Goal: Information Seeking & Learning: Learn about a topic

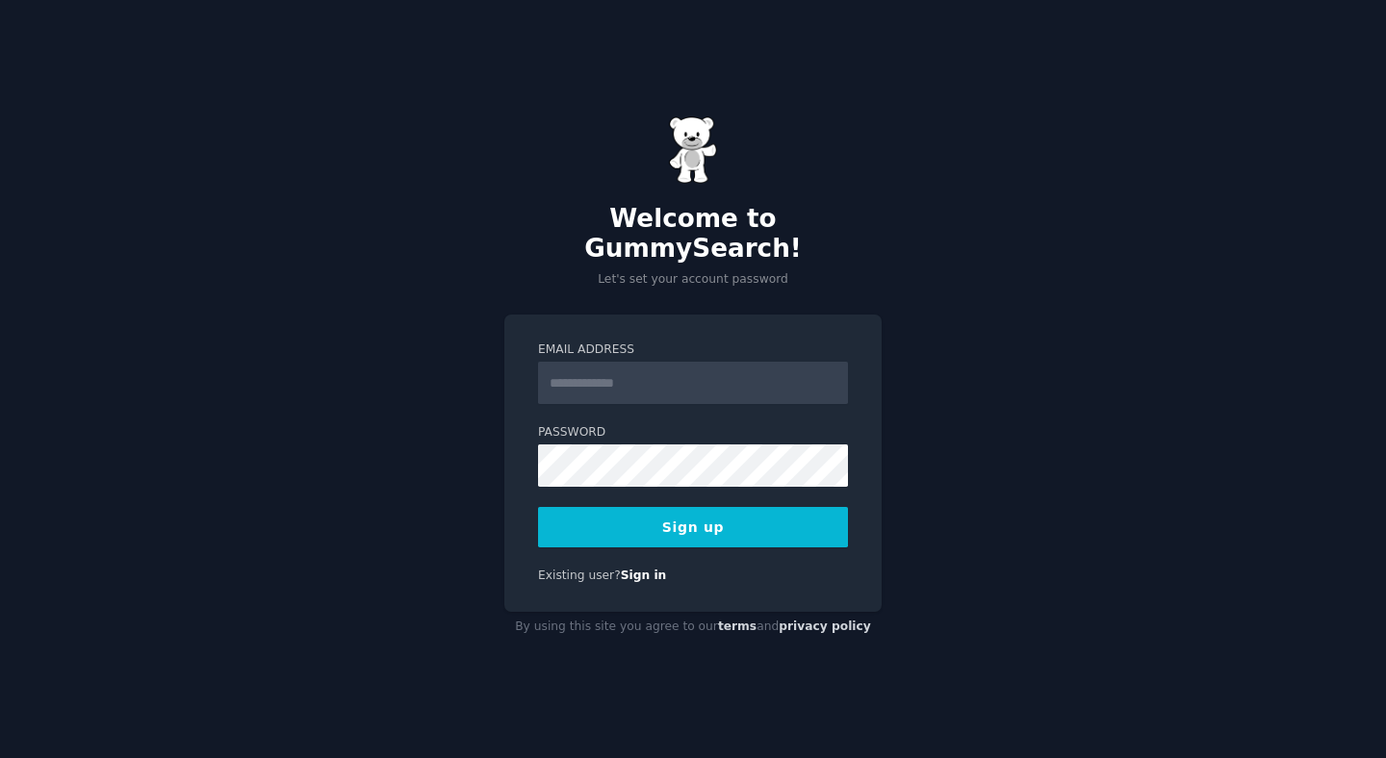
click at [713, 362] on input "Email Address" at bounding box center [693, 383] width 310 height 42
type input "**********"
click at [488, 442] on div "**********" at bounding box center [693, 379] width 1386 height 758
click at [612, 367] on input "***" at bounding box center [693, 383] width 310 height 42
type input "**********"
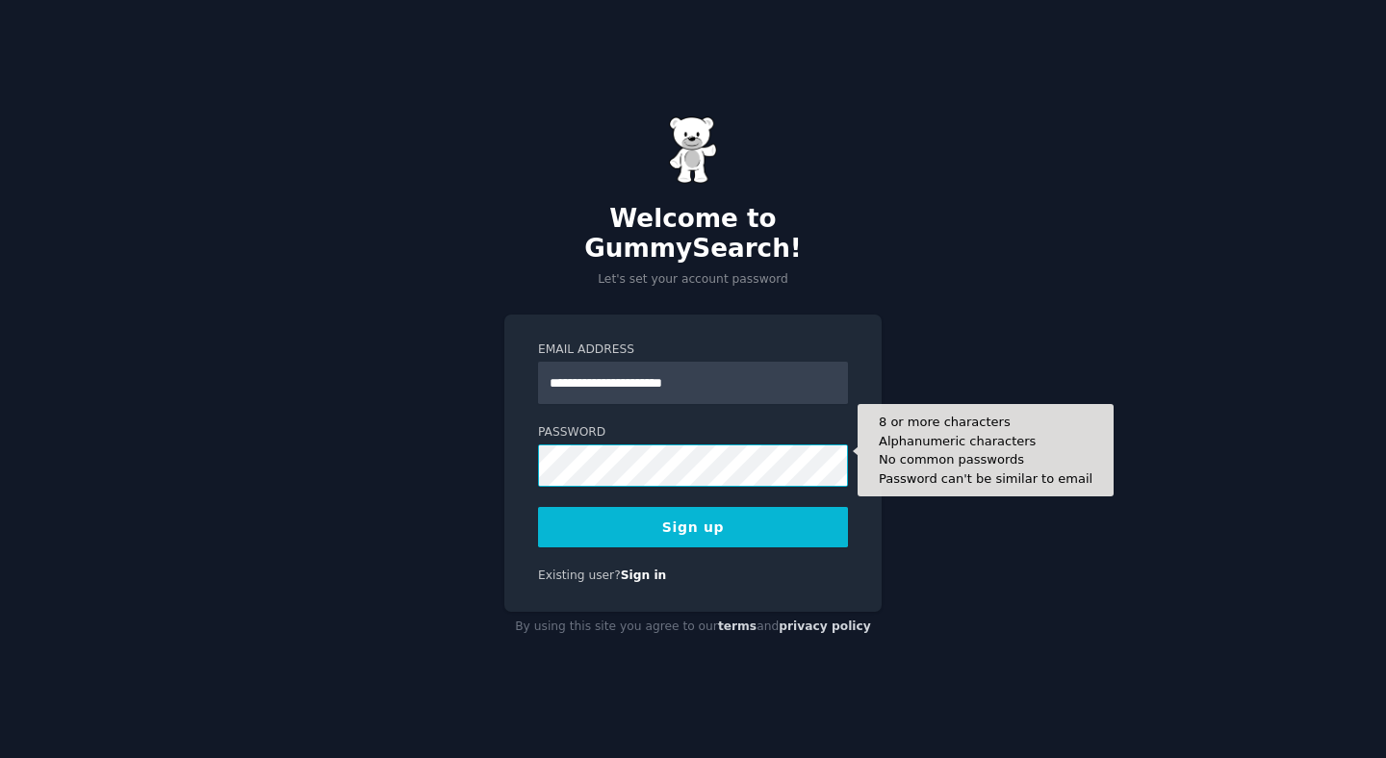
click at [538, 507] on button "Sign up" at bounding box center [693, 527] width 310 height 40
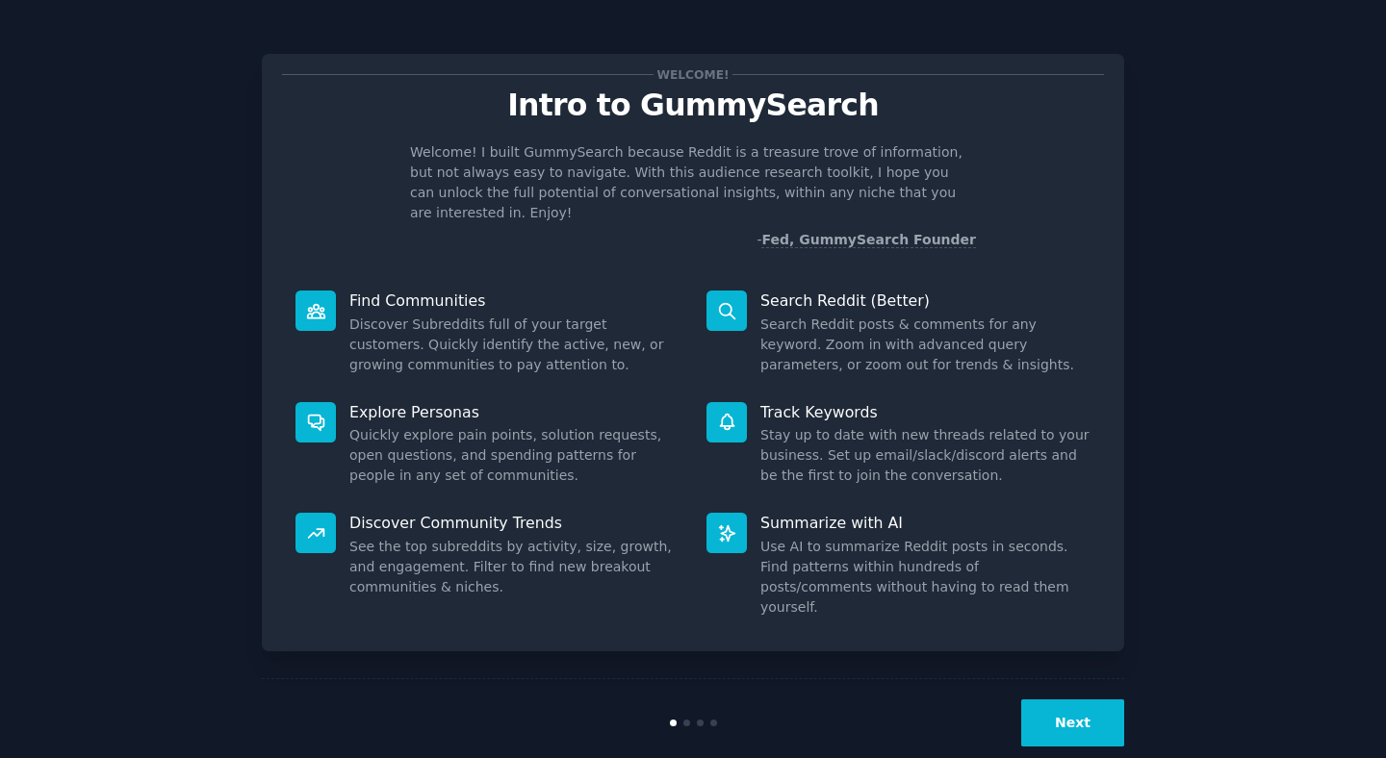
click at [1066, 700] on button "Next" at bounding box center [1072, 723] width 103 height 47
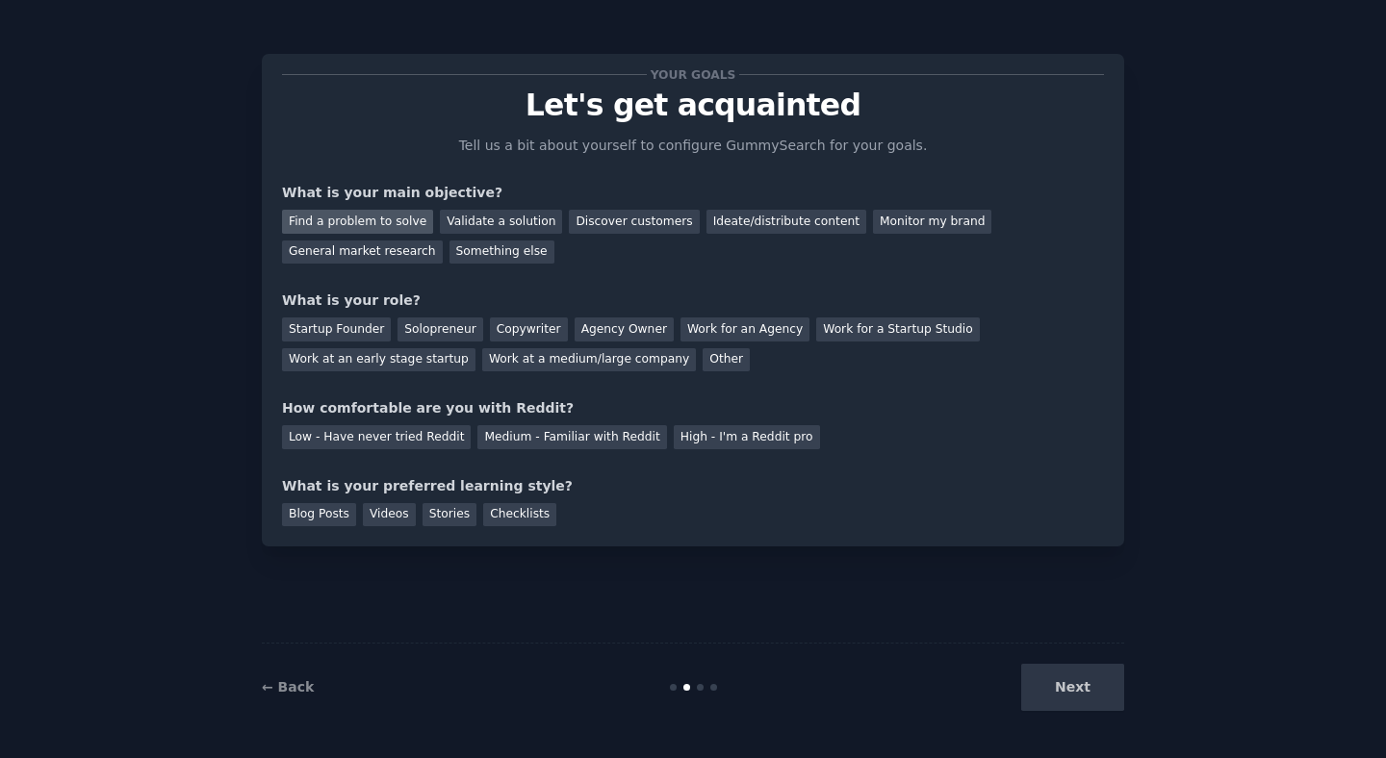
click at [389, 224] on div "Find a problem to solve" at bounding box center [357, 222] width 151 height 24
click at [588, 217] on div "Discover customers" at bounding box center [634, 222] width 130 height 24
click at [399, 224] on div "Find a problem to solve" at bounding box center [357, 222] width 151 height 24
click at [373, 355] on div "Work at an early stage startup" at bounding box center [378, 360] width 193 height 24
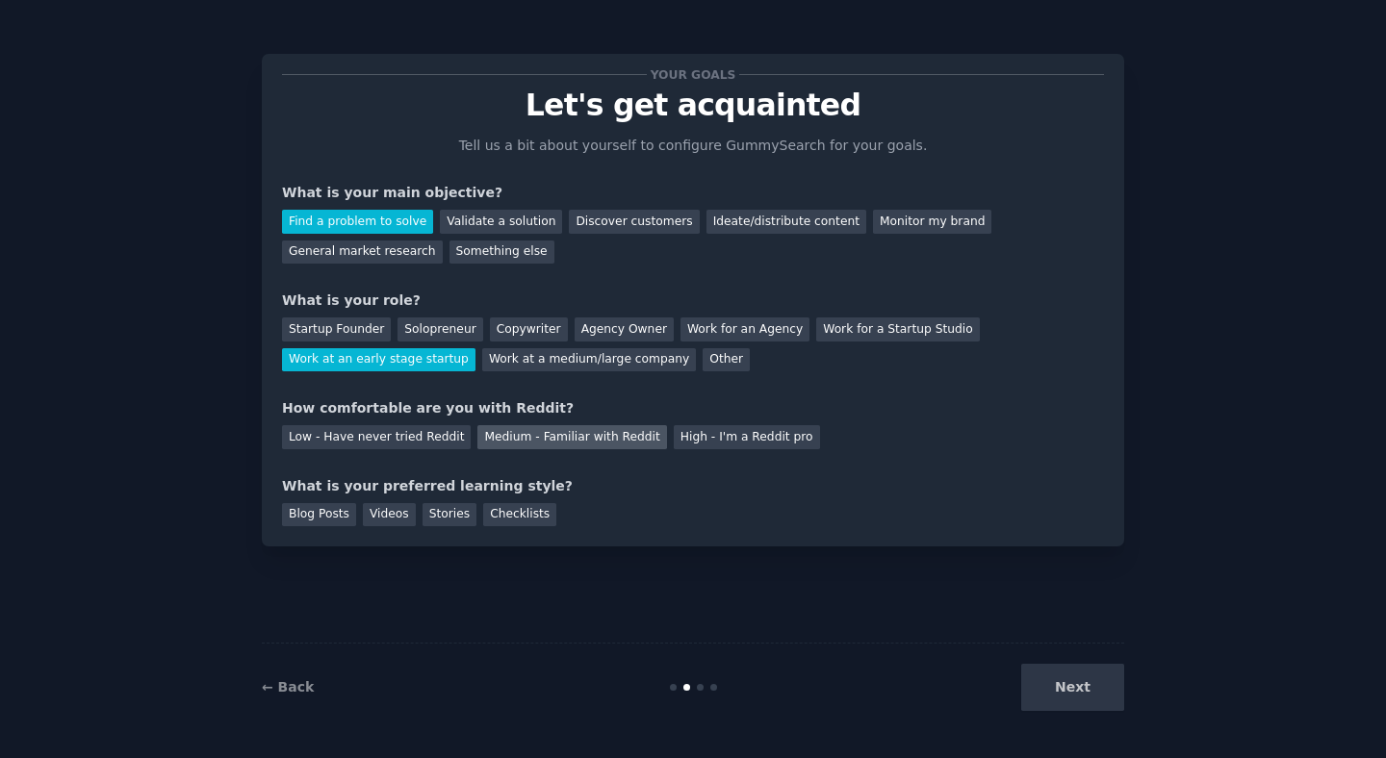
click at [527, 445] on div "Medium - Familiar with Reddit" at bounding box center [571, 437] width 189 height 24
click at [375, 506] on div "Videos" at bounding box center [389, 515] width 53 height 24
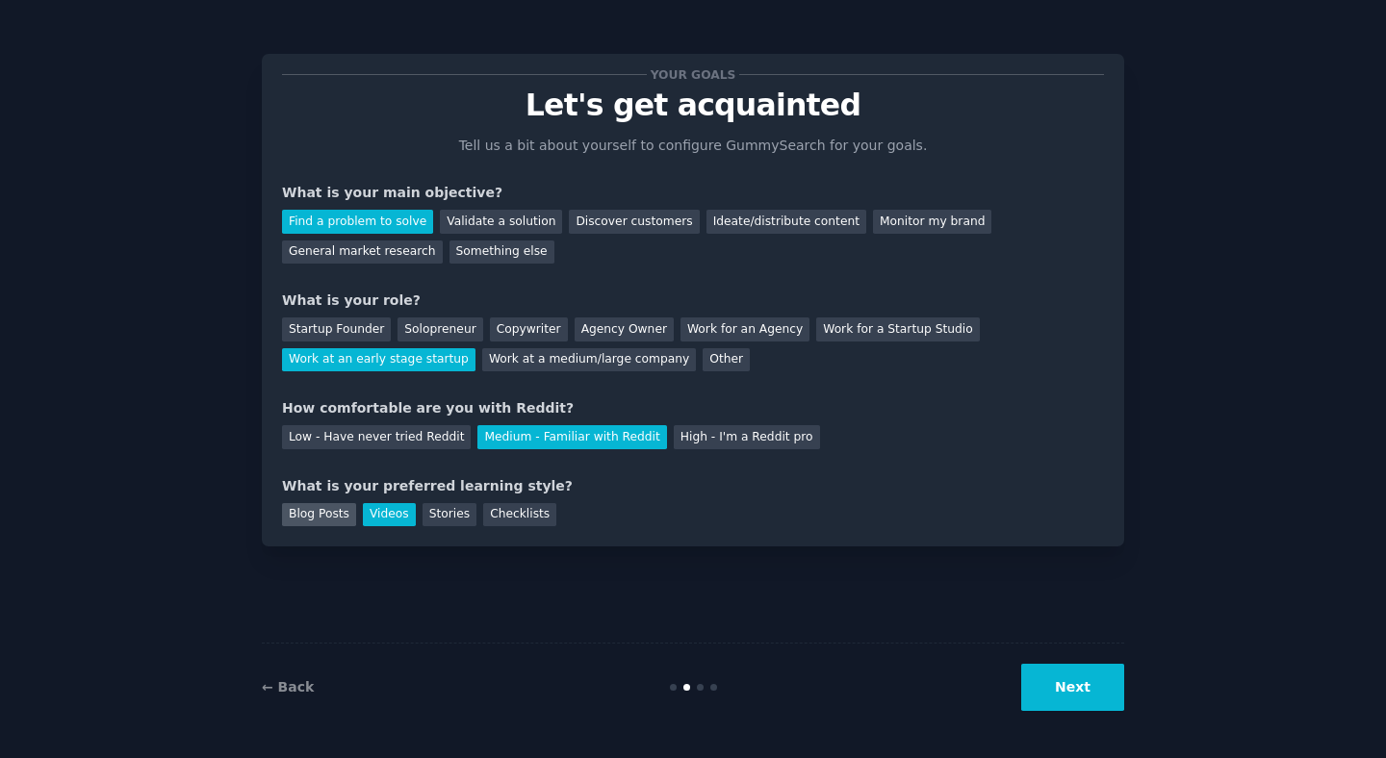
click at [326, 514] on div "Blog Posts" at bounding box center [319, 515] width 74 height 24
click at [374, 518] on div "Videos" at bounding box center [389, 515] width 53 height 24
click at [1126, 707] on div "Your goals Let's get acquainted Tell us a bit about yourself to configure Gummy…" at bounding box center [693, 379] width 1332 height 705
click at [1112, 702] on button "Next" at bounding box center [1072, 687] width 103 height 47
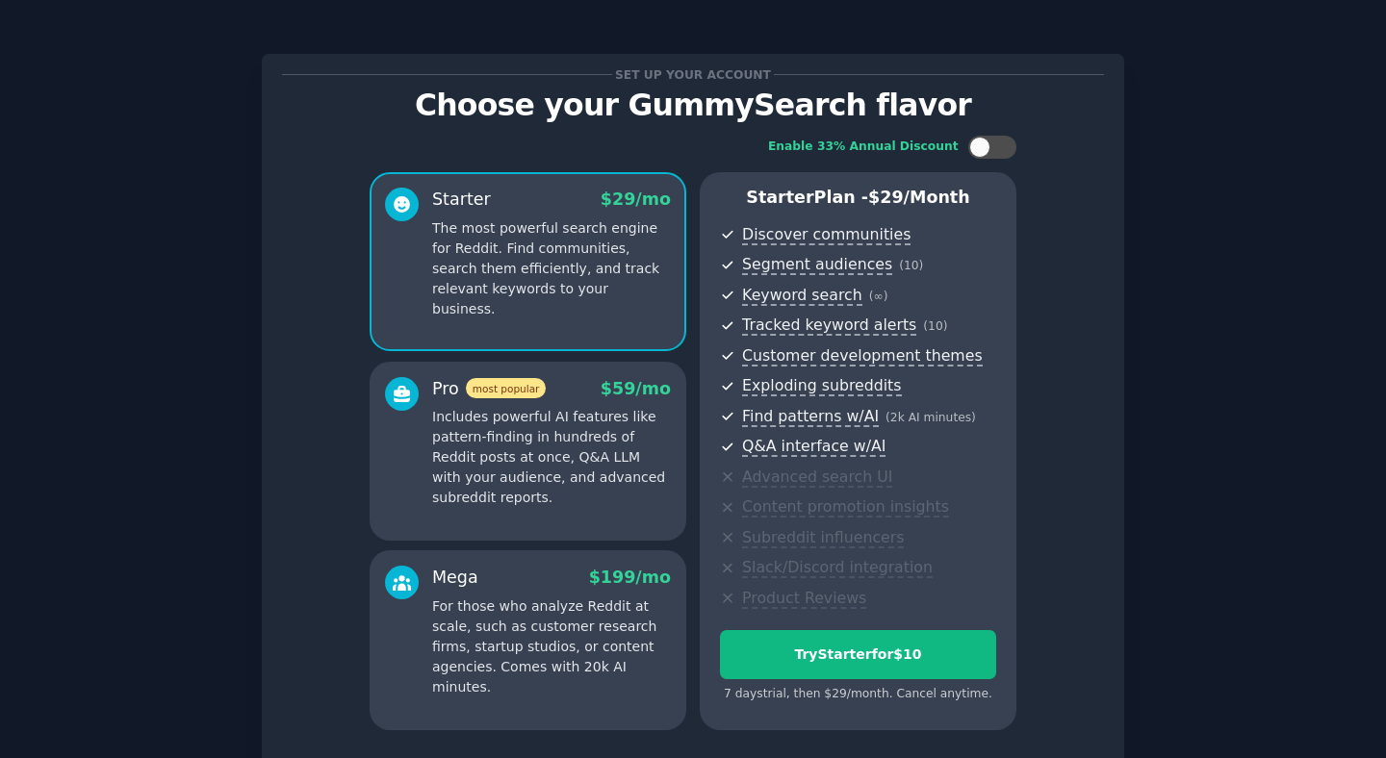
scroll to position [57, 0]
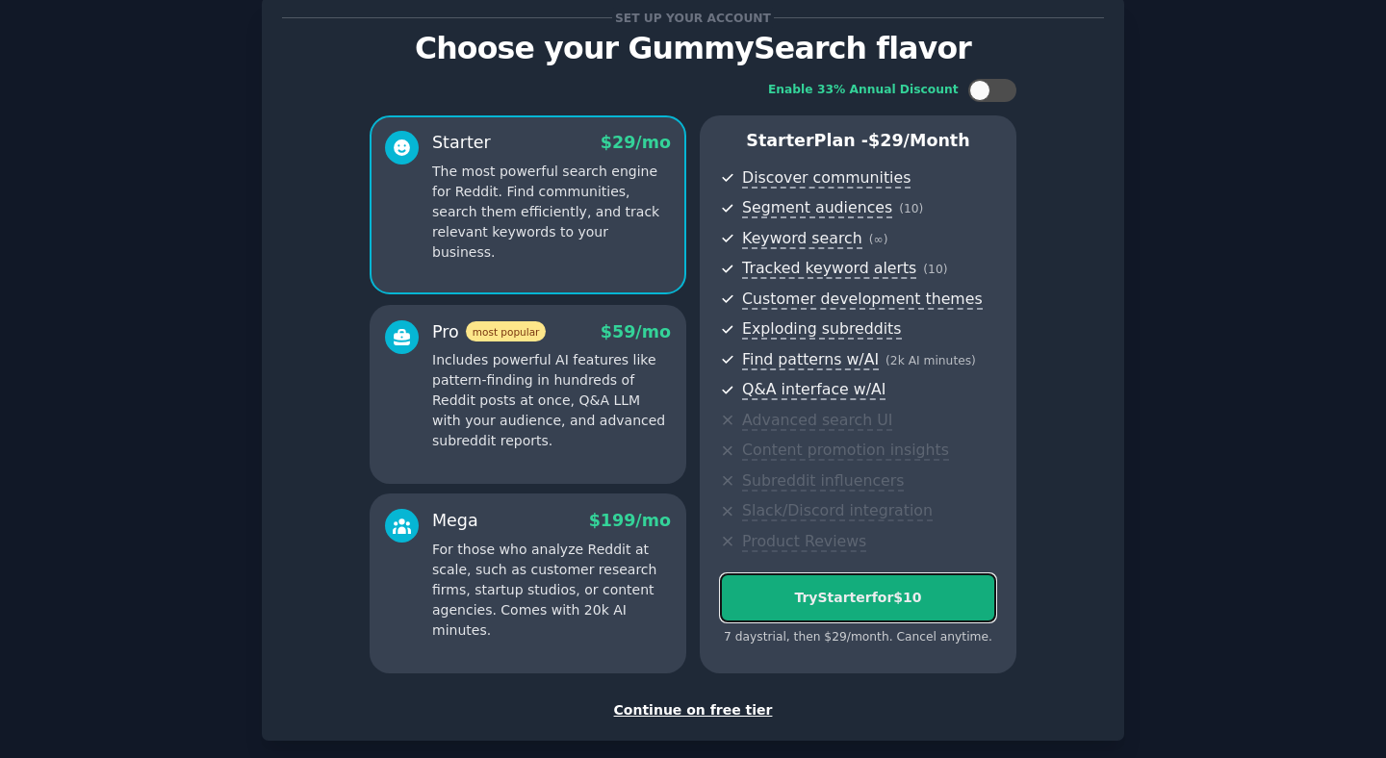
click at [936, 599] on div "Try Starter for $10" at bounding box center [858, 598] width 274 height 20
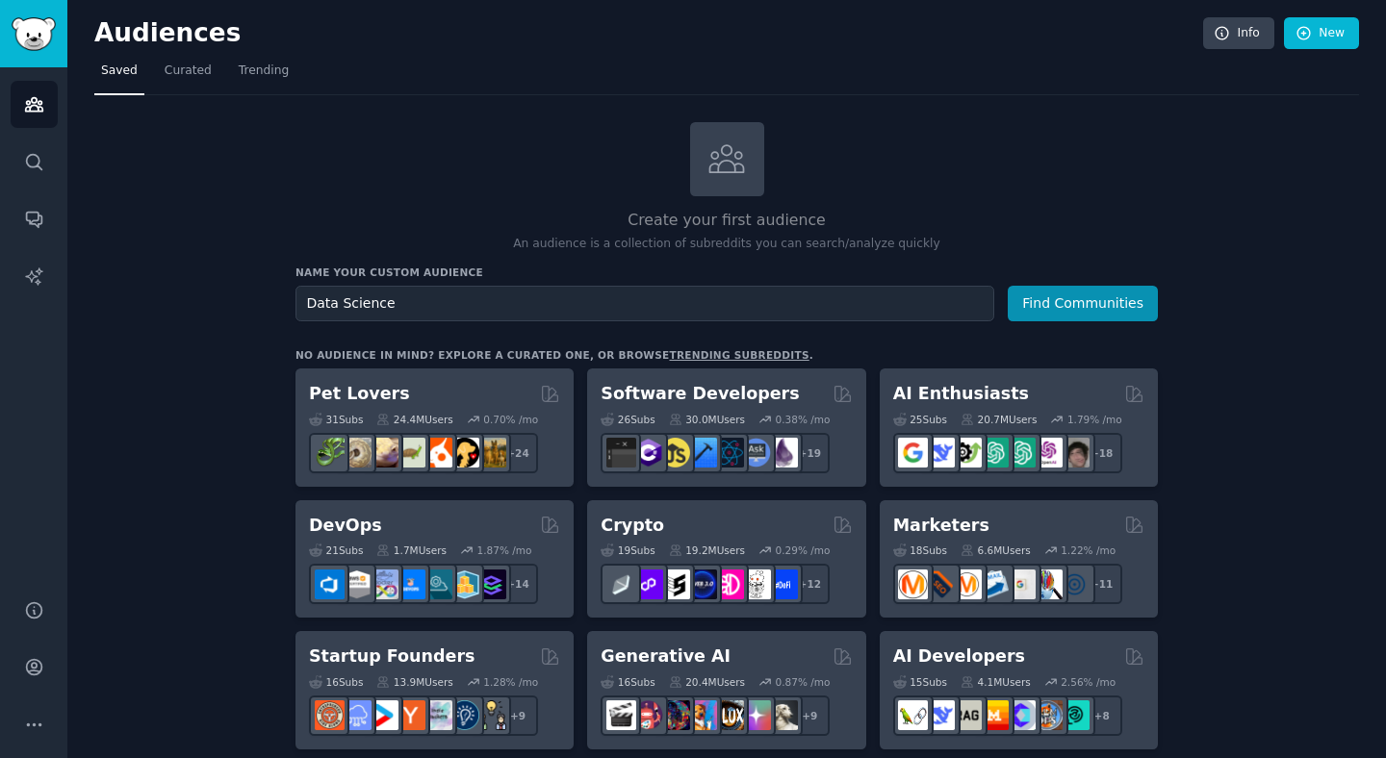
type input "Data Science"
click at [1008, 286] on button "Find Communities" at bounding box center [1083, 304] width 150 height 36
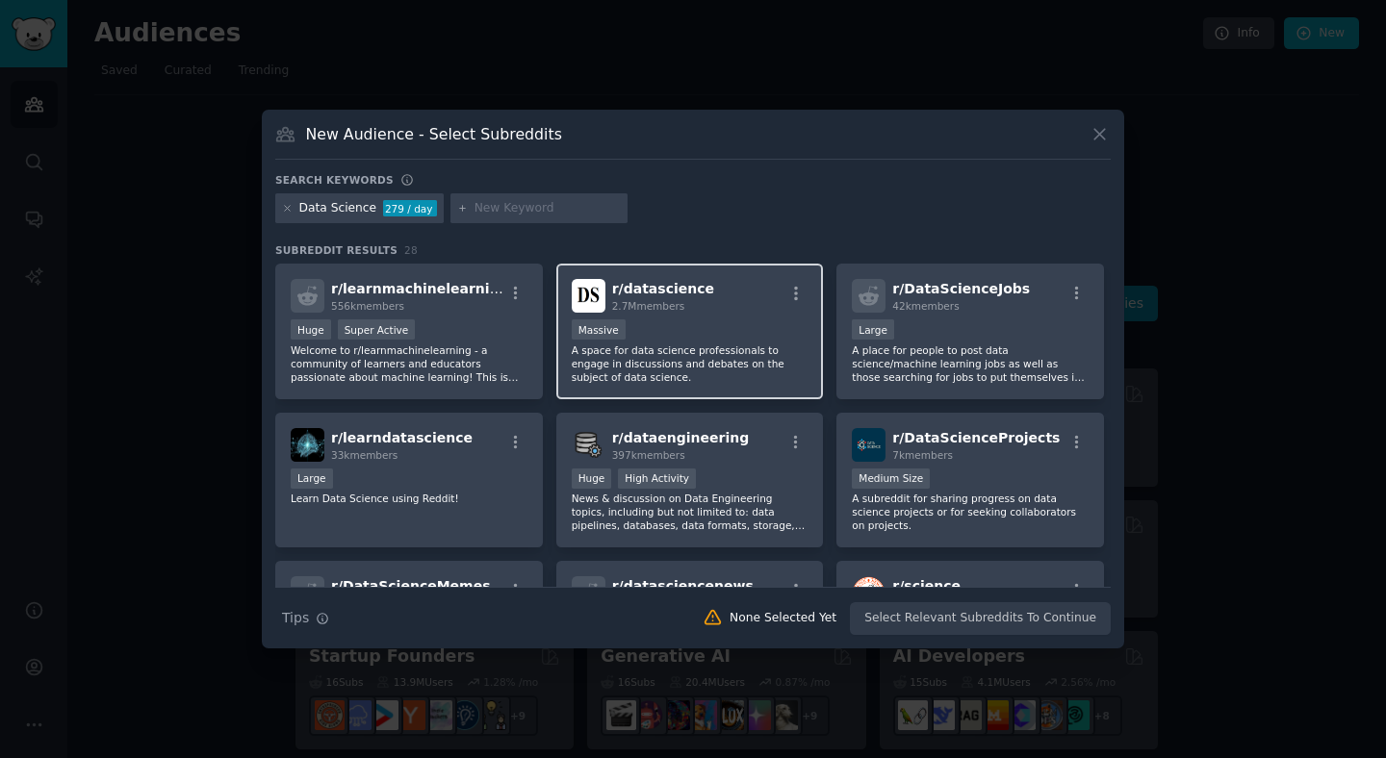
click at [704, 327] on div "Massive" at bounding box center [690, 332] width 237 height 24
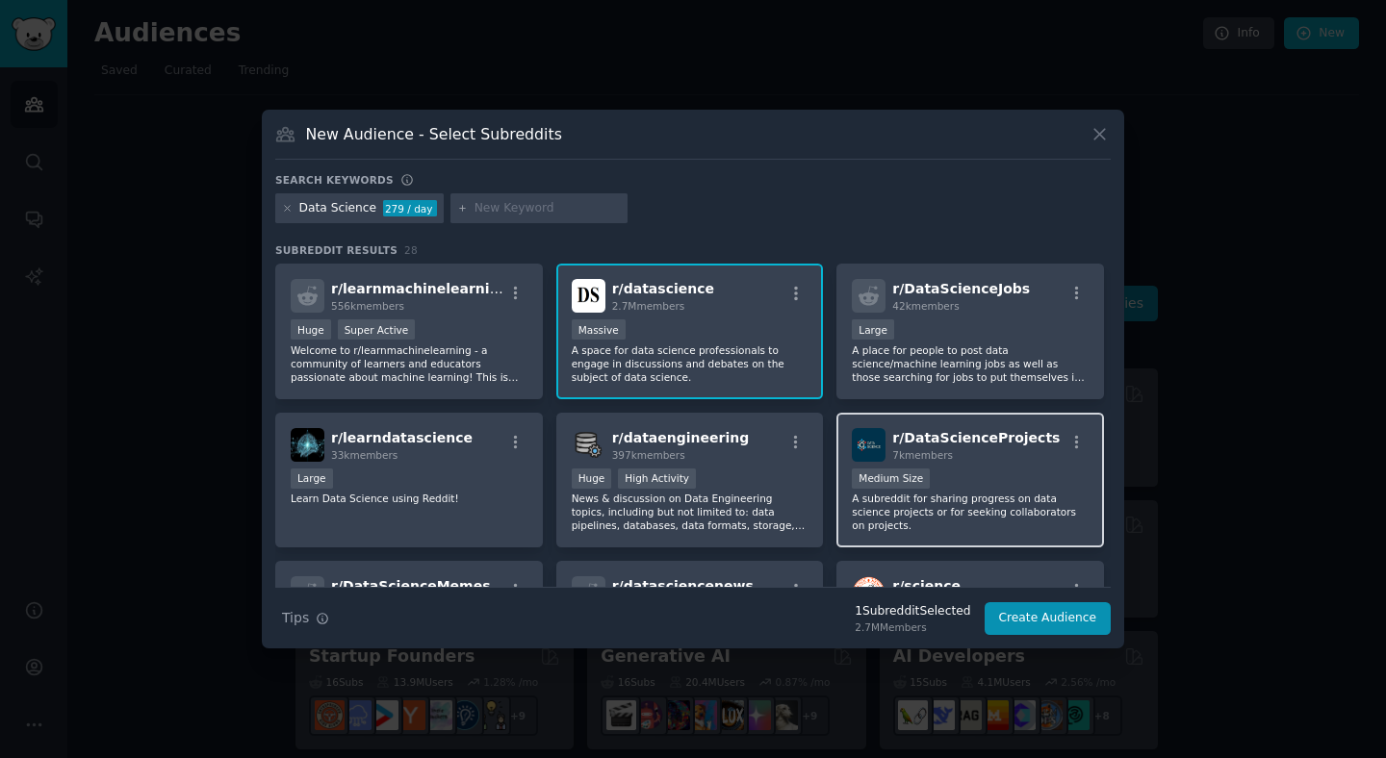
click at [908, 482] on div "Medium Size" at bounding box center [891, 479] width 78 height 20
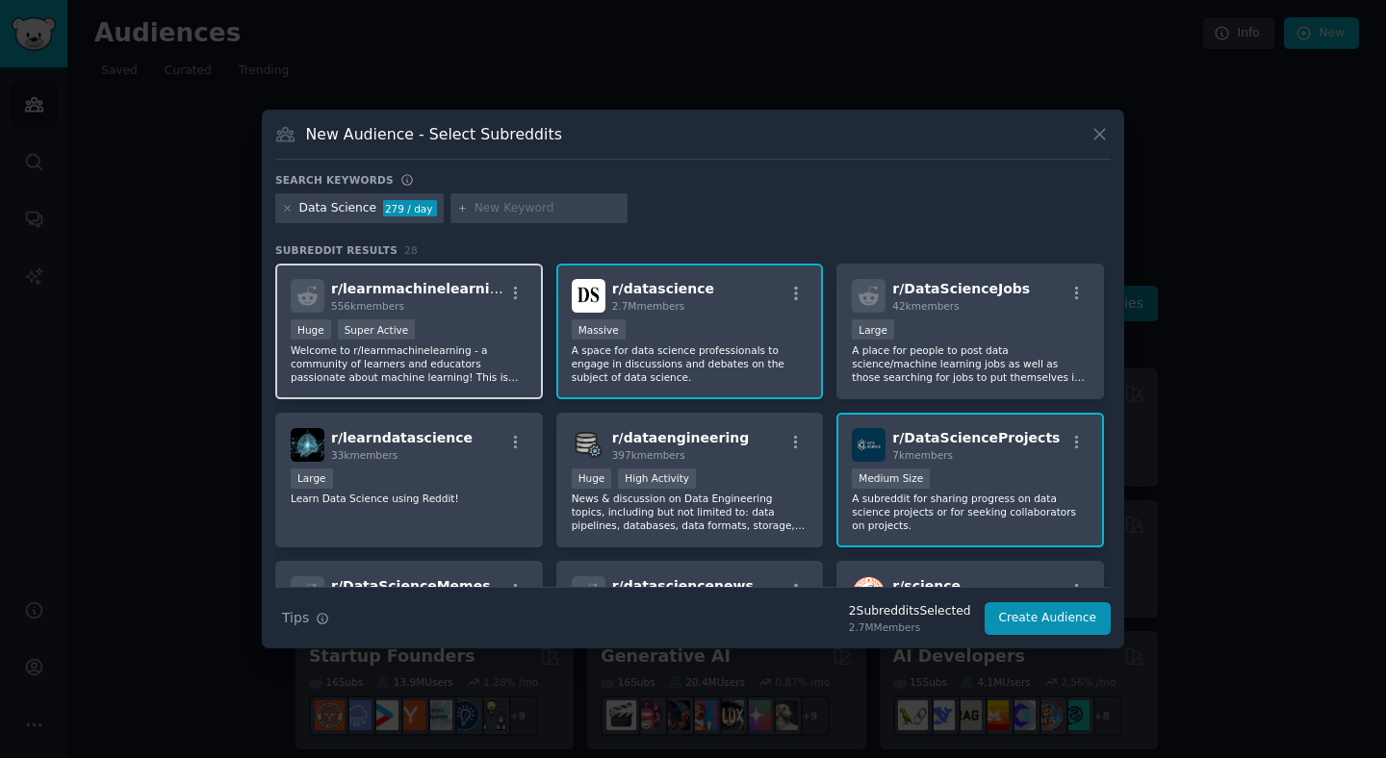
click at [467, 376] on p "Welcome to r/learnmachinelearning - a community of learners and educators passi…" at bounding box center [409, 364] width 237 height 40
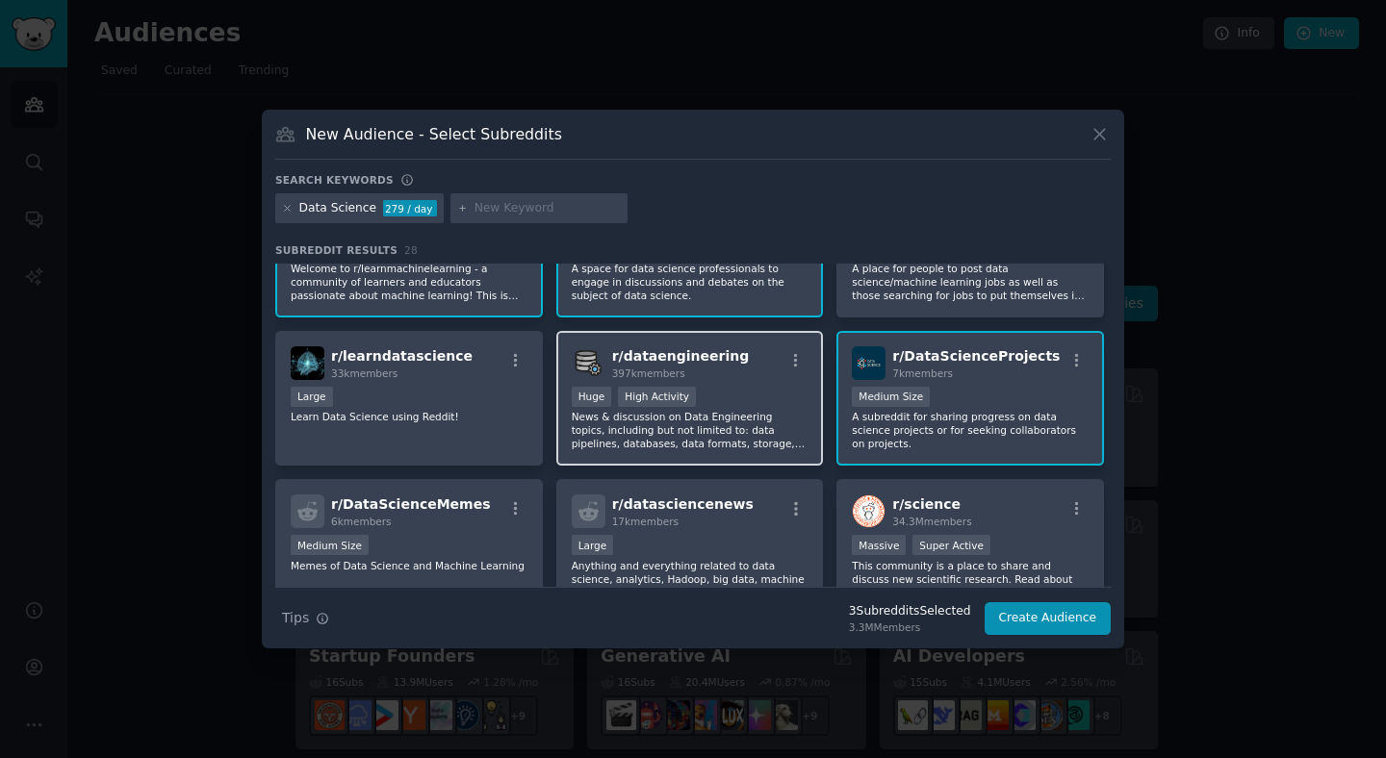
scroll to position [83, 0]
click at [799, 440] on p "News & discussion on Data Engineering topics, including but not limited to: dat…" at bounding box center [690, 429] width 237 height 40
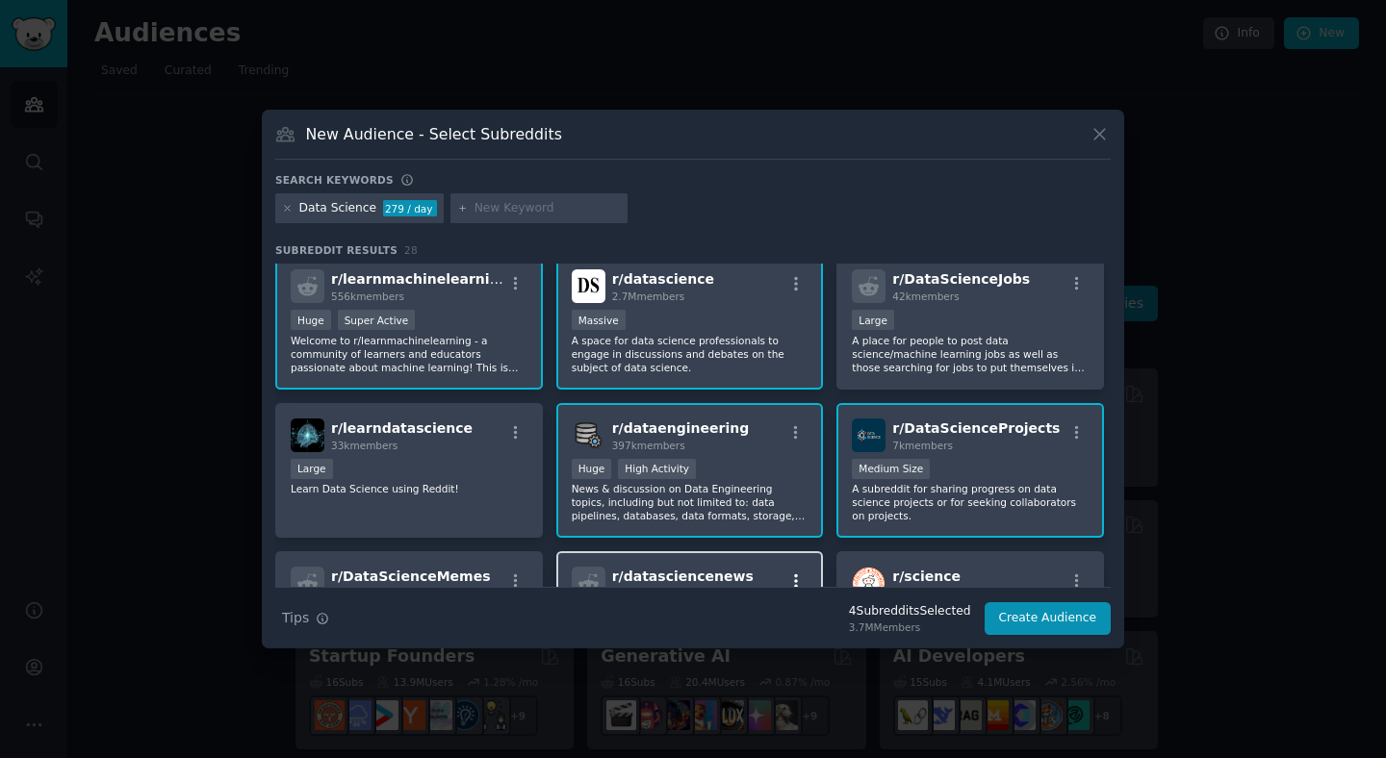
scroll to position [0, 0]
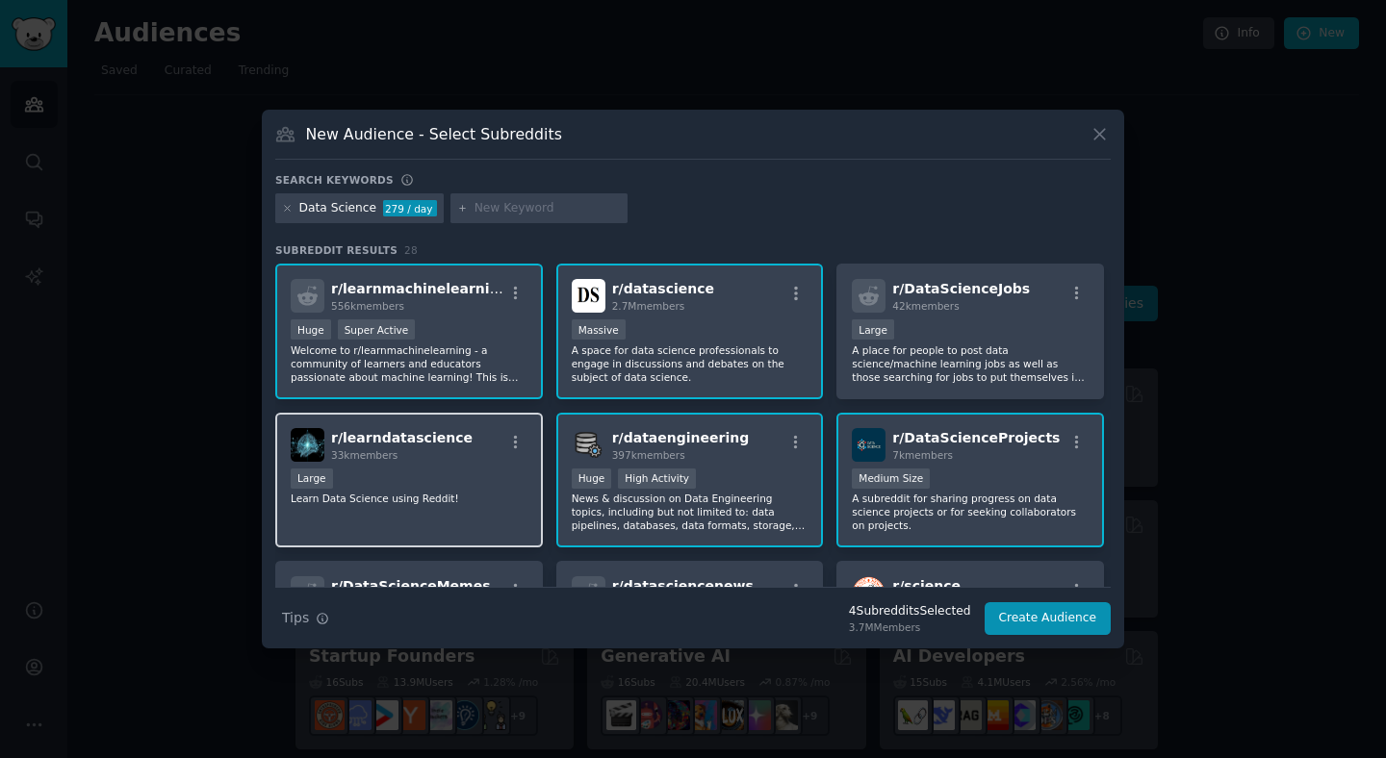
click at [475, 523] on div "r/ learndatascience 33k members Large Learn Data Science using Reddit!" at bounding box center [409, 481] width 268 height 136
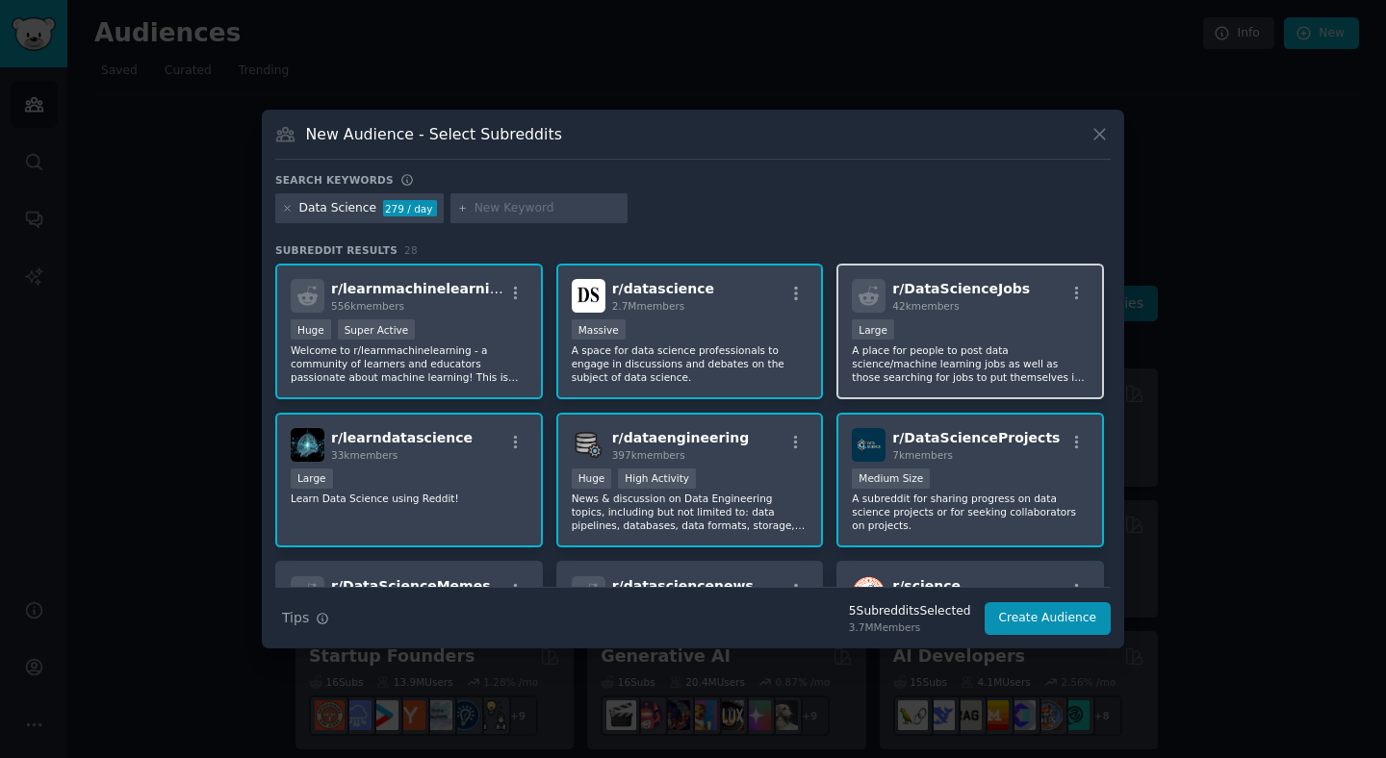
click at [930, 377] on p "A place for people to post data science/machine learning jobs as well as those …" at bounding box center [970, 364] width 237 height 40
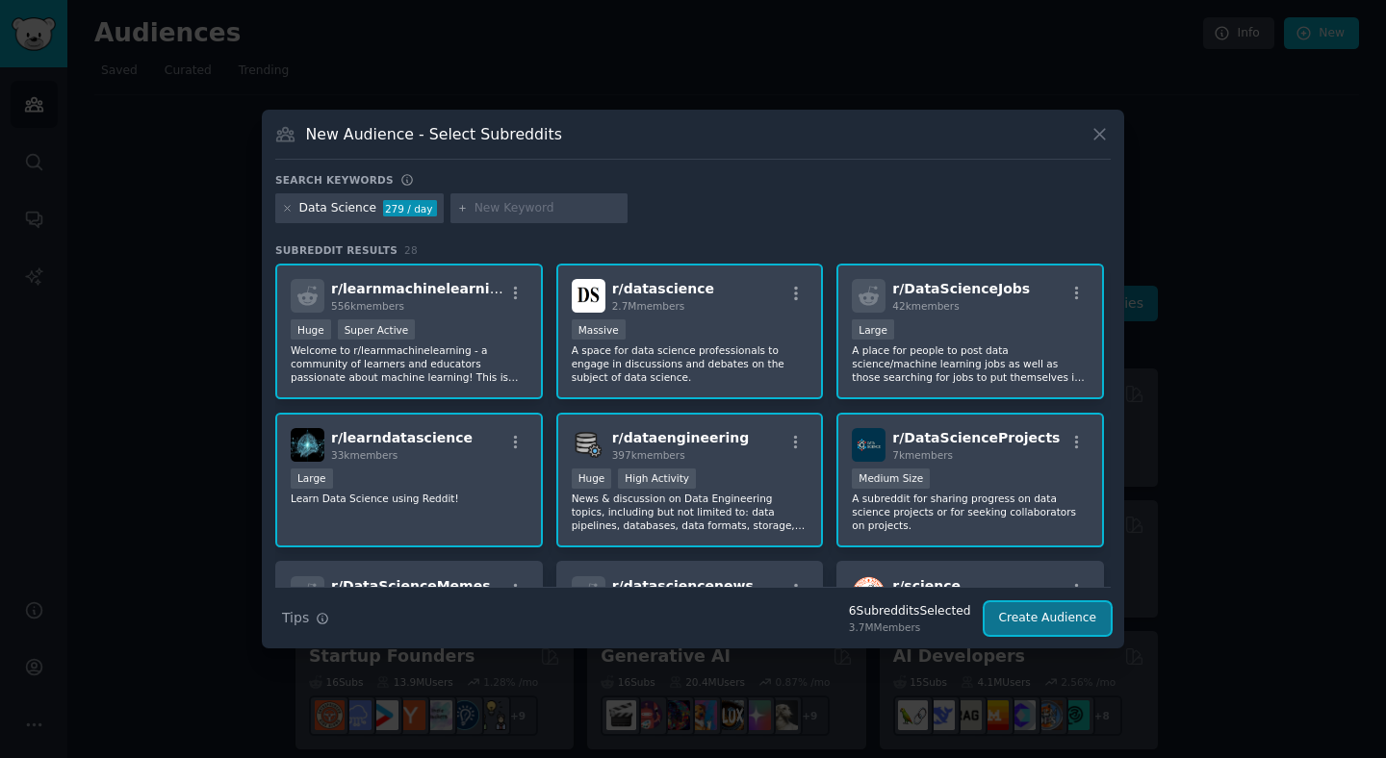
click at [1046, 603] on button "Create Audience" at bounding box center [1048, 619] width 127 height 33
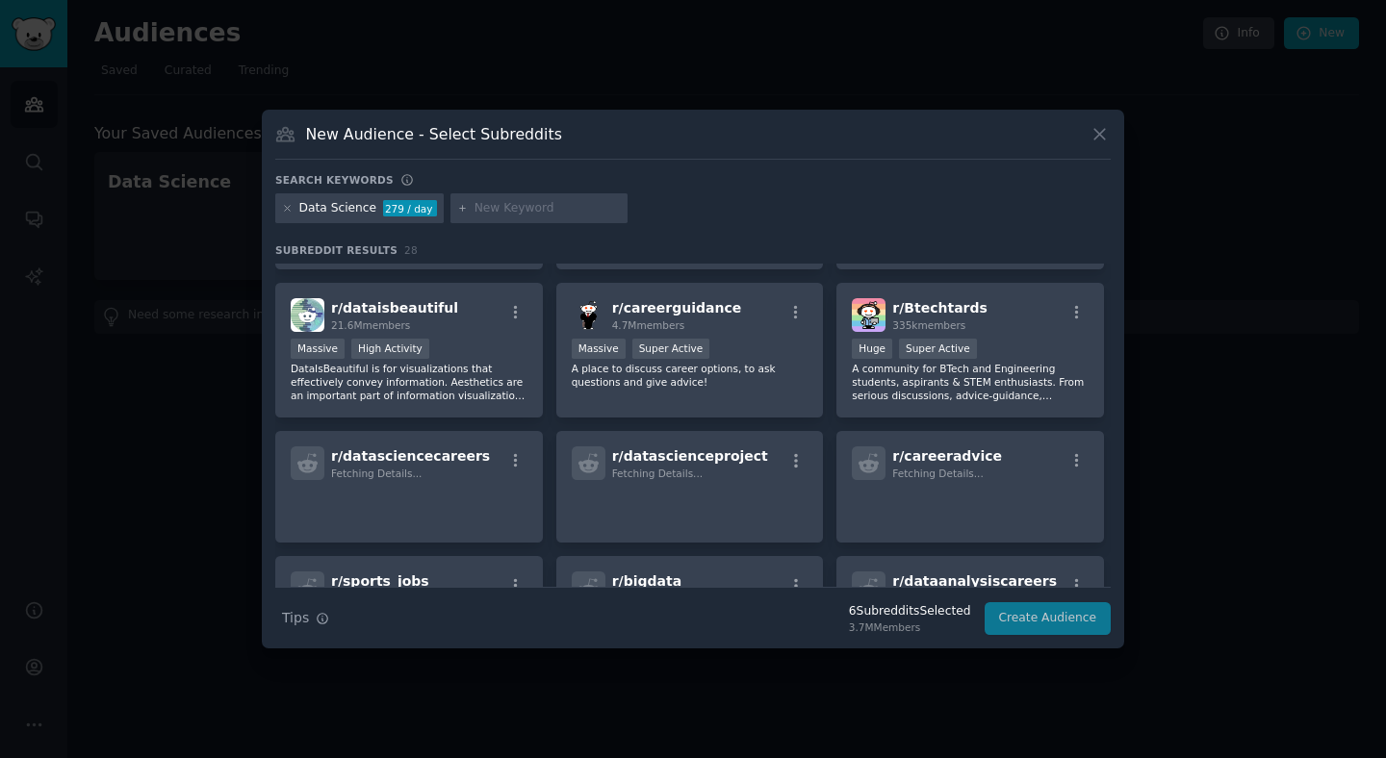
scroll to position [589, 0]
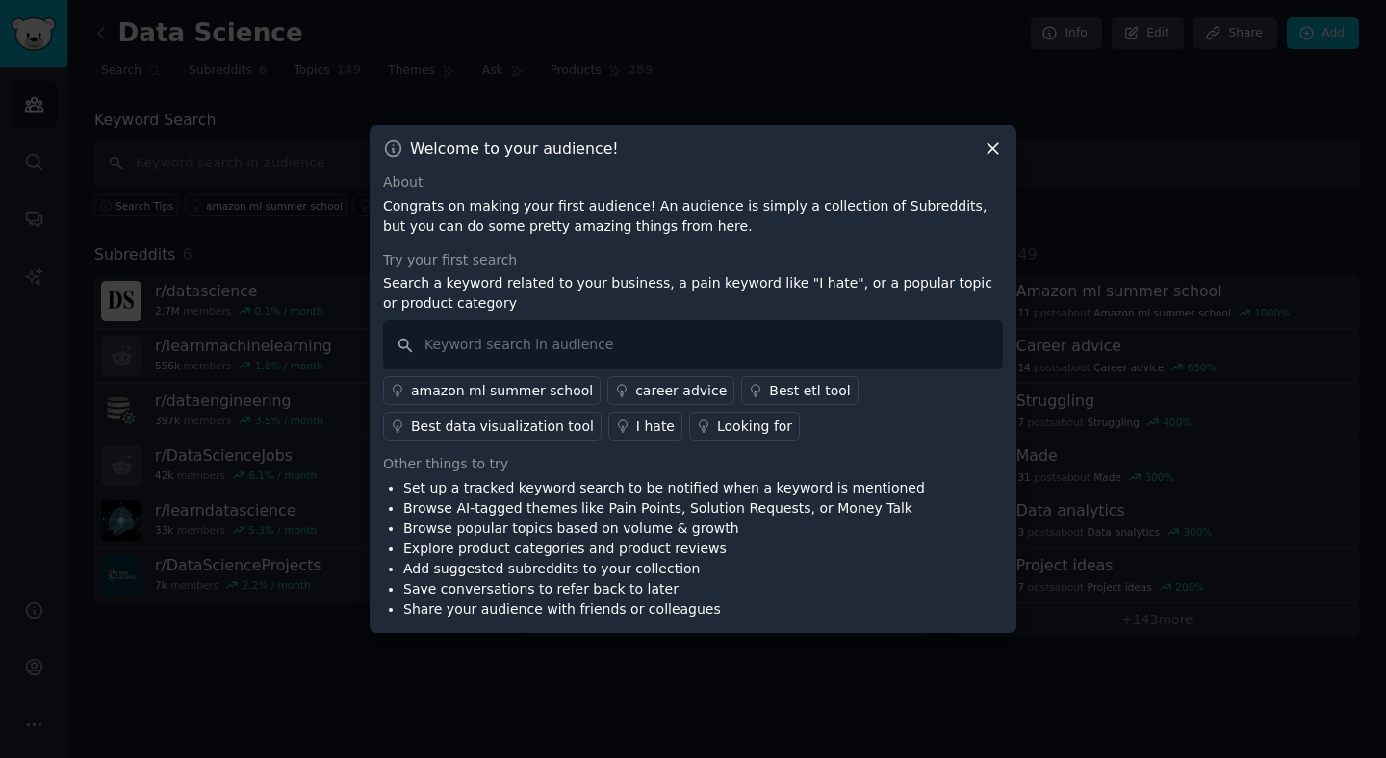
click at [517, 208] on p "Congrats on making your first audience! An audience is simply a collection of S…" at bounding box center [693, 216] width 620 height 40
drag, startPoint x: 517, startPoint y: 208, endPoint x: 669, endPoint y: 208, distance: 152.1
click at [669, 208] on p "Congrats on making your first audience! An audience is simply a collection of S…" at bounding box center [693, 216] width 620 height 40
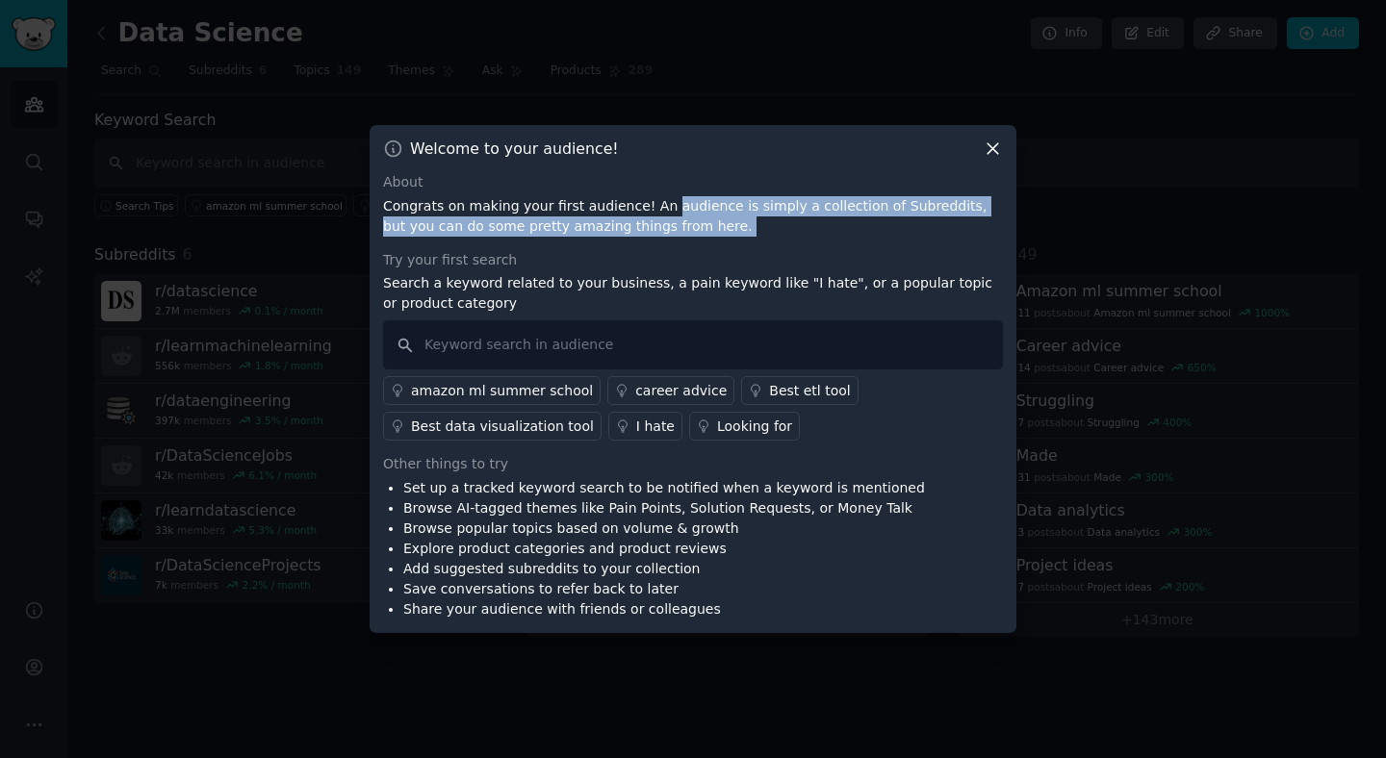
drag, startPoint x: 669, startPoint y: 208, endPoint x: 840, endPoint y: 216, distance: 171.5
click at [840, 216] on p "Congrats on making your first audience! An audience is simply a collection of S…" at bounding box center [693, 216] width 620 height 40
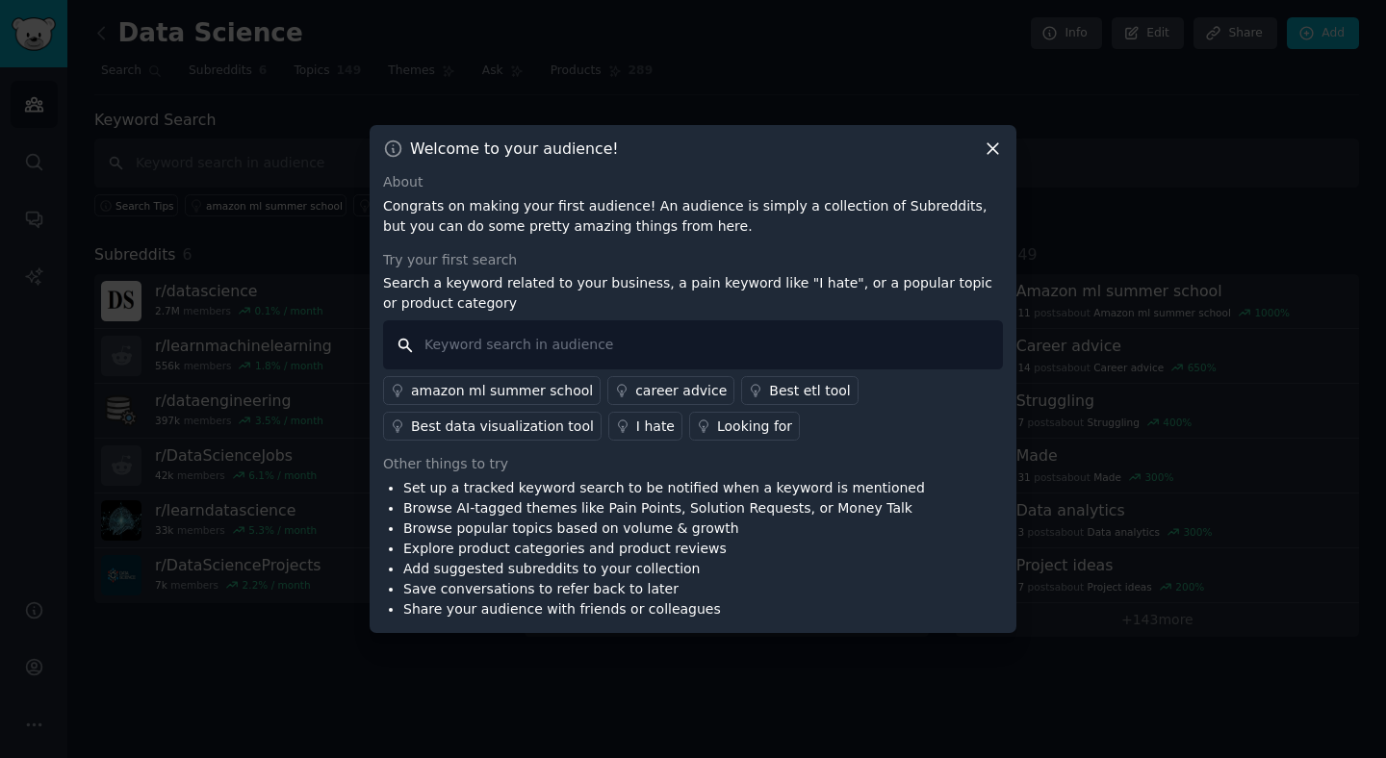
click at [446, 349] on input "text" at bounding box center [693, 345] width 620 height 49
type input "I hate"
click at [730, 424] on div "Looking for" at bounding box center [754, 427] width 75 height 20
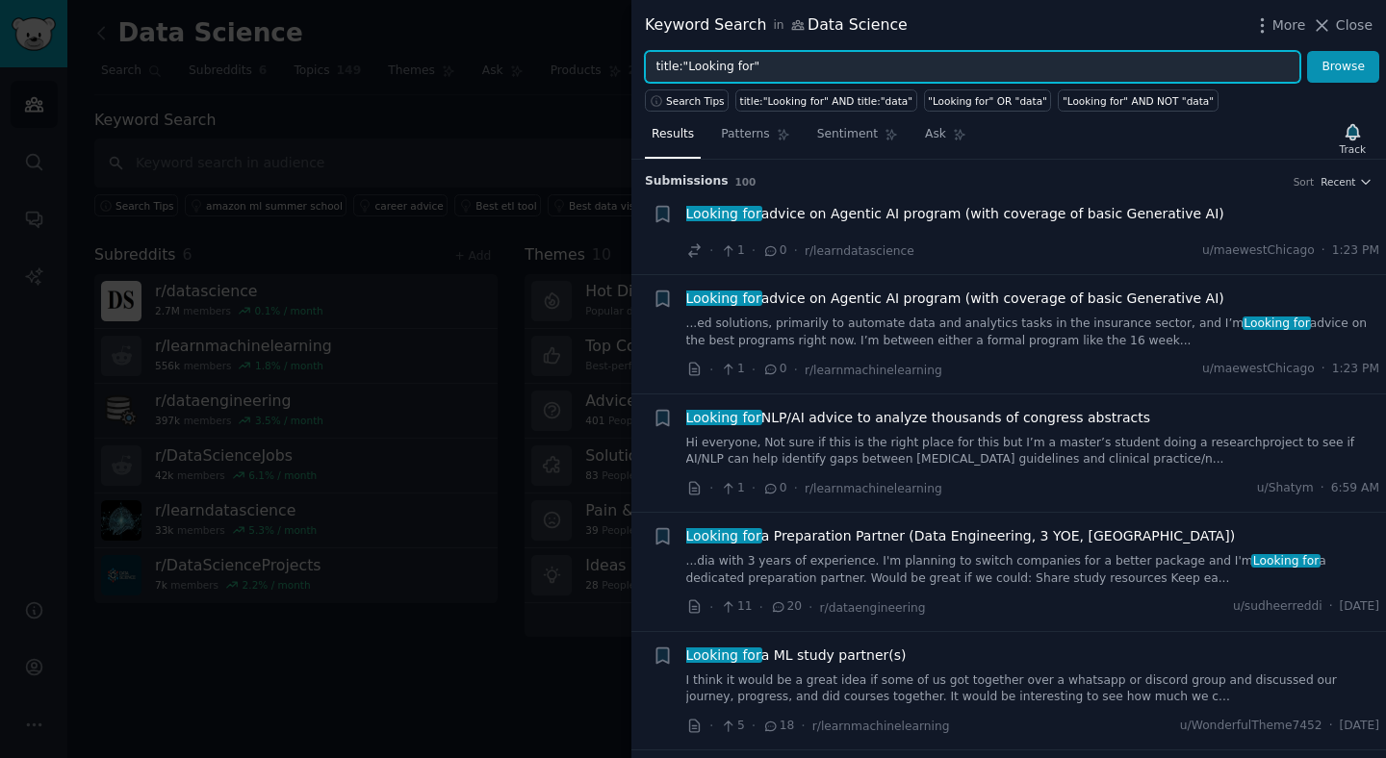
click at [760, 57] on input "title:"Looking for"" at bounding box center [972, 67] width 655 height 33
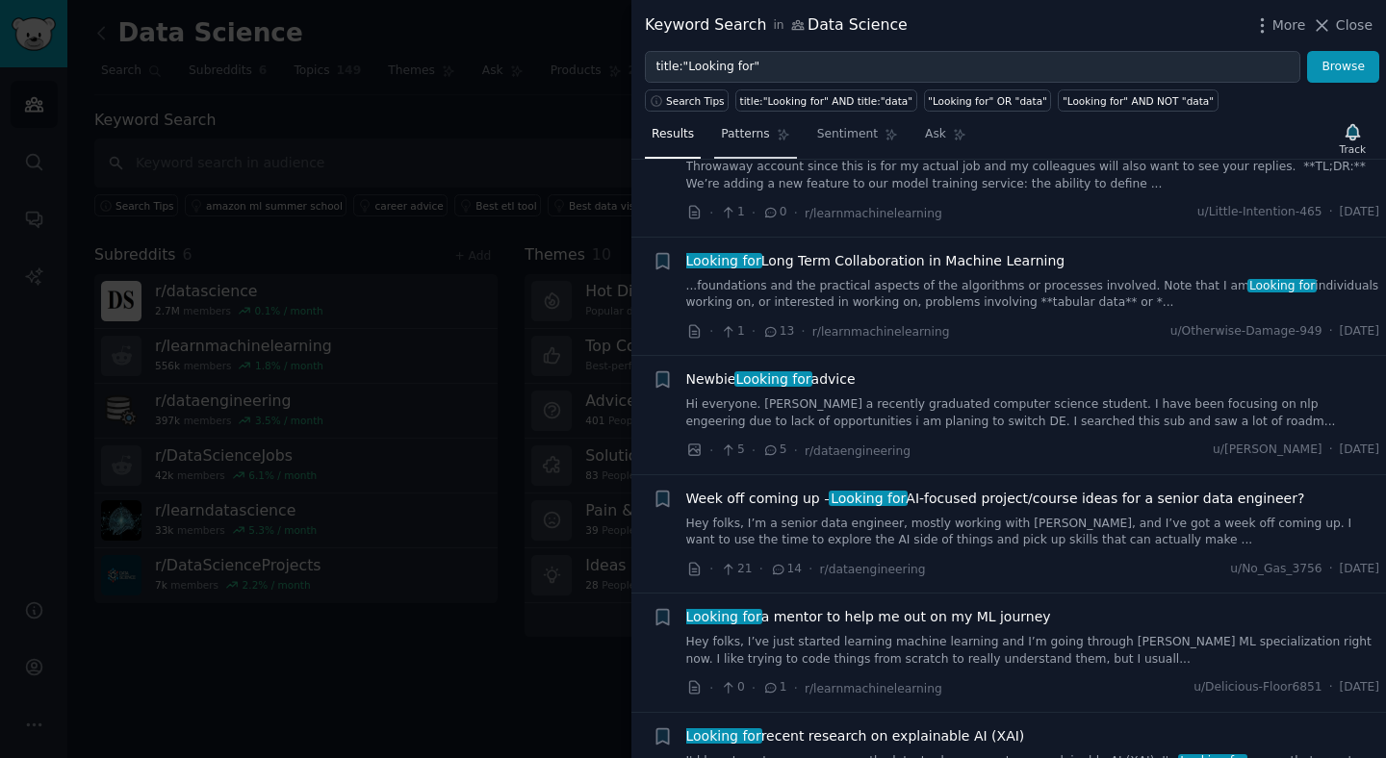
click at [751, 141] on span "Patterns" at bounding box center [745, 134] width 48 height 17
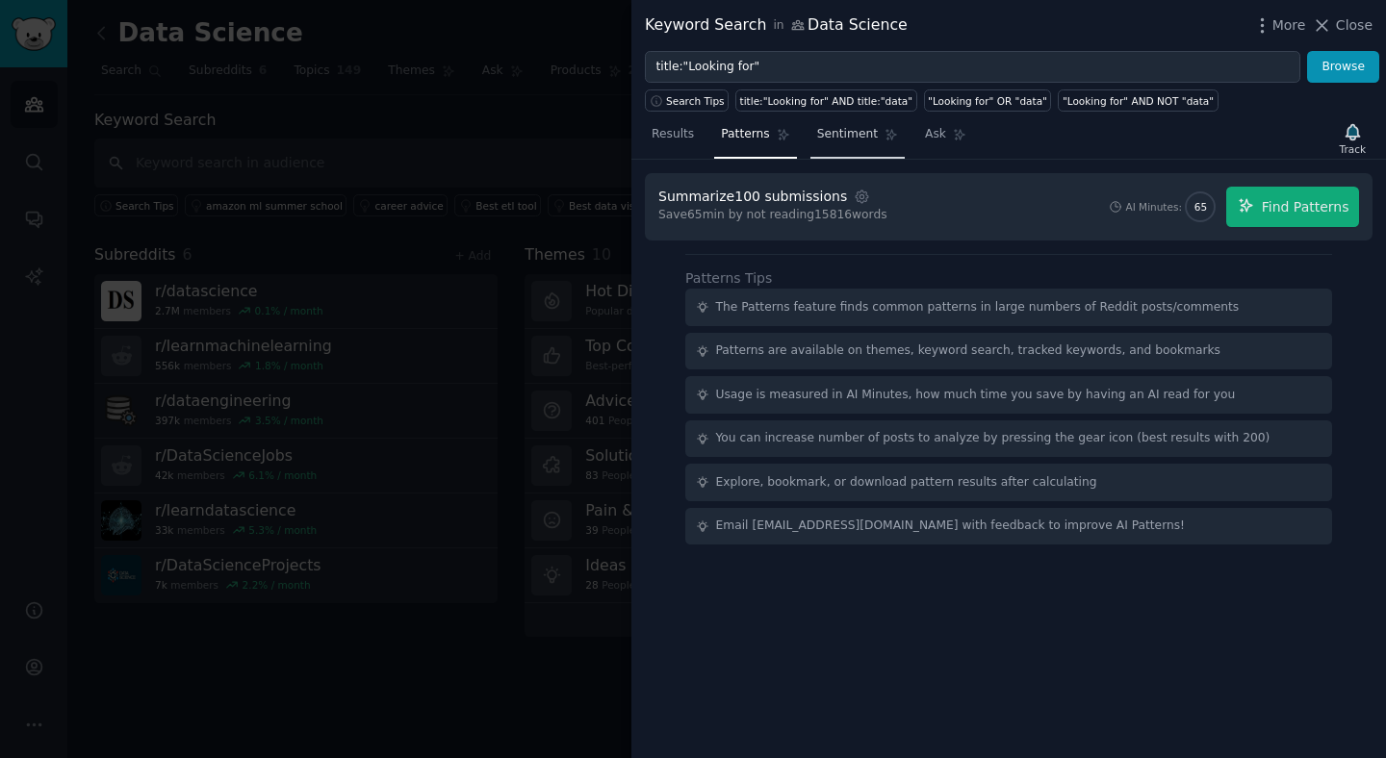
click at [863, 140] on span "Sentiment" at bounding box center [847, 134] width 61 height 17
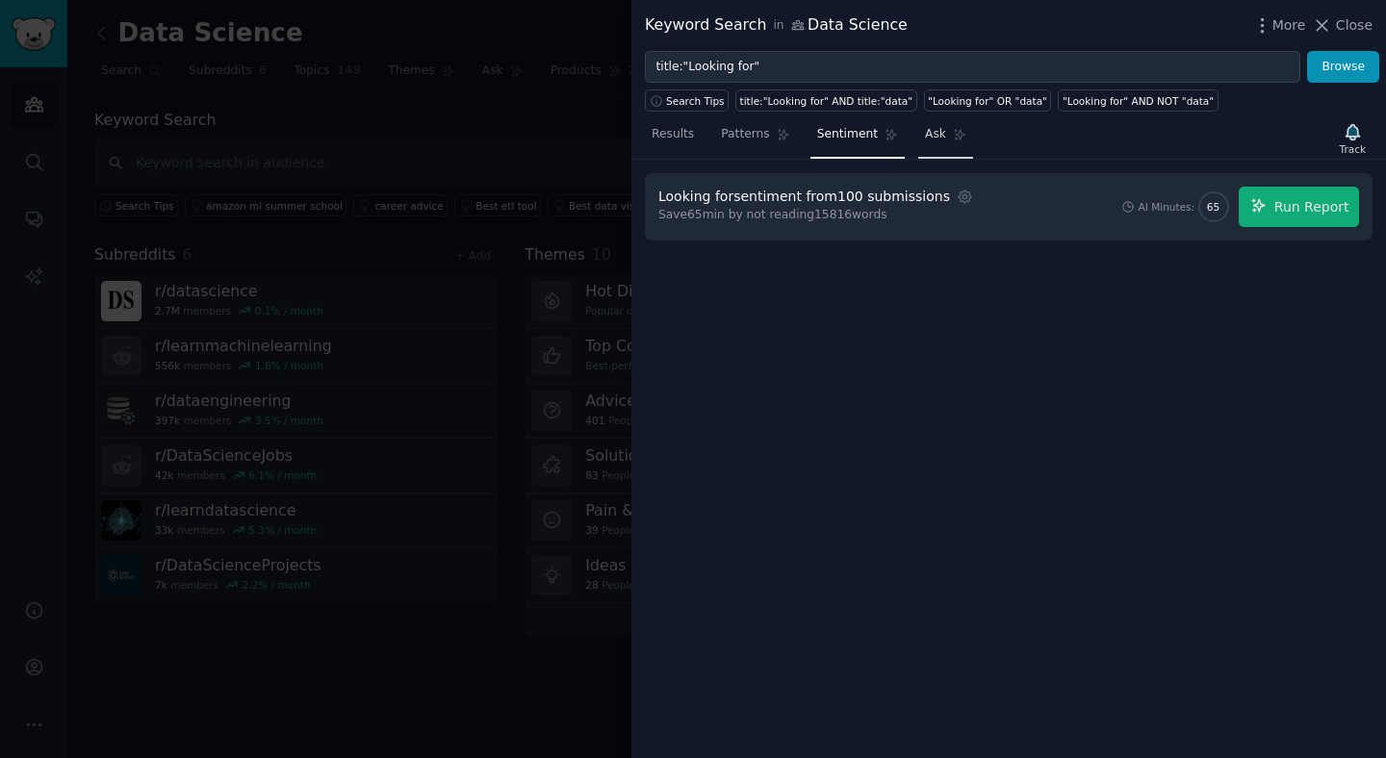
click at [953, 141] on icon at bounding box center [959, 134] width 13 height 13
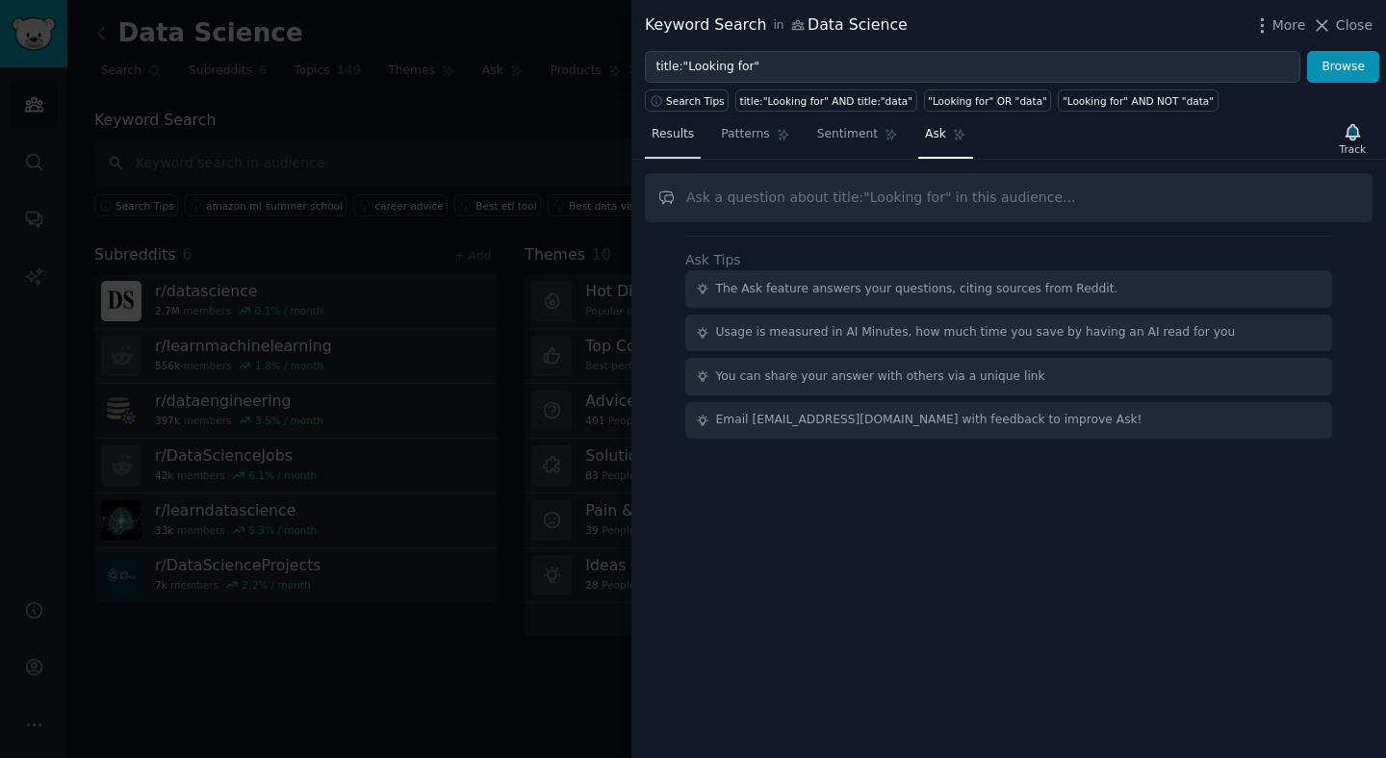
click at [661, 137] on span "Results" at bounding box center [673, 134] width 42 height 17
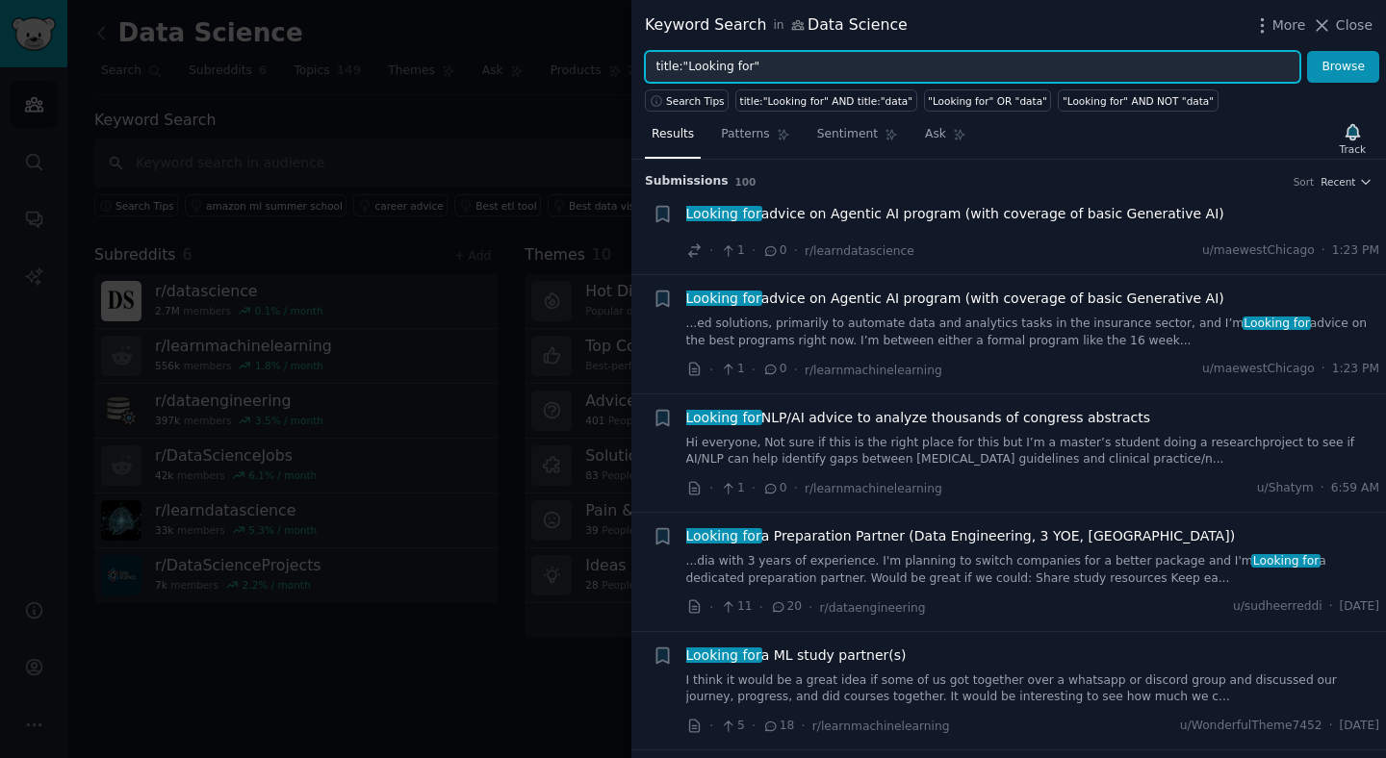
click at [702, 69] on input "title:"Looking for"" at bounding box center [972, 67] width 655 height 33
drag, startPoint x: 702, startPoint y: 69, endPoint x: 744, endPoint y: 73, distance: 42.5
click at [744, 73] on input "title:"Looking for"" at bounding box center [972, 67] width 655 height 33
type input "title:"Cursor""
click at [1307, 51] on button "Browse" at bounding box center [1343, 67] width 72 height 33
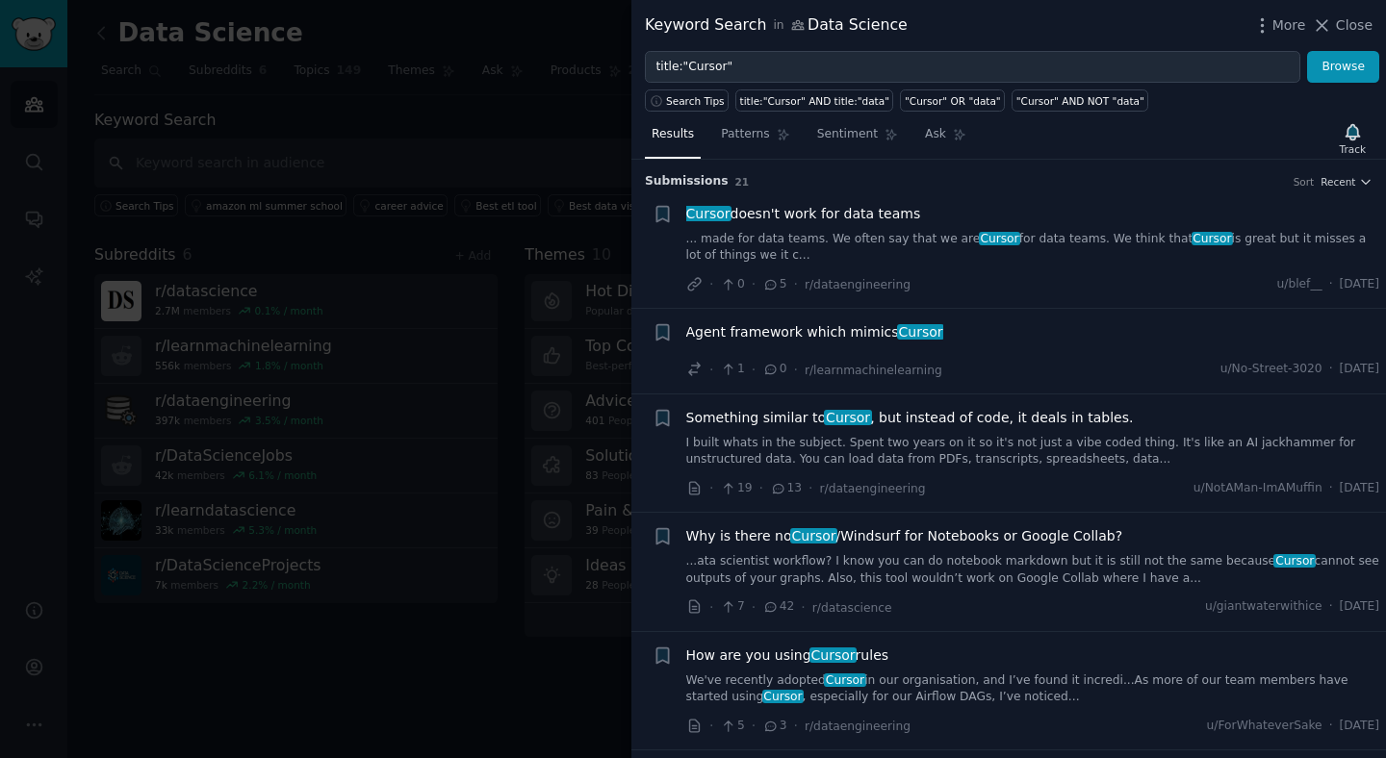
click at [913, 539] on span "Why is there no Cursor /Windsurf for Notebooks or Google Collab?" at bounding box center [904, 537] width 437 height 20
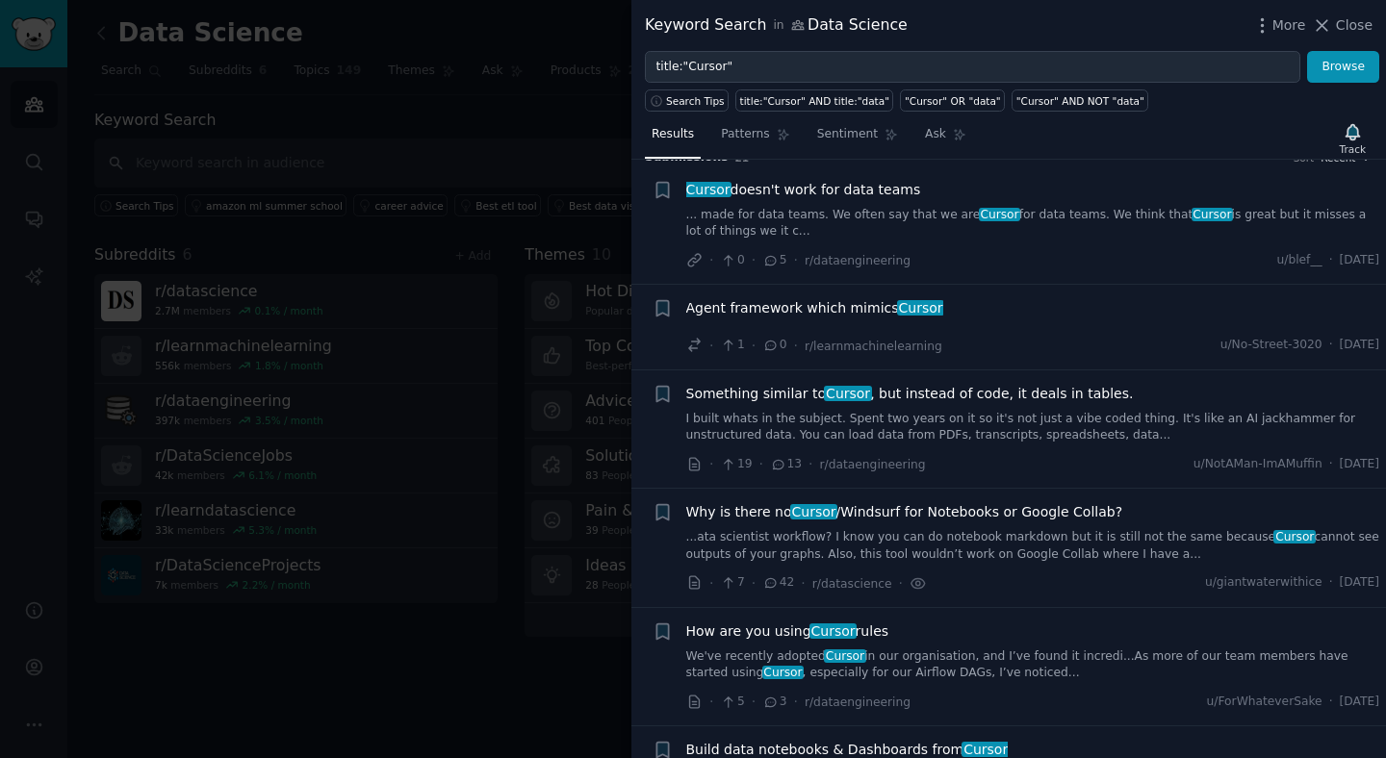
scroll to position [14, 0]
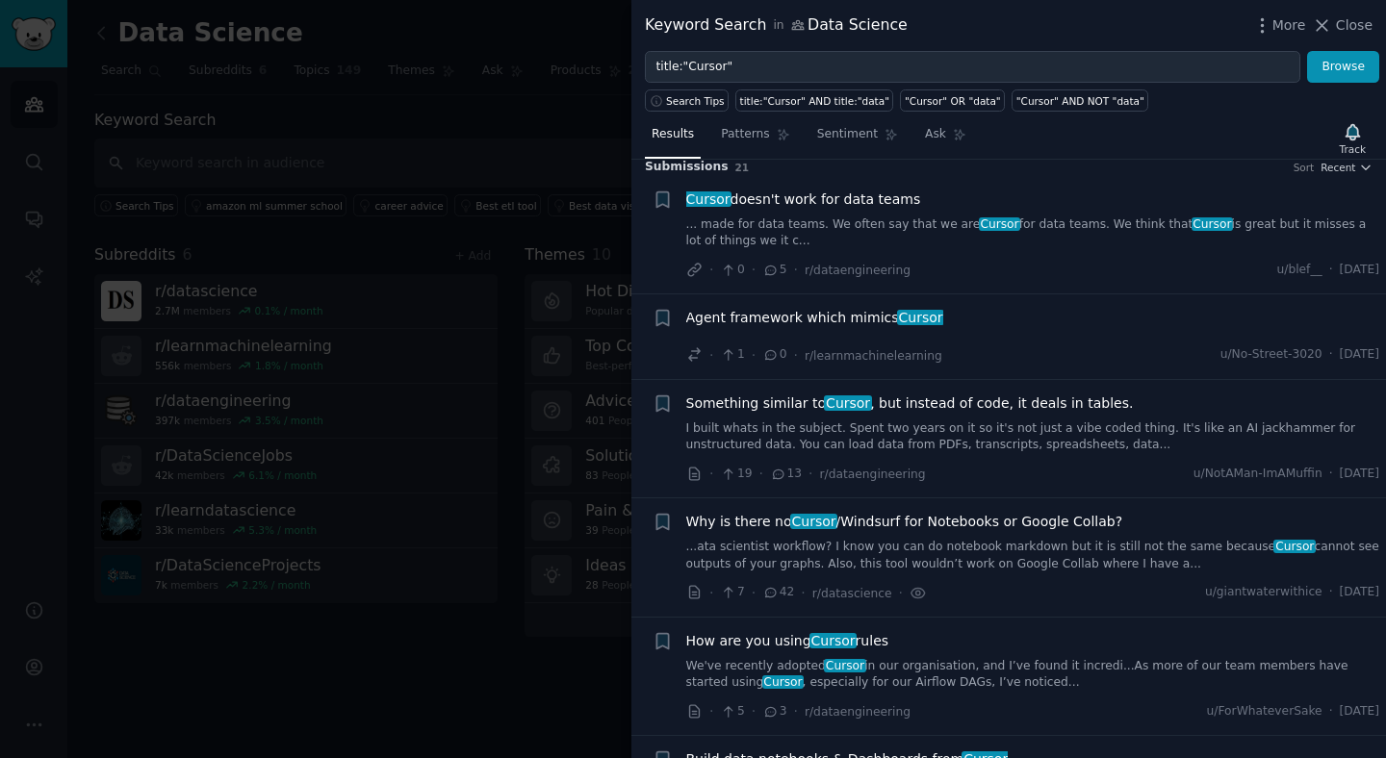
click at [861, 548] on link "...ata scientist workflow? I know you can do notebook markdown but it is still …" at bounding box center [1033, 556] width 694 height 34
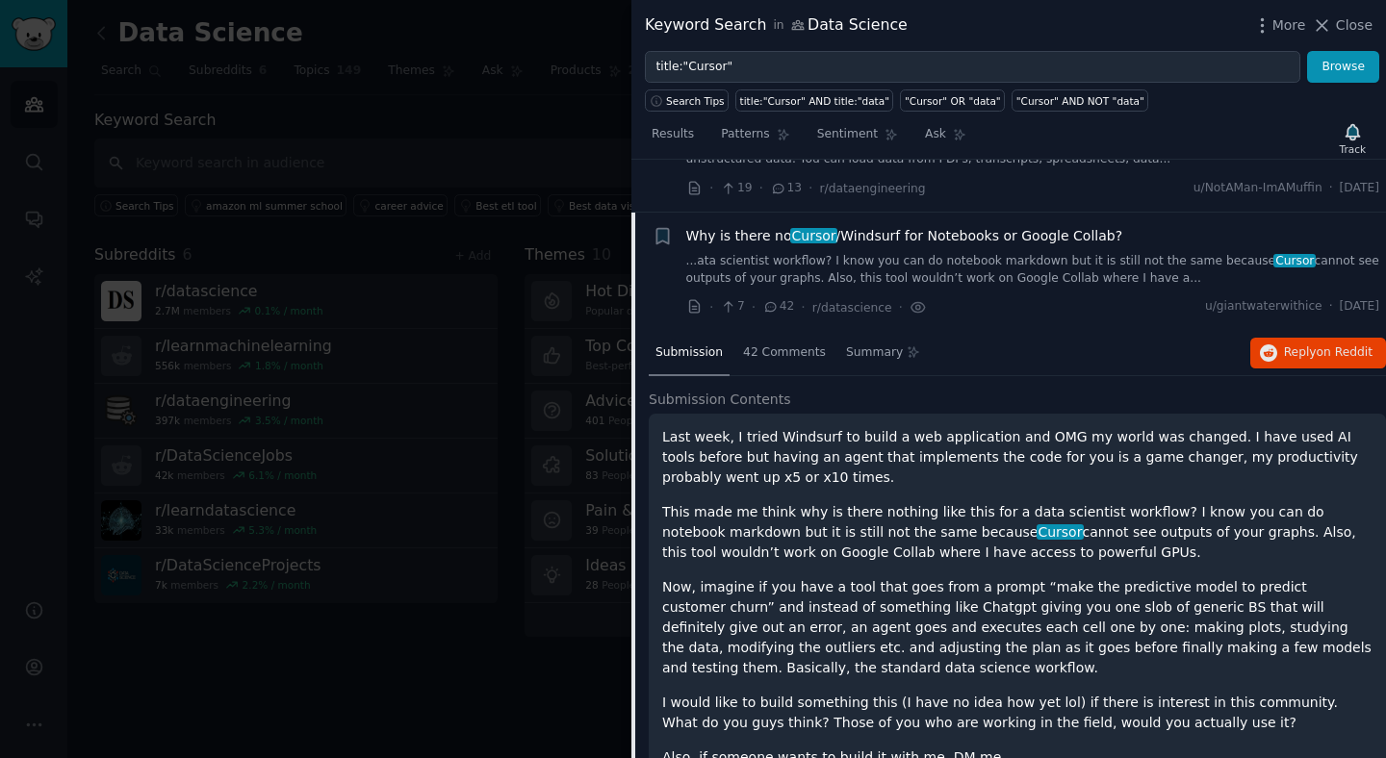
scroll to position [298, 0]
click at [1323, 360] on span "on Reddit" at bounding box center [1345, 353] width 56 height 13
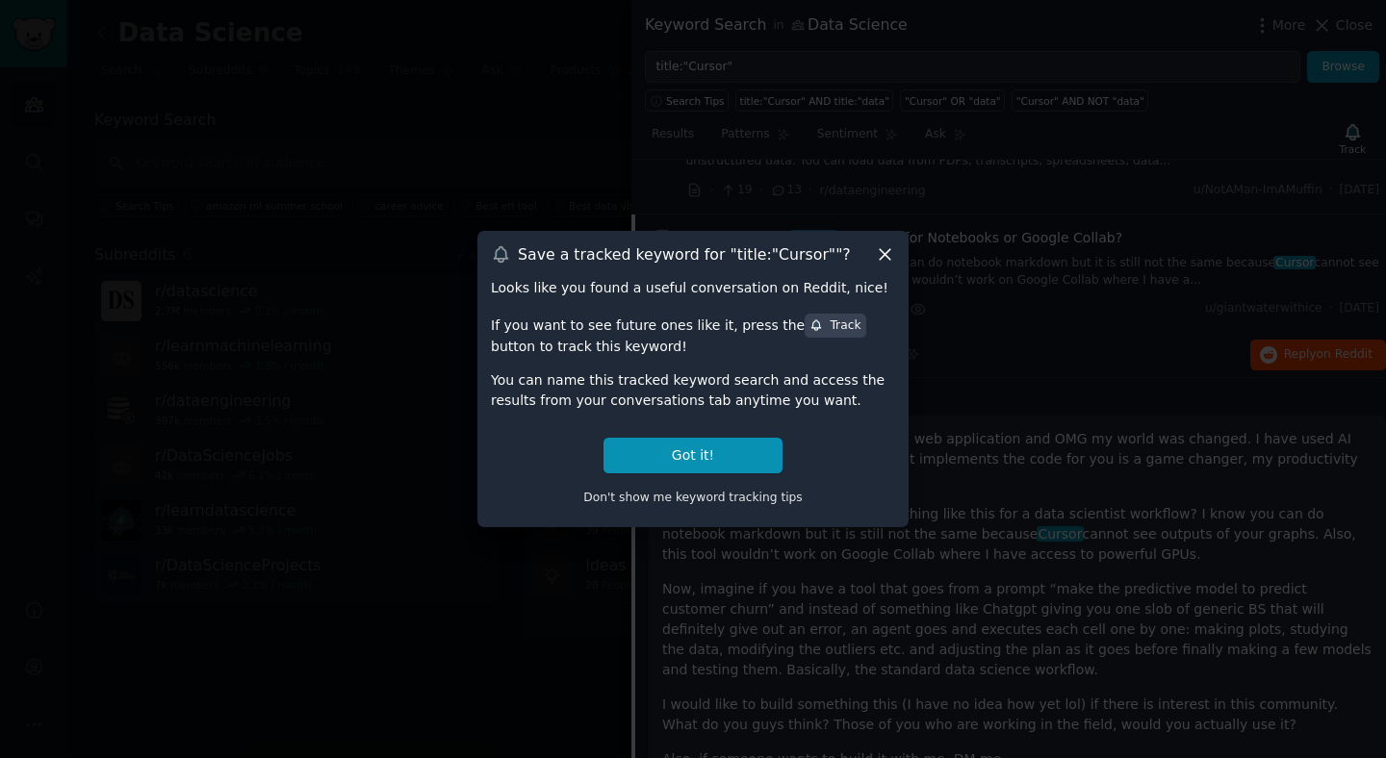
click at [881, 257] on icon at bounding box center [885, 254] width 20 height 20
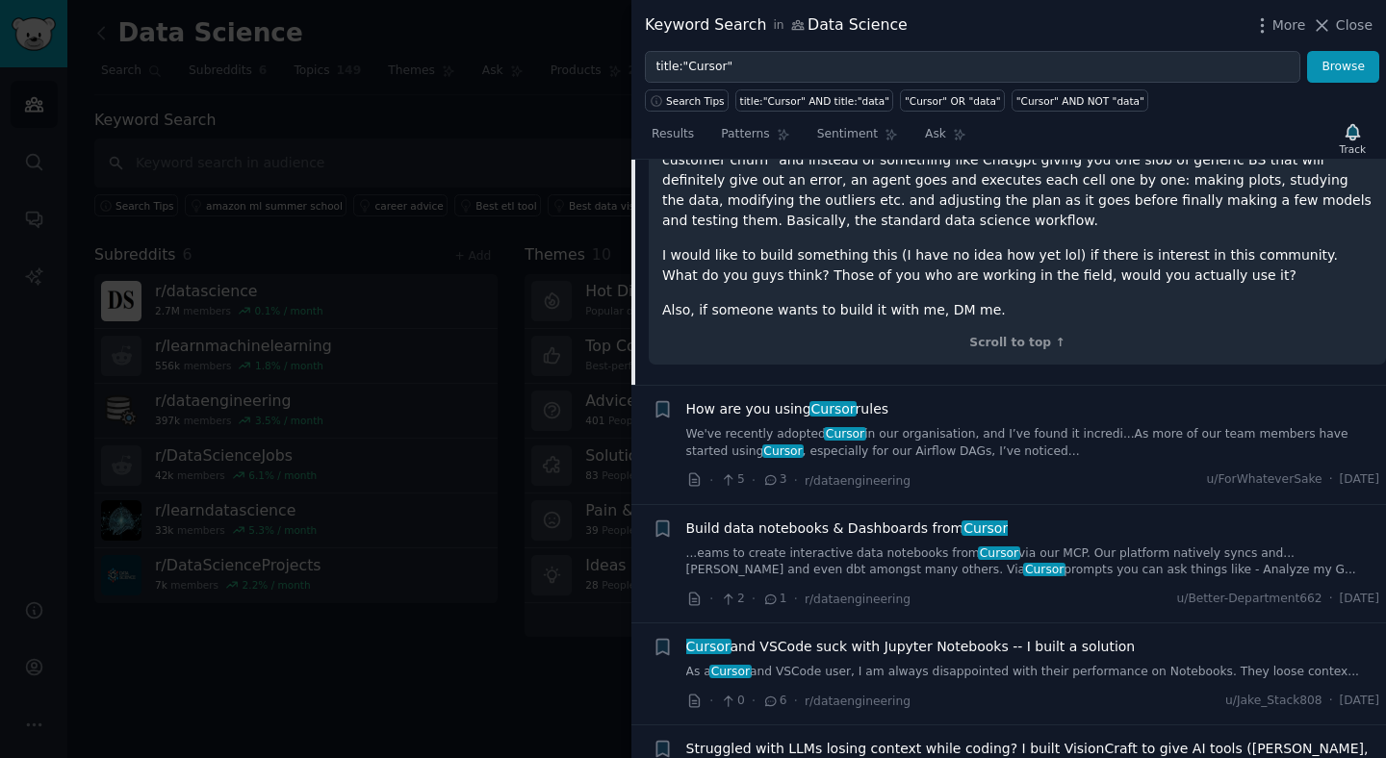
scroll to position [0, 0]
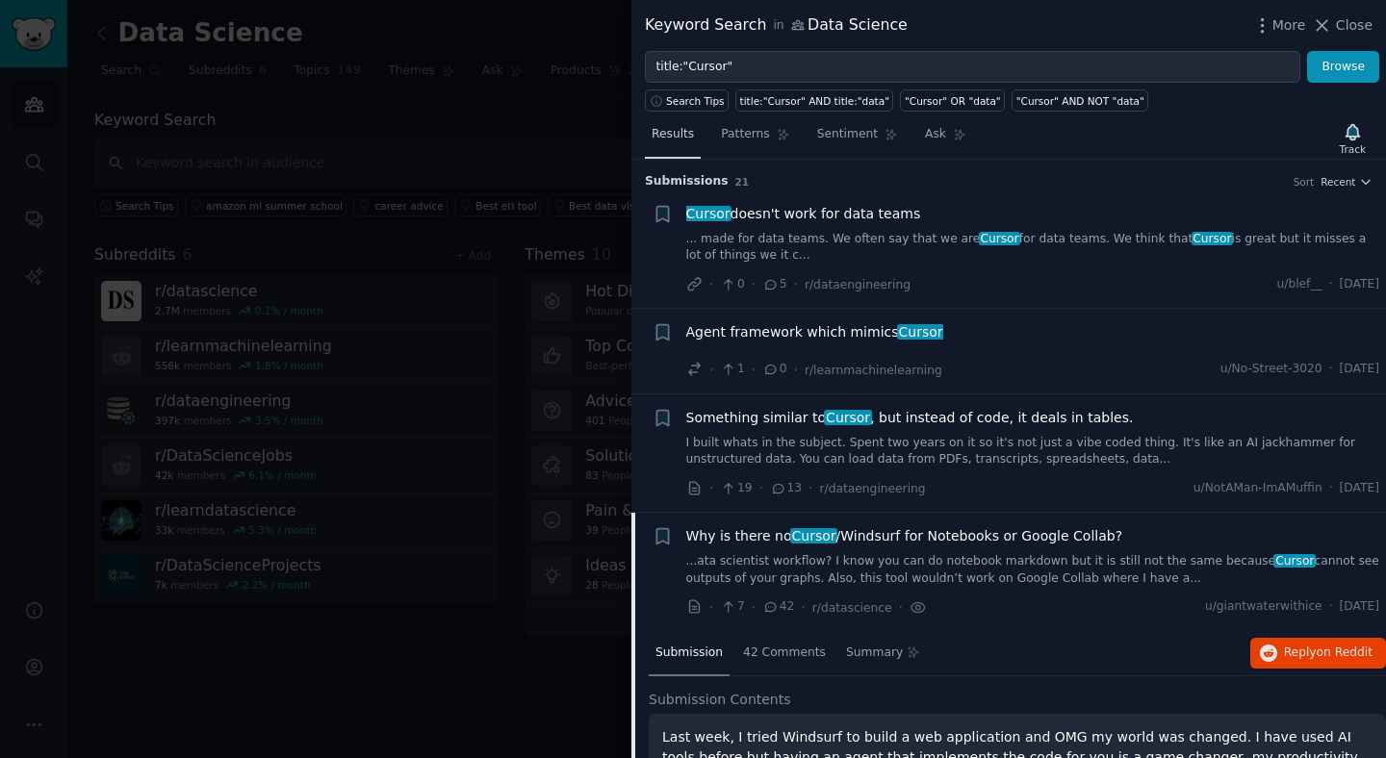
click at [693, 136] on link "Results" at bounding box center [673, 138] width 56 height 39
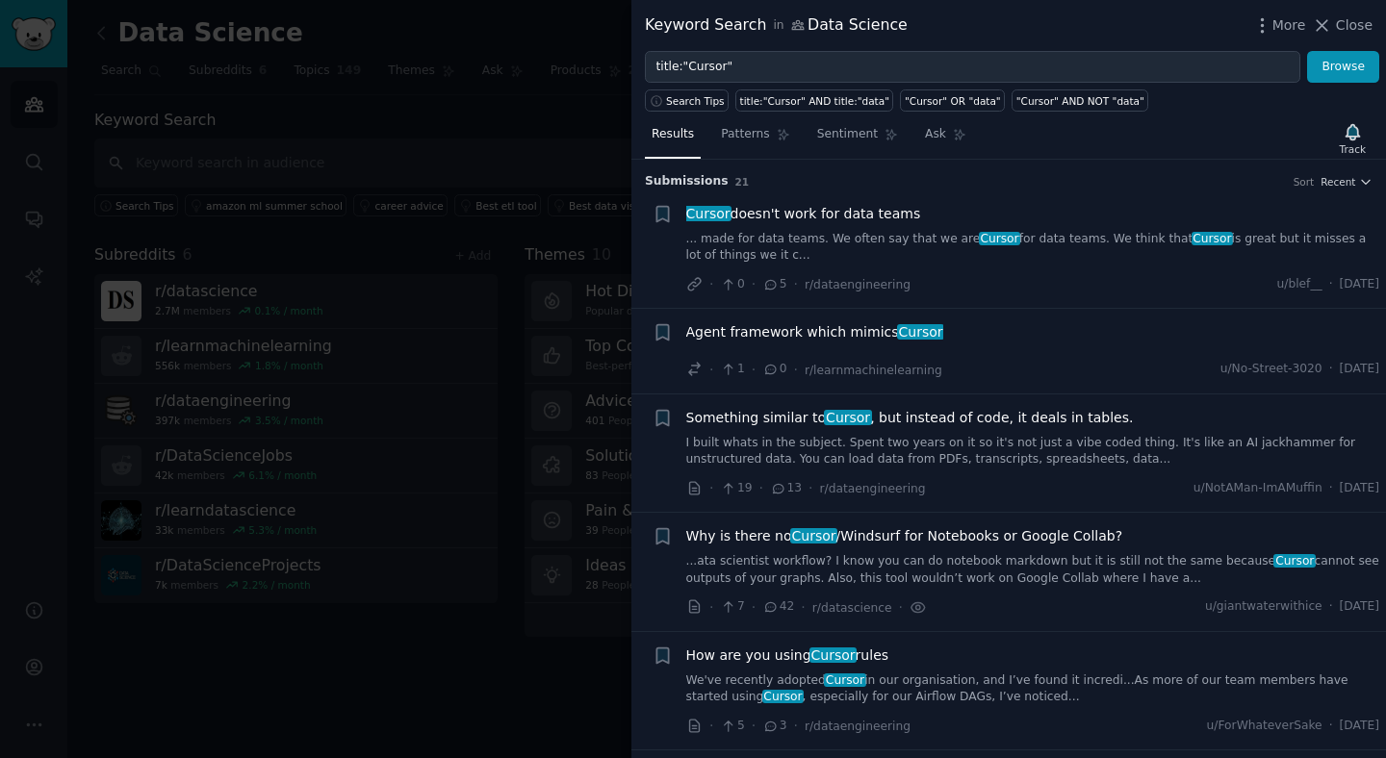
click at [886, 258] on link "... made for data teams. We often say that we are Cursor for data teams. We thi…" at bounding box center [1033, 248] width 694 height 34
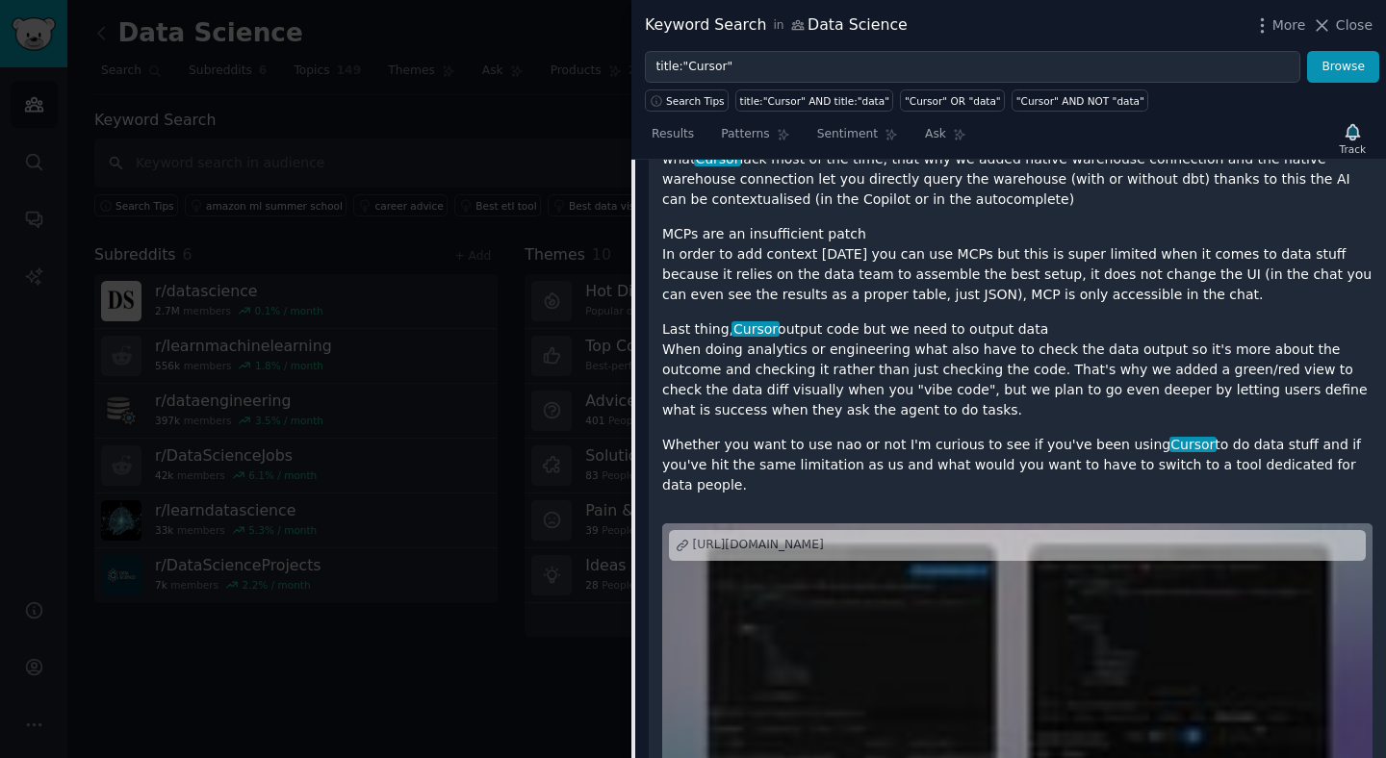
scroll to position [72, 0]
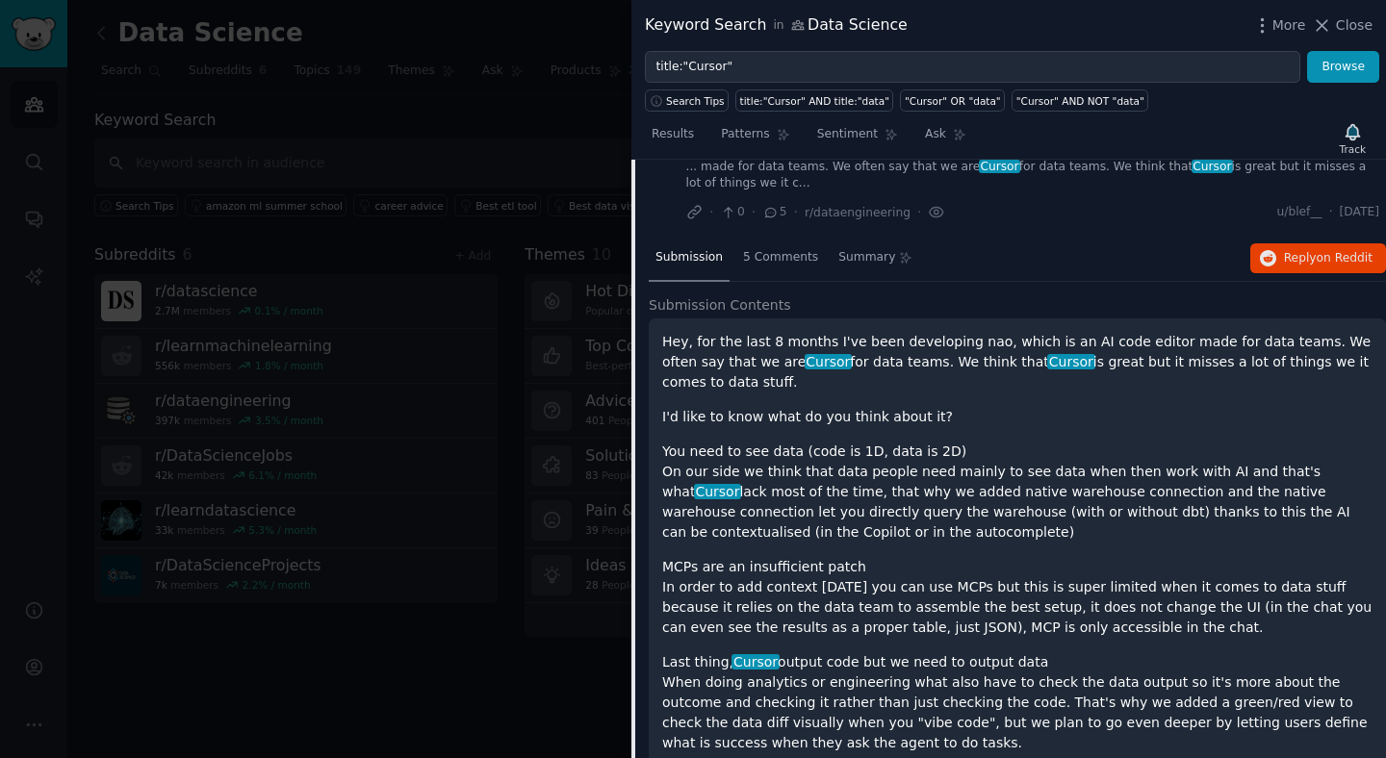
click at [937, 379] on p "Hey, for the last 8 months I've been developing nao, which is an AI code editor…" at bounding box center [1017, 362] width 710 height 61
click at [881, 399] on div "Hey, for the last 8 months I've been developing nao, which is an AI code editor…" at bounding box center [1017, 580] width 710 height 497
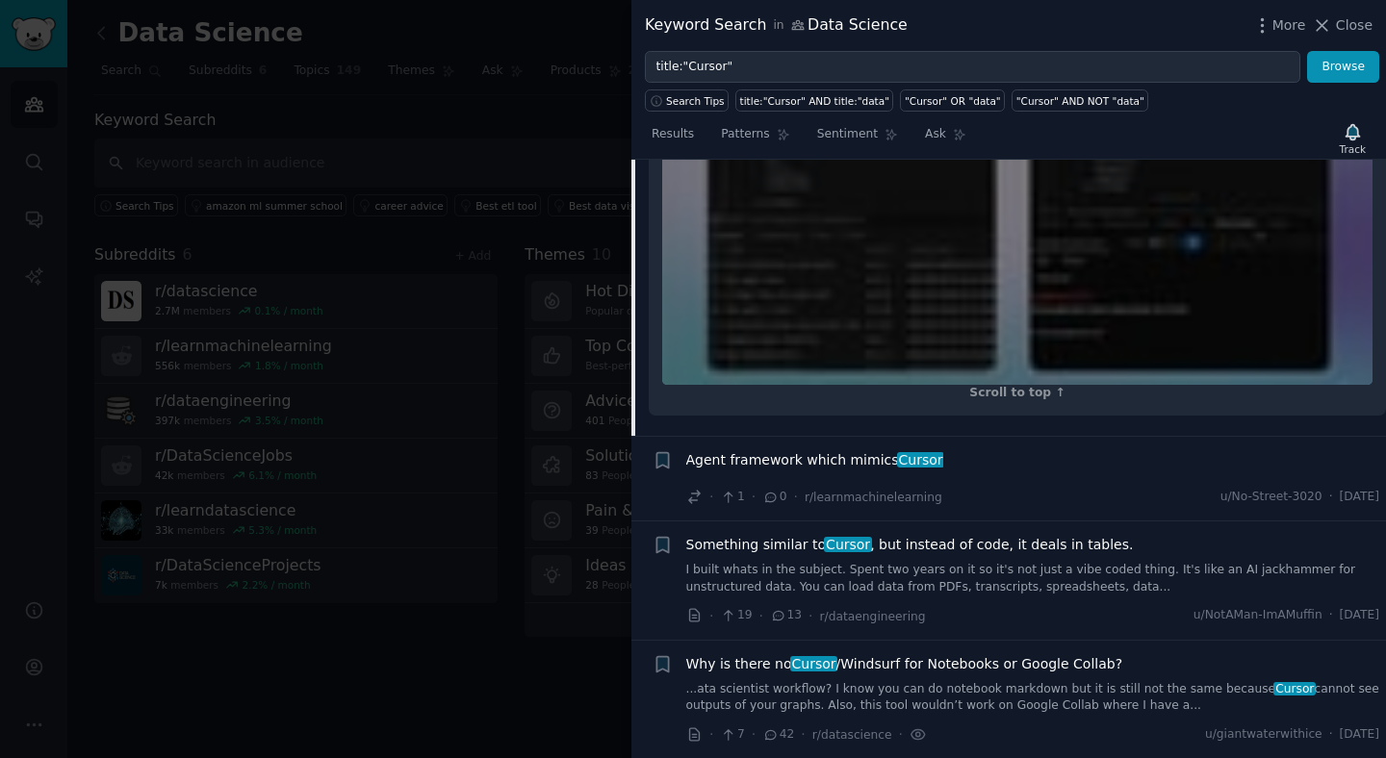
scroll to position [900, 0]
click at [985, 454] on div "Agent framework which mimics Cursor · 1 · 0 · r/learnmachinelearning u/No-Stree…" at bounding box center [1033, 479] width 694 height 58
click at [951, 451] on div "Agent framework which mimics Cursor" at bounding box center [1033, 463] width 694 height 27
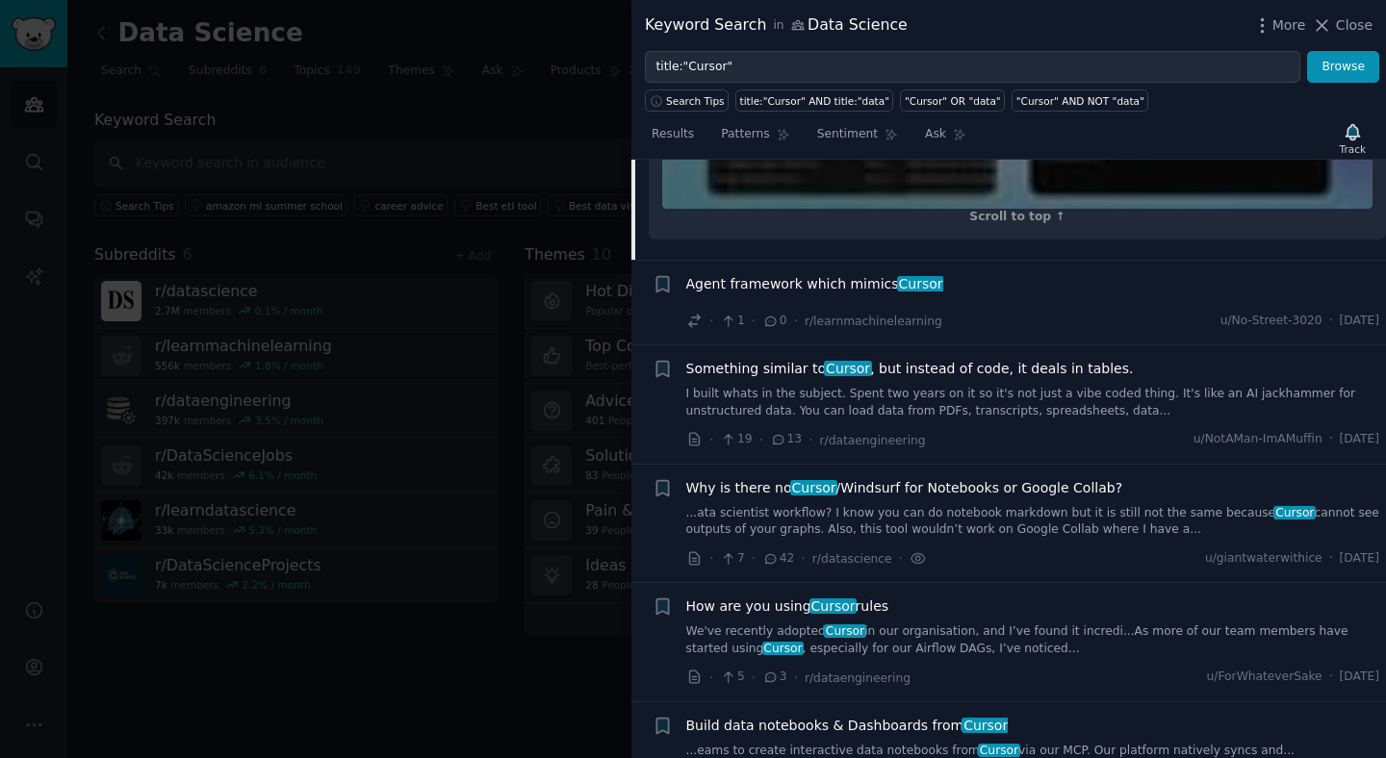
click at [861, 386] on link "I built whats in the subject. Spent two years on it so it's not just a vibe cod…" at bounding box center [1033, 403] width 694 height 34
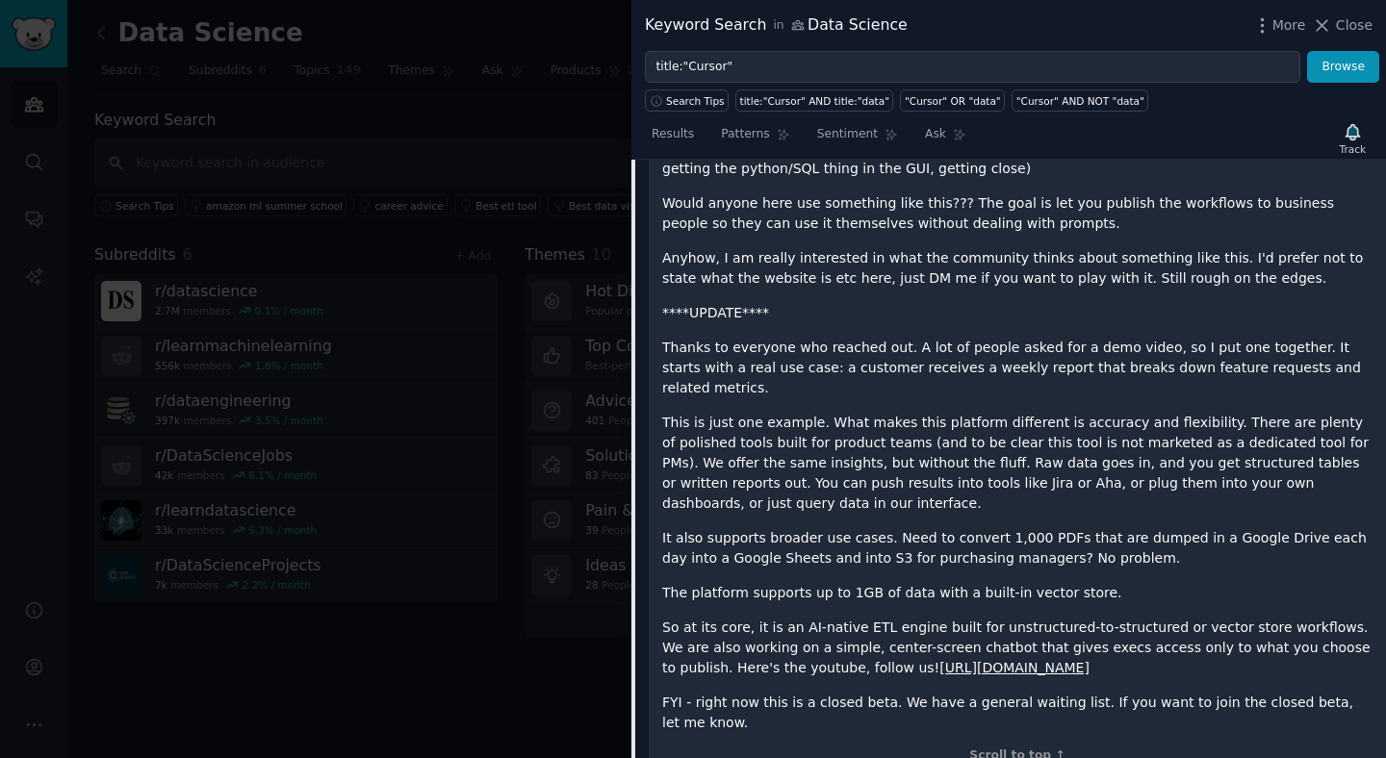
scroll to position [750, 0]
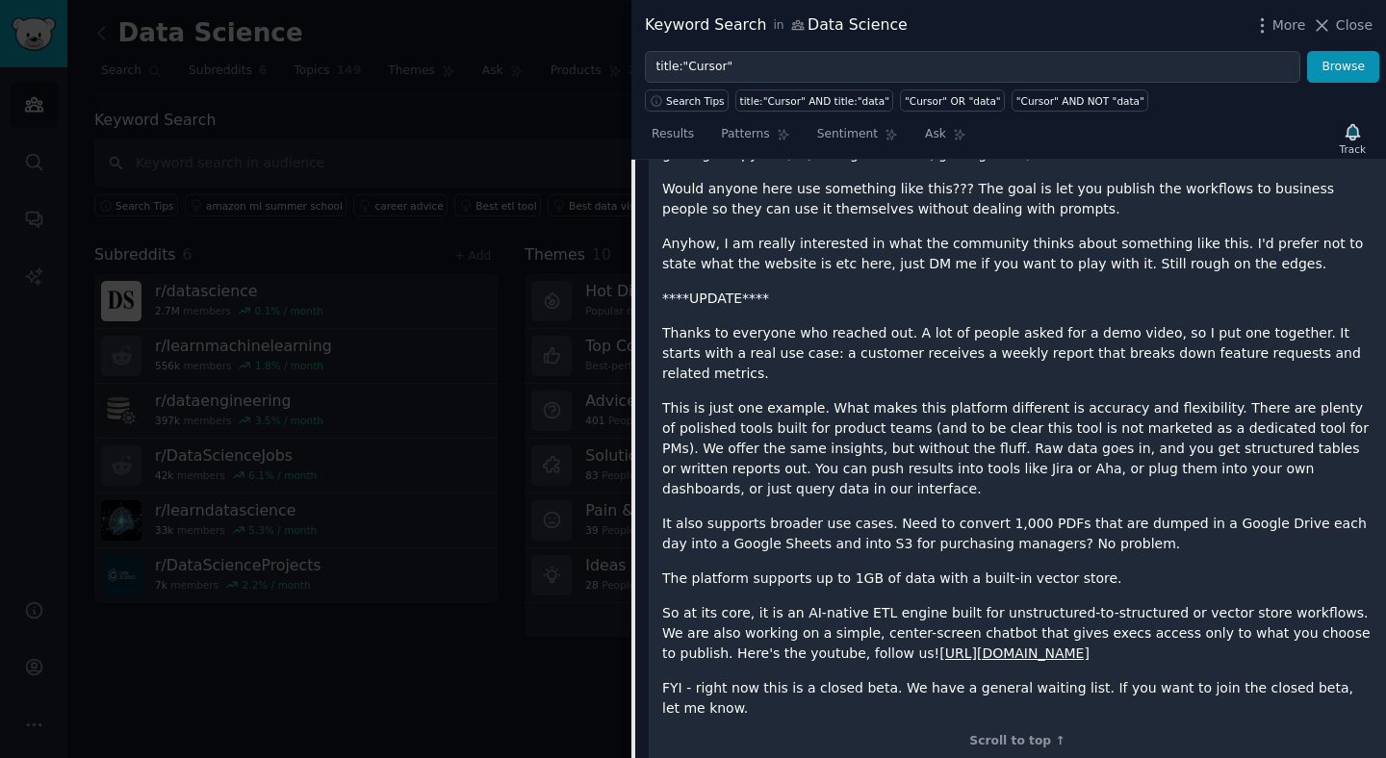
click at [925, 421] on p "This is just one example. What makes this platform different is accuracy and fl…" at bounding box center [1017, 448] width 710 height 101
click at [912, 394] on div at bounding box center [912, 394] width 0 height 0
click at [902, 435] on p "This is just one example. What makes this platform different is accuracy and fl…" at bounding box center [1017, 448] width 710 height 101
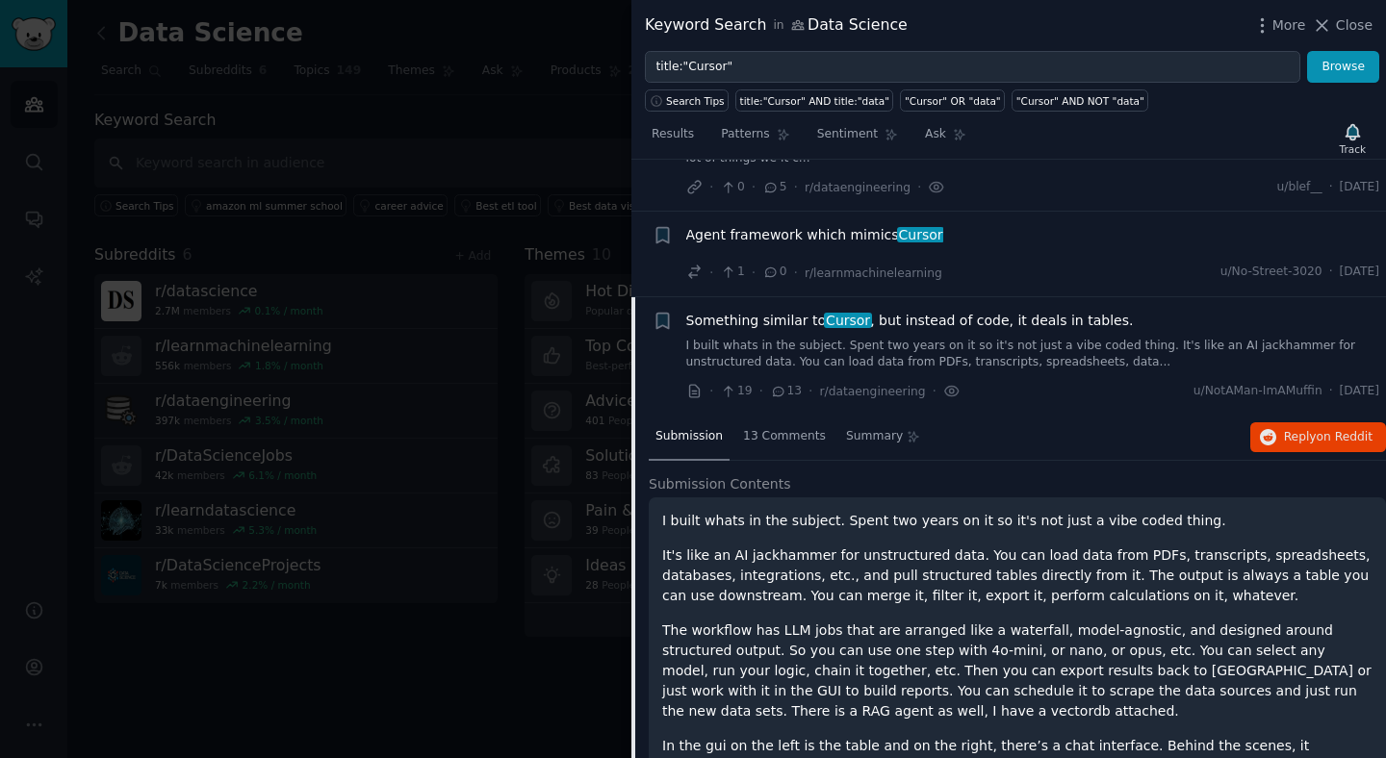
scroll to position [95, 0]
click at [887, 363] on link "I built whats in the subject. Spent two years on it so it's not just a vibe cod…" at bounding box center [1033, 357] width 694 height 34
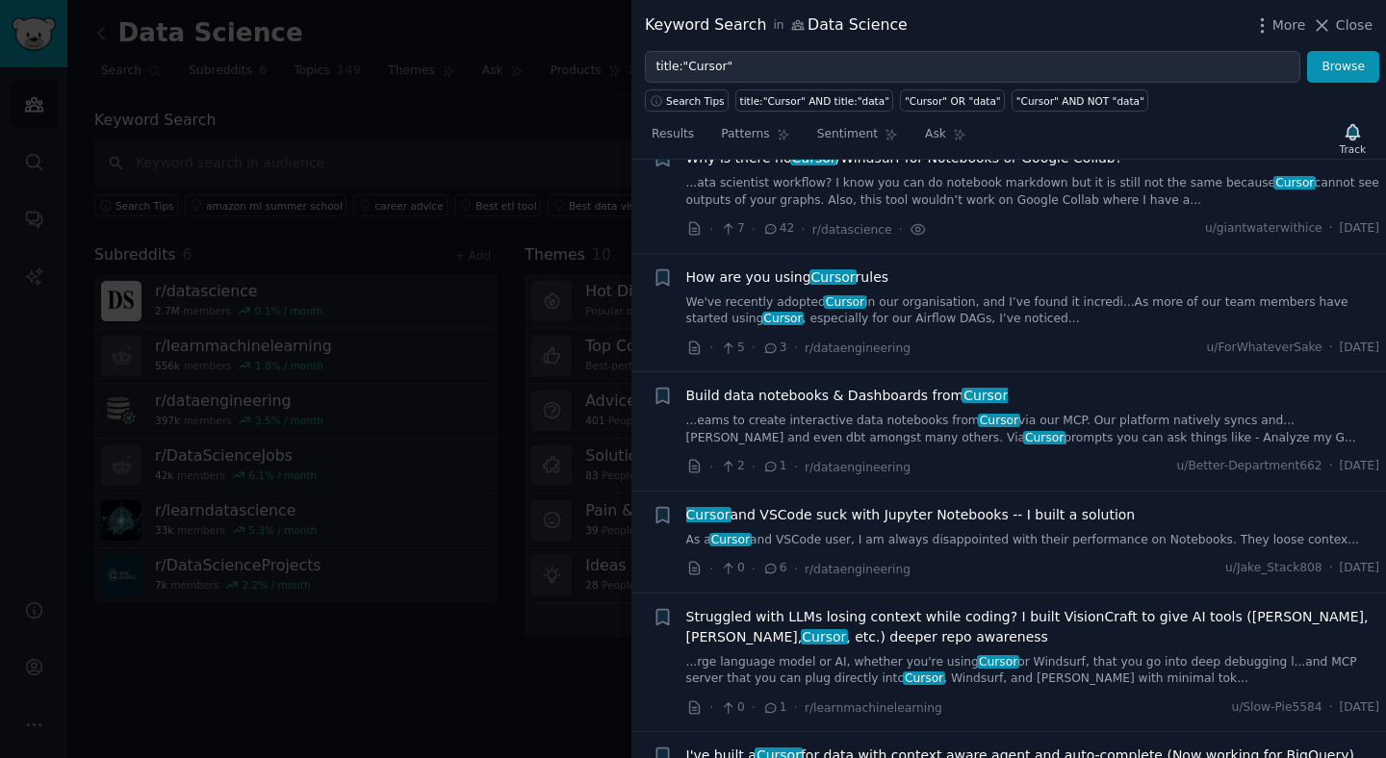
scroll to position [393, 0]
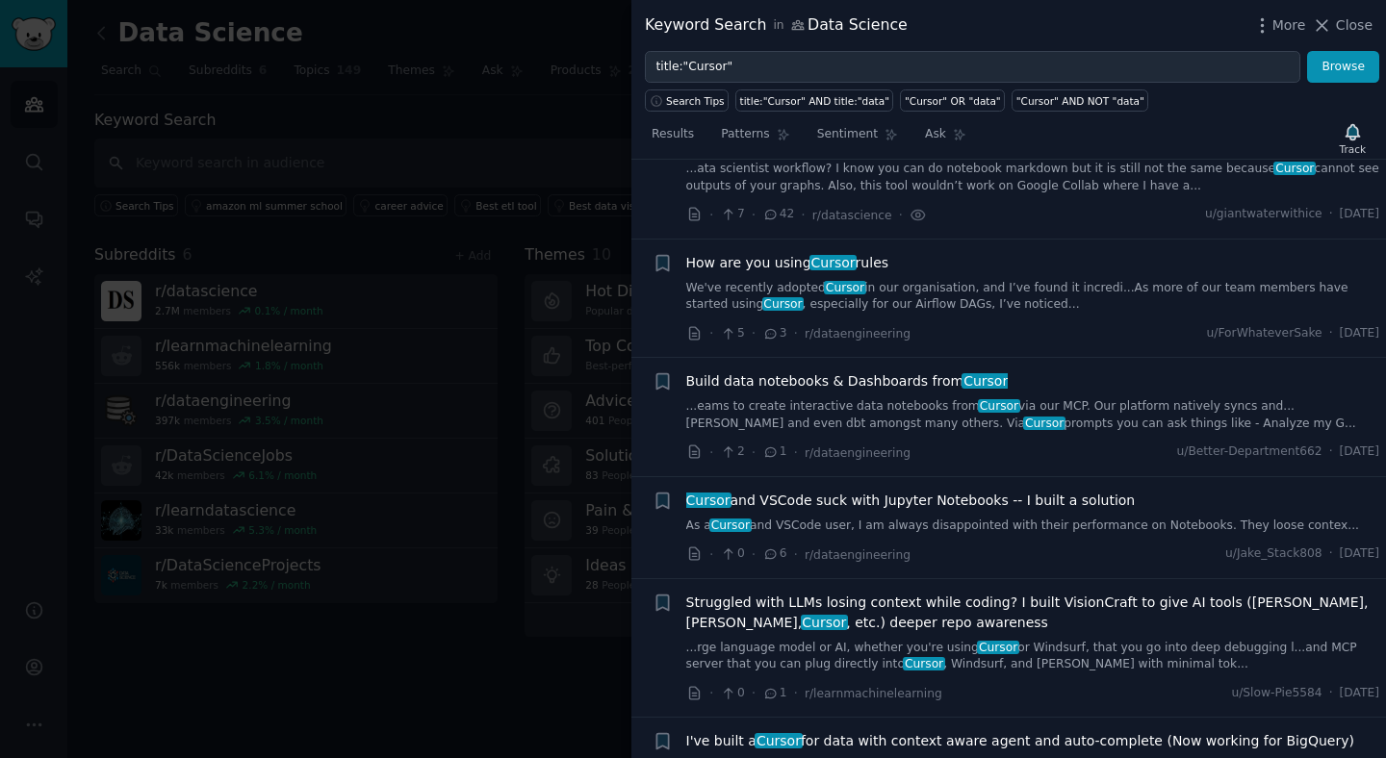
click at [907, 423] on link "...eams to create interactive data notebooks from Cursor via our MCP. Our platf…" at bounding box center [1033, 415] width 694 height 34
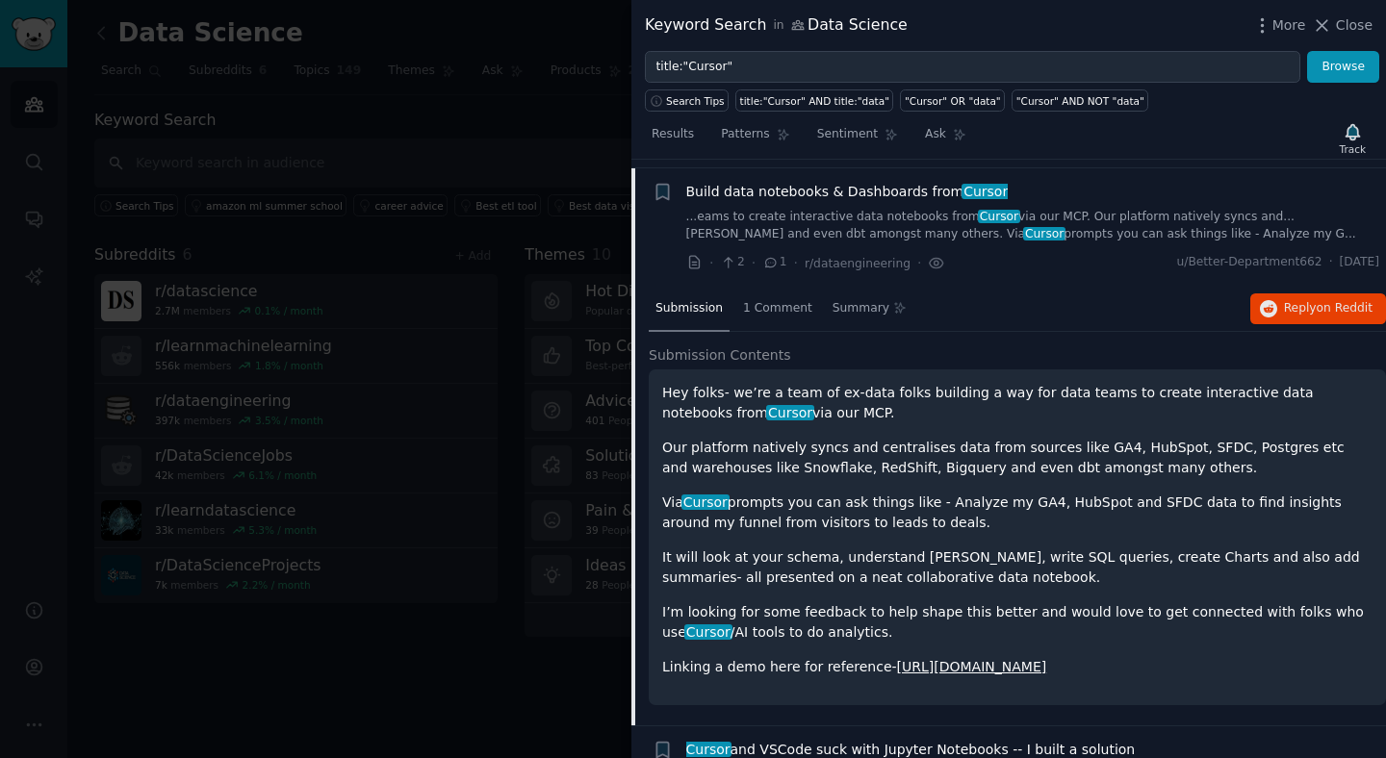
scroll to position [591, 0]
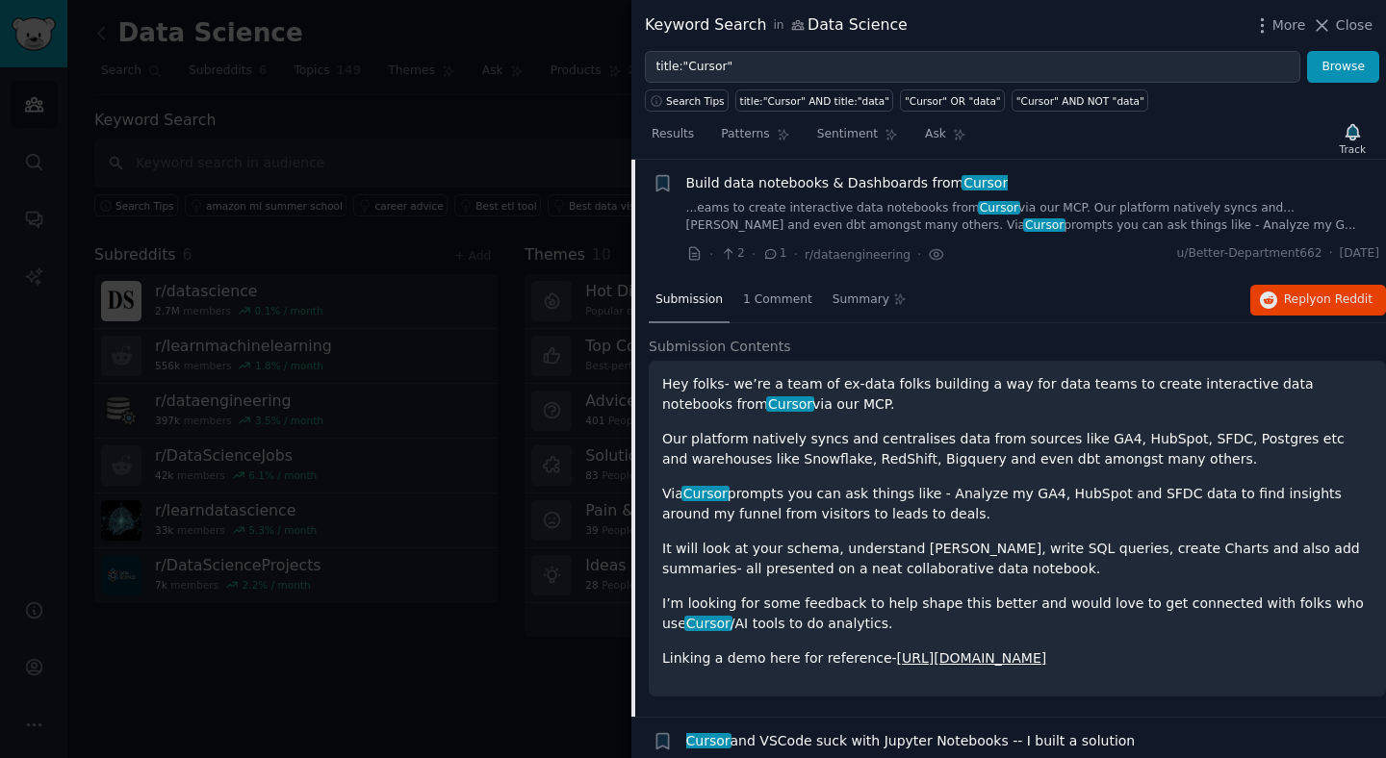
click at [920, 654] on link "https://youtu.be/cs6q6icNGY8" at bounding box center [972, 658] width 150 height 15
click at [526, 253] on div at bounding box center [693, 379] width 1386 height 758
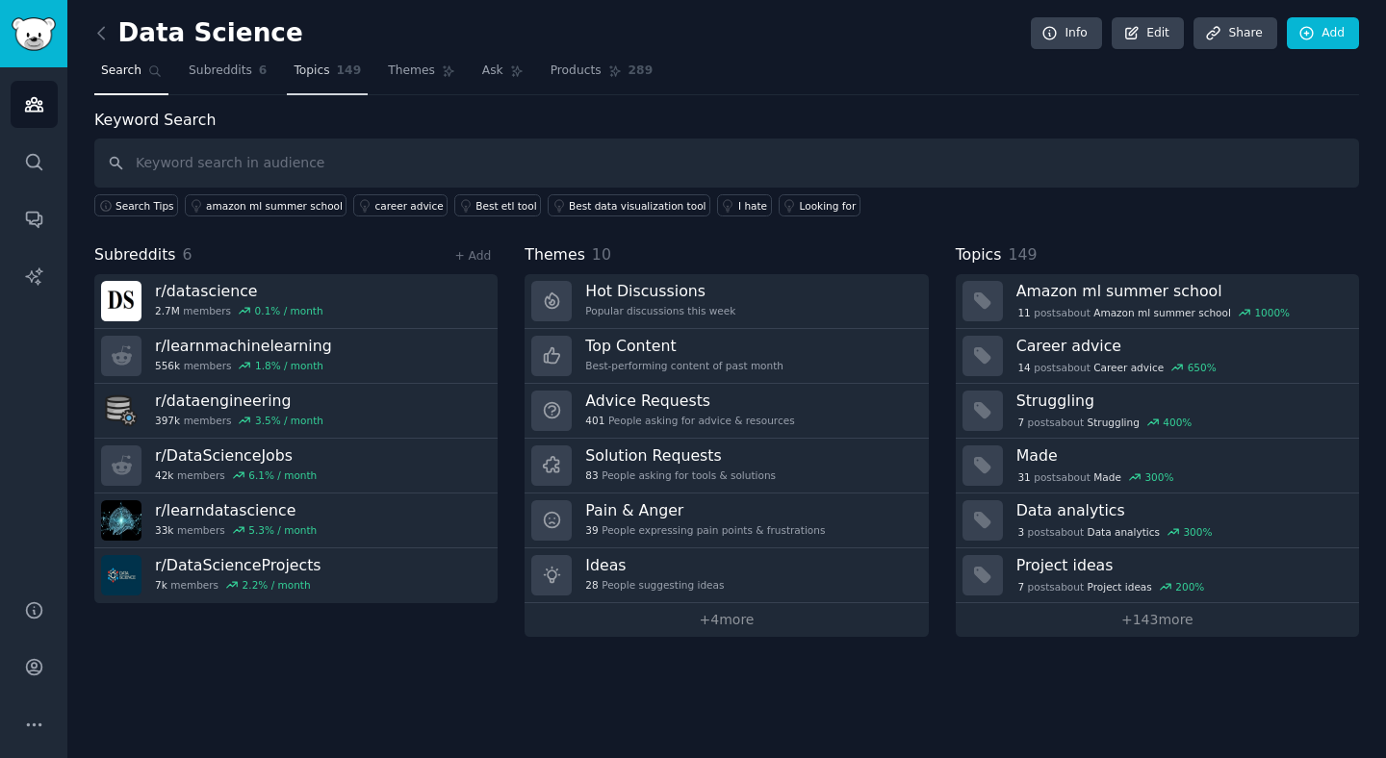
click at [343, 86] on link "Topics 149" at bounding box center [327, 75] width 81 height 39
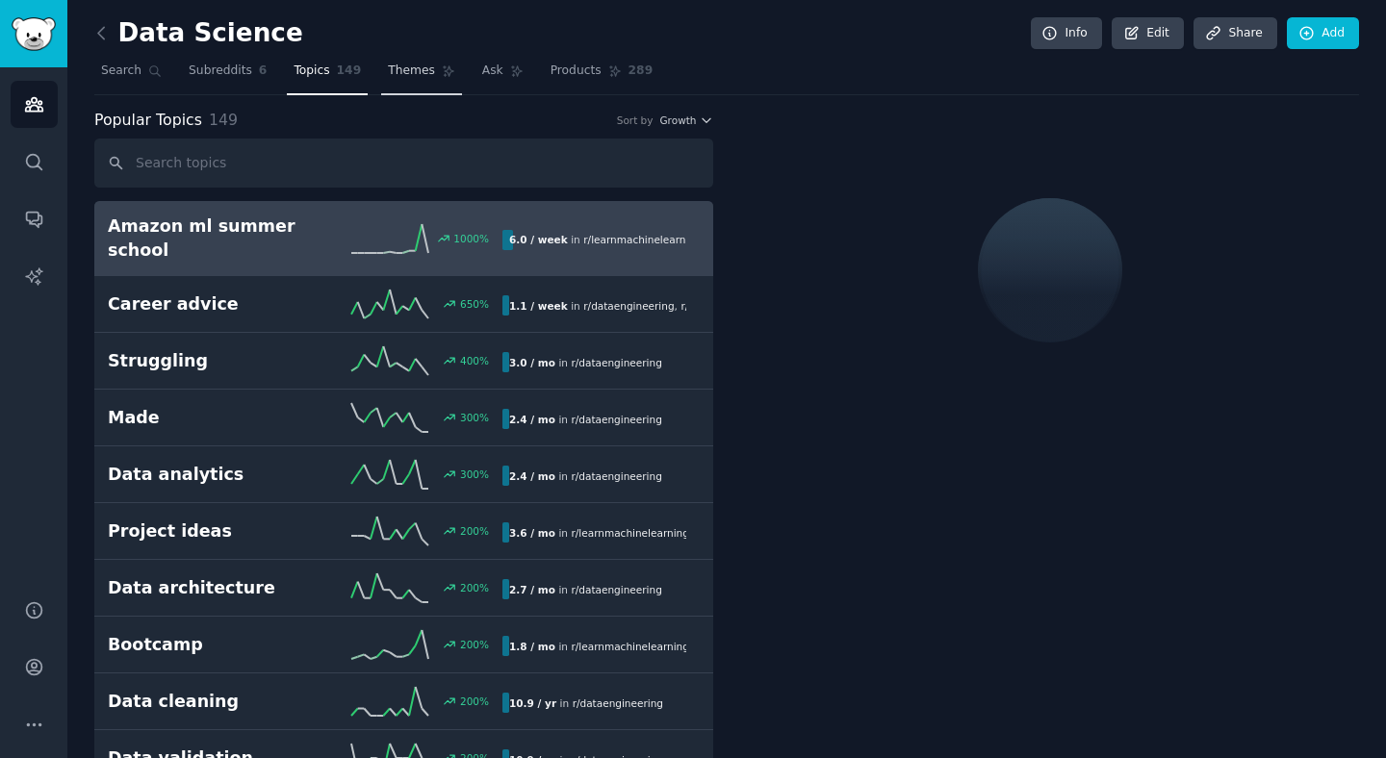
click at [400, 72] on span "Themes" at bounding box center [411, 71] width 47 height 17
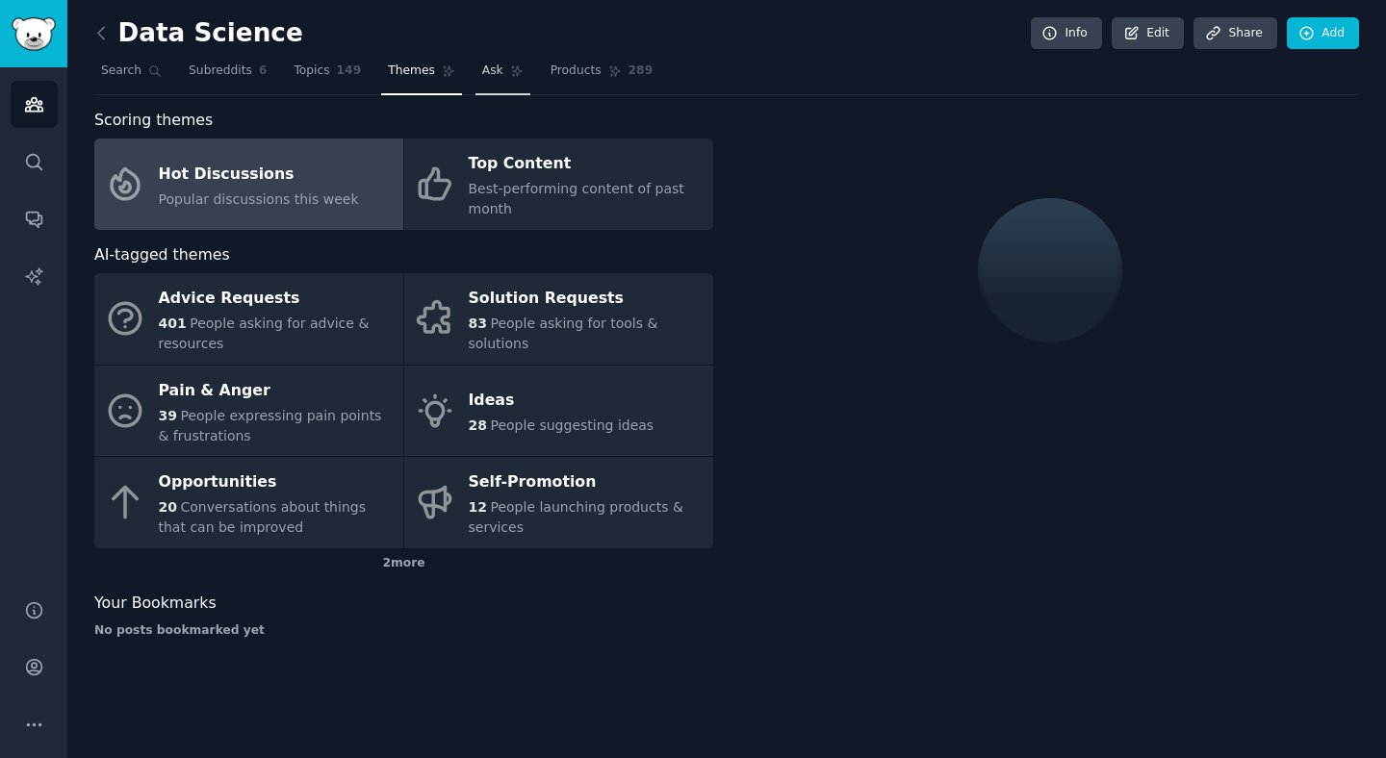
click at [493, 84] on link "Ask" at bounding box center [502, 75] width 55 height 39
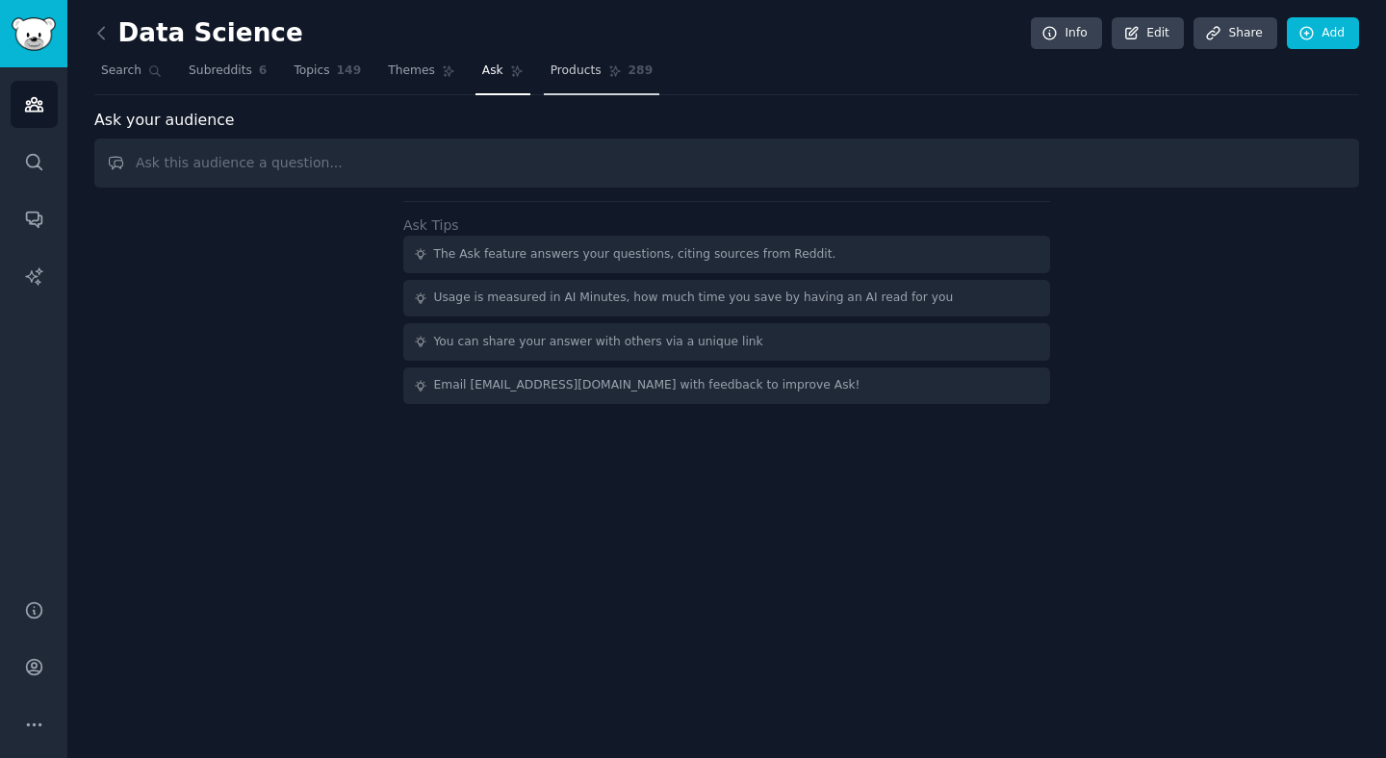
click at [562, 90] on link "Products 289" at bounding box center [602, 75] width 116 height 39
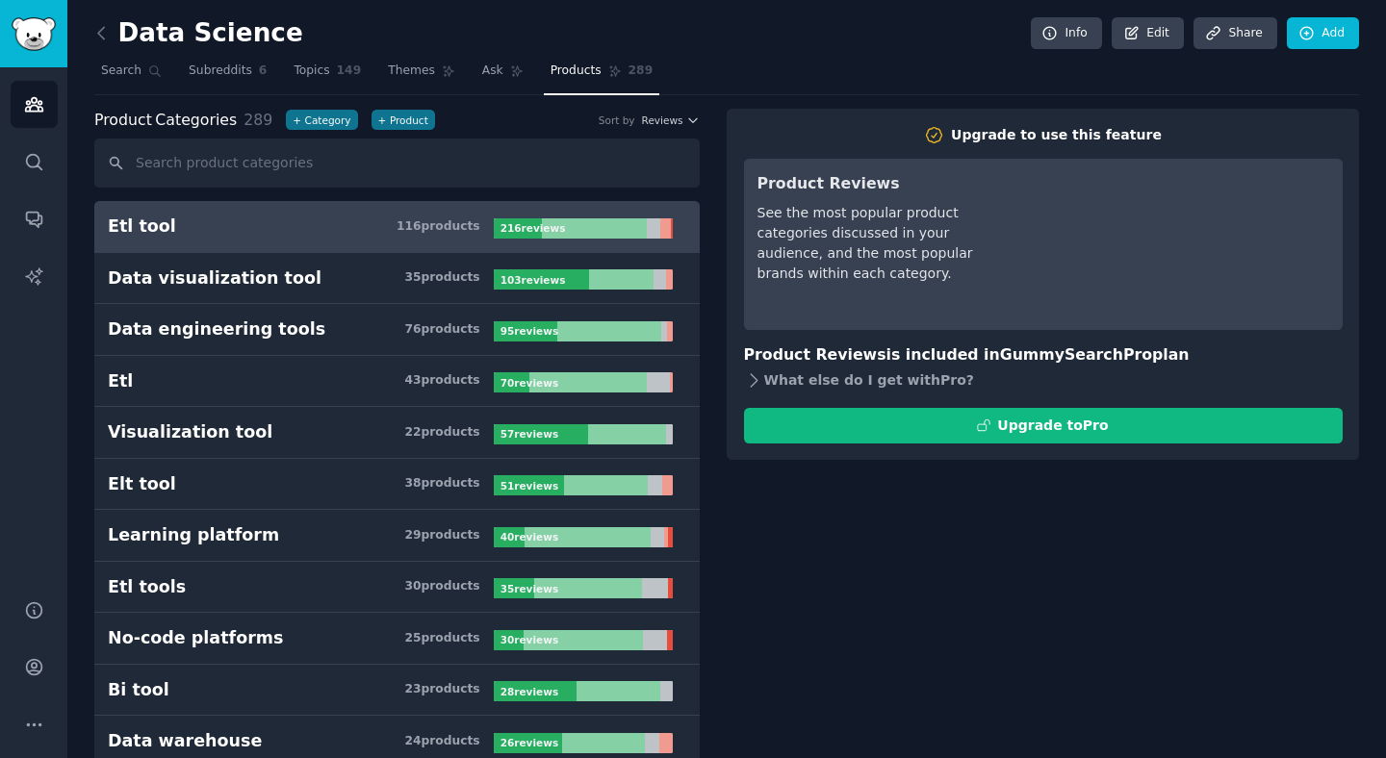
click at [801, 377] on div "What else do I get with Pro ?" at bounding box center [1043, 381] width 599 height 27
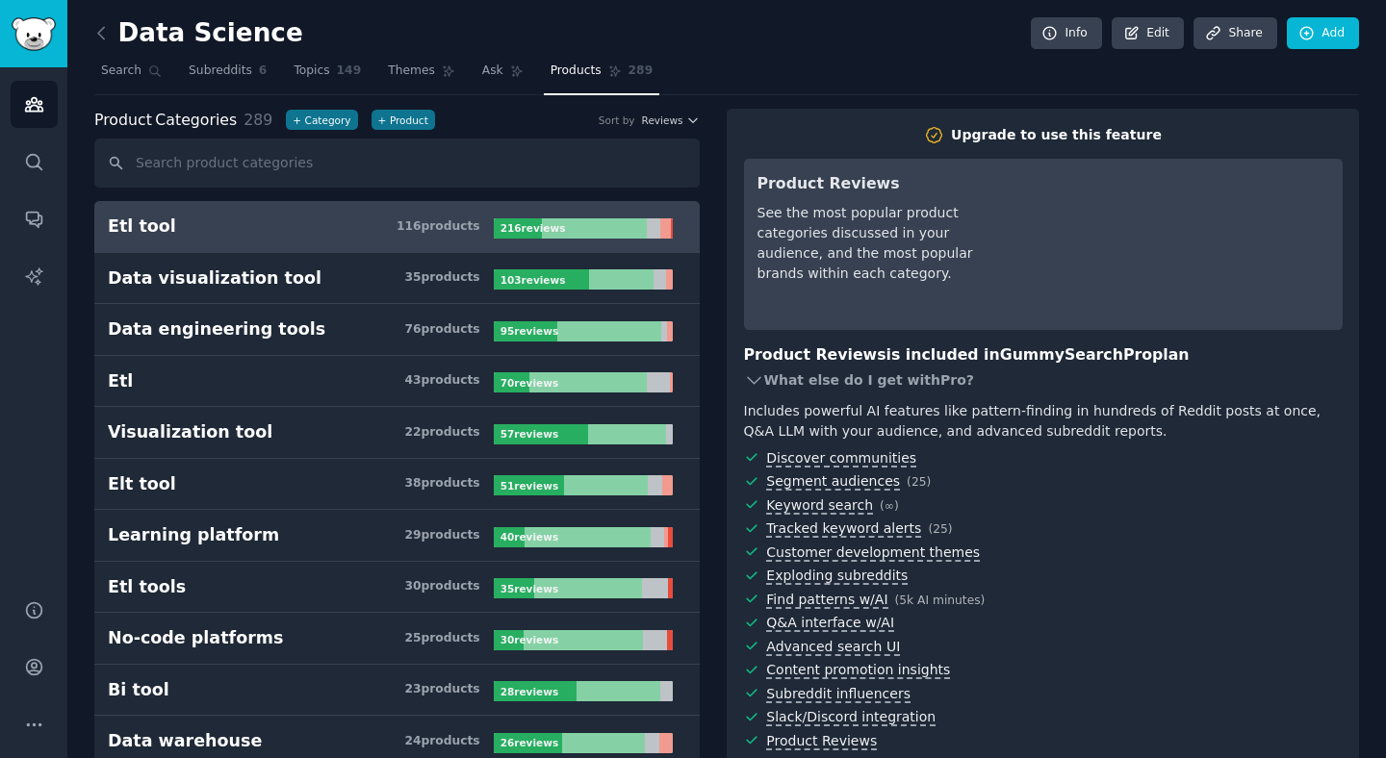
click at [760, 374] on div "What else do I get with Pro ?" at bounding box center [1043, 381] width 599 height 27
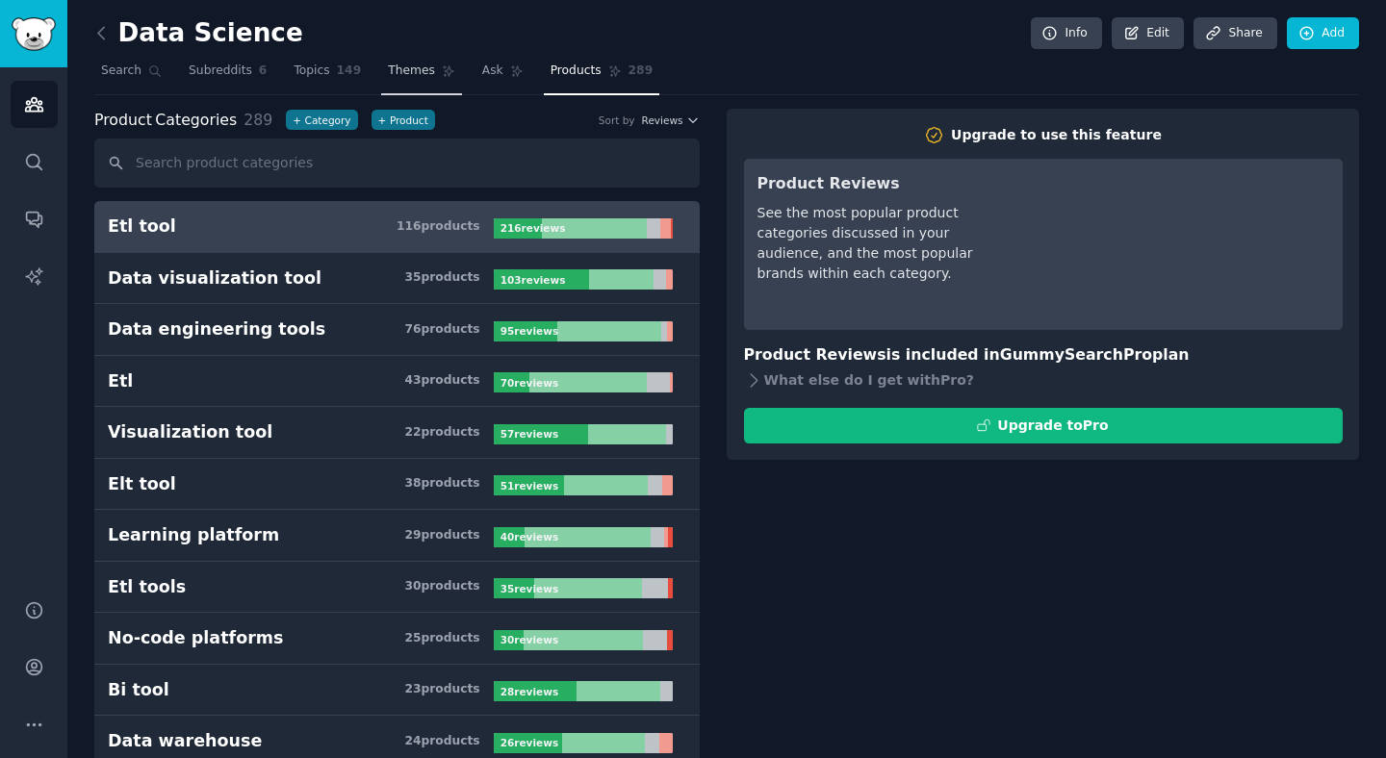
click at [418, 65] on span "Themes" at bounding box center [411, 71] width 47 height 17
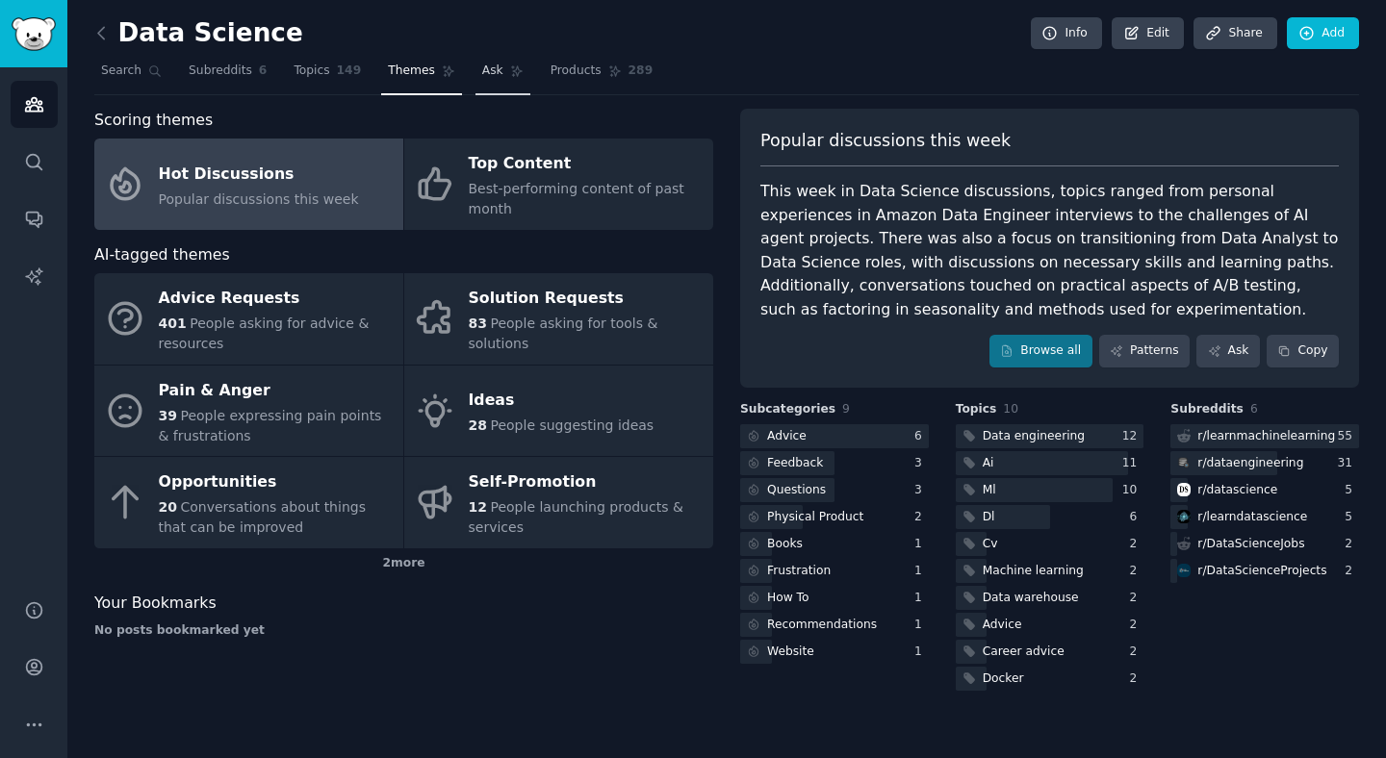
click at [489, 59] on link "Ask" at bounding box center [502, 75] width 55 height 39
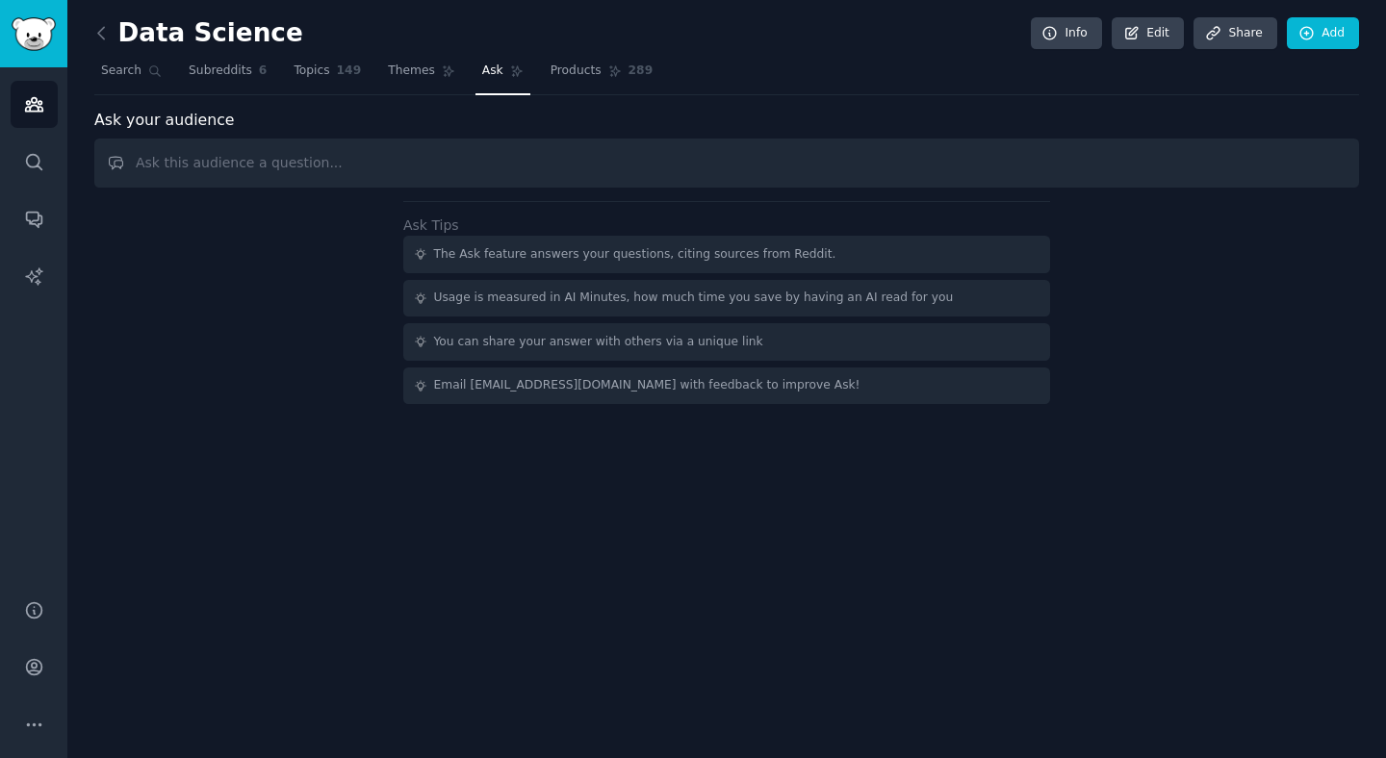
click at [335, 157] on input "text" at bounding box center [726, 163] width 1265 height 49
click at [210, 60] on link "Subreddits 6" at bounding box center [227, 75] width 91 height 39
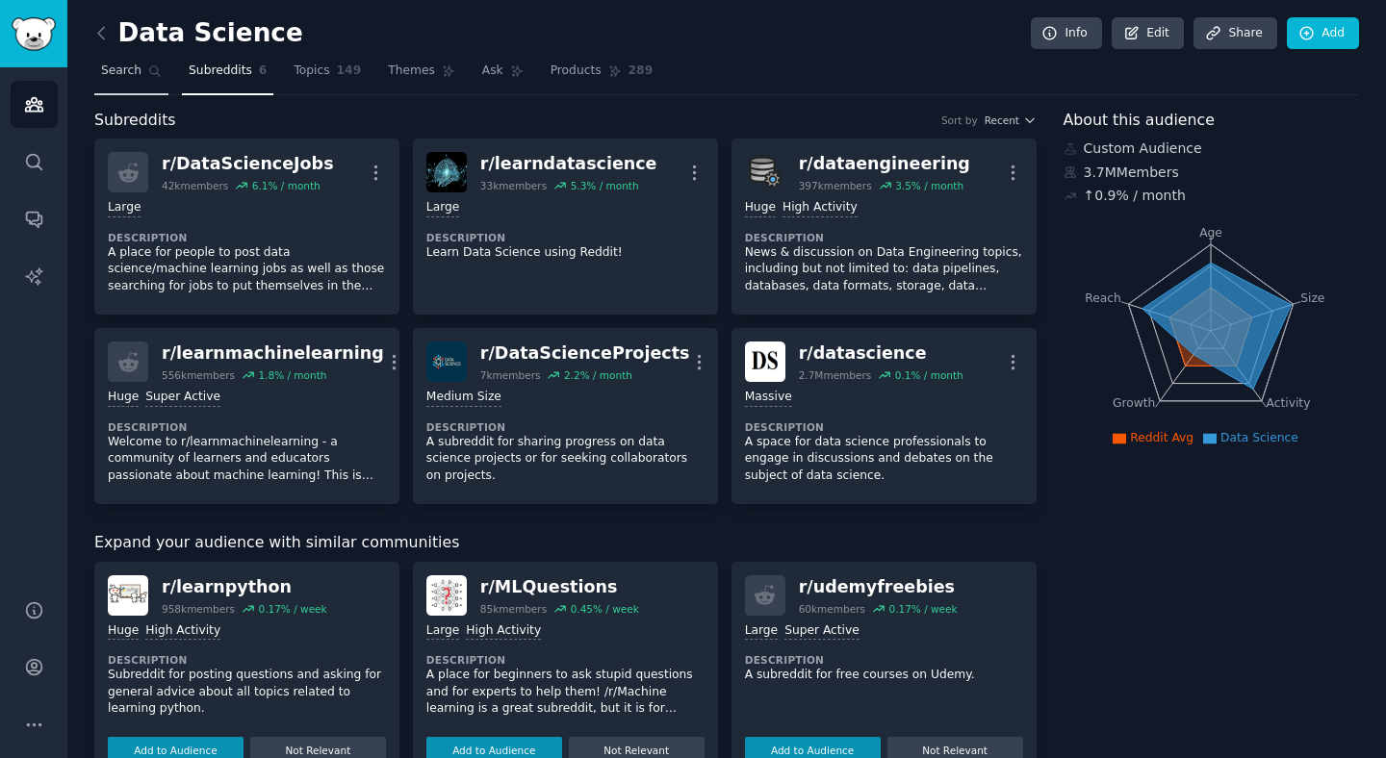
click at [113, 69] on span "Search" at bounding box center [121, 71] width 40 height 17
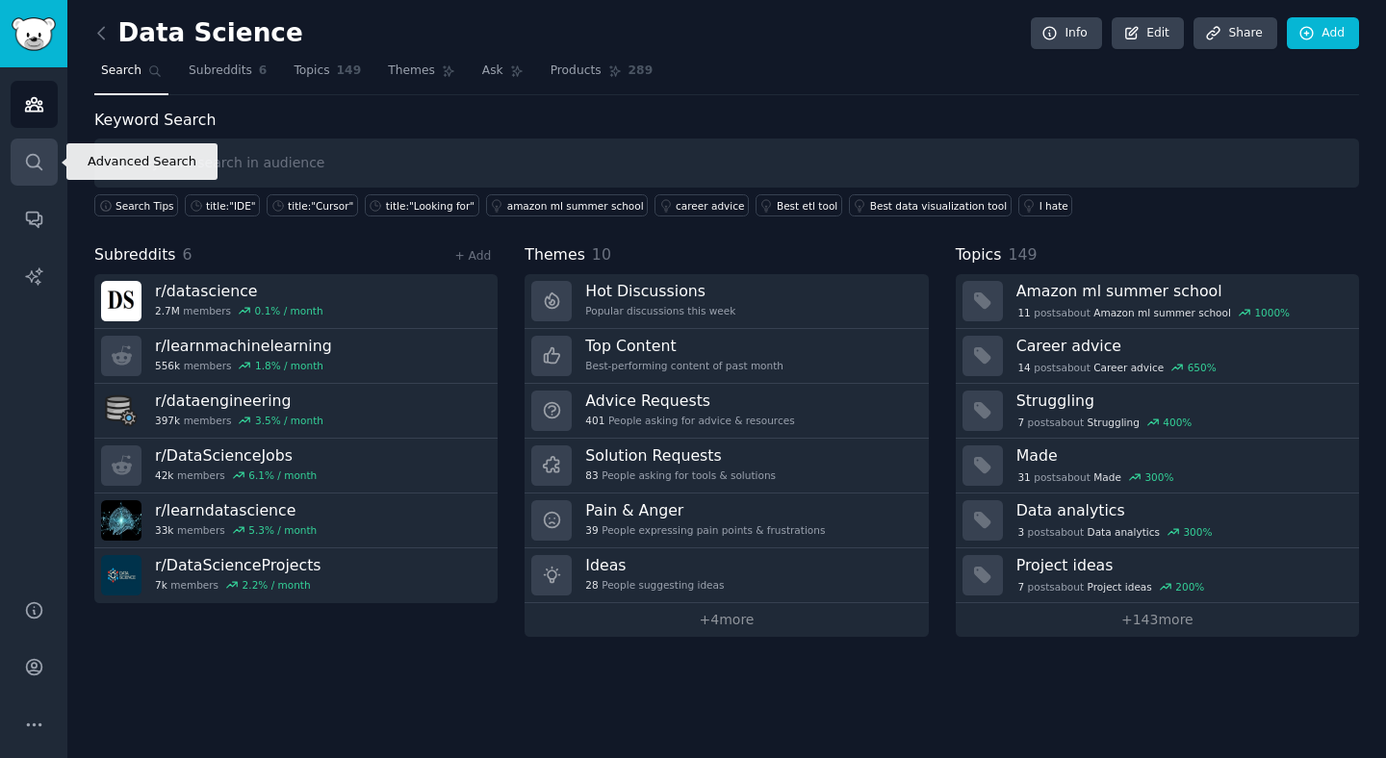
click at [32, 148] on link "Search" at bounding box center [34, 162] width 47 height 47
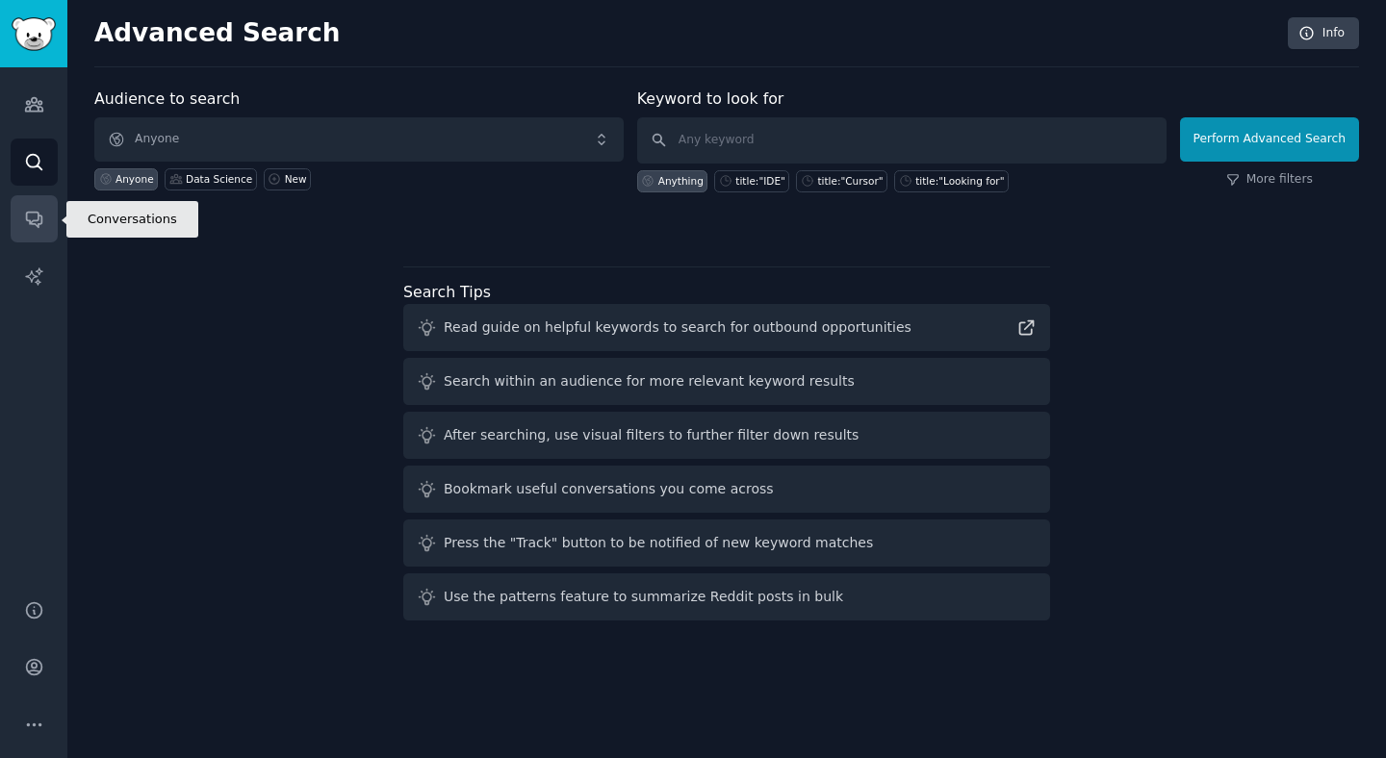
click at [35, 217] on icon "Sidebar" at bounding box center [34, 219] width 20 height 20
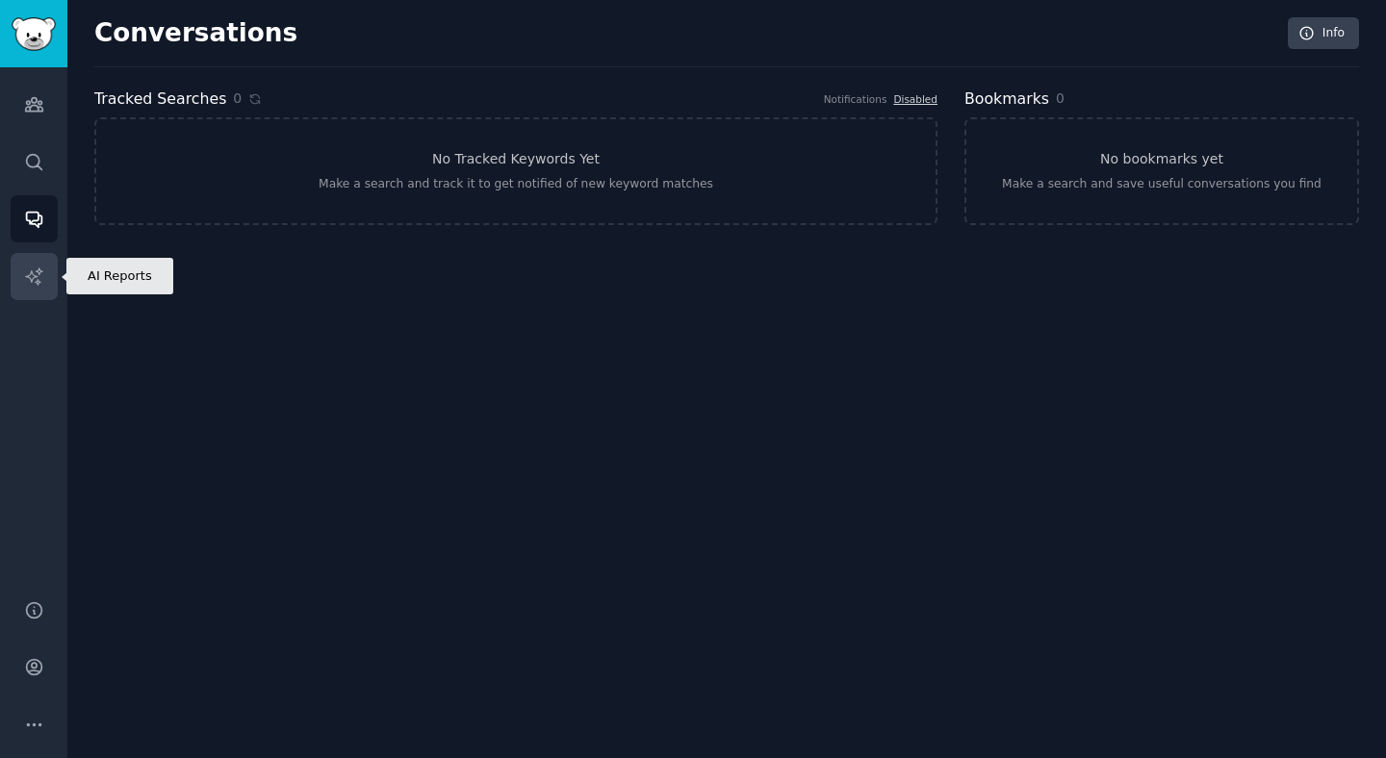
click at [51, 279] on link "AI Reports" at bounding box center [34, 276] width 47 height 47
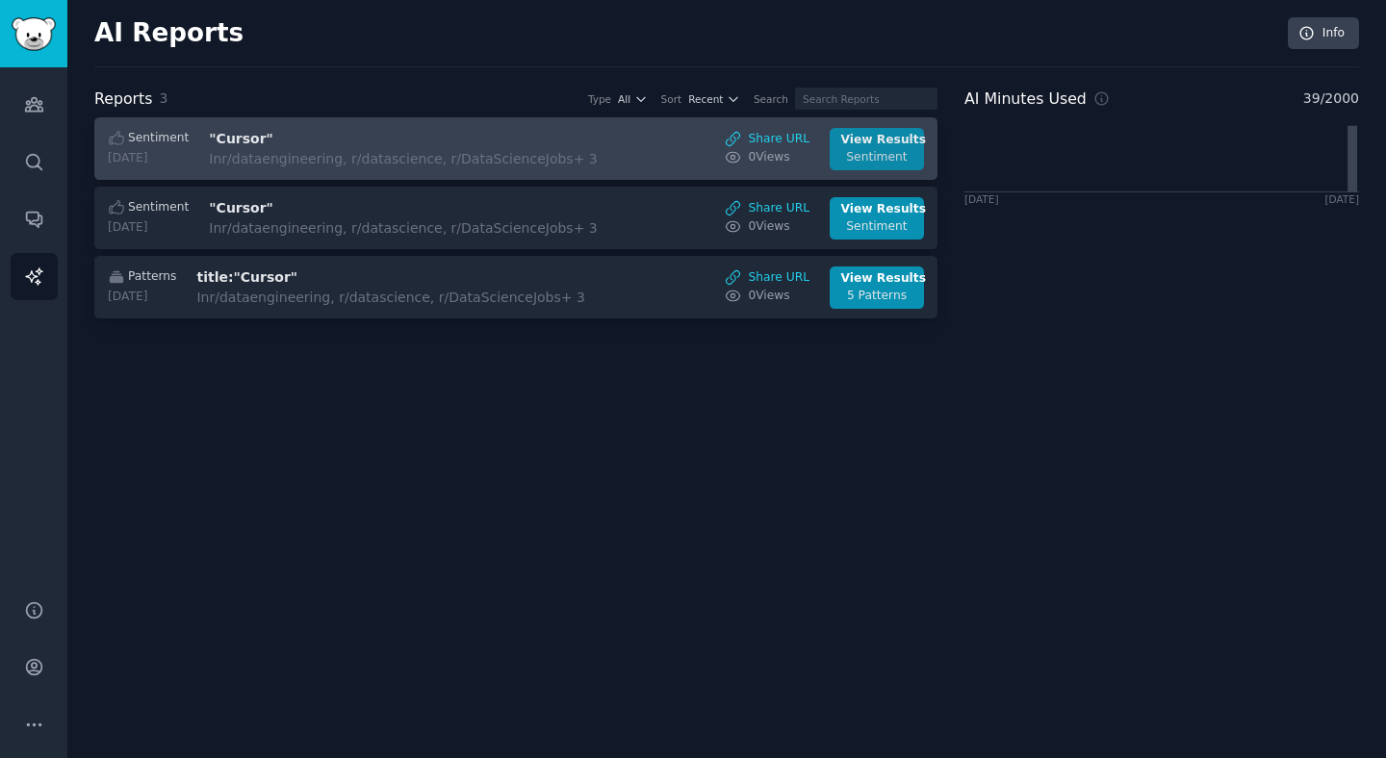
click at [890, 149] on div "Sentiment" at bounding box center [877, 157] width 72 height 17
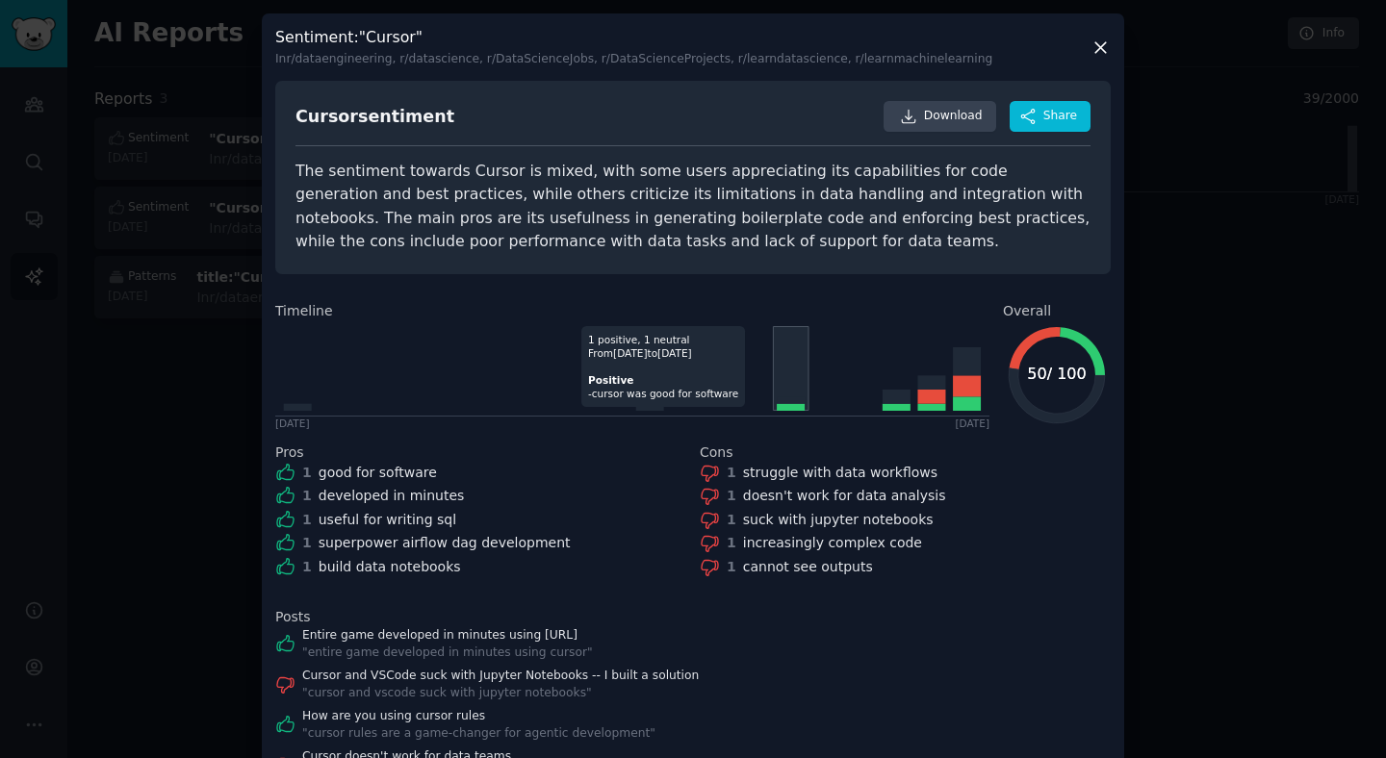
scroll to position [125, 0]
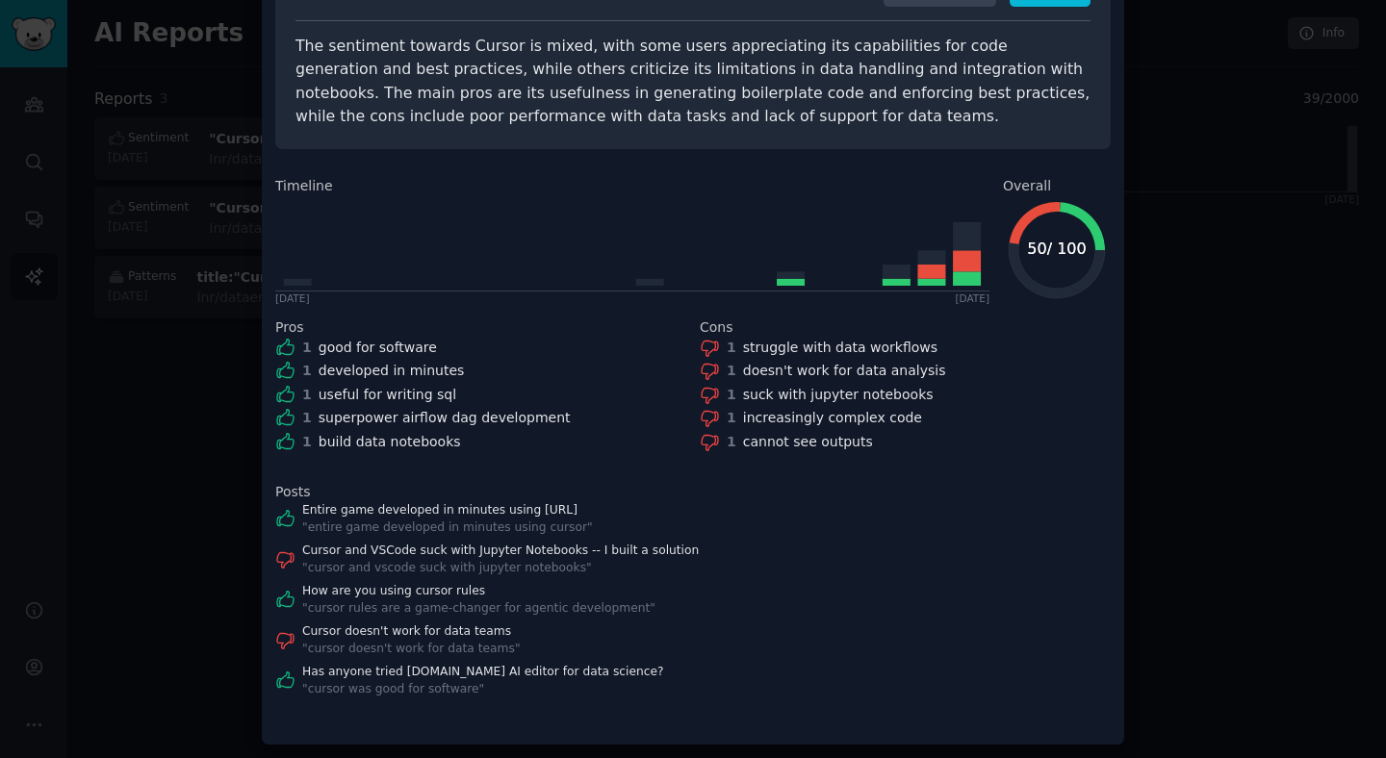
click at [1208, 388] on div at bounding box center [693, 379] width 1386 height 758
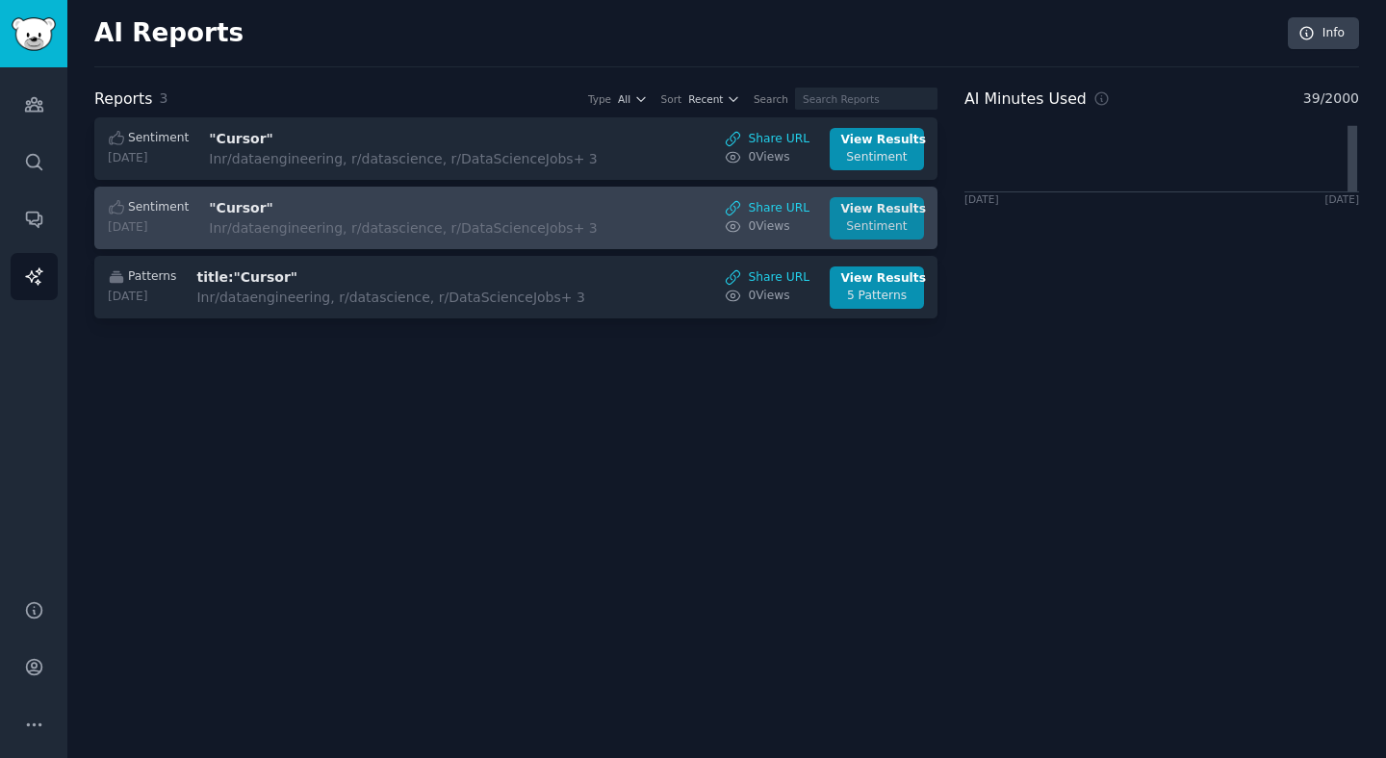
click at [884, 227] on div "Sentiment" at bounding box center [877, 226] width 72 height 17
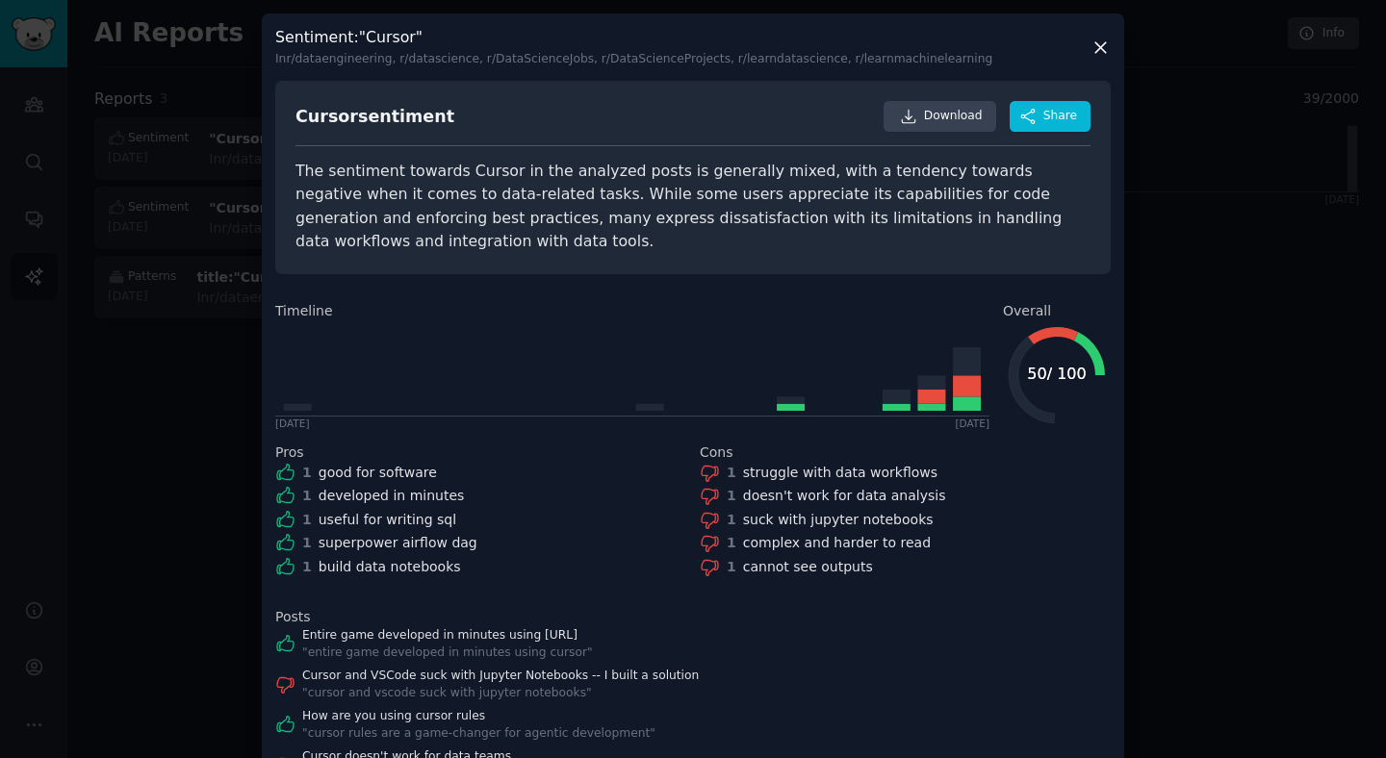
click at [1178, 318] on div at bounding box center [693, 379] width 1386 height 758
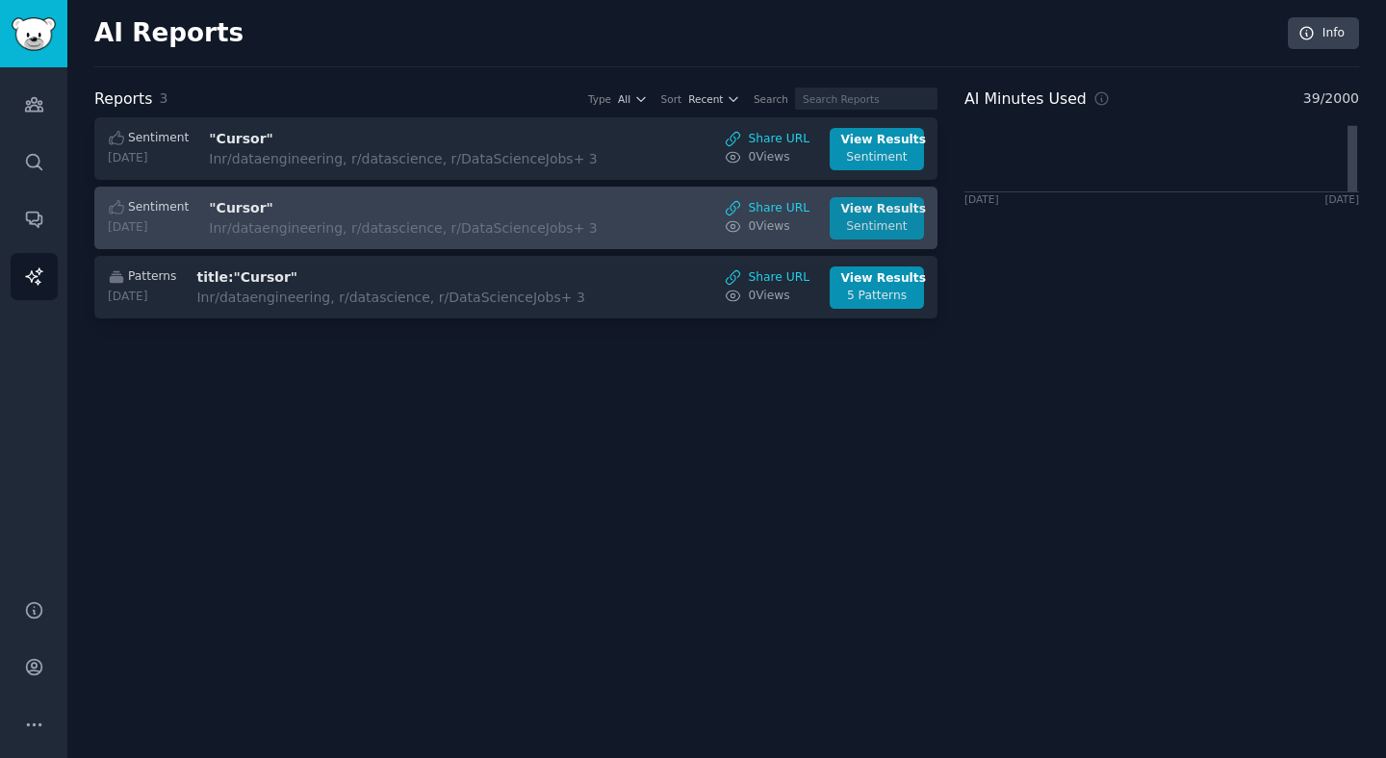
click at [906, 197] on link "View Results Sentiment" at bounding box center [877, 218] width 94 height 42
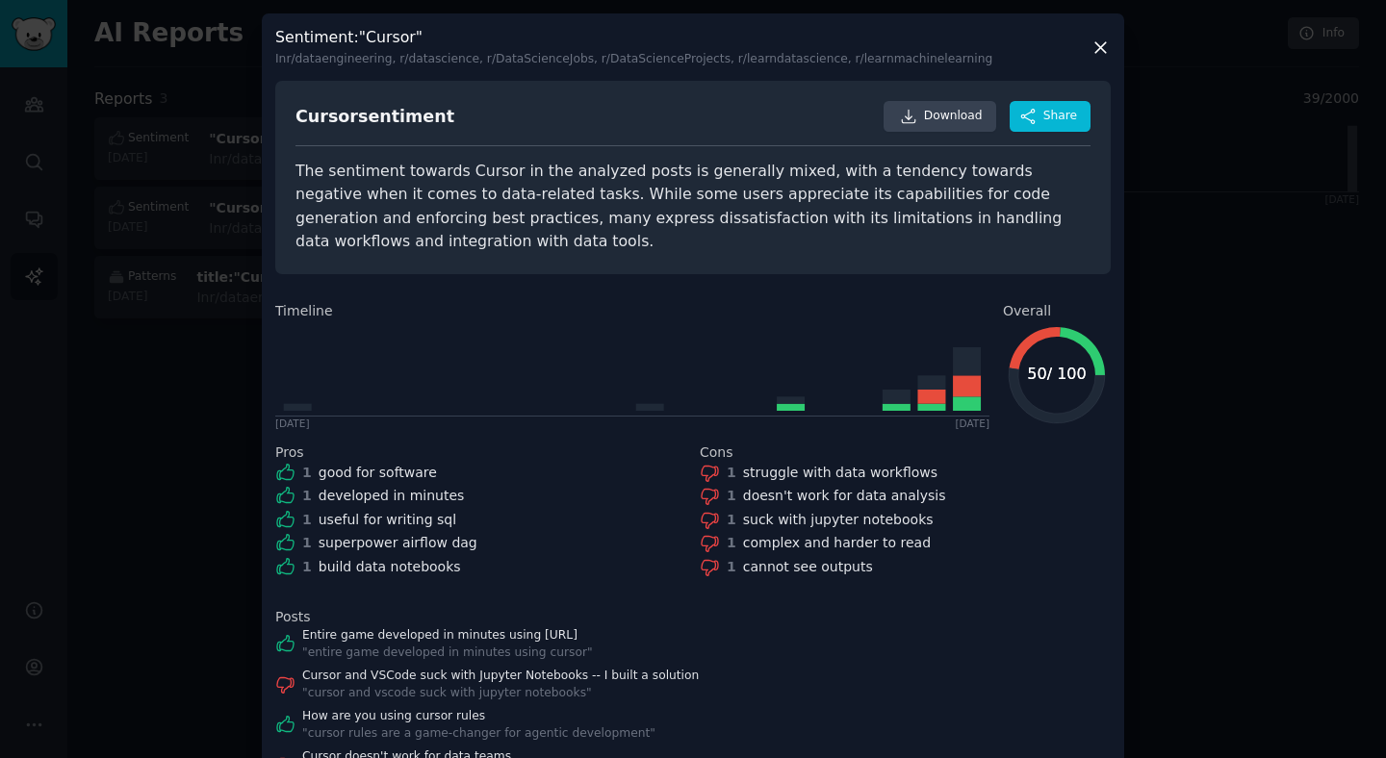
click at [1270, 298] on div at bounding box center [693, 379] width 1386 height 758
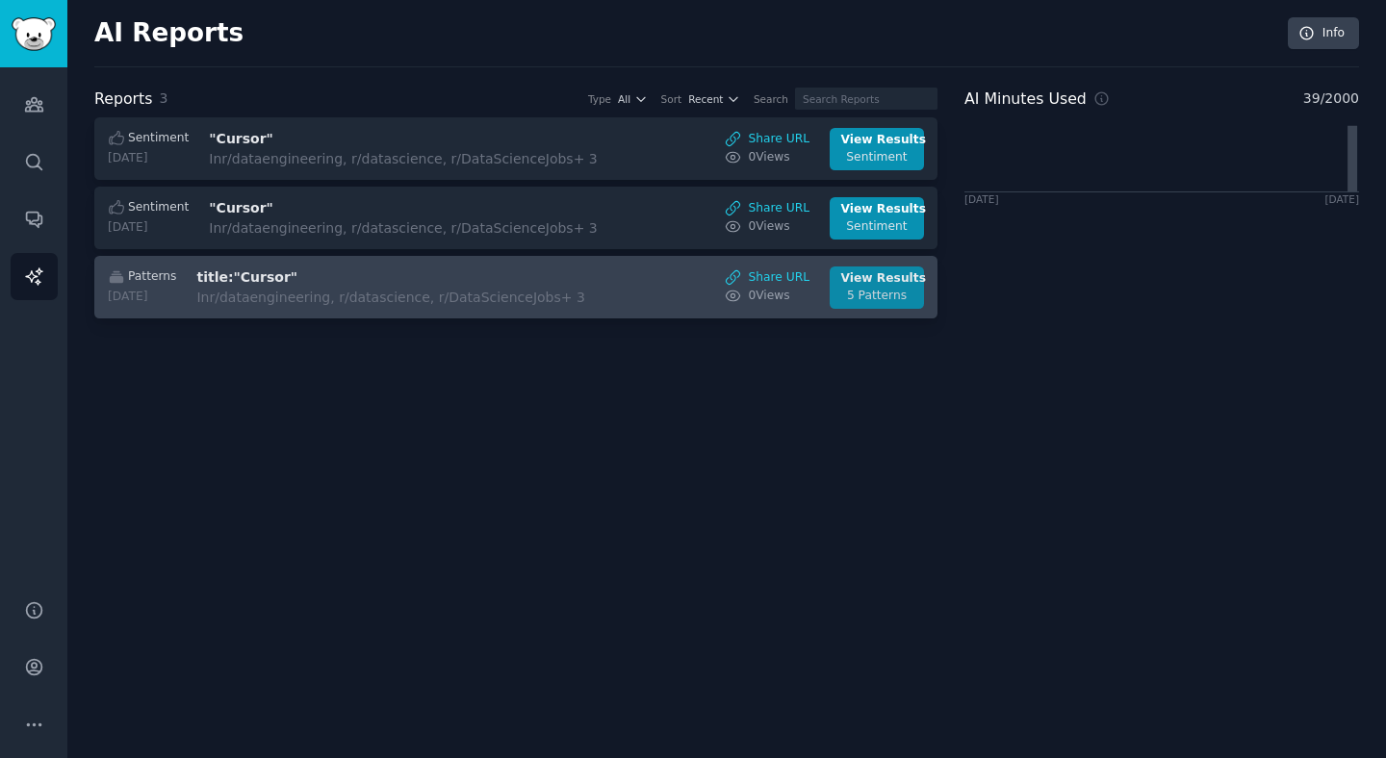
click at [891, 277] on div "View Results" at bounding box center [877, 278] width 72 height 17
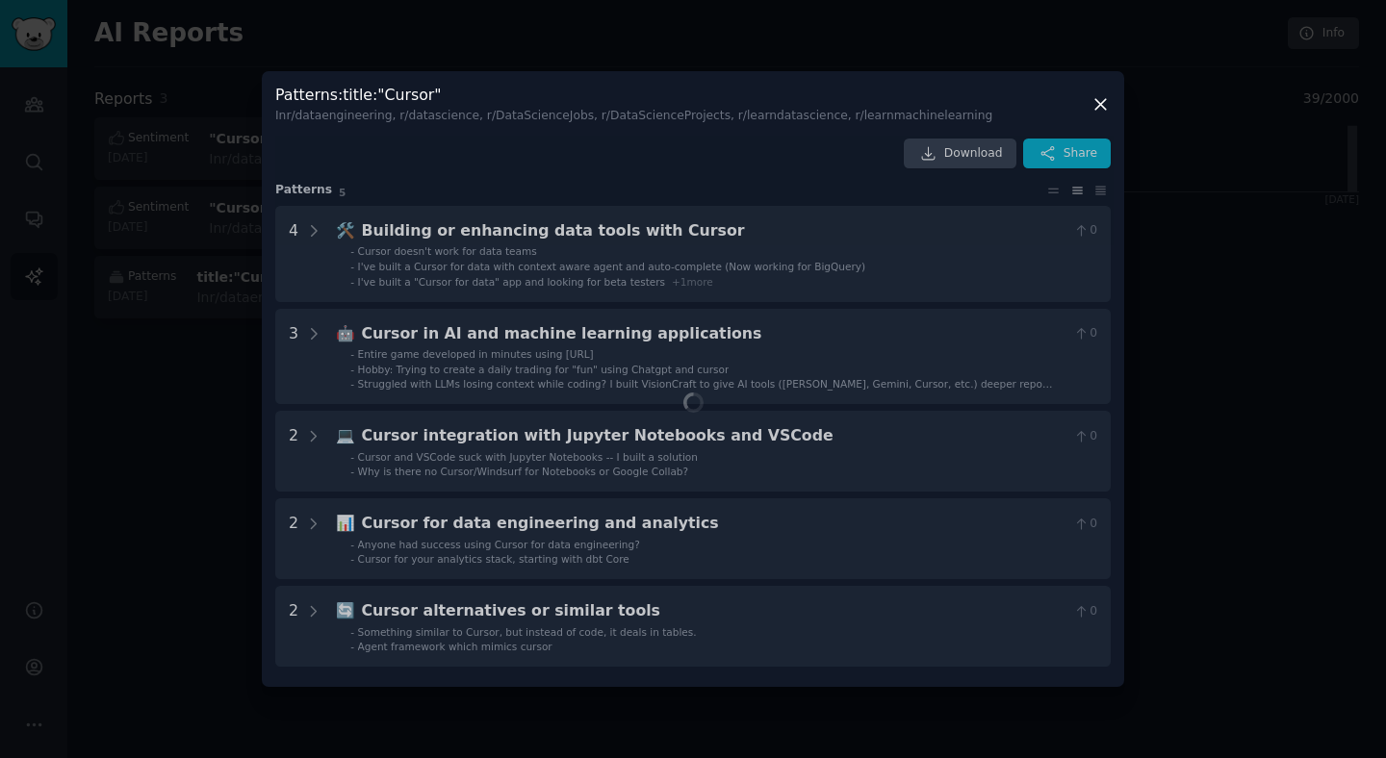
click at [1172, 274] on div at bounding box center [693, 379] width 1386 height 758
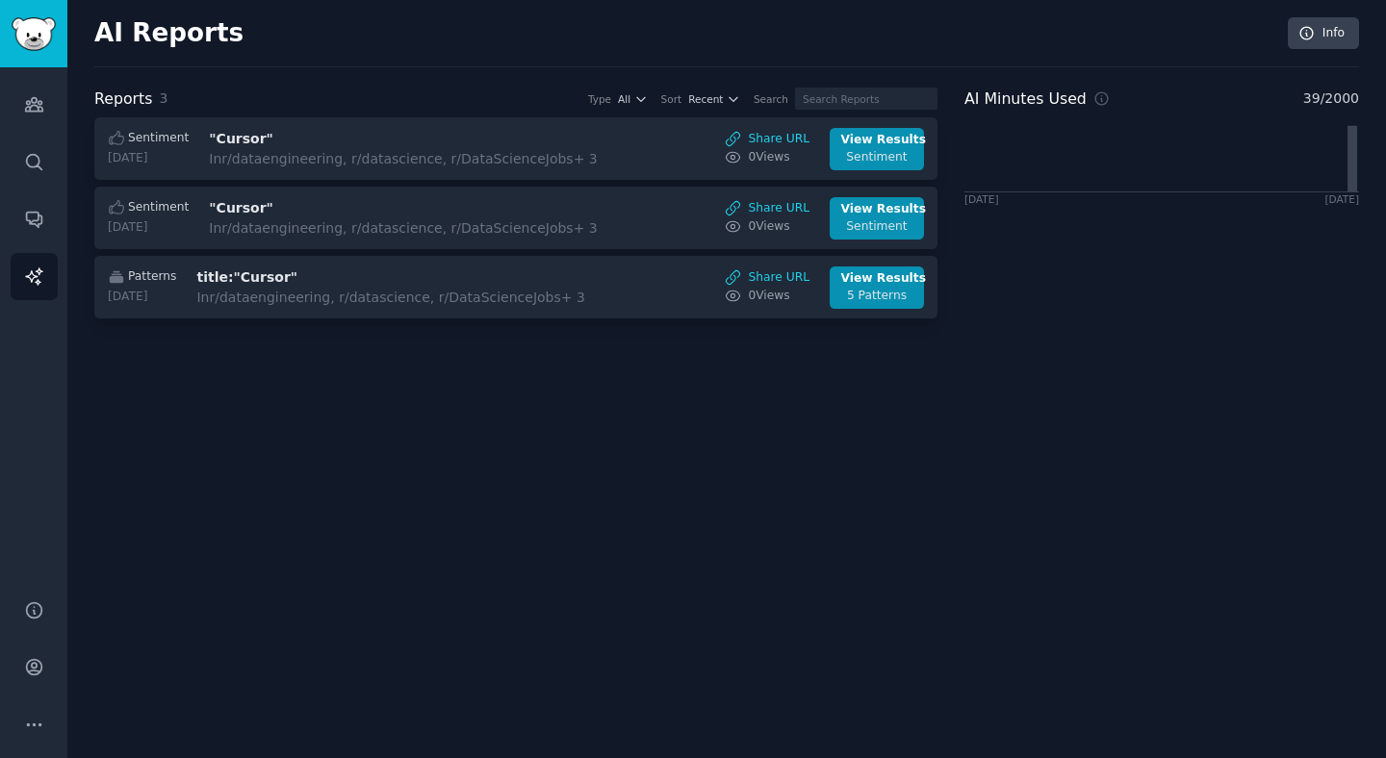
click at [5, 98] on div "Audiences Search Conversations AI Reports" at bounding box center [33, 321] width 67 height 509
click at [54, 87] on link "Audiences" at bounding box center [34, 104] width 47 height 47
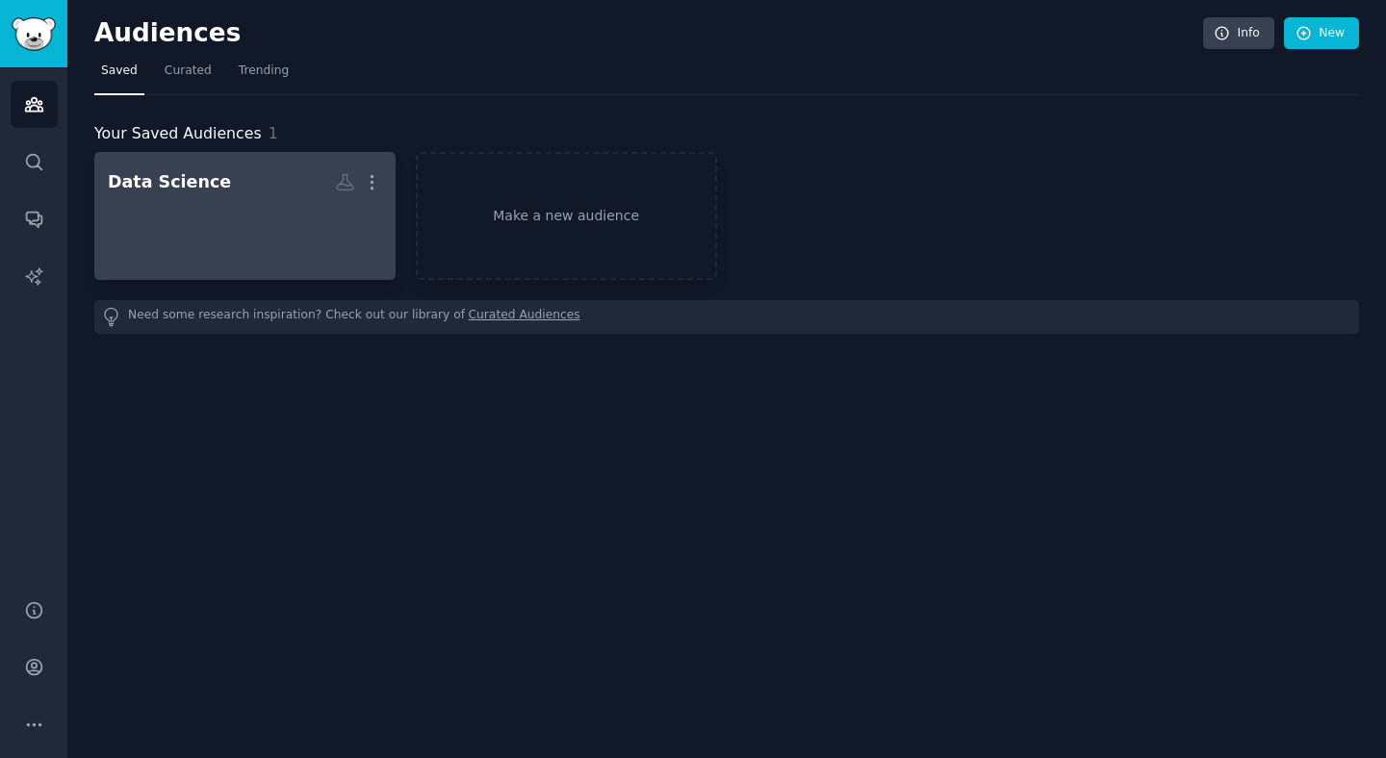
click at [214, 232] on div at bounding box center [245, 232] width 274 height 67
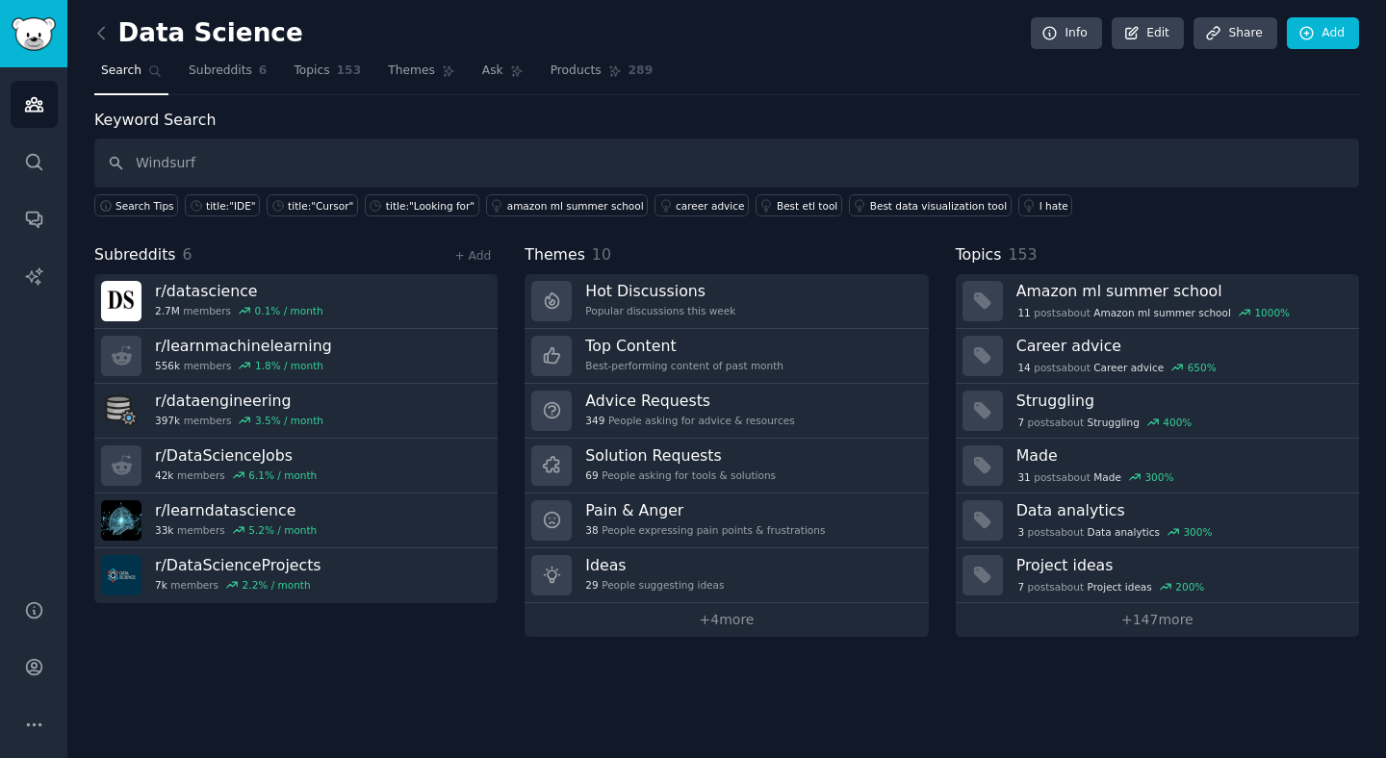
type input "Windsurf"
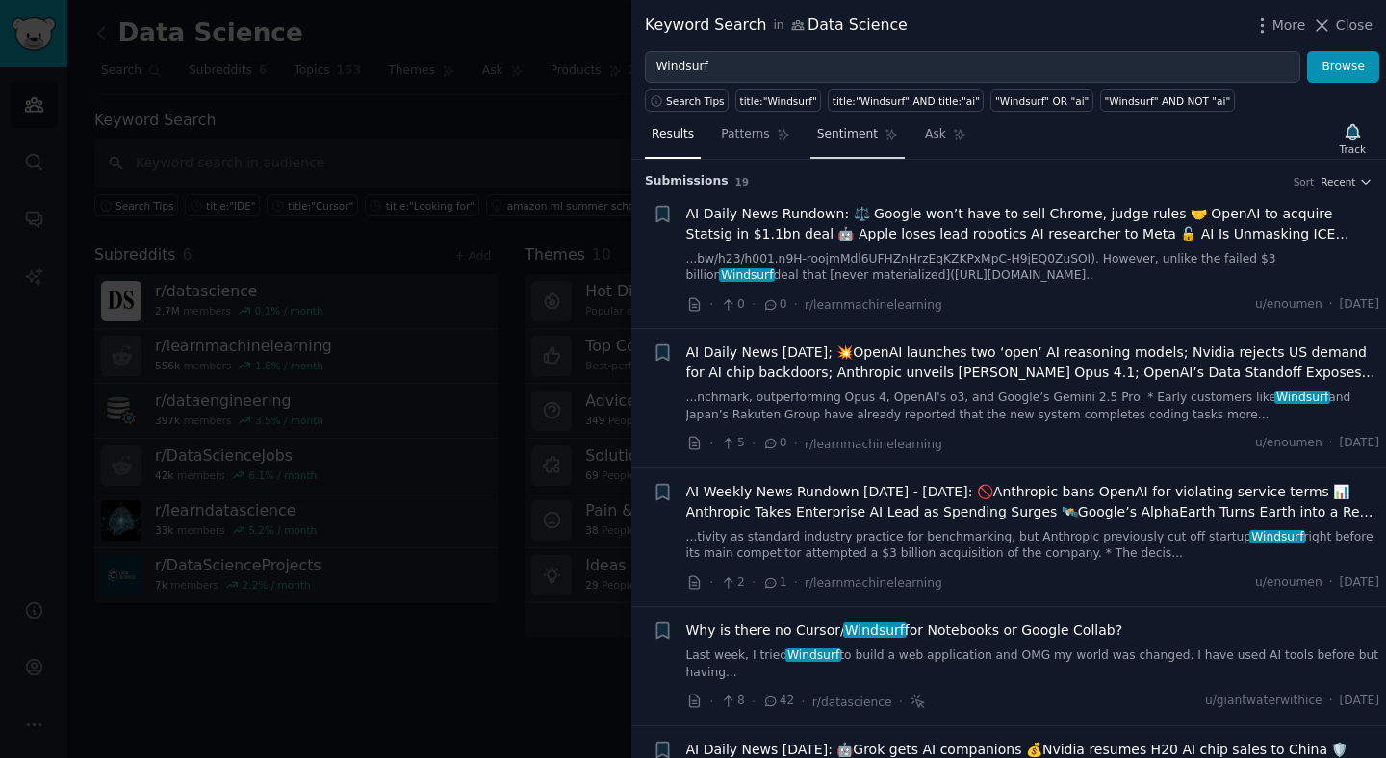
click at [814, 128] on link "Sentiment" at bounding box center [857, 138] width 94 height 39
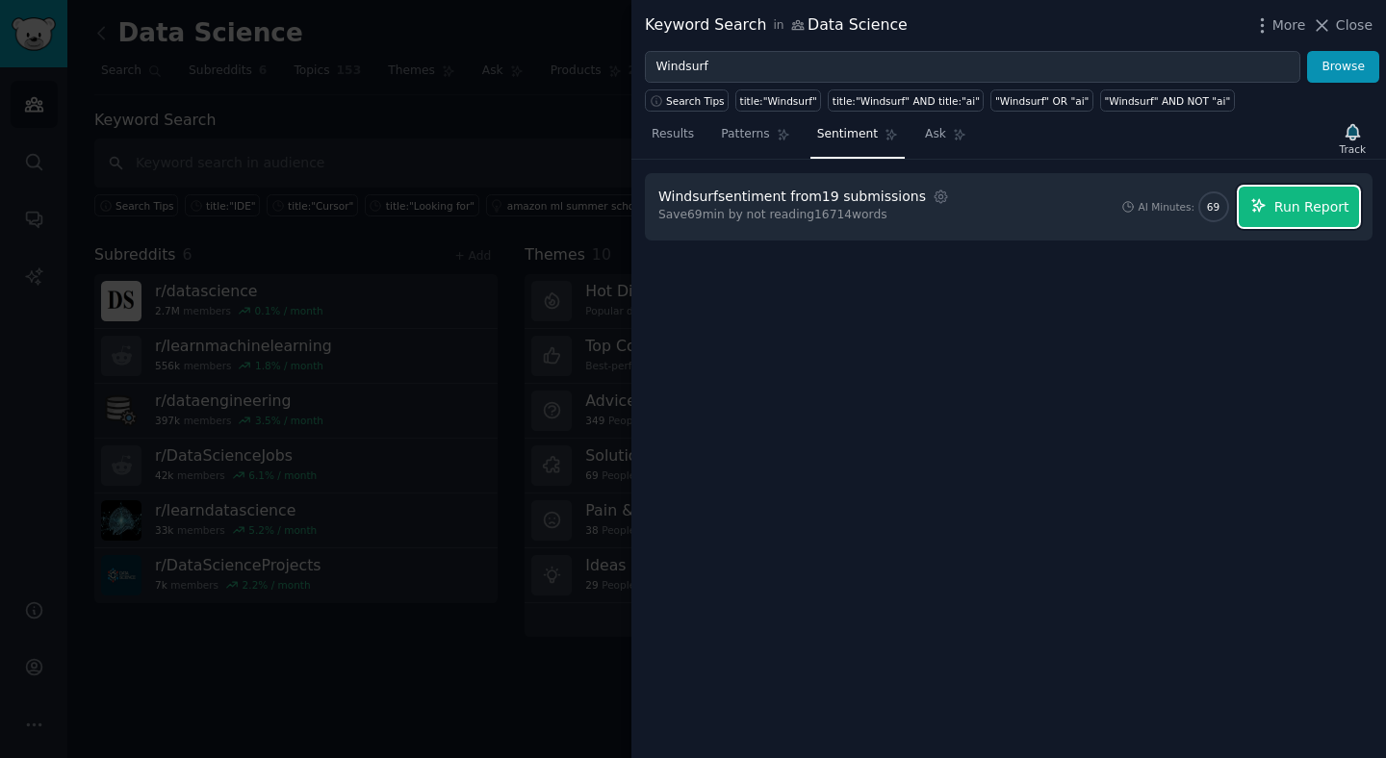
click at [1280, 193] on button "Run Report" at bounding box center [1299, 207] width 120 height 40
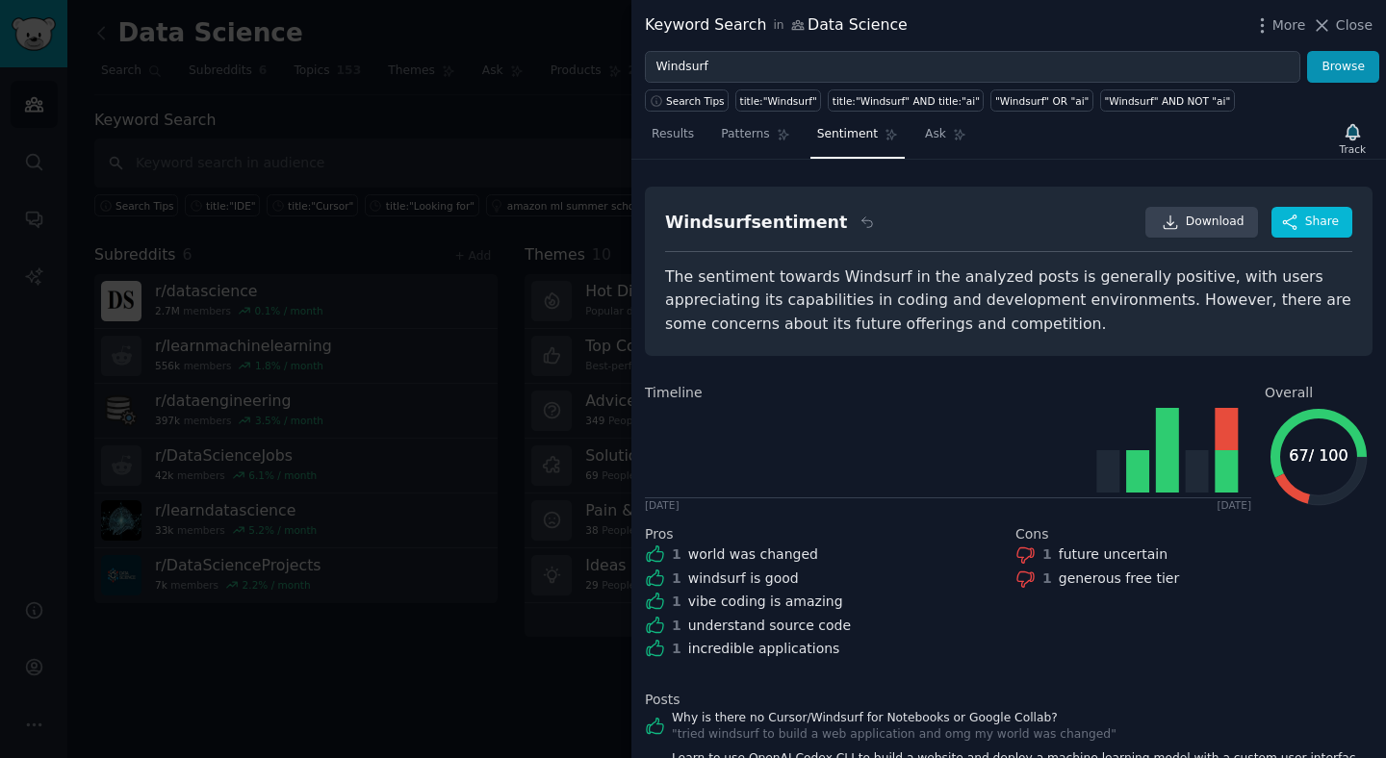
scroll to position [193, 0]
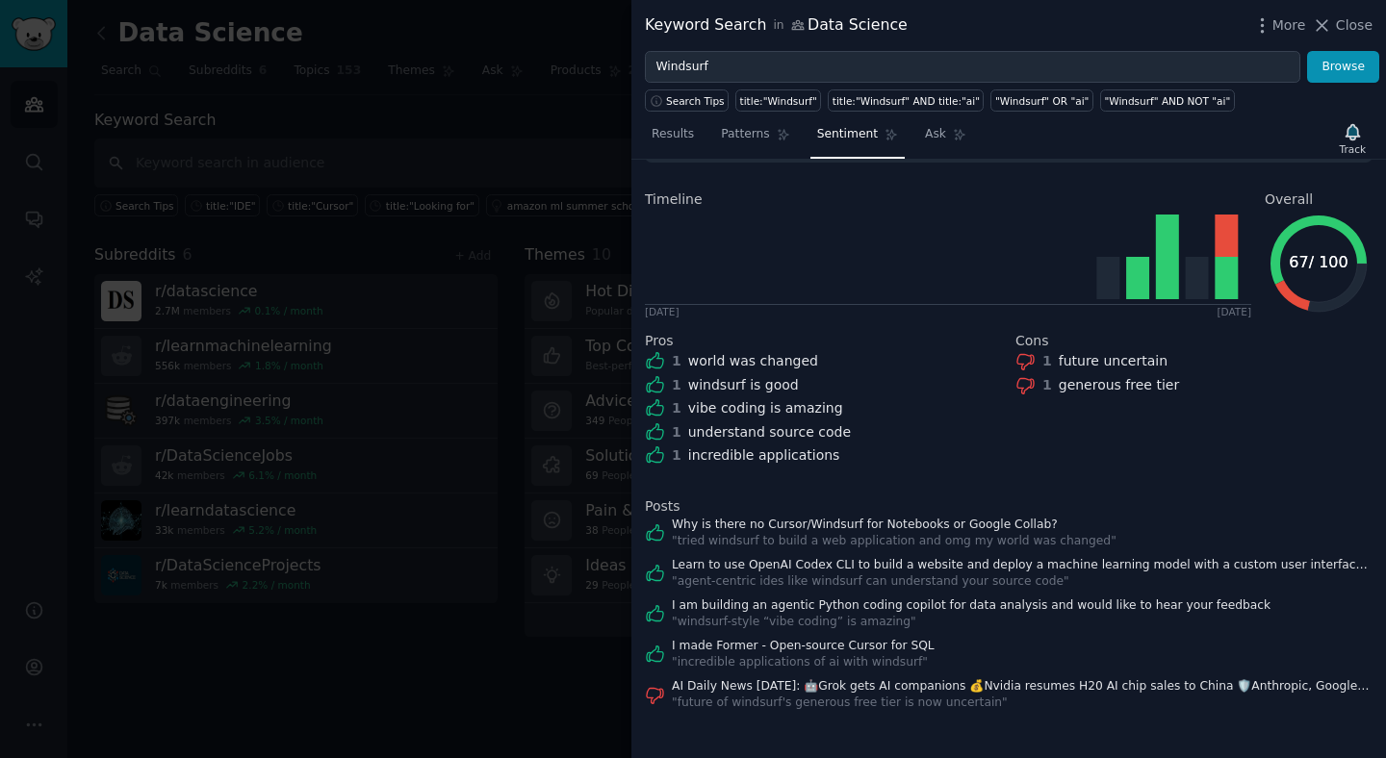
click at [556, 255] on div at bounding box center [693, 379] width 1386 height 758
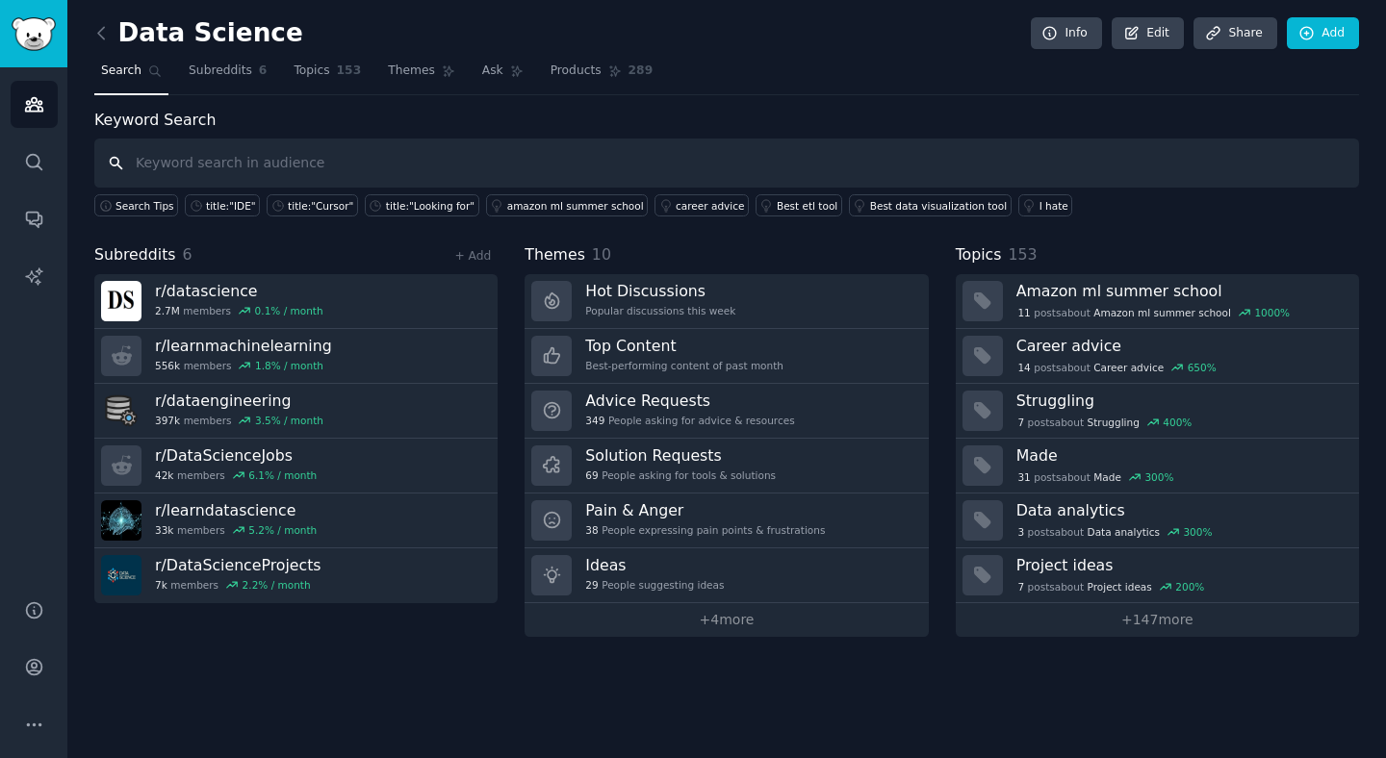
type input "l"
type input "Claude Code"
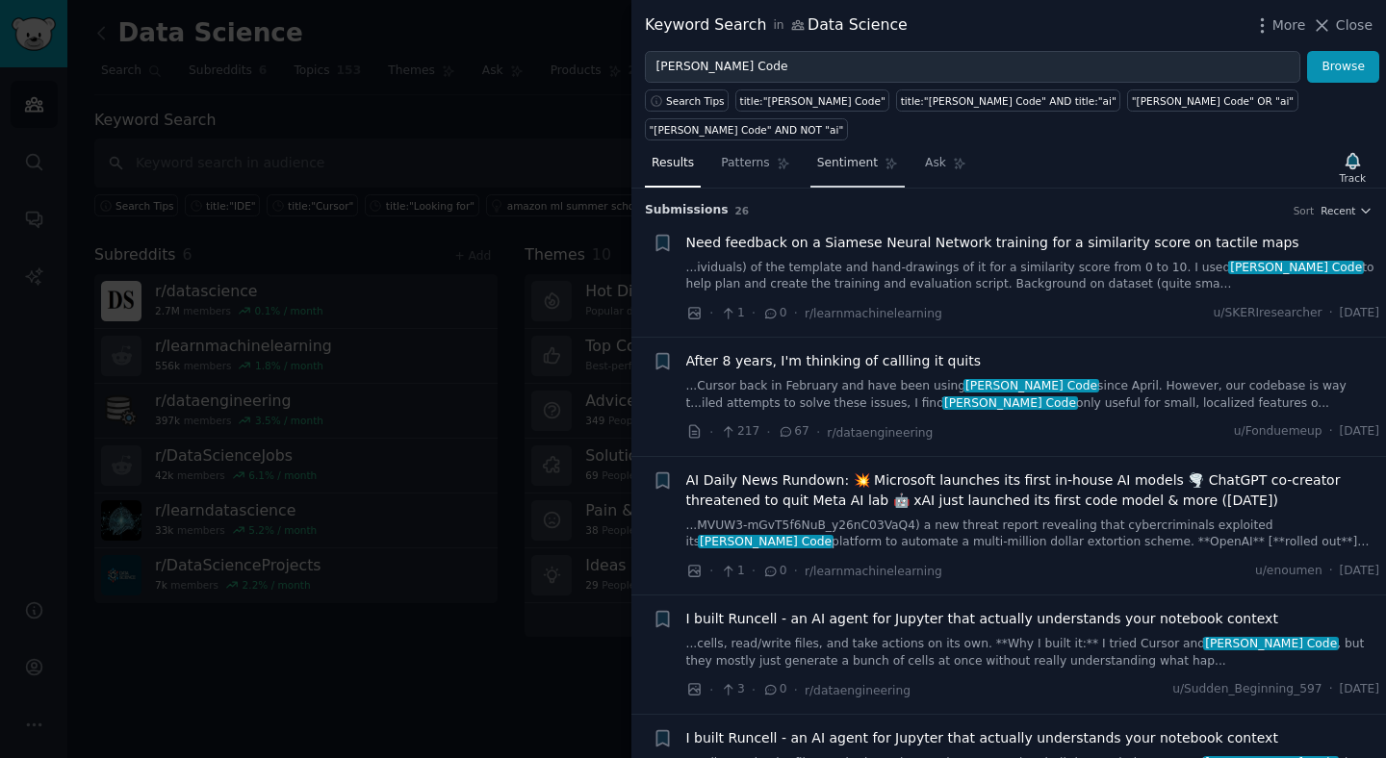
click at [851, 155] on span "Sentiment" at bounding box center [847, 163] width 61 height 17
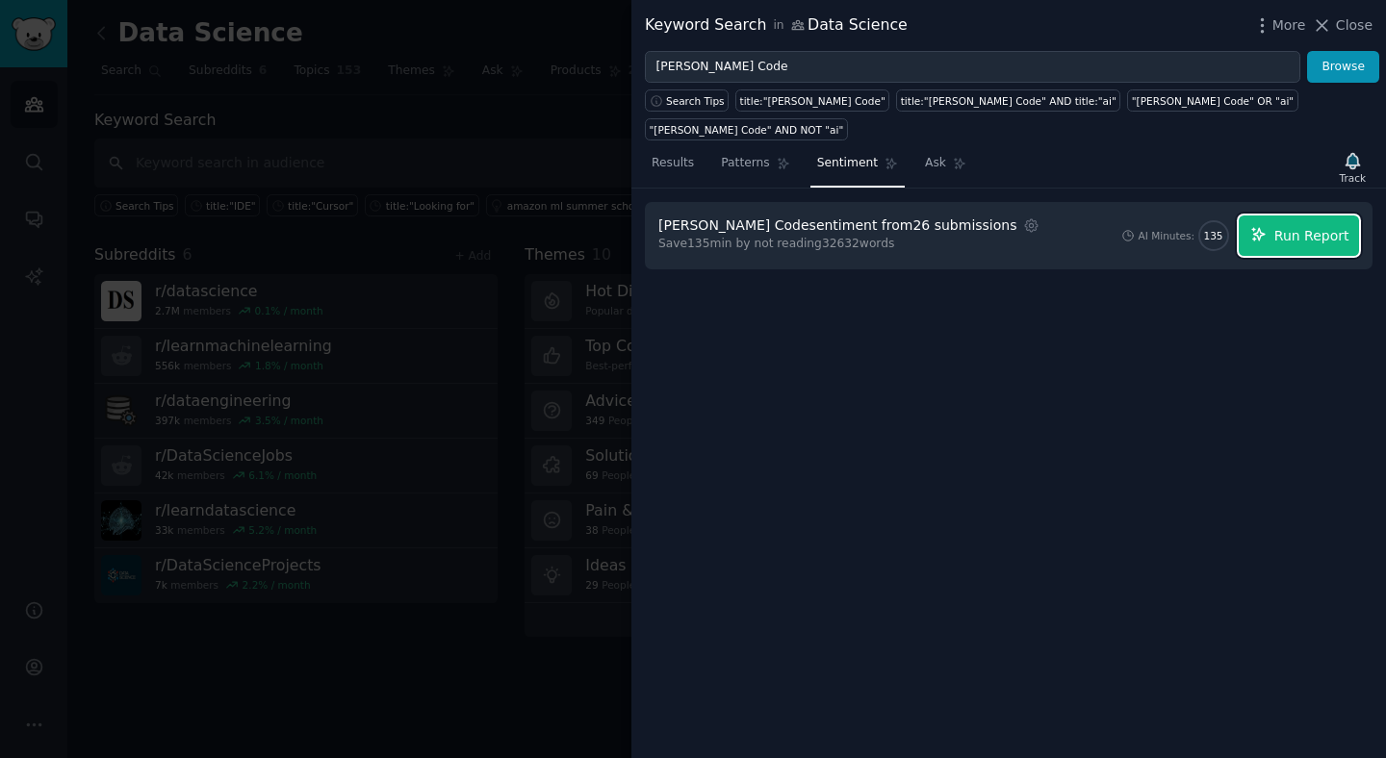
click at [1294, 226] on span "Run Report" at bounding box center [1311, 236] width 75 height 20
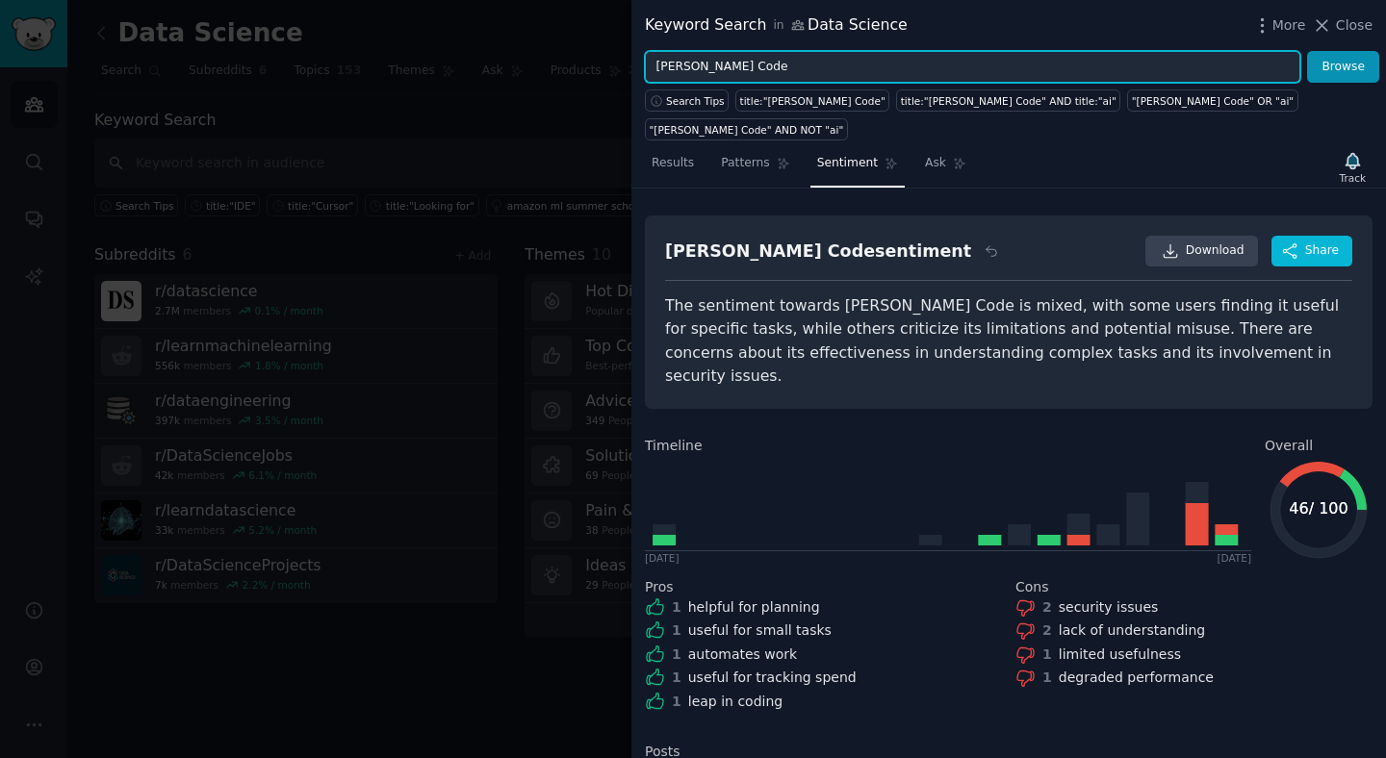
click at [704, 60] on input "Claude Code" at bounding box center [972, 67] width 655 height 33
drag, startPoint x: 704, startPoint y: 60, endPoint x: 634, endPoint y: 54, distance: 69.5
click at [636, 57] on div "Claude Code Browse" at bounding box center [1008, 67] width 755 height 33
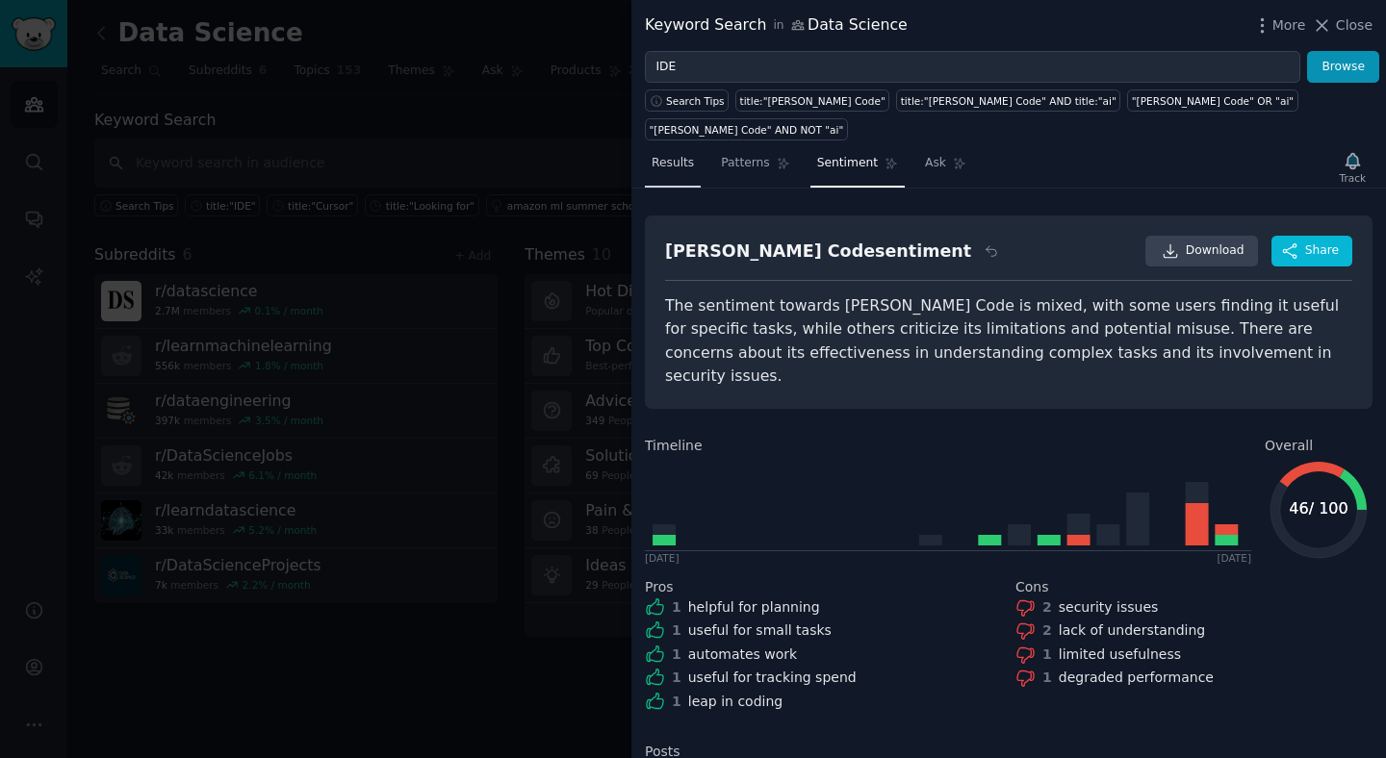
click at [677, 155] on span "Results" at bounding box center [673, 163] width 42 height 17
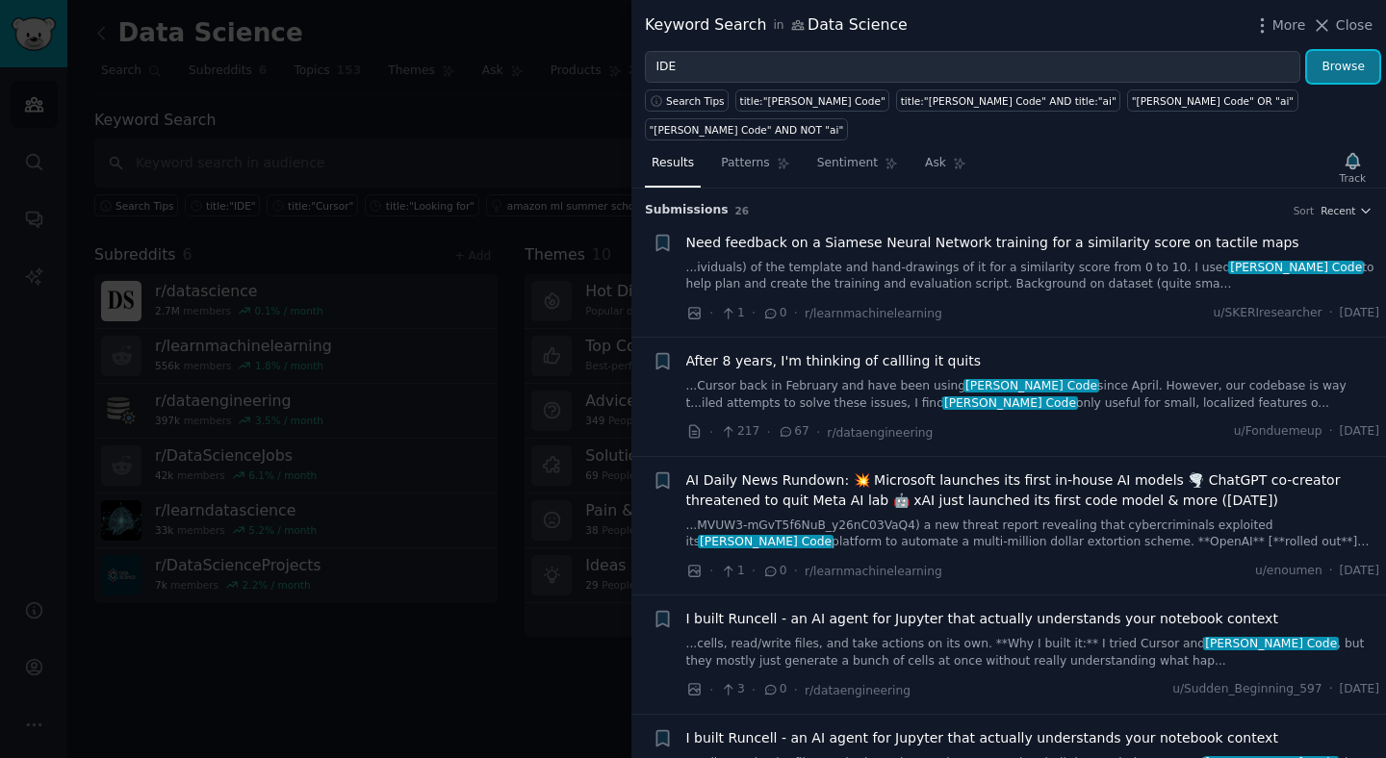
click at [1343, 57] on button "Browse" at bounding box center [1343, 67] width 72 height 33
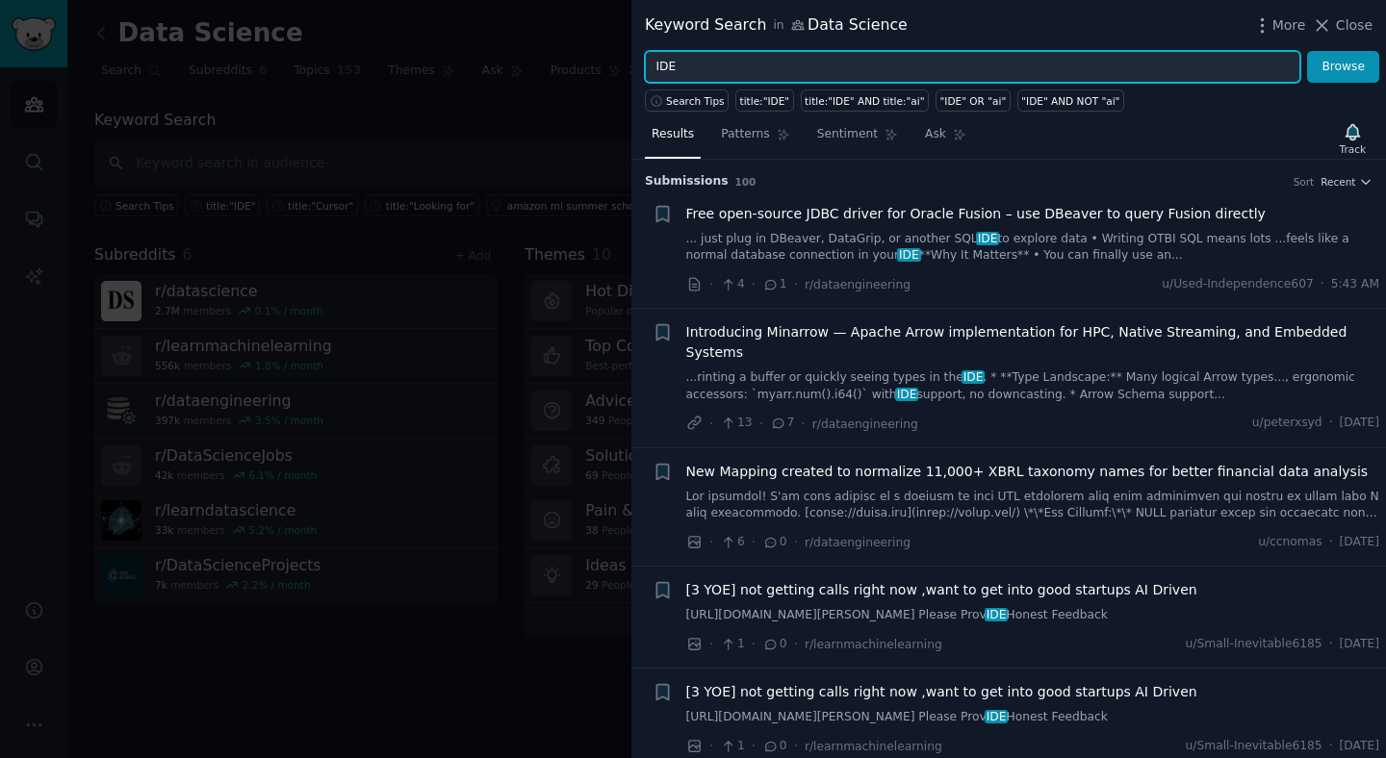
click at [705, 57] on input "IDE" at bounding box center [972, 67] width 655 height 33
click at [1307, 51] on button "Browse" at bounding box center [1343, 67] width 72 height 33
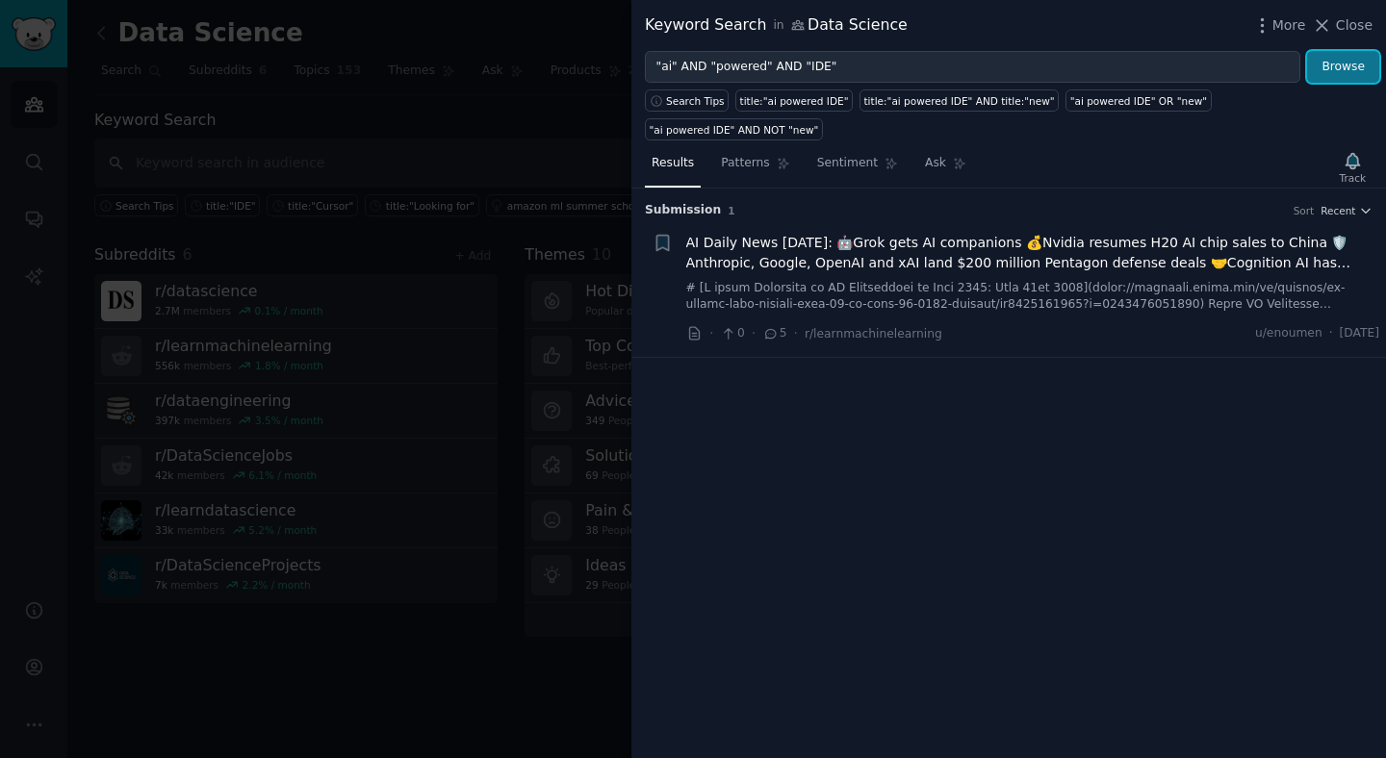
click at [1335, 76] on button "Browse" at bounding box center [1343, 67] width 72 height 33
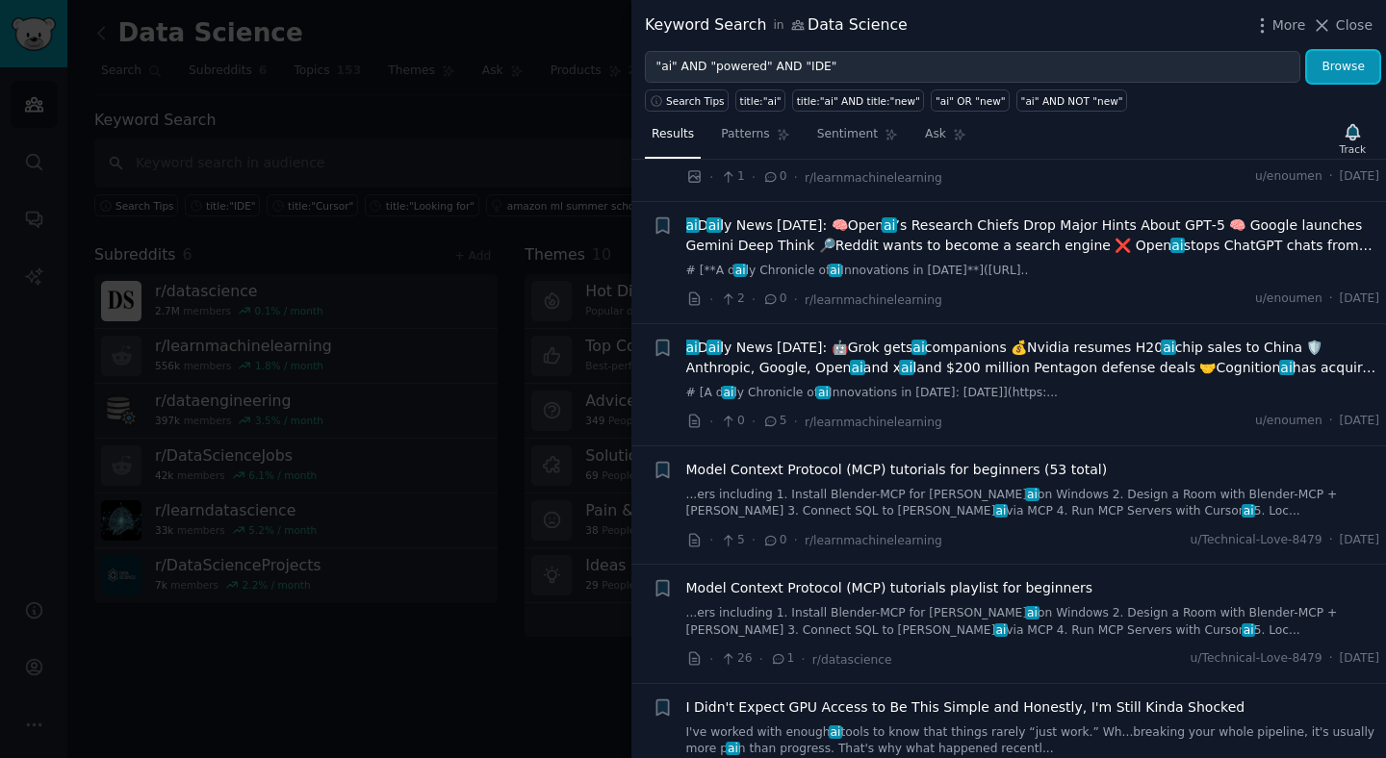
scroll to position [32, 0]
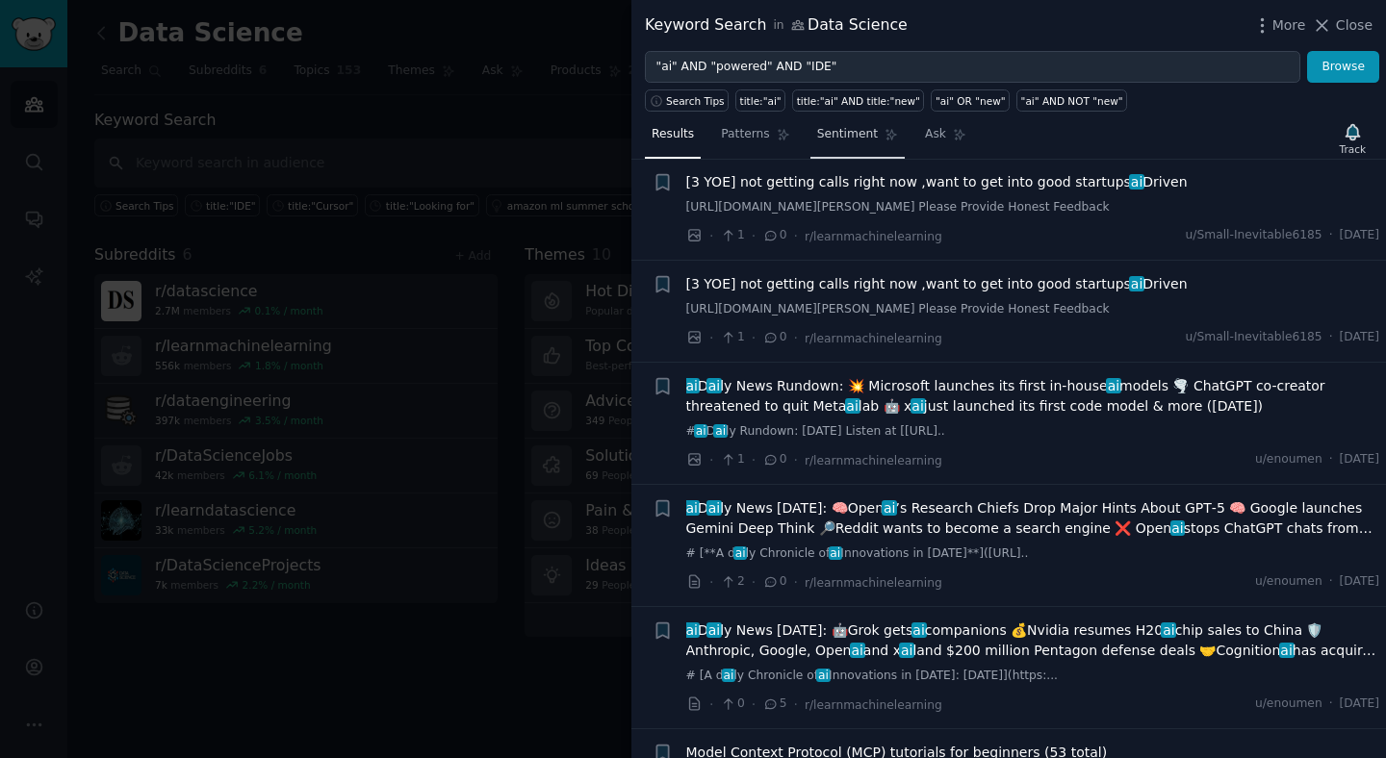
click at [858, 141] on span "Sentiment" at bounding box center [847, 134] width 61 height 17
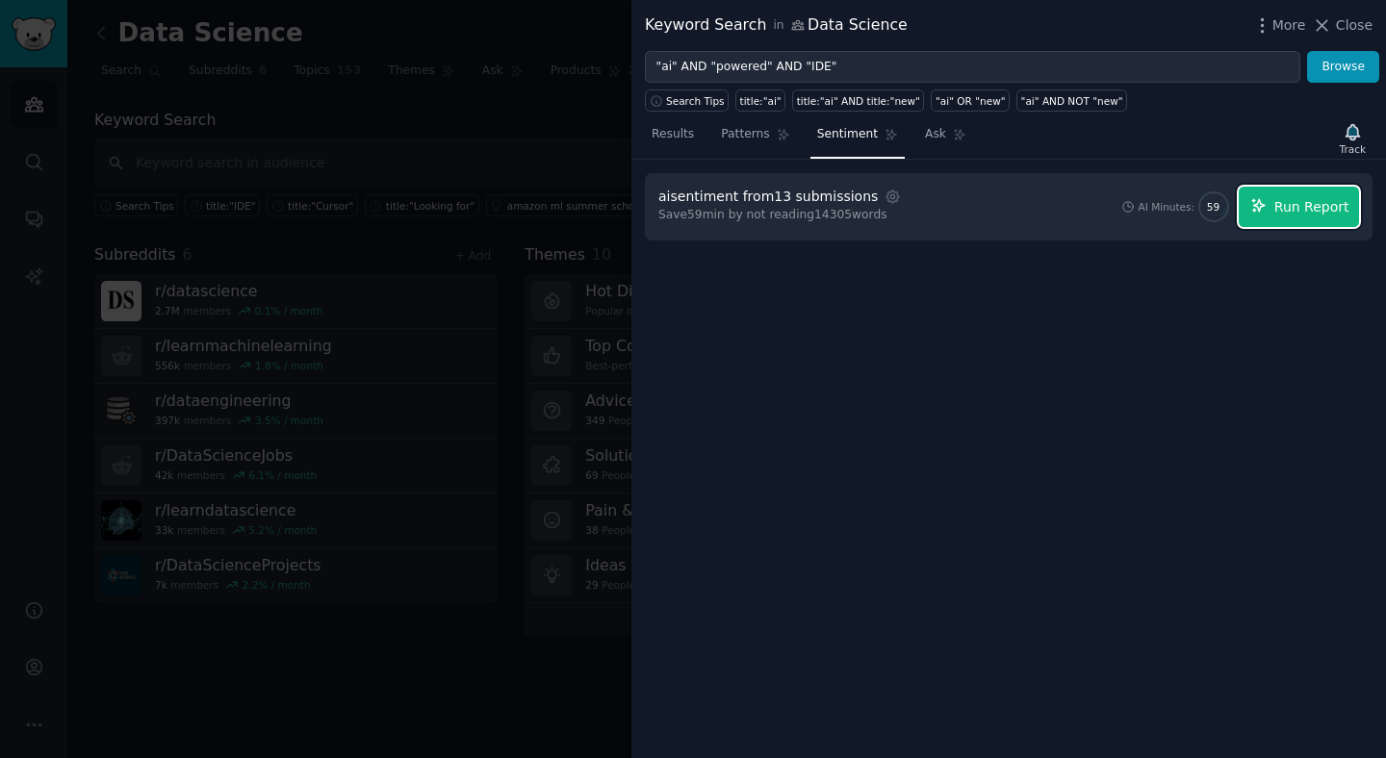
click at [1256, 201] on icon "button" at bounding box center [1258, 205] width 17 height 17
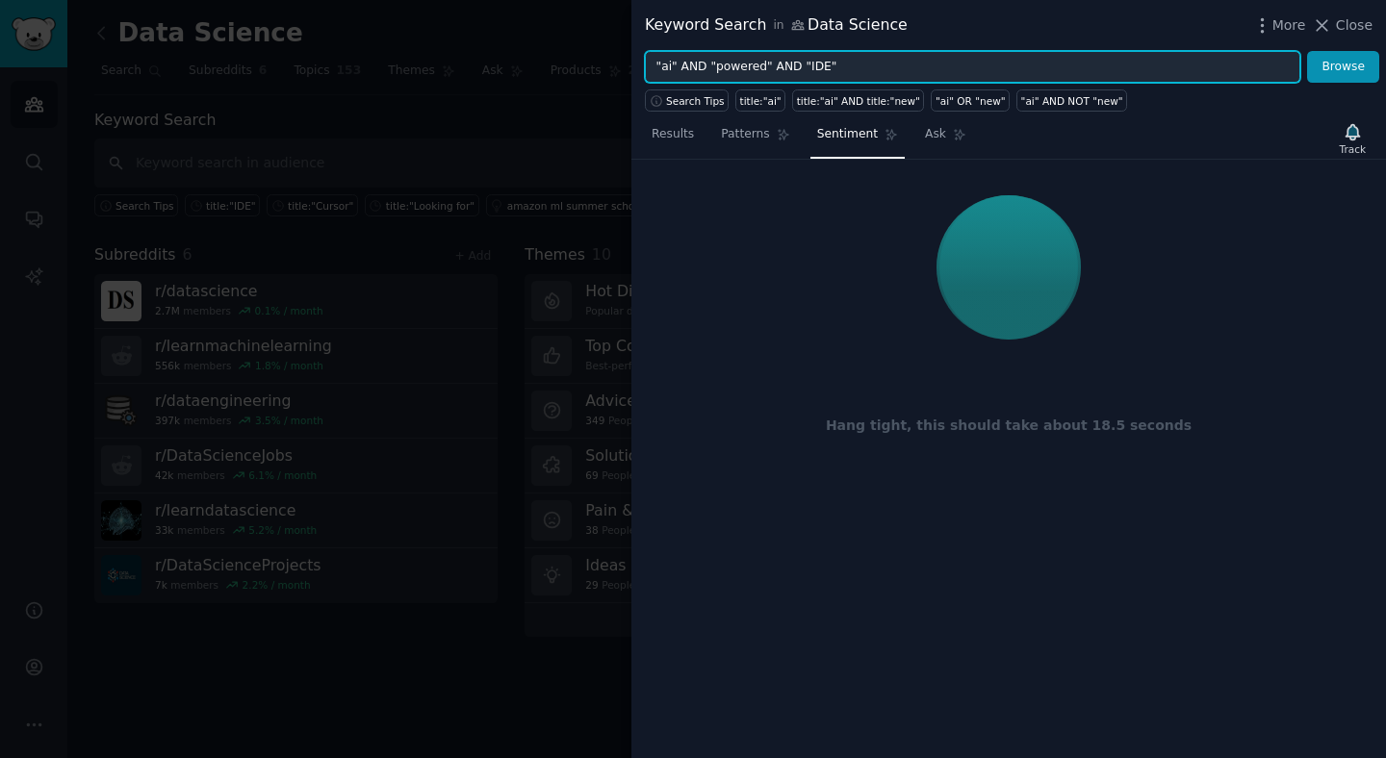
click at [841, 66] on input ""ai" AND "powered" AND "IDE"" at bounding box center [972, 67] width 655 height 33
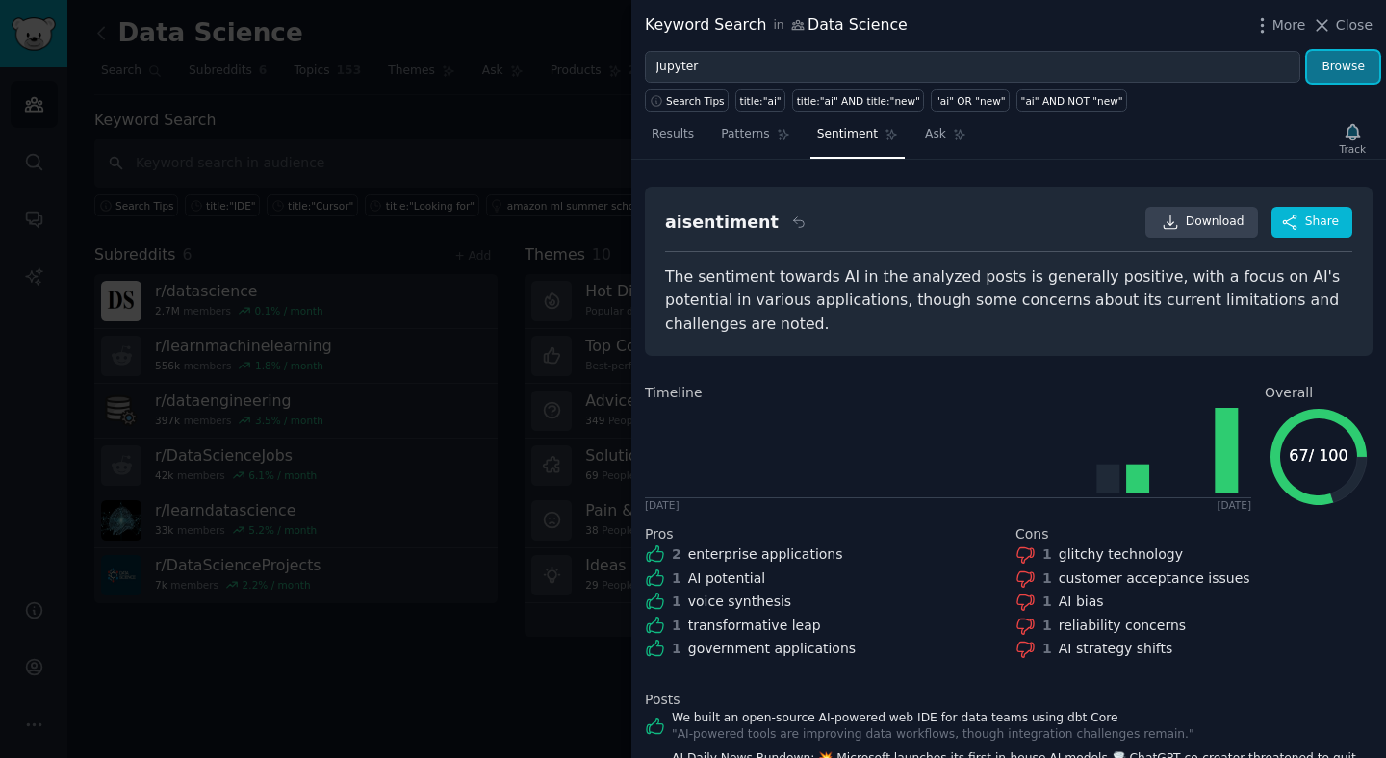
click at [1346, 68] on button "Browse" at bounding box center [1343, 67] width 72 height 33
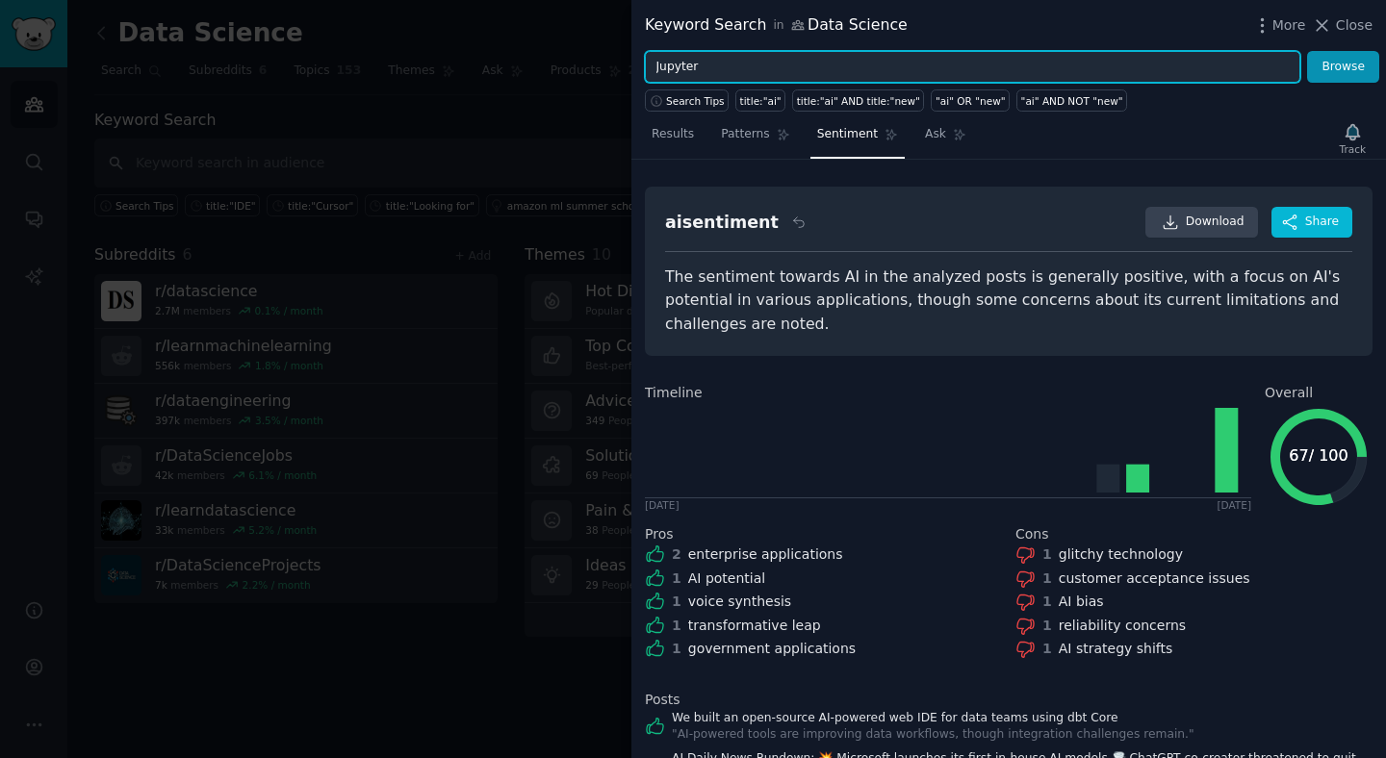
click at [768, 66] on input "Jupyter" at bounding box center [972, 67] width 655 height 33
click at [1307, 51] on button "Browse" at bounding box center [1343, 67] width 72 height 33
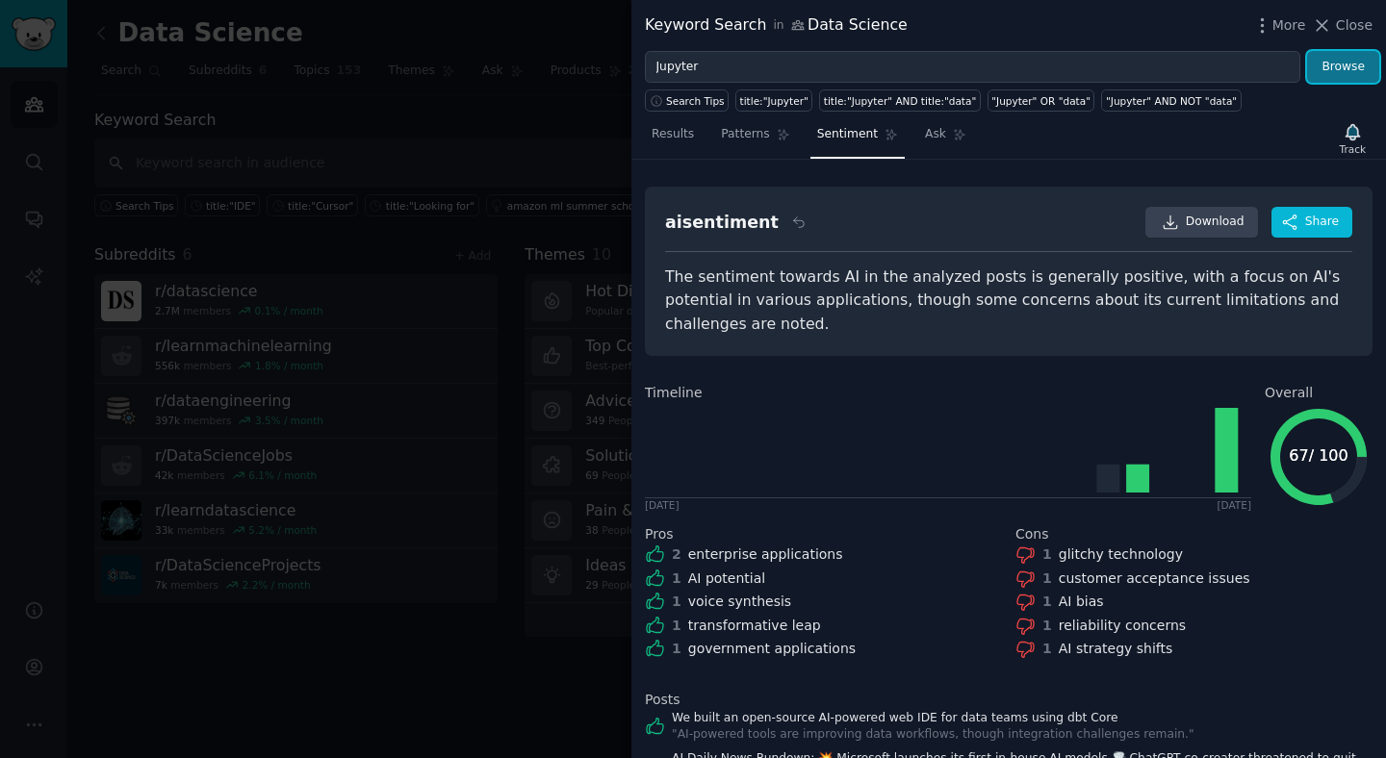
click at [1317, 64] on button "Browse" at bounding box center [1343, 67] width 72 height 33
click at [688, 134] on span "Results" at bounding box center [673, 134] width 42 height 17
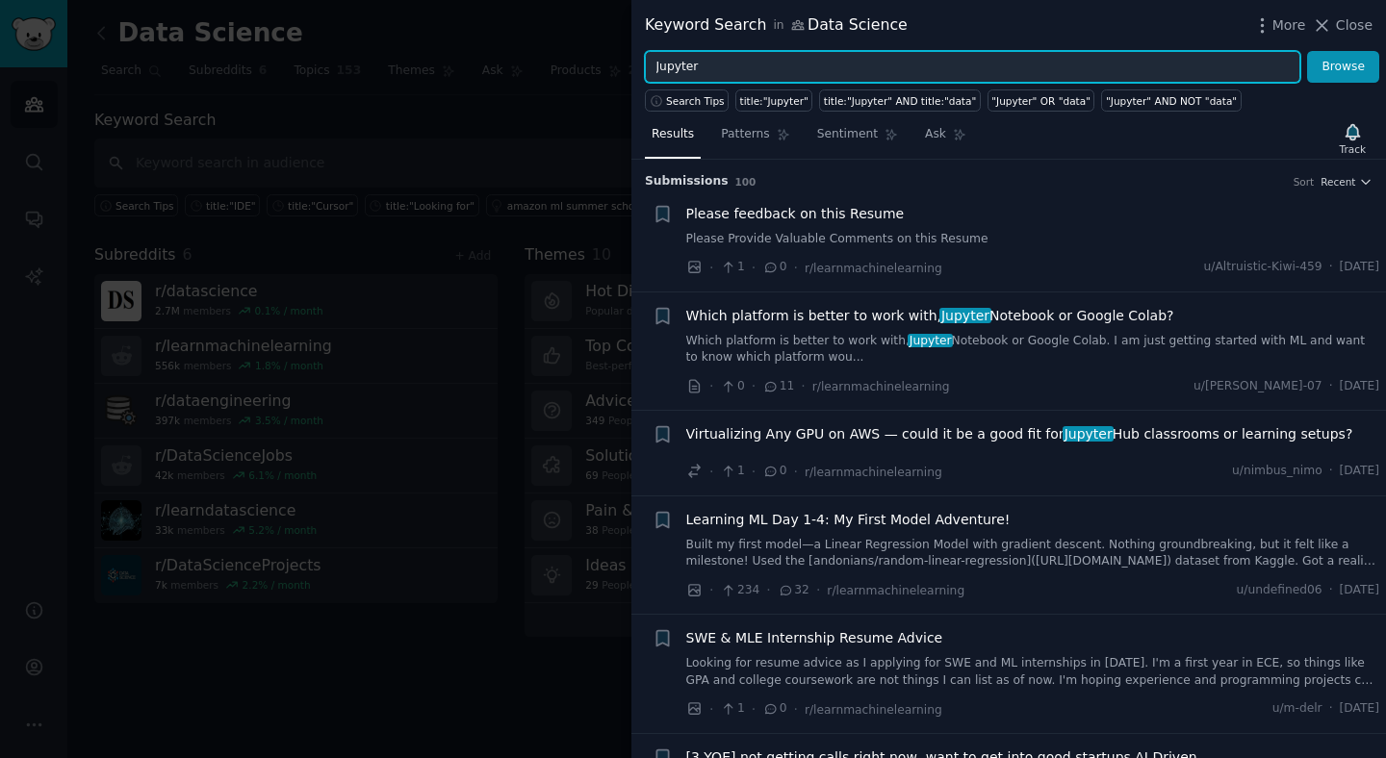
click at [715, 67] on input "Jupyter" at bounding box center [972, 67] width 655 height 33
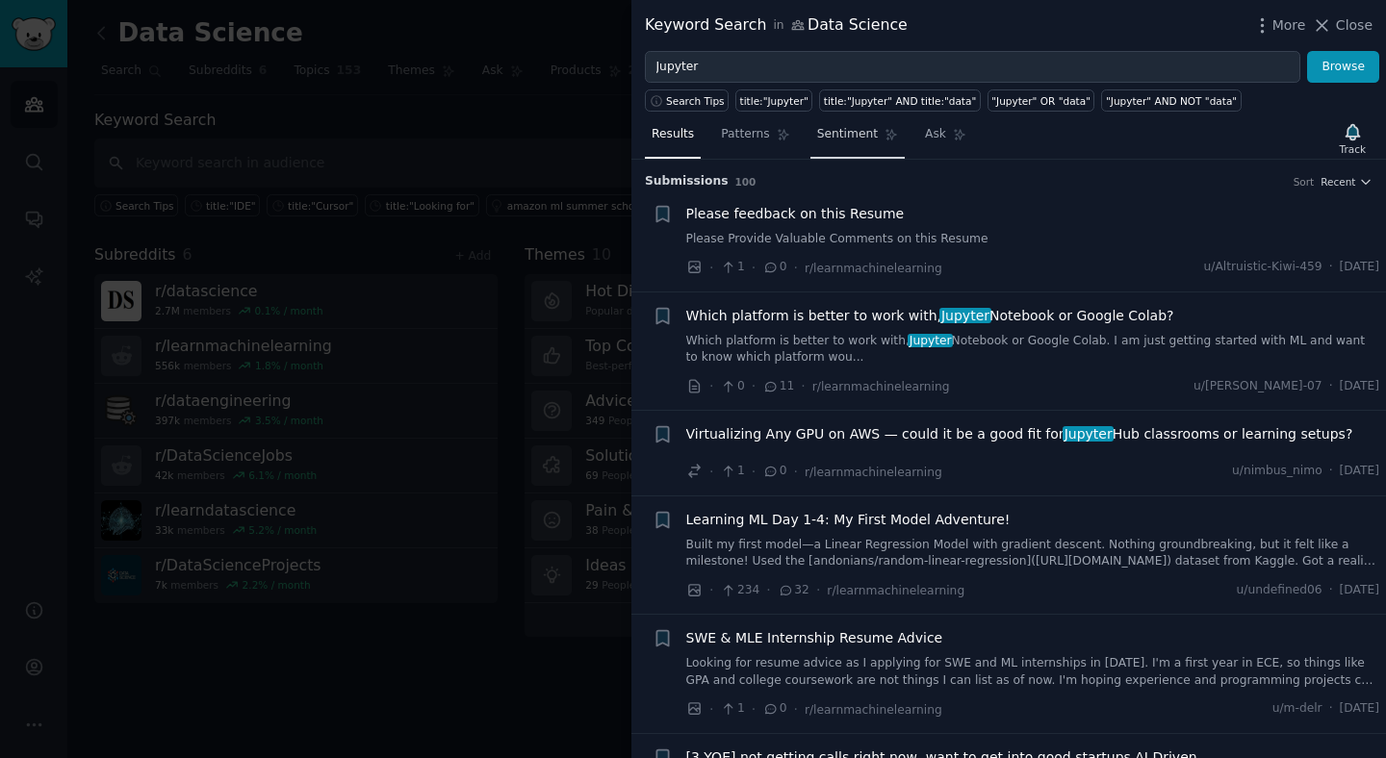
click at [859, 145] on link "Sentiment" at bounding box center [857, 138] width 94 height 39
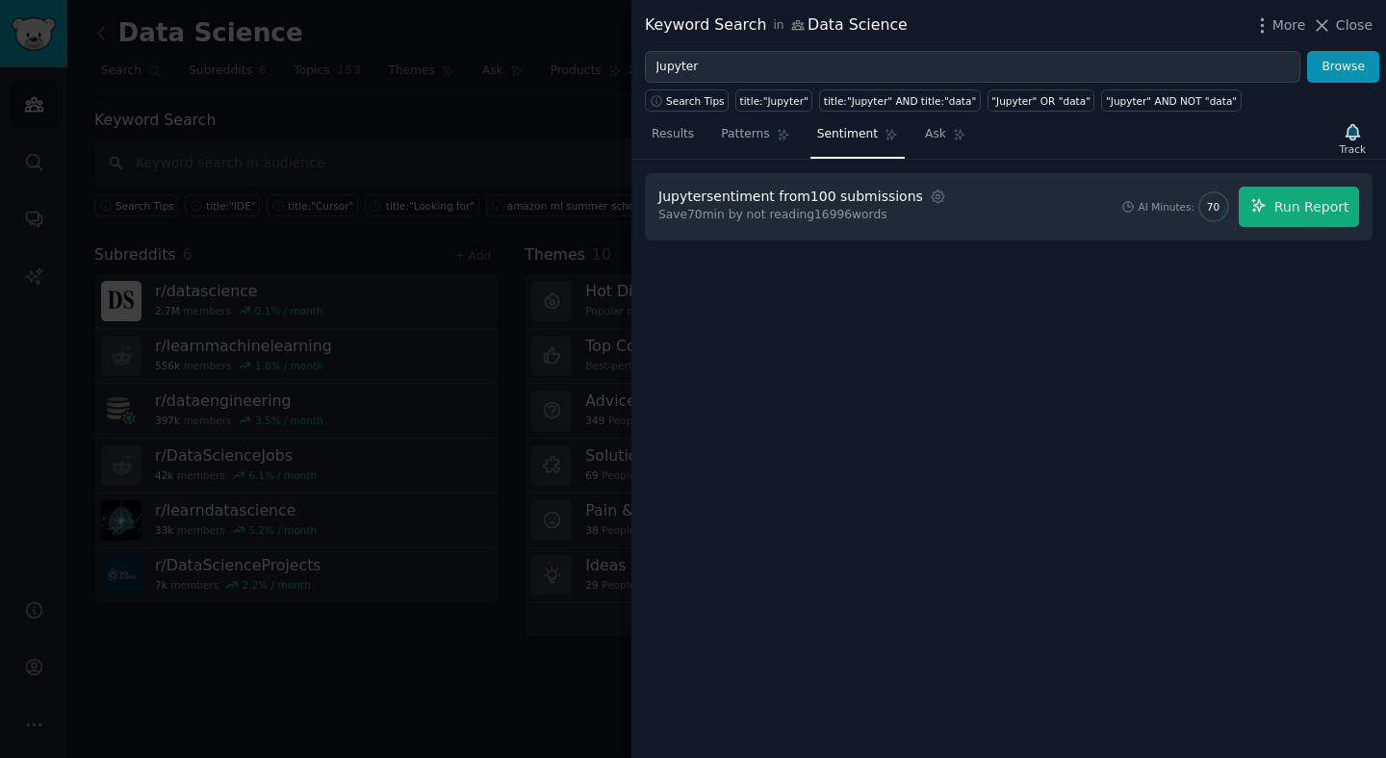
click at [671, 158] on div "Results Patterns Sentiment Ask Track" at bounding box center [1008, 138] width 755 height 41
click at [675, 142] on span "Results" at bounding box center [673, 134] width 42 height 17
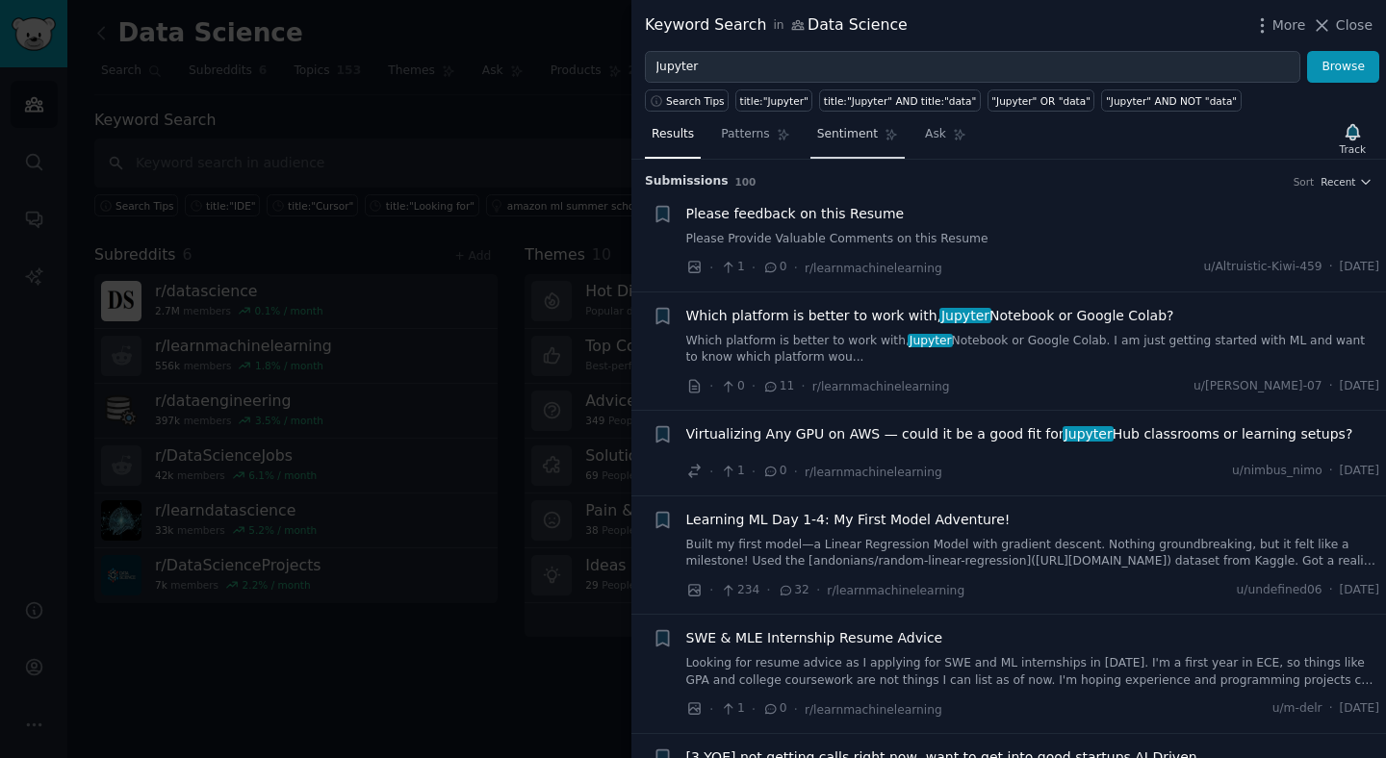
click at [823, 150] on link "Sentiment" at bounding box center [857, 138] width 94 height 39
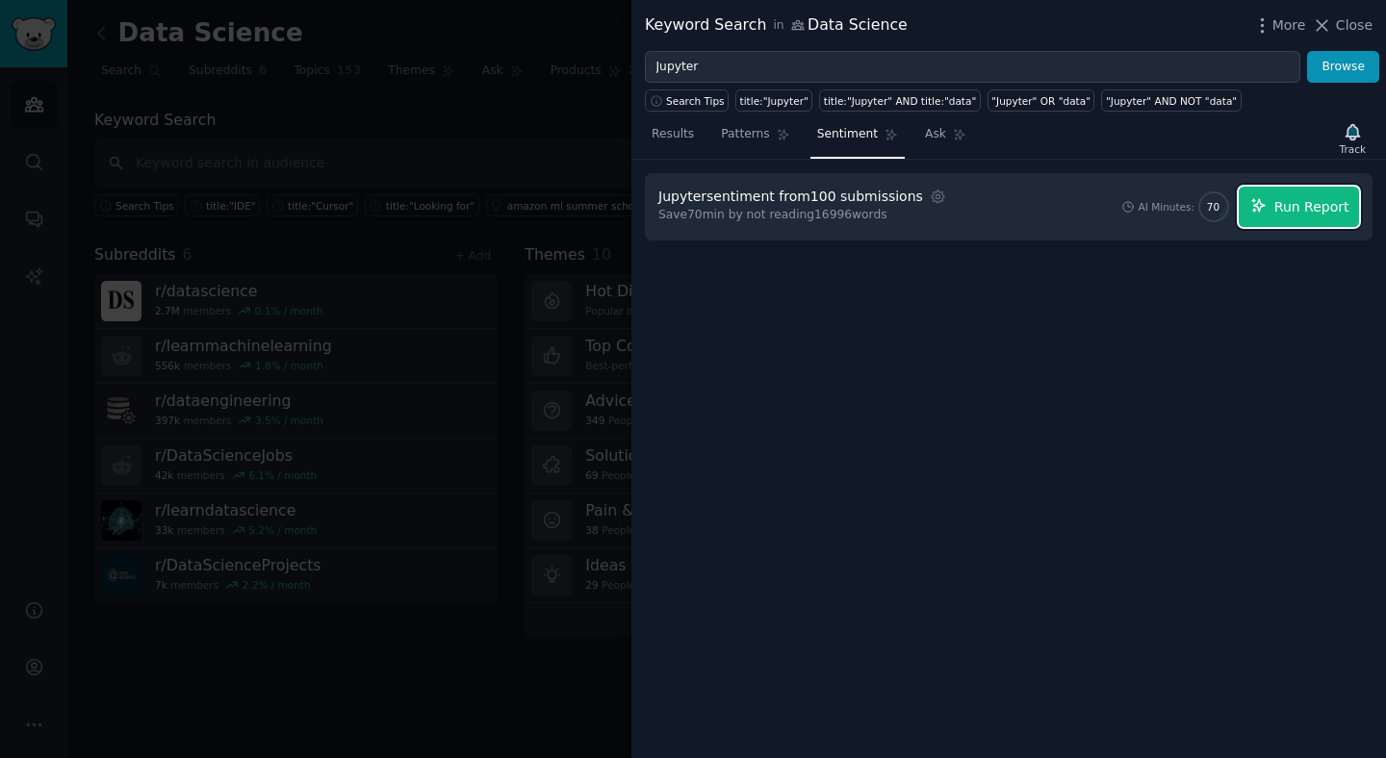
click at [1272, 217] on button "Run Report" at bounding box center [1299, 207] width 120 height 40
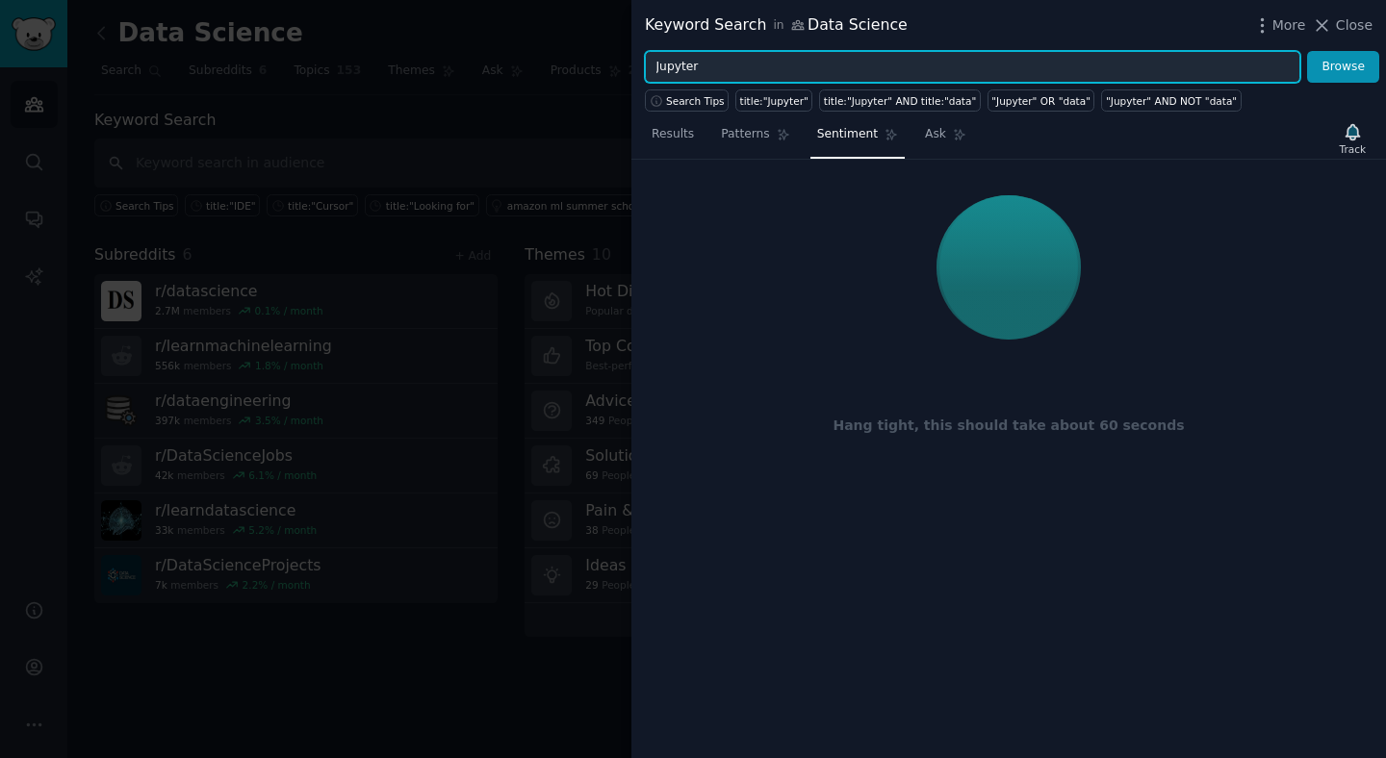
click at [715, 68] on input "Jupyter" at bounding box center [972, 67] width 655 height 33
type input ""JupyterLab" OR "Jupyter Lab" OR "Jupyter Notebooks" or "Jupyter Notebook""
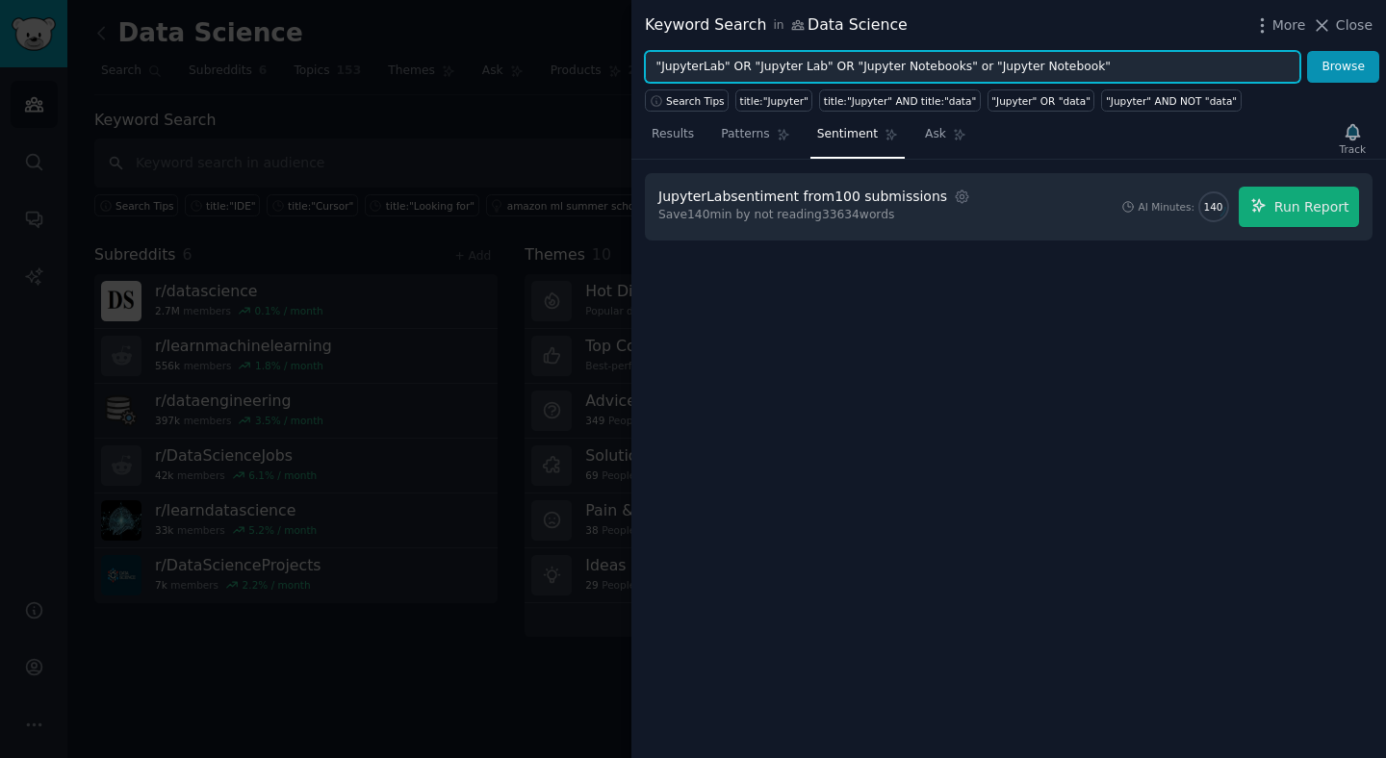
type input ""JupyterLab" OR "Jupyter Lab" OR "Jupyter Notebooks" or "Jupyter Notebook""
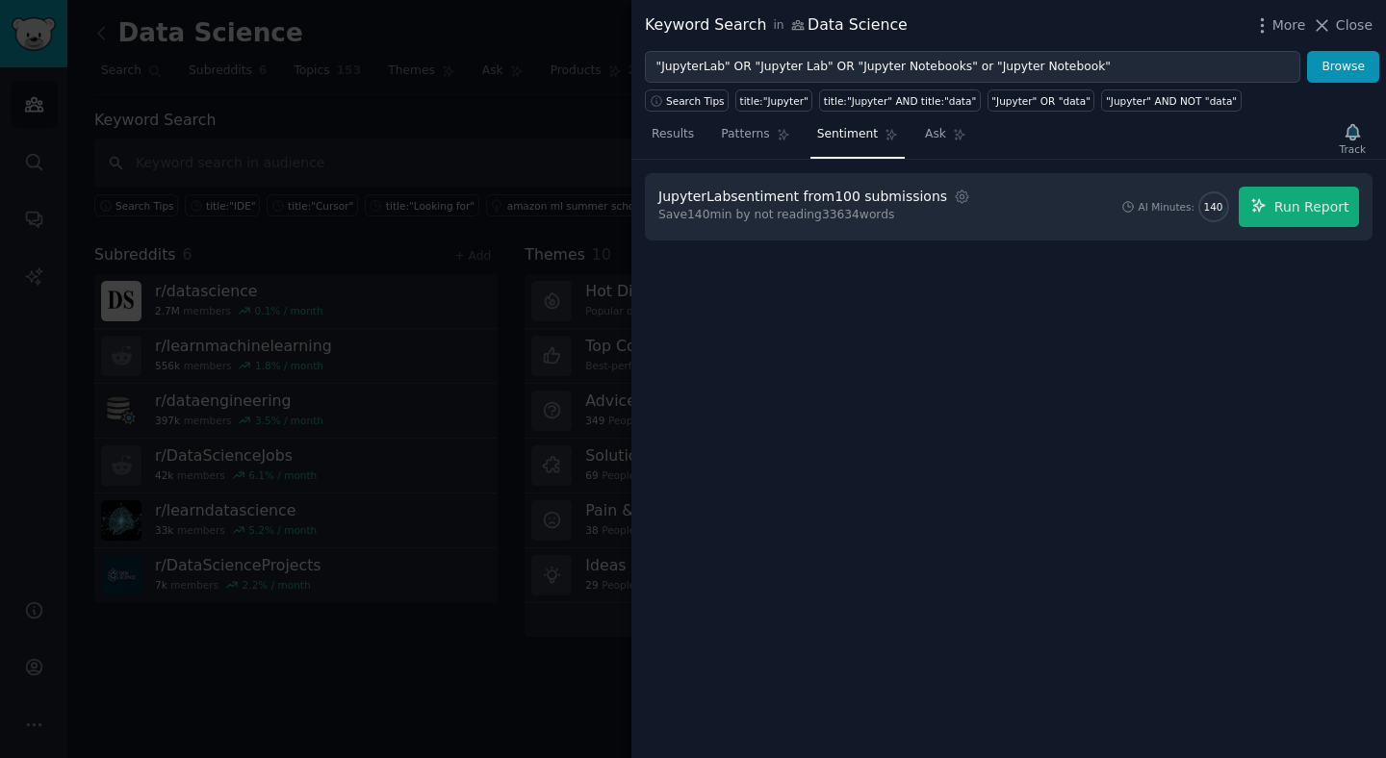
click at [531, 236] on div at bounding box center [693, 379] width 1386 height 758
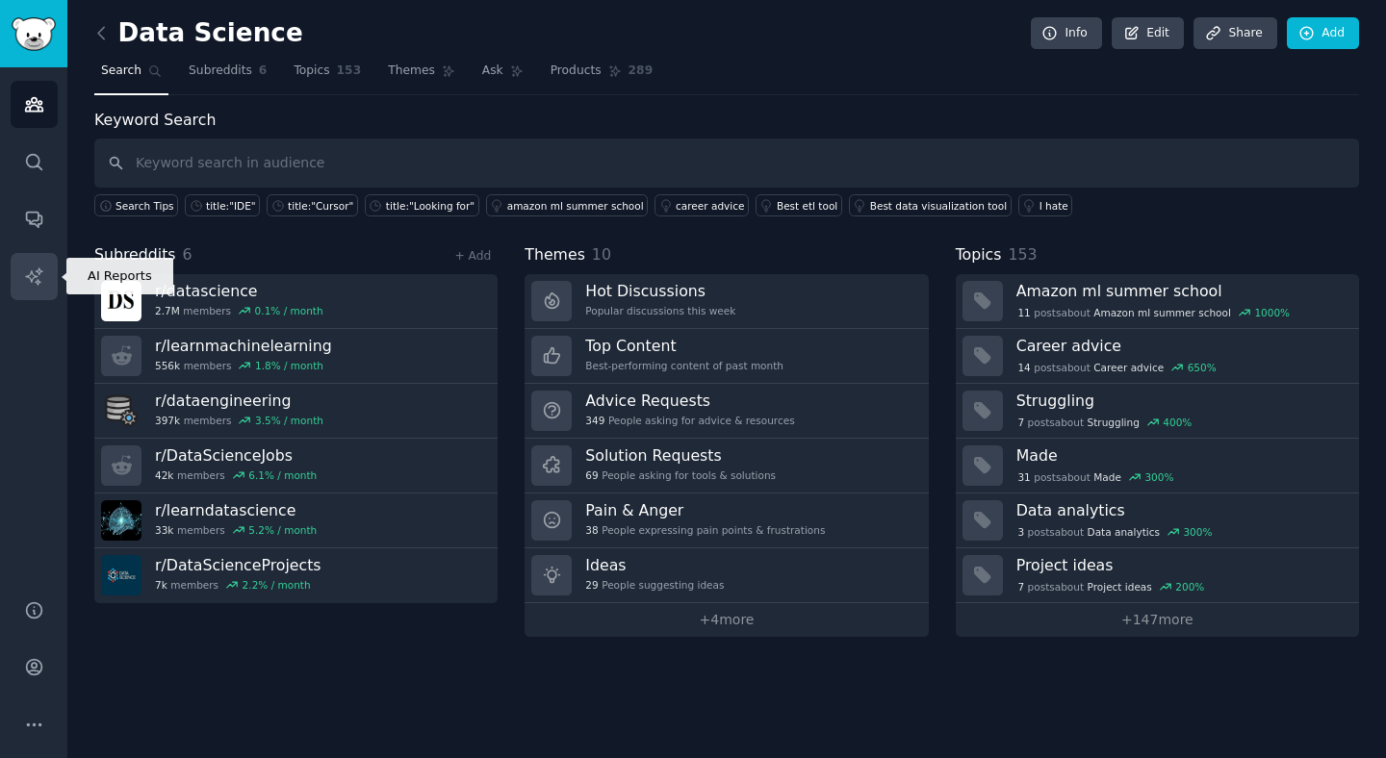
click at [26, 267] on icon "Sidebar" at bounding box center [34, 277] width 20 height 20
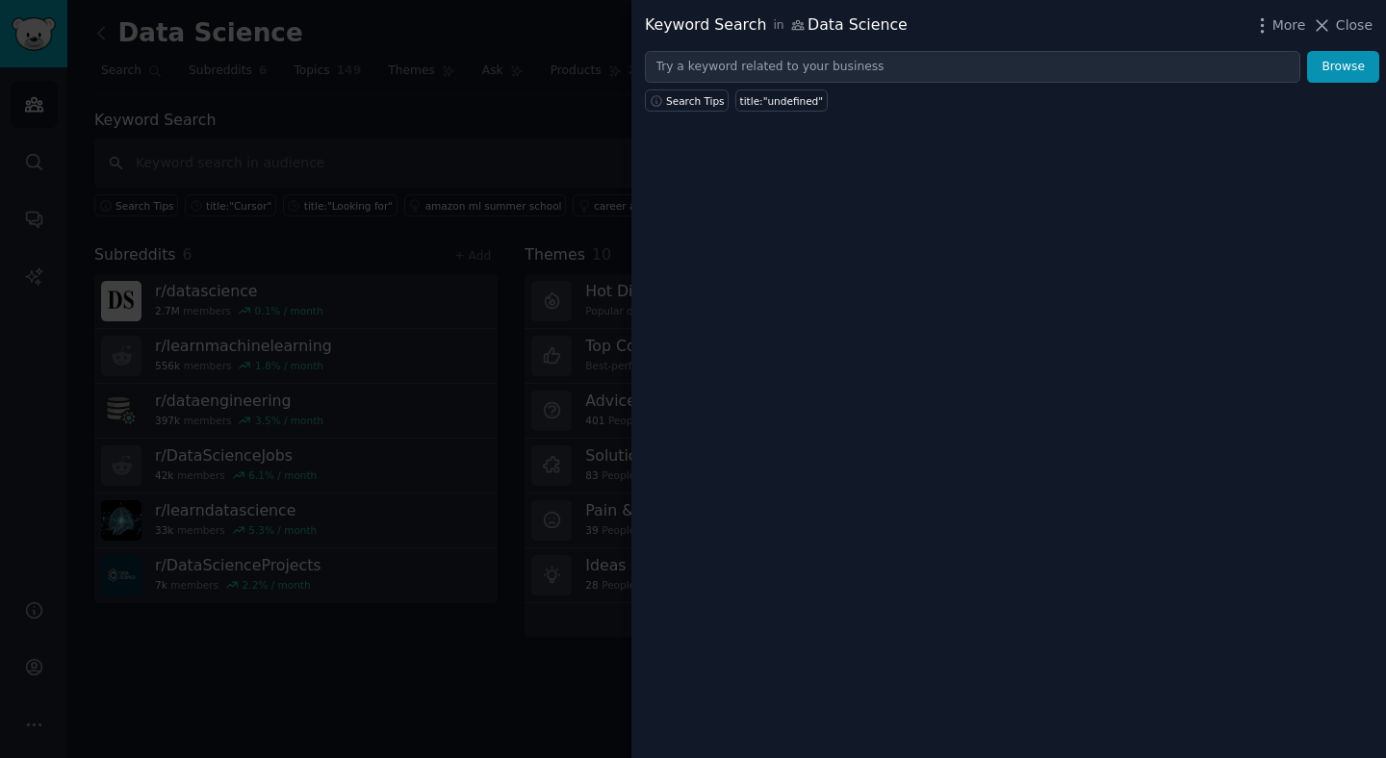
click at [520, 298] on div at bounding box center [693, 379] width 1386 height 758
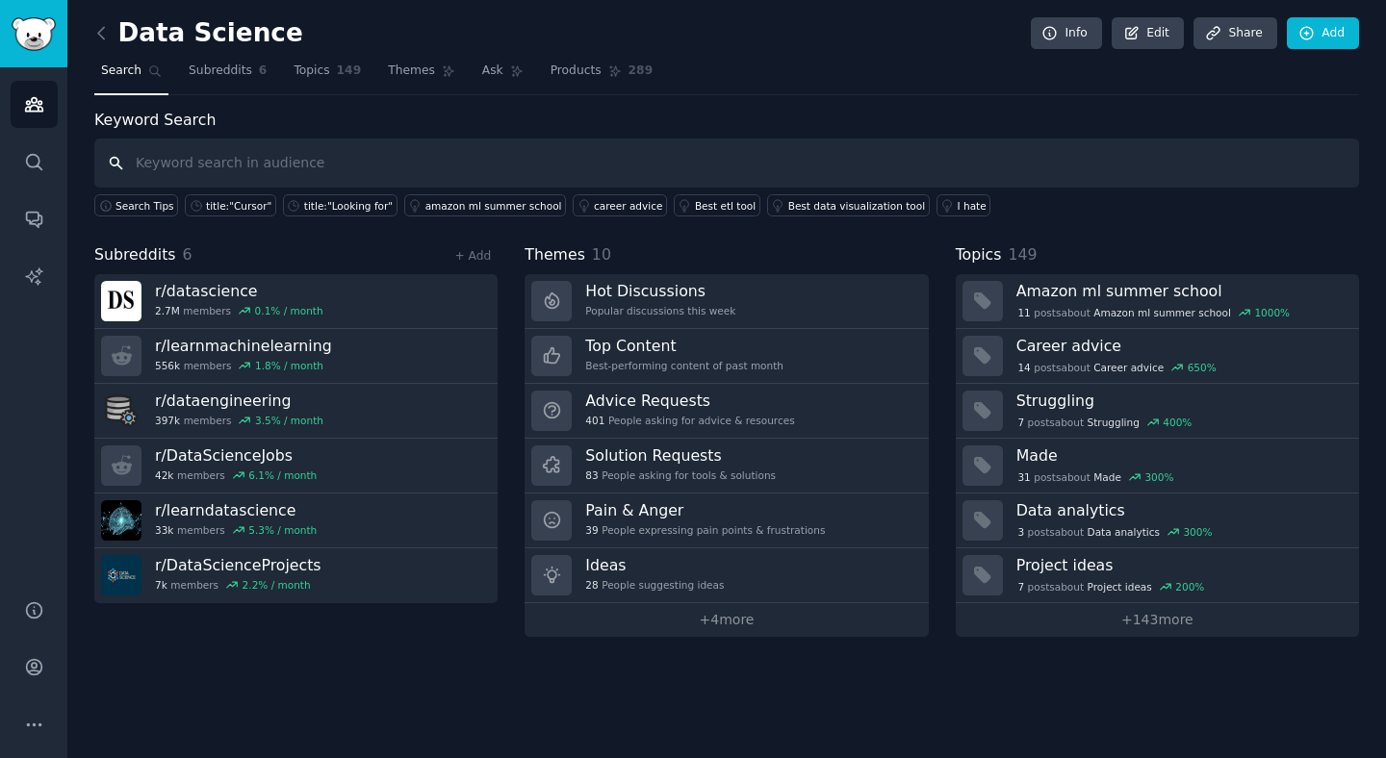
click at [298, 160] on input "text" at bounding box center [726, 163] width 1265 height 49
click at [215, 201] on div "title:"Cursor"" at bounding box center [238, 205] width 65 height 13
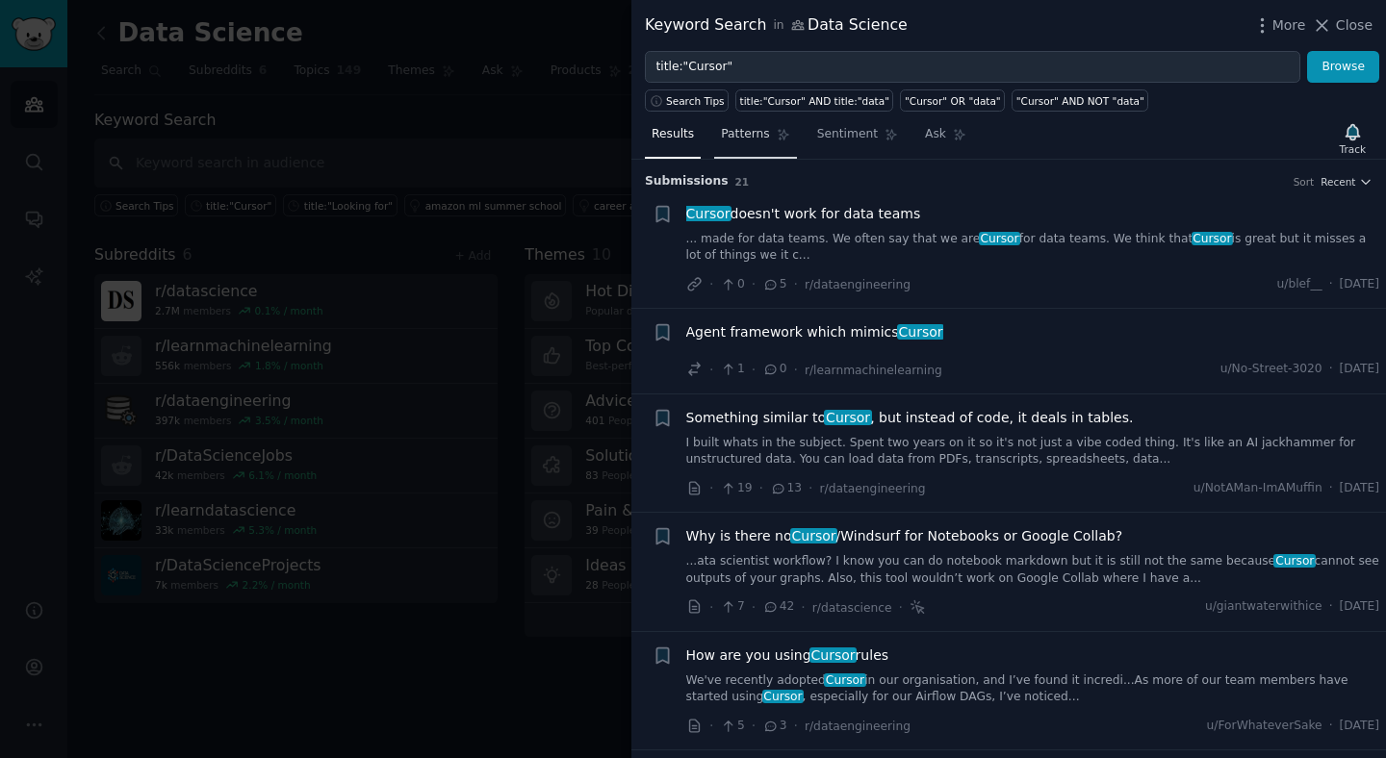
click at [752, 137] on span "Patterns" at bounding box center [745, 134] width 48 height 17
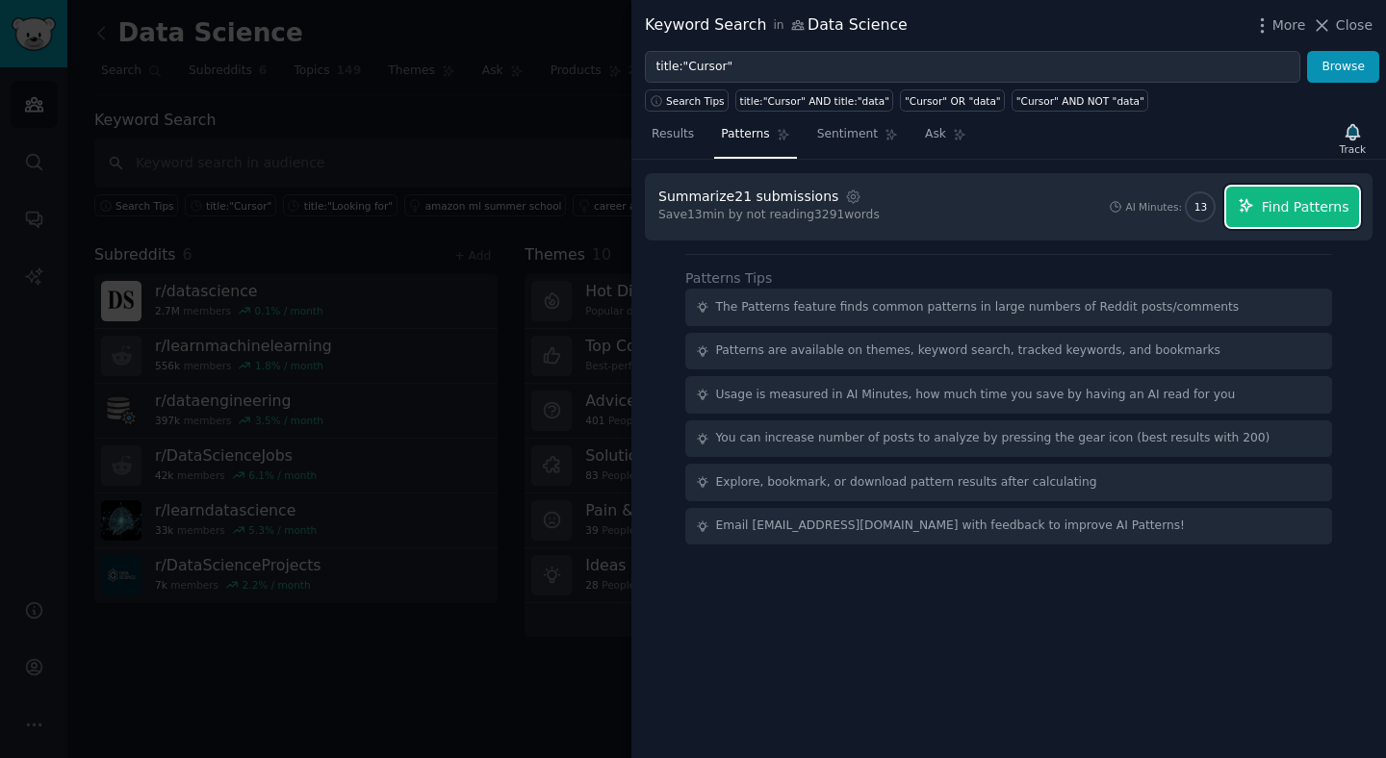
click at [1260, 223] on button "Find Patterns" at bounding box center [1292, 207] width 133 height 40
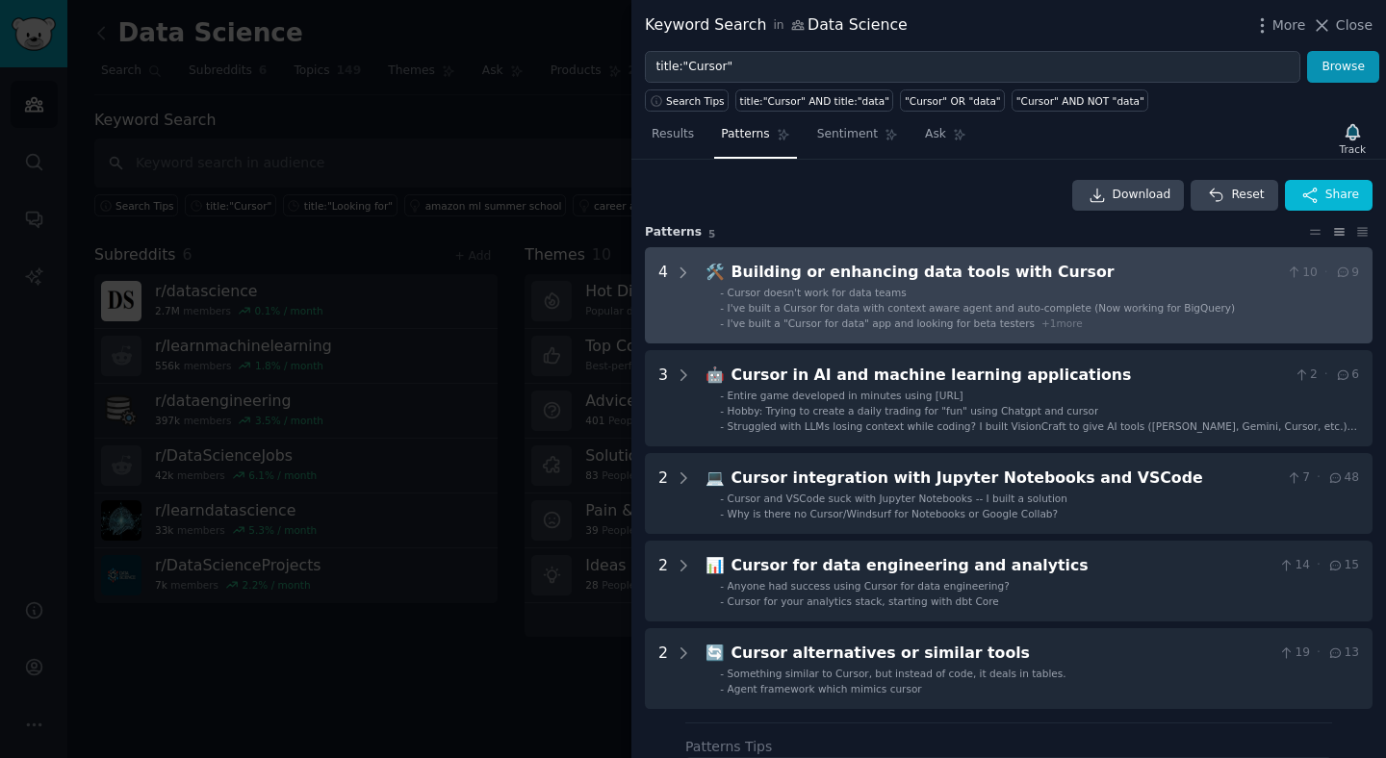
click at [859, 311] on span "I've built a Cursor for data with context aware agent and auto-complete (Now wo…" at bounding box center [981, 308] width 507 height 12
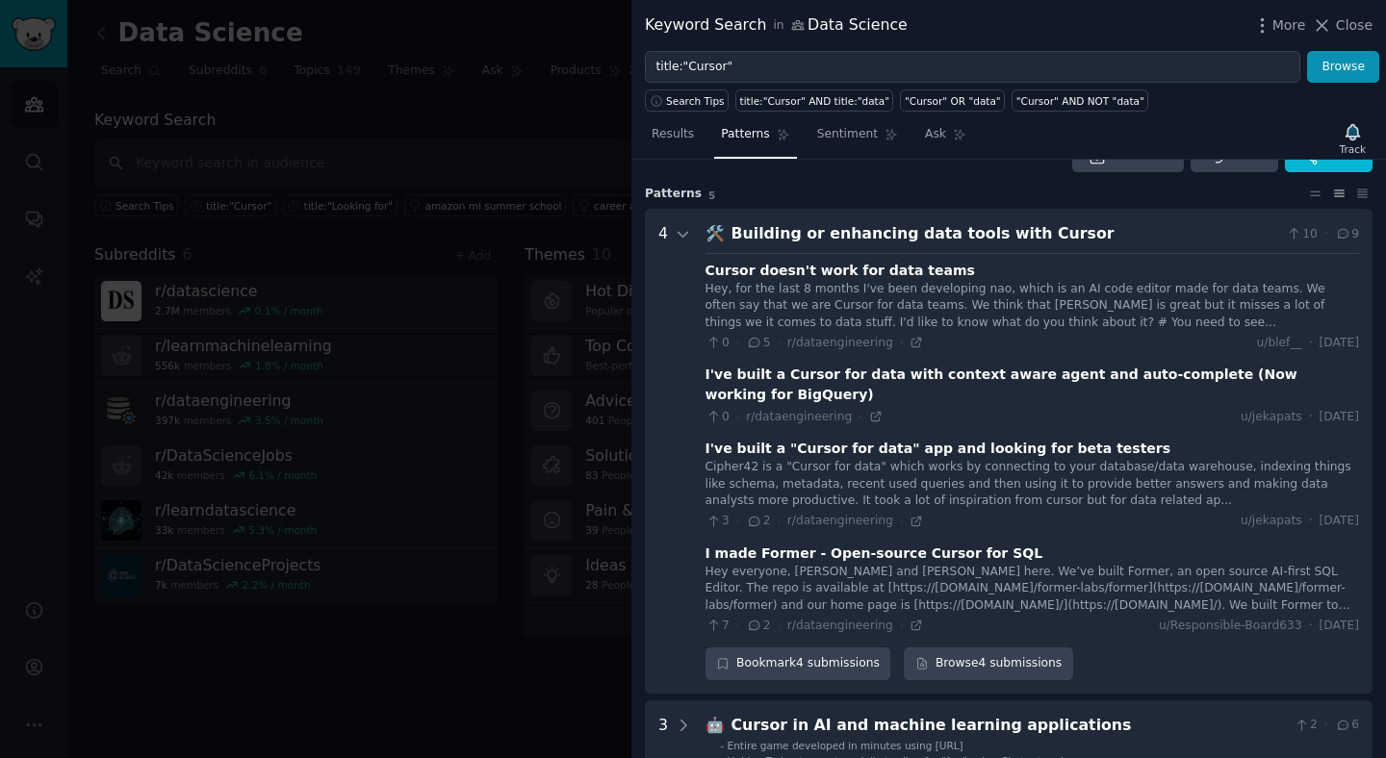
scroll to position [22, 0]
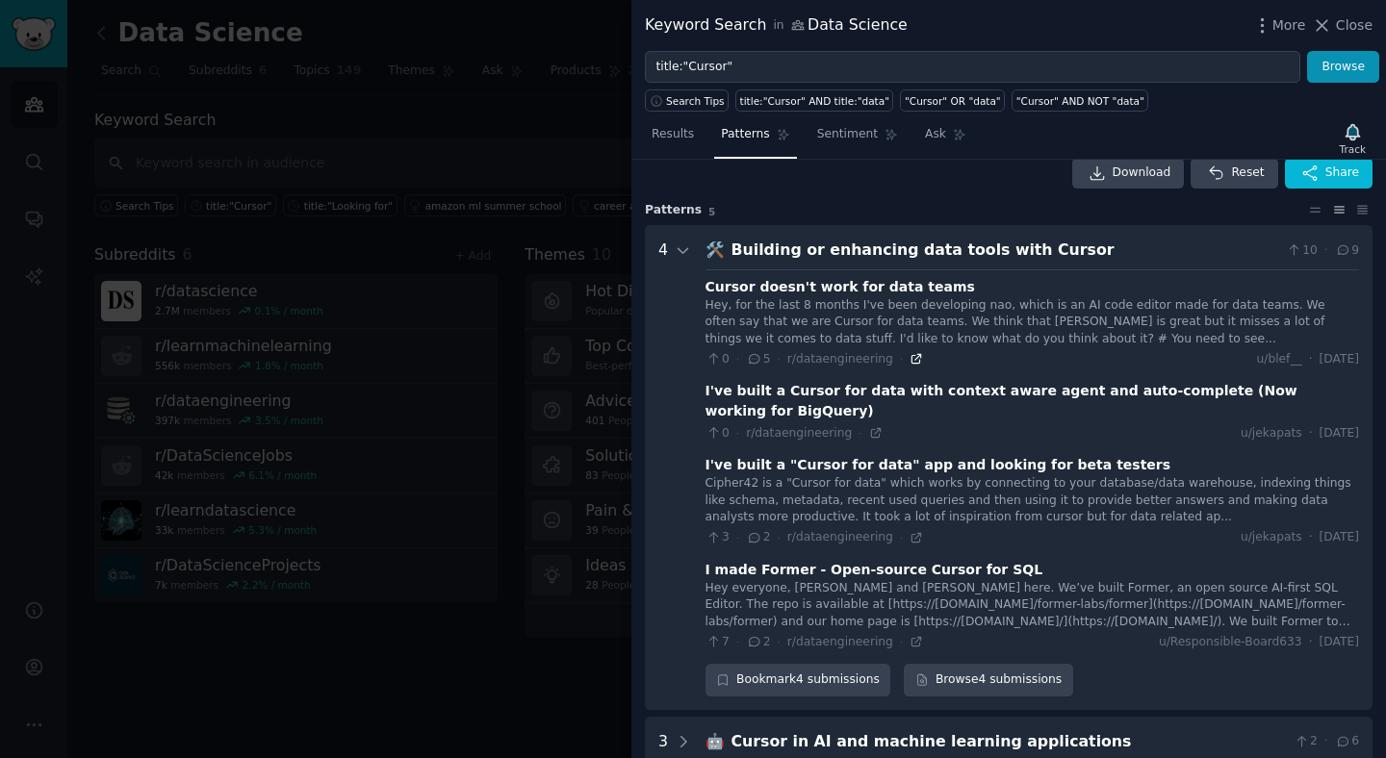
click at [912, 360] on icon at bounding box center [916, 359] width 9 height 9
click at [873, 426] on icon at bounding box center [875, 432] width 13 height 13
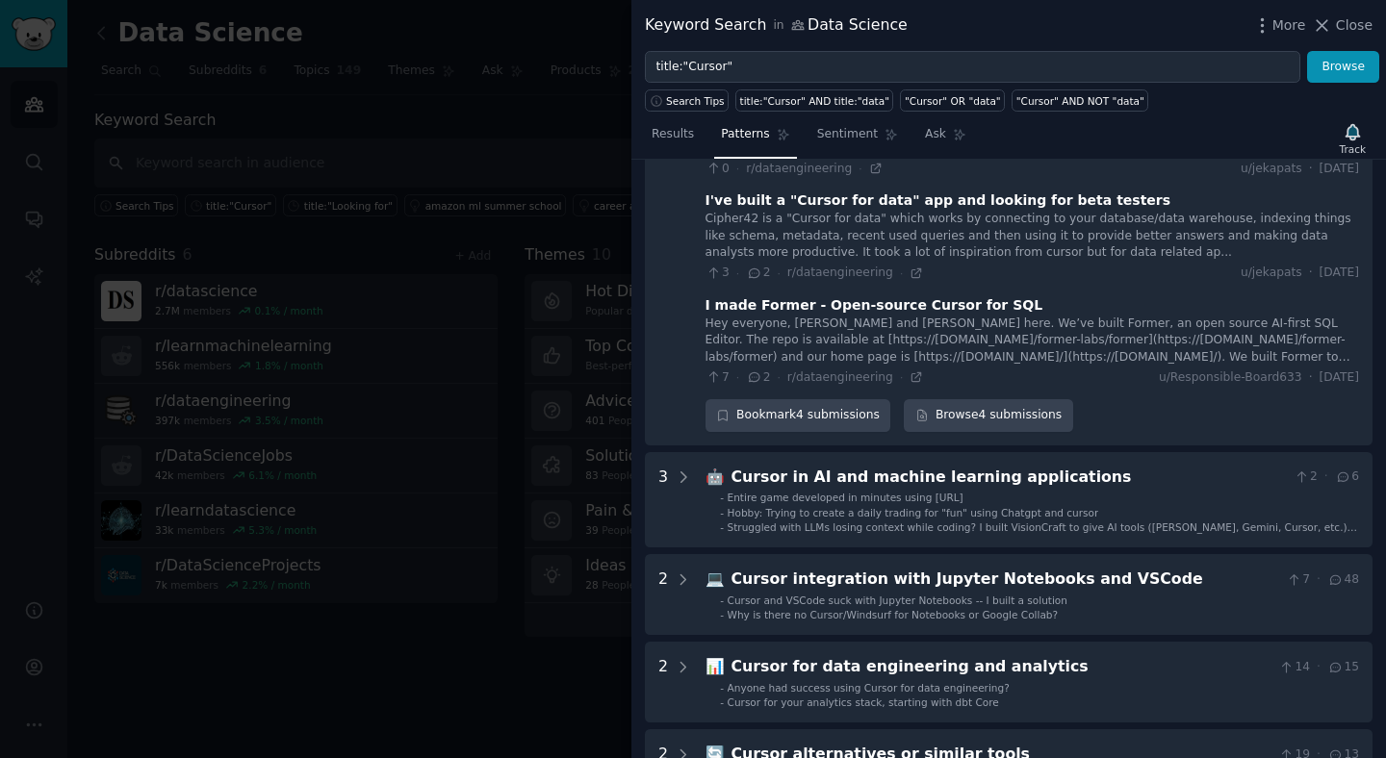
scroll to position [0, 0]
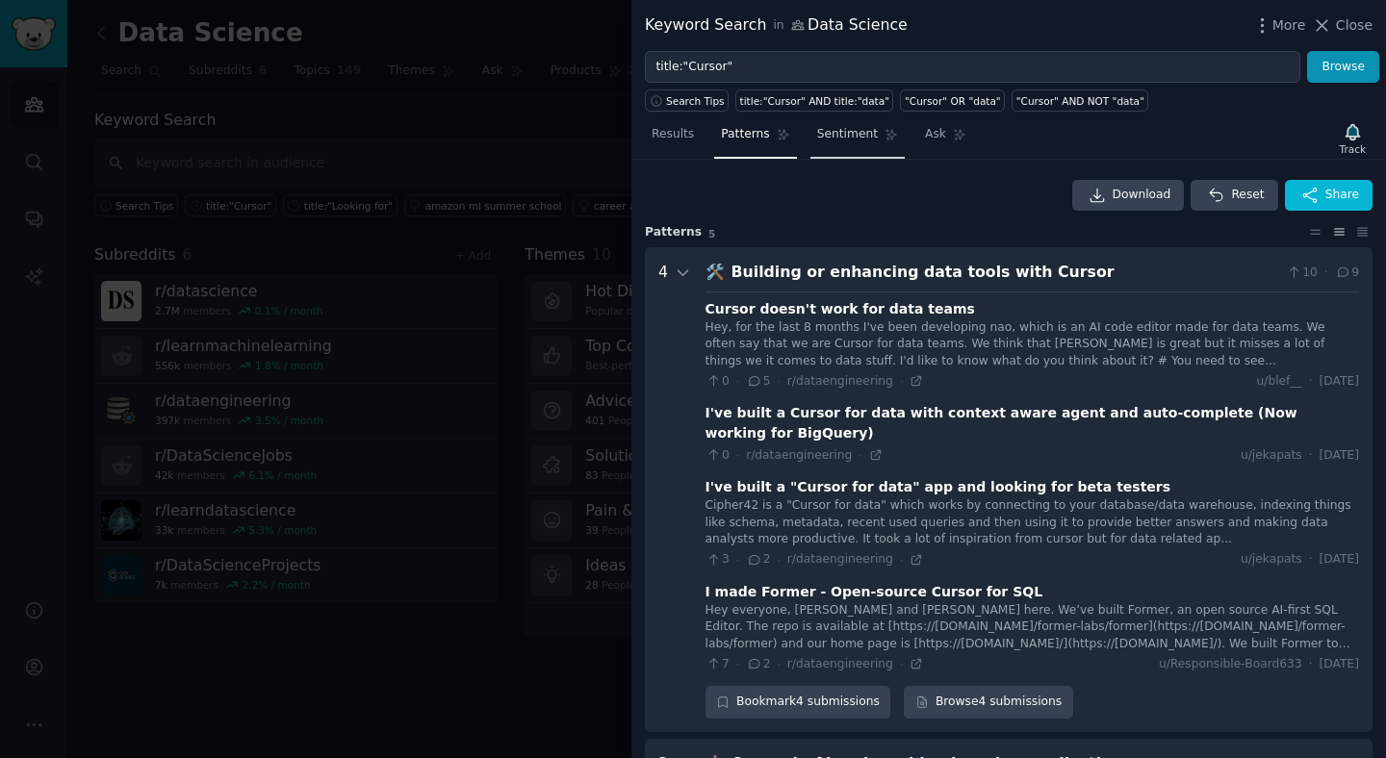
click at [838, 138] on span "Sentiment" at bounding box center [847, 134] width 61 height 17
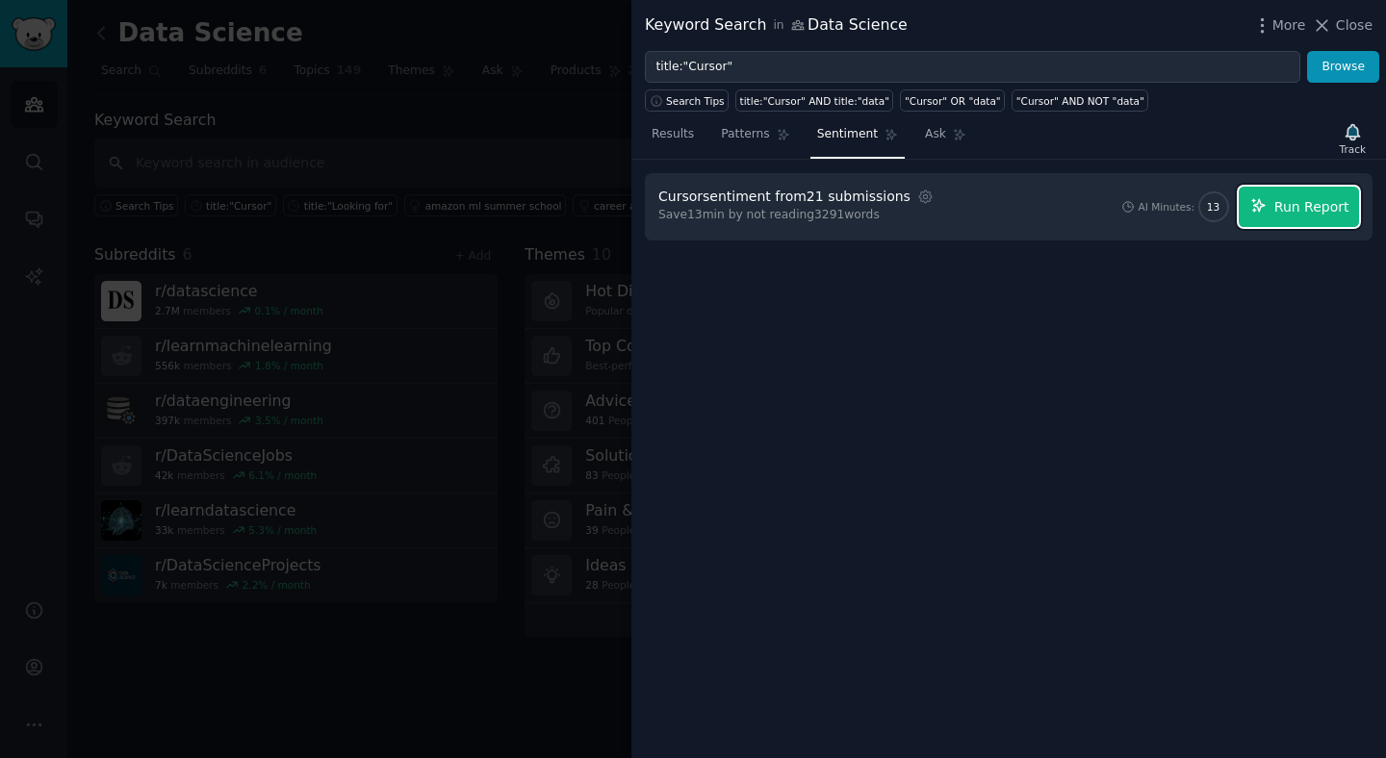
click at [1310, 207] on span "Run Report" at bounding box center [1311, 207] width 75 height 20
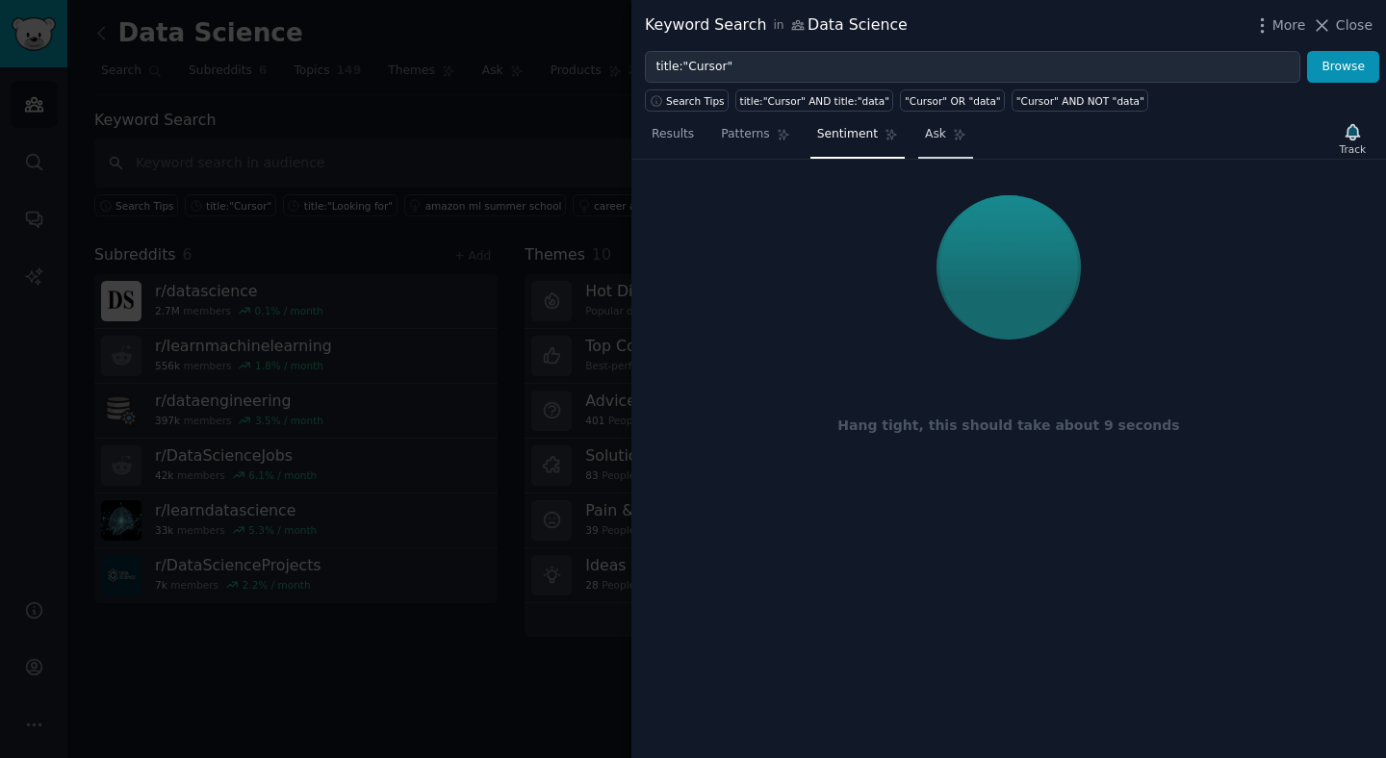
click at [928, 146] on link "Ask" at bounding box center [945, 138] width 55 height 39
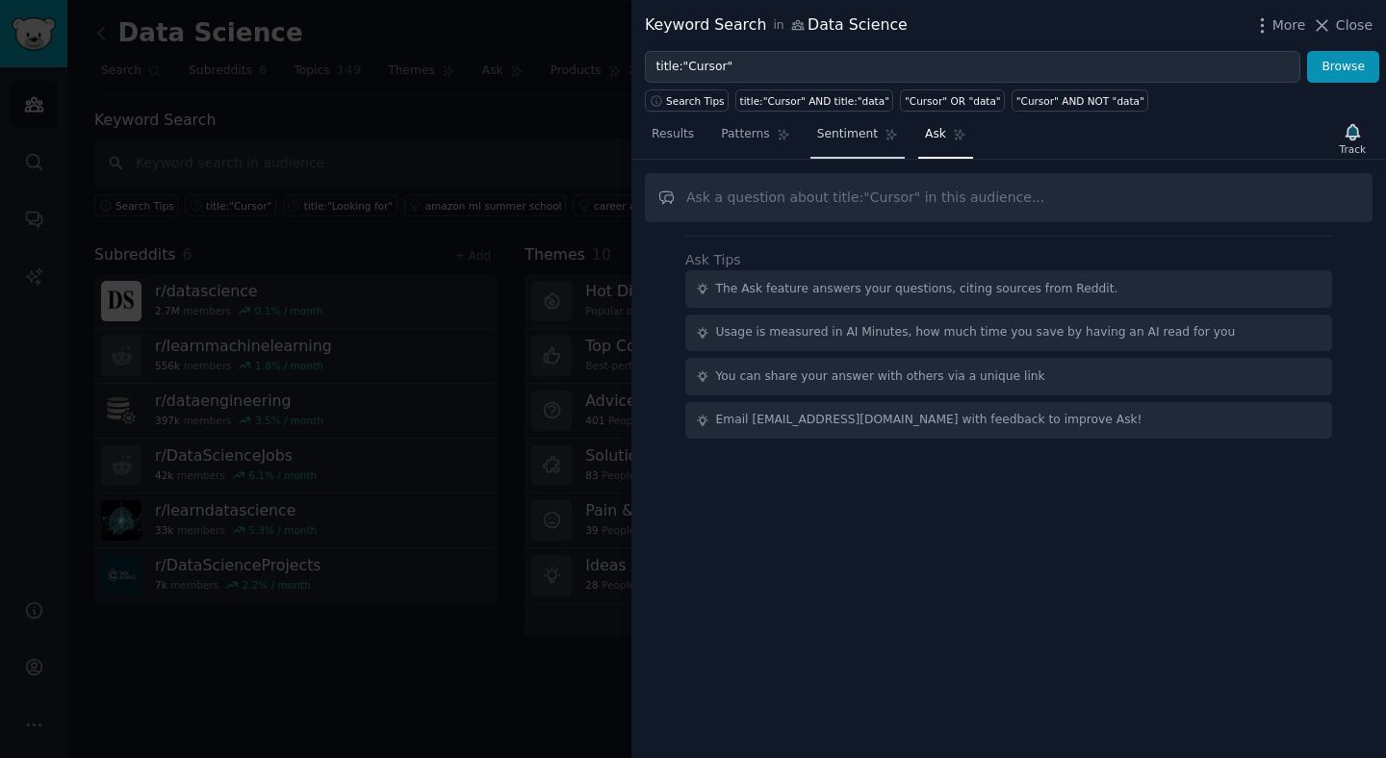
click at [862, 143] on link "Sentiment" at bounding box center [857, 138] width 94 height 39
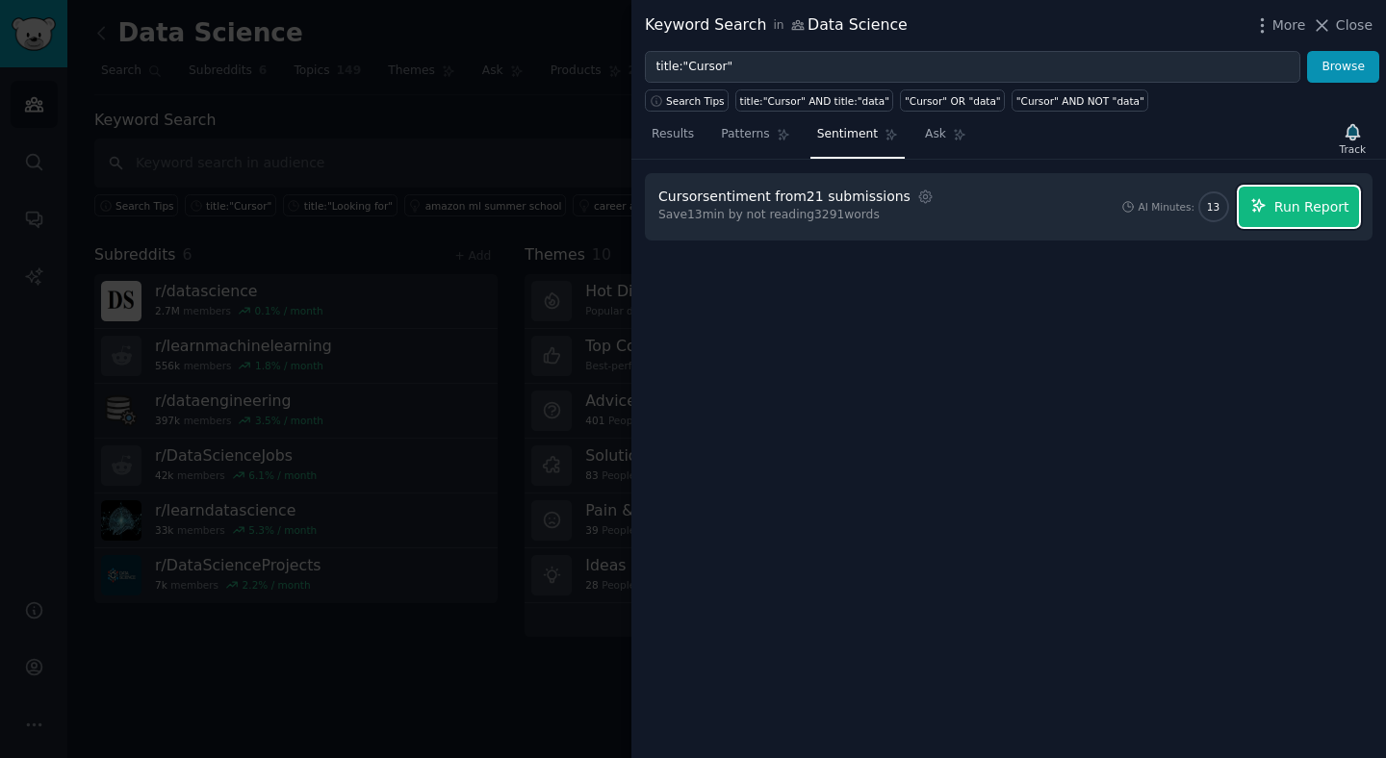
click at [1307, 211] on span "Run Report" at bounding box center [1311, 207] width 75 height 20
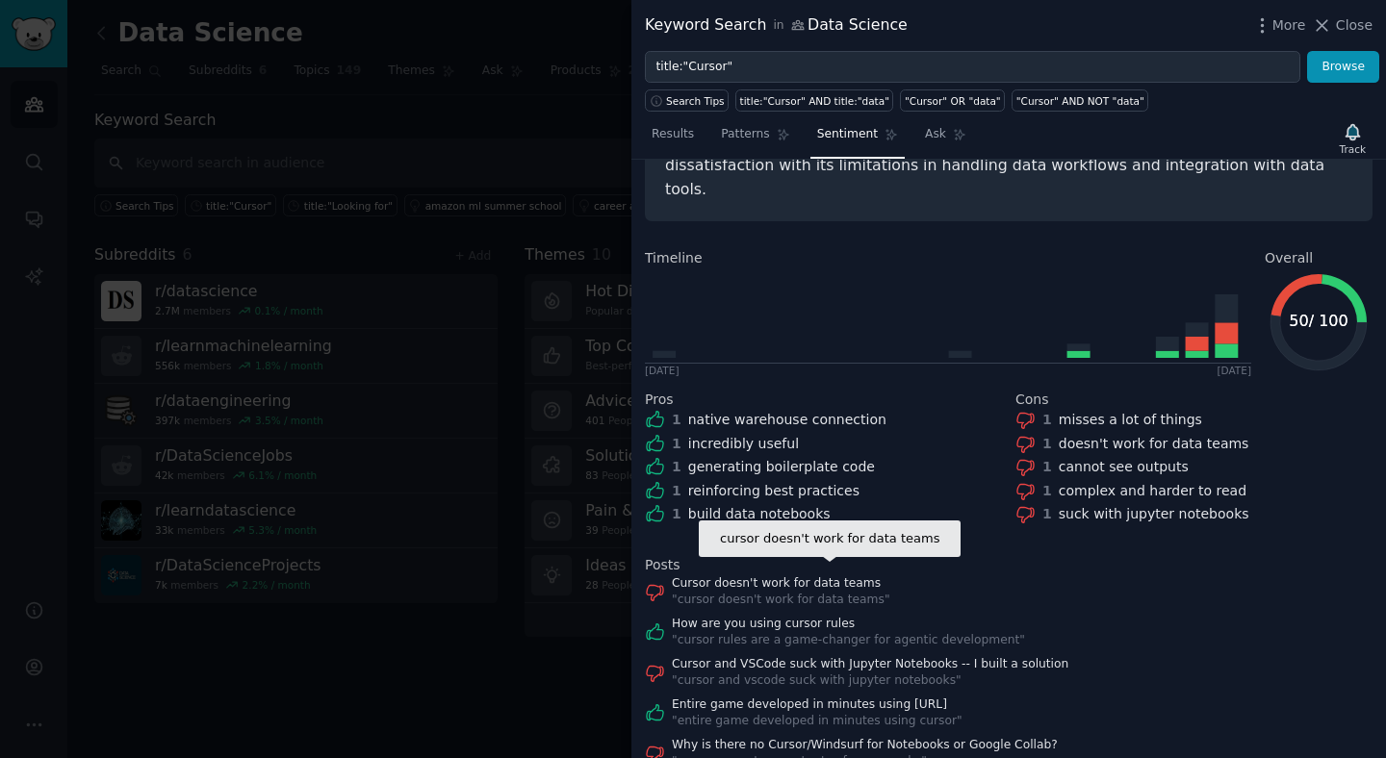
scroll to position [218, 0]
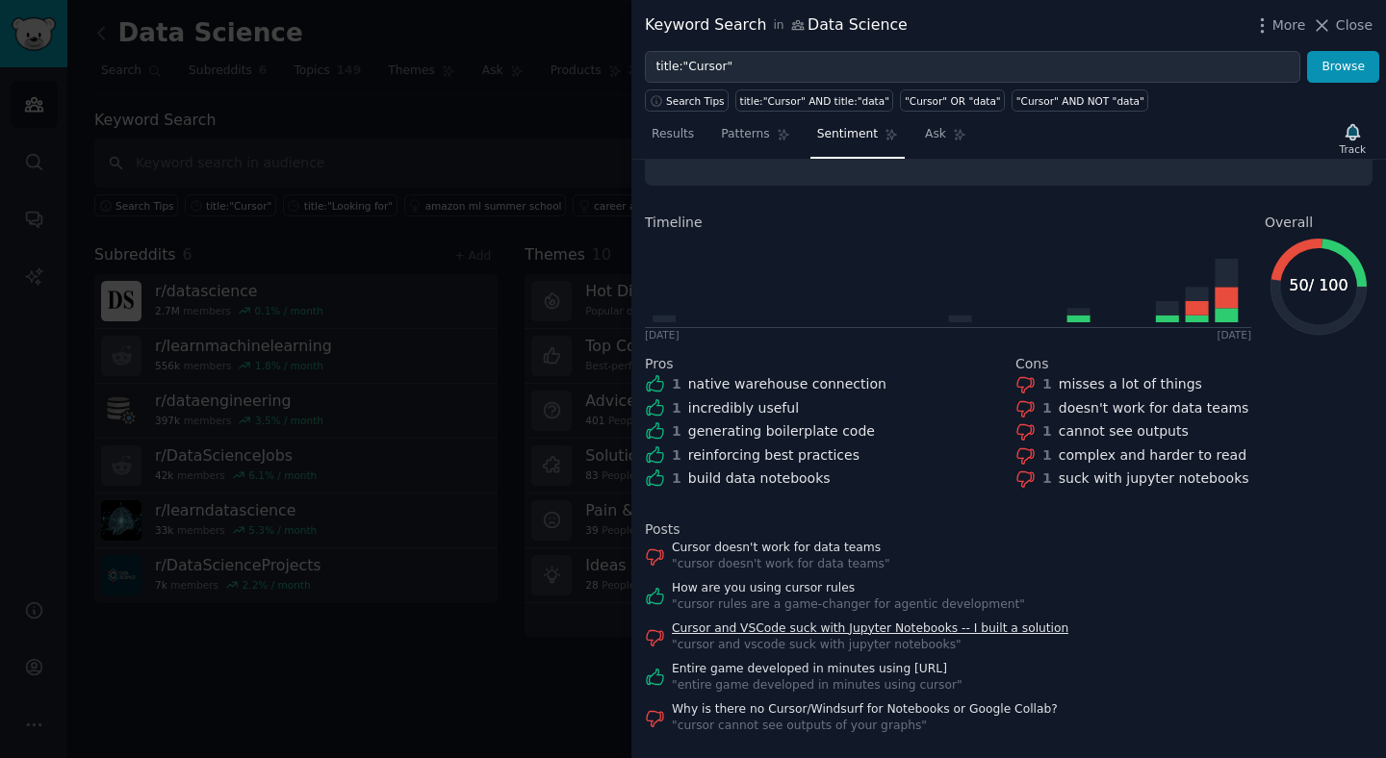
click at [765, 621] on link "Cursor and VSCode suck with Jupyter Notebooks -- I built a solution" at bounding box center [870, 629] width 397 height 17
click at [673, 126] on span "Results" at bounding box center [673, 134] width 42 height 17
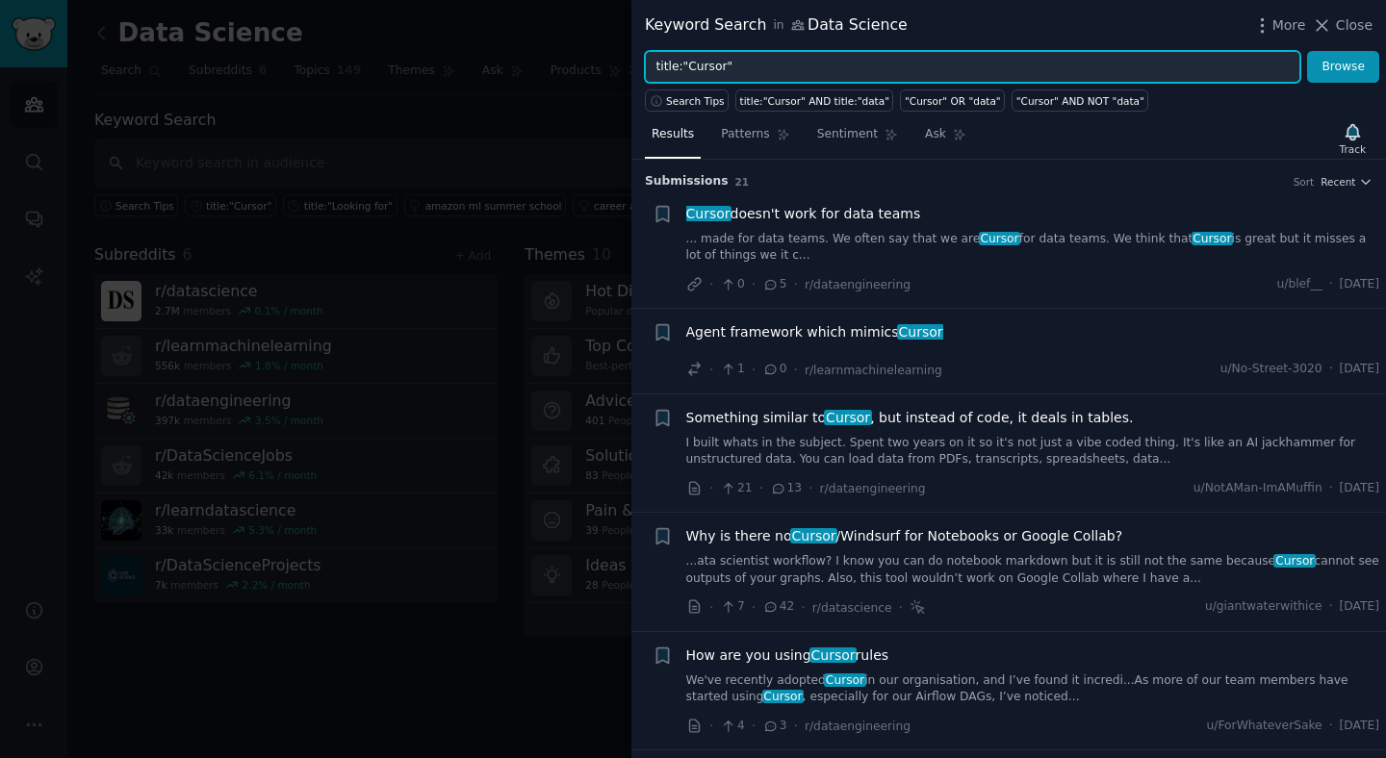
click at [772, 65] on input "title:"Cursor"" at bounding box center [972, 67] width 655 height 33
click at [702, 66] on input "title:"Cursor"" at bounding box center [972, 67] width 655 height 33
click at [693, 67] on input "title:"Cursor"" at bounding box center [972, 67] width 655 height 33
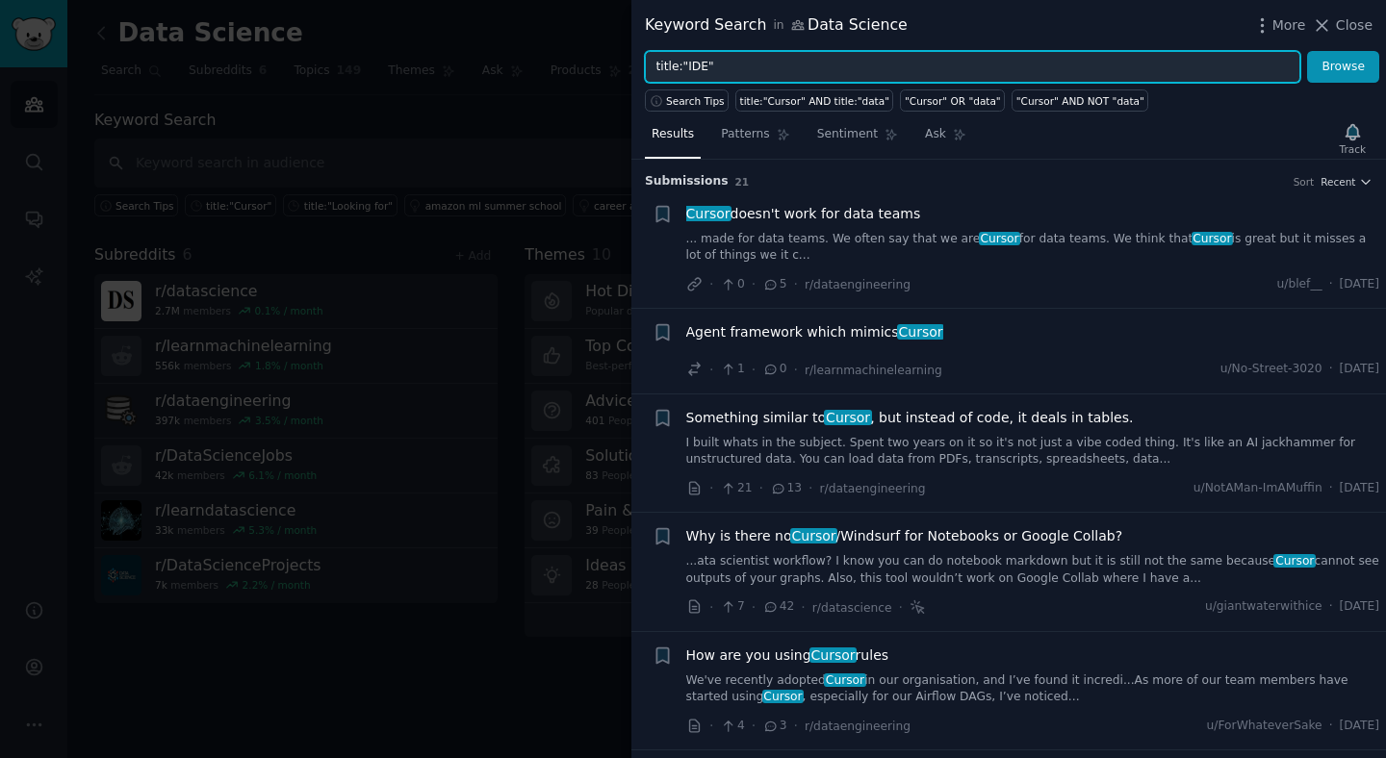
type input "title:"IDE""
click at [1307, 51] on button "Browse" at bounding box center [1343, 67] width 72 height 33
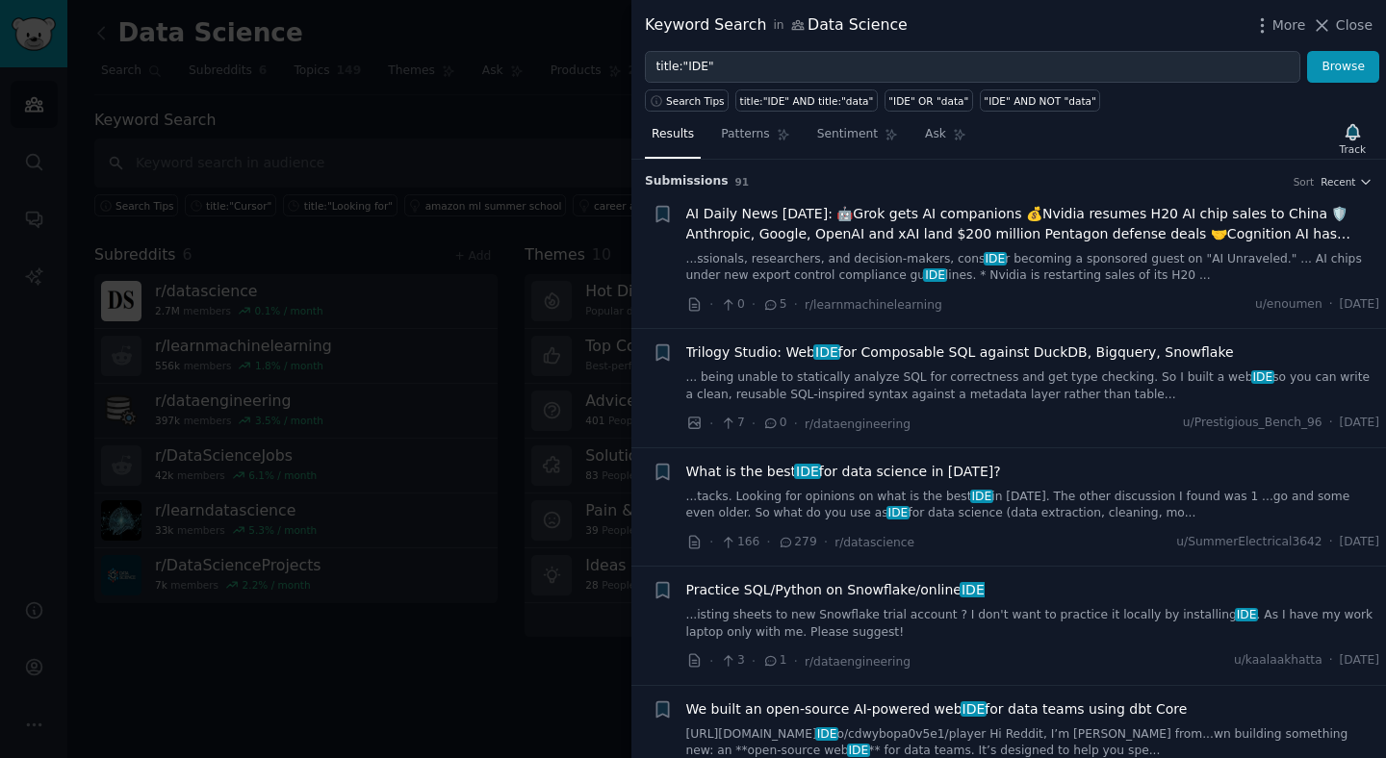
click at [915, 477] on span "What is the best IDE for data science in 2025?" at bounding box center [843, 472] width 315 height 20
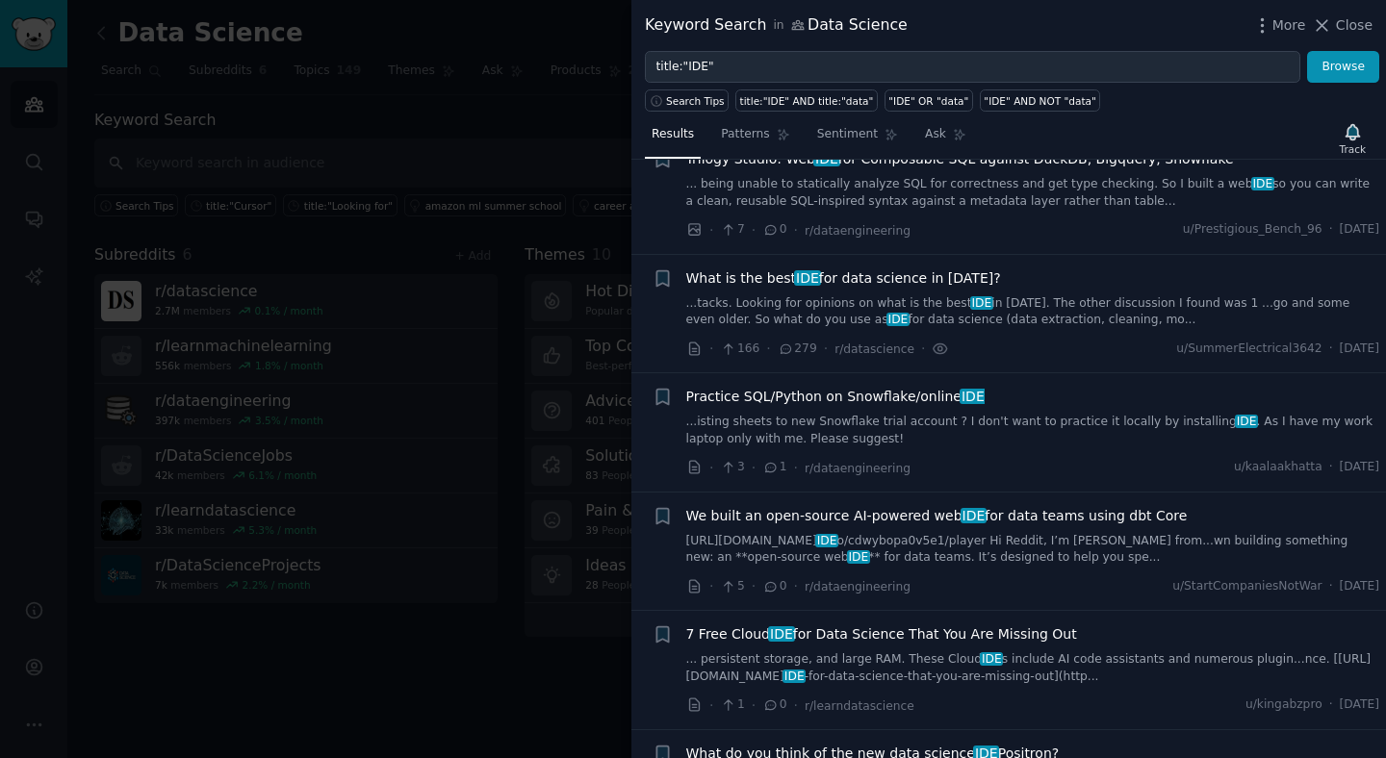
scroll to position [135, 0]
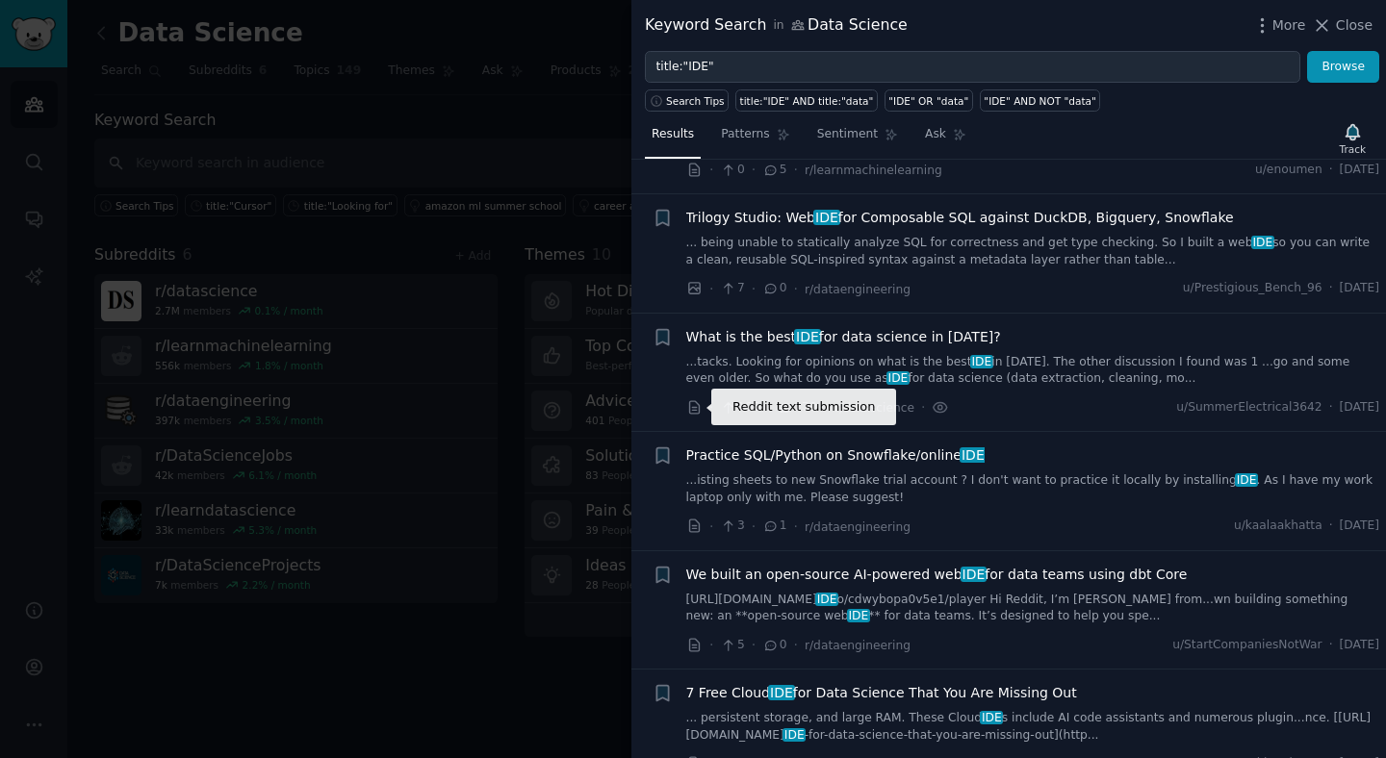
click at [691, 408] on icon at bounding box center [694, 407] width 17 height 17
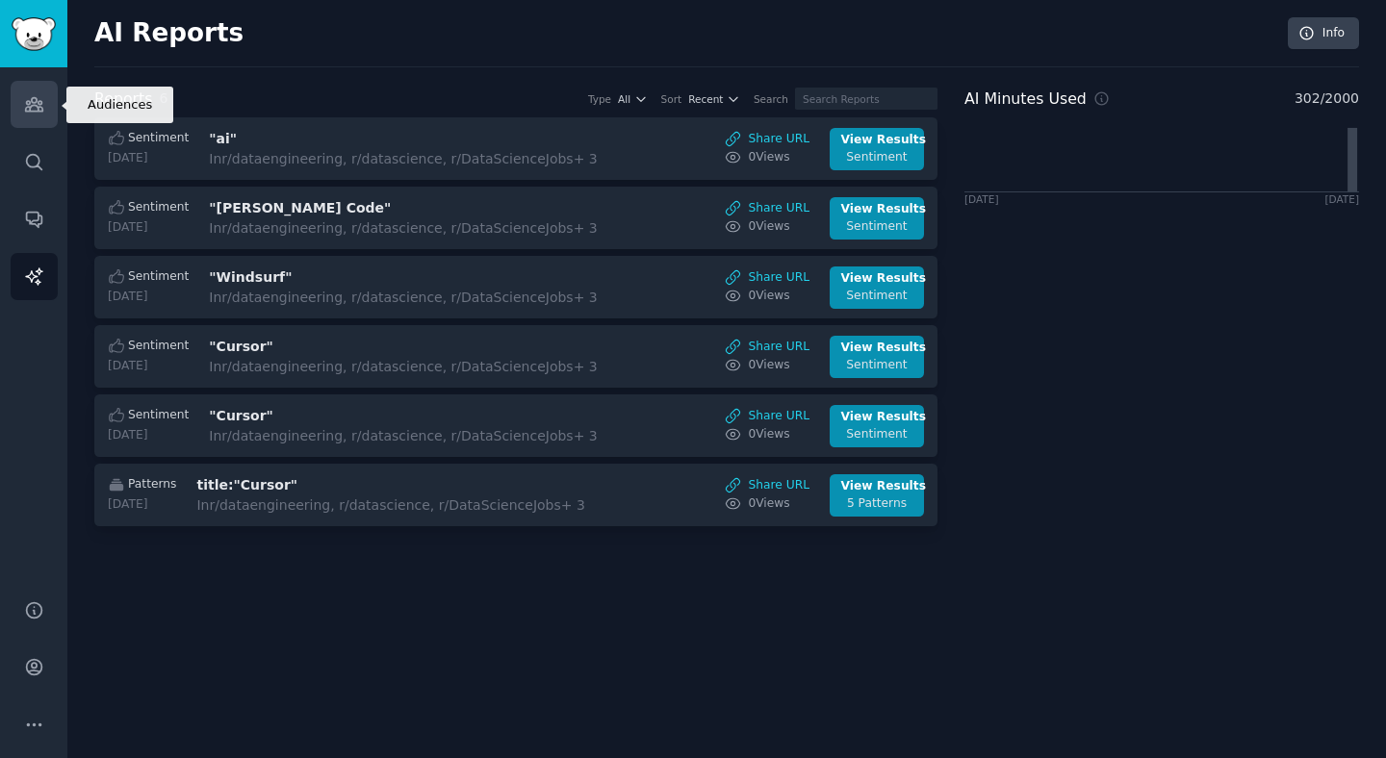
click at [55, 116] on link "Audiences" at bounding box center [34, 104] width 47 height 47
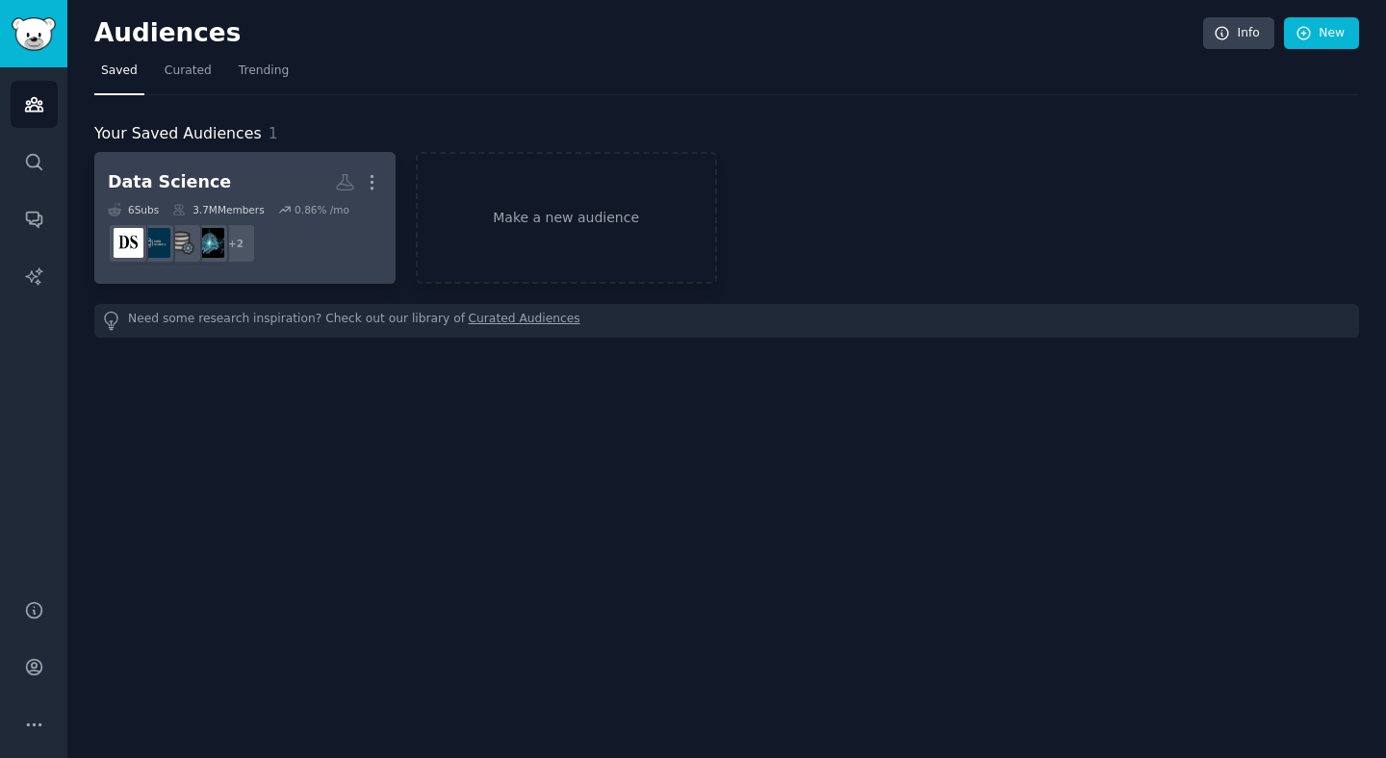
click at [250, 203] on div "3.7M Members" at bounding box center [217, 209] width 91 height 13
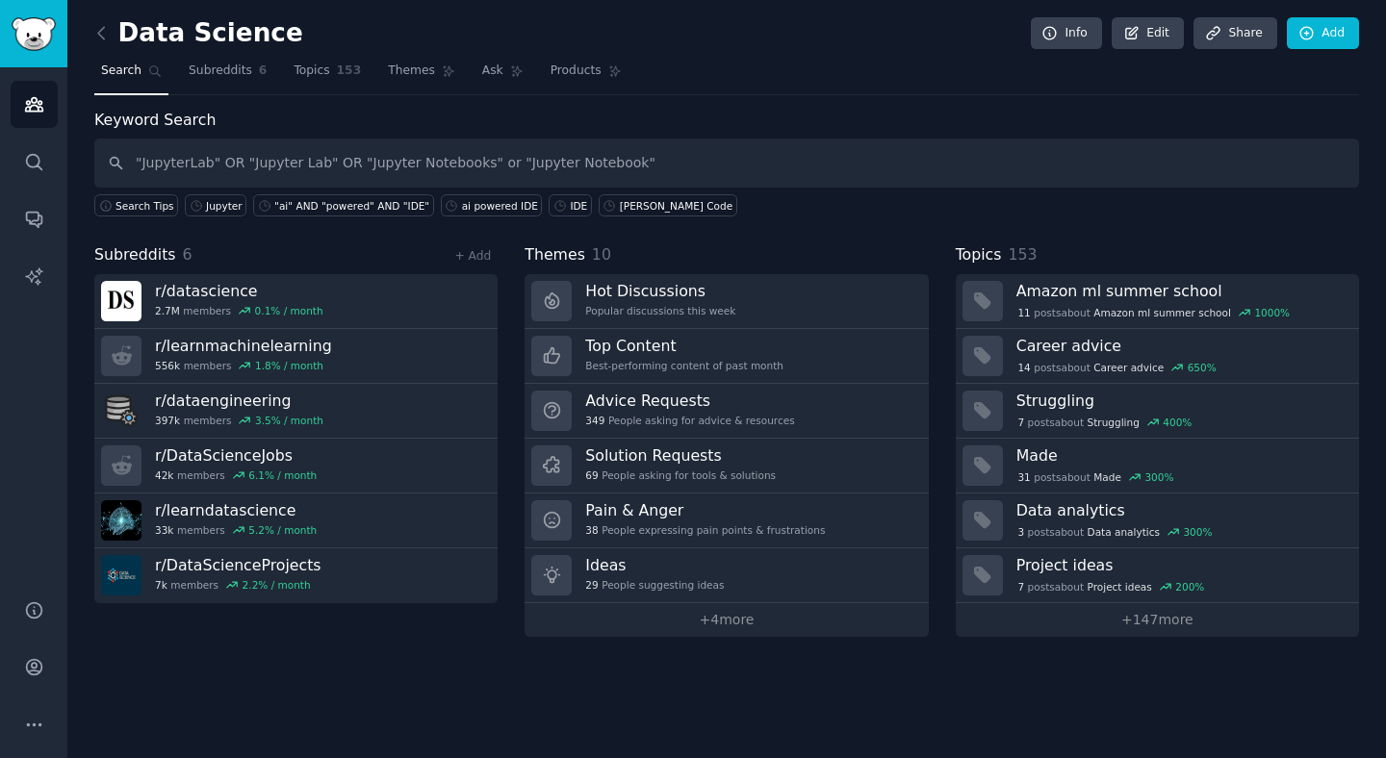
type input ""JupyterLab" OR "Jupyter Lab" OR "Jupyter Notebooks" or "Jupyter Notebook""
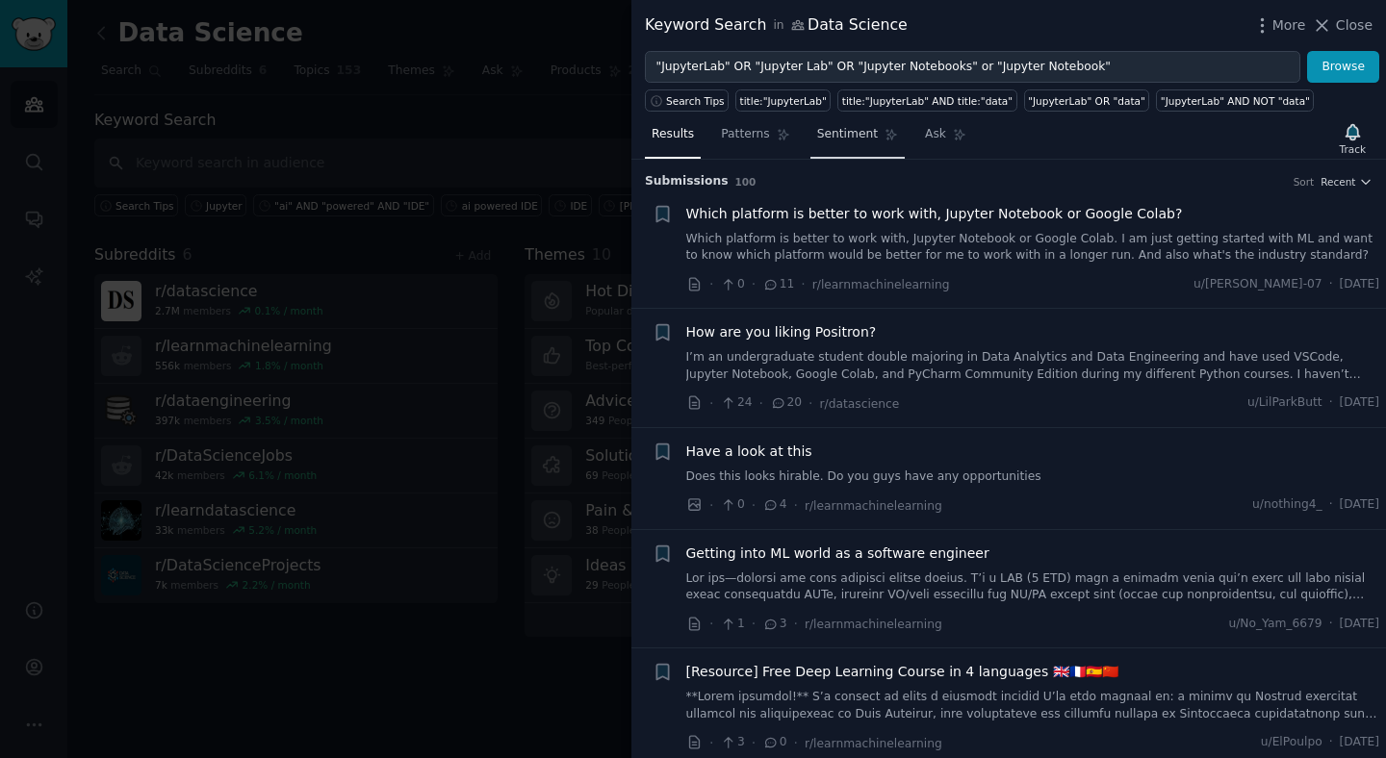
click at [817, 142] on span "Sentiment" at bounding box center [847, 134] width 61 height 17
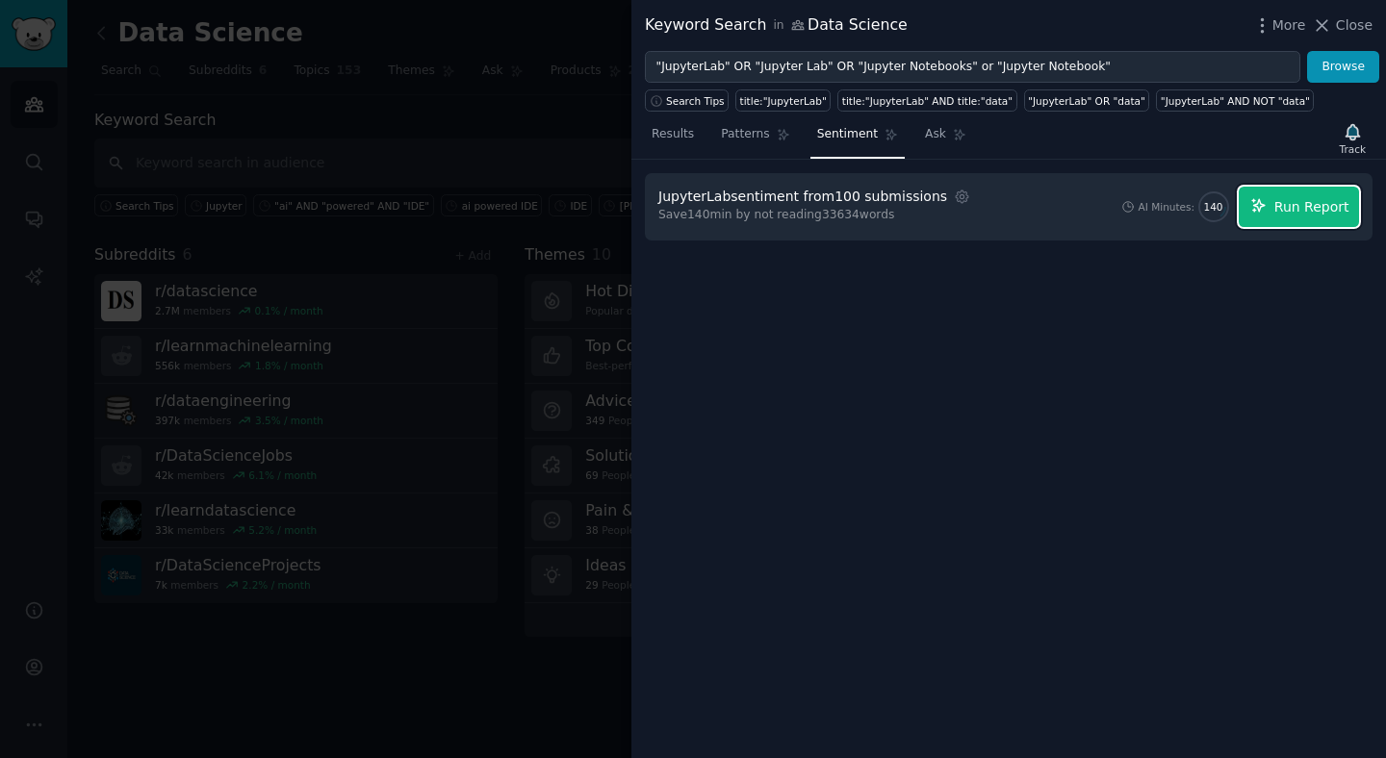
click at [1276, 218] on button "Run Report" at bounding box center [1299, 207] width 120 height 40
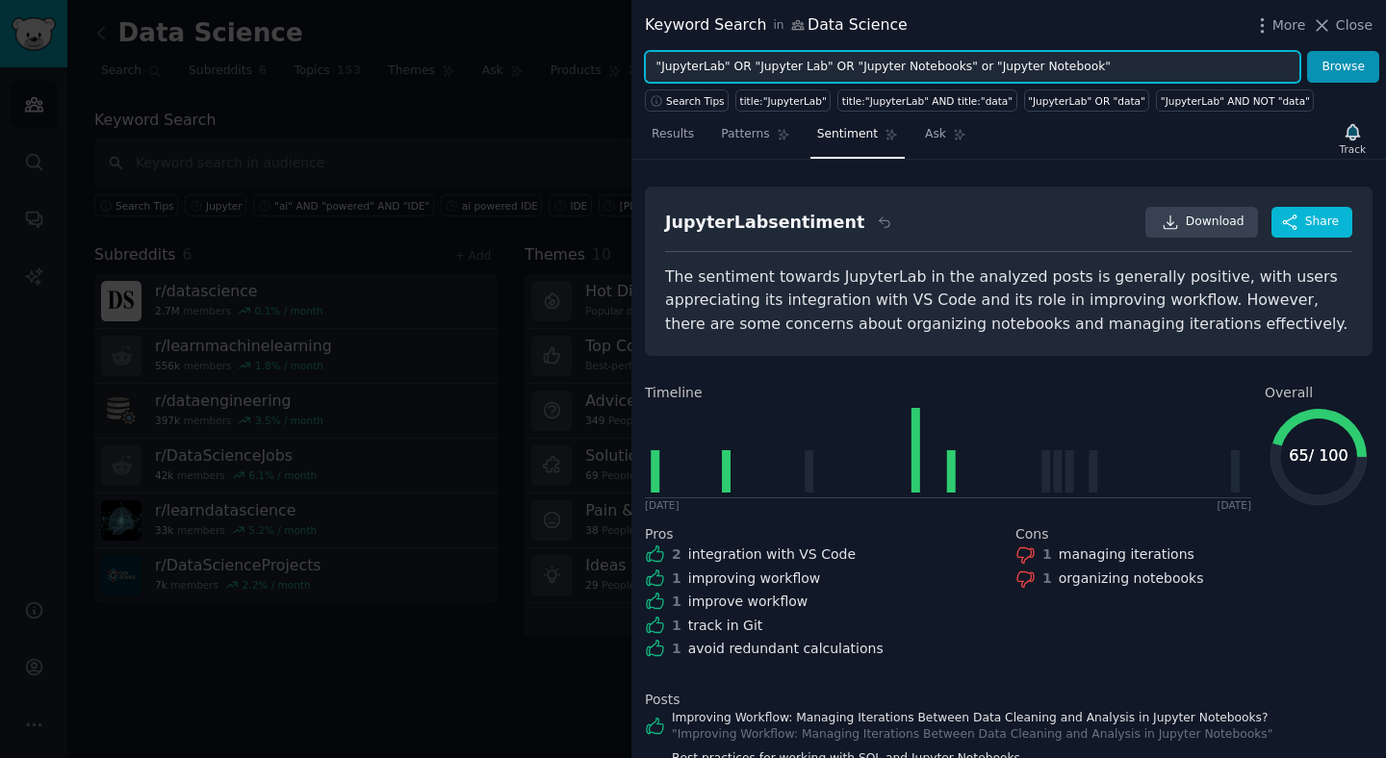
click at [671, 64] on input ""JupyterLab" OR "Jupyter Lab" OR "Jupyter Notebooks" or "Jupyter Notebook"" at bounding box center [972, 67] width 655 height 33
type input ""VSCode" OR "VScode" OR "vscode" or "vs code" OR "VSCODE" or "Vscode" or "vsCod…"
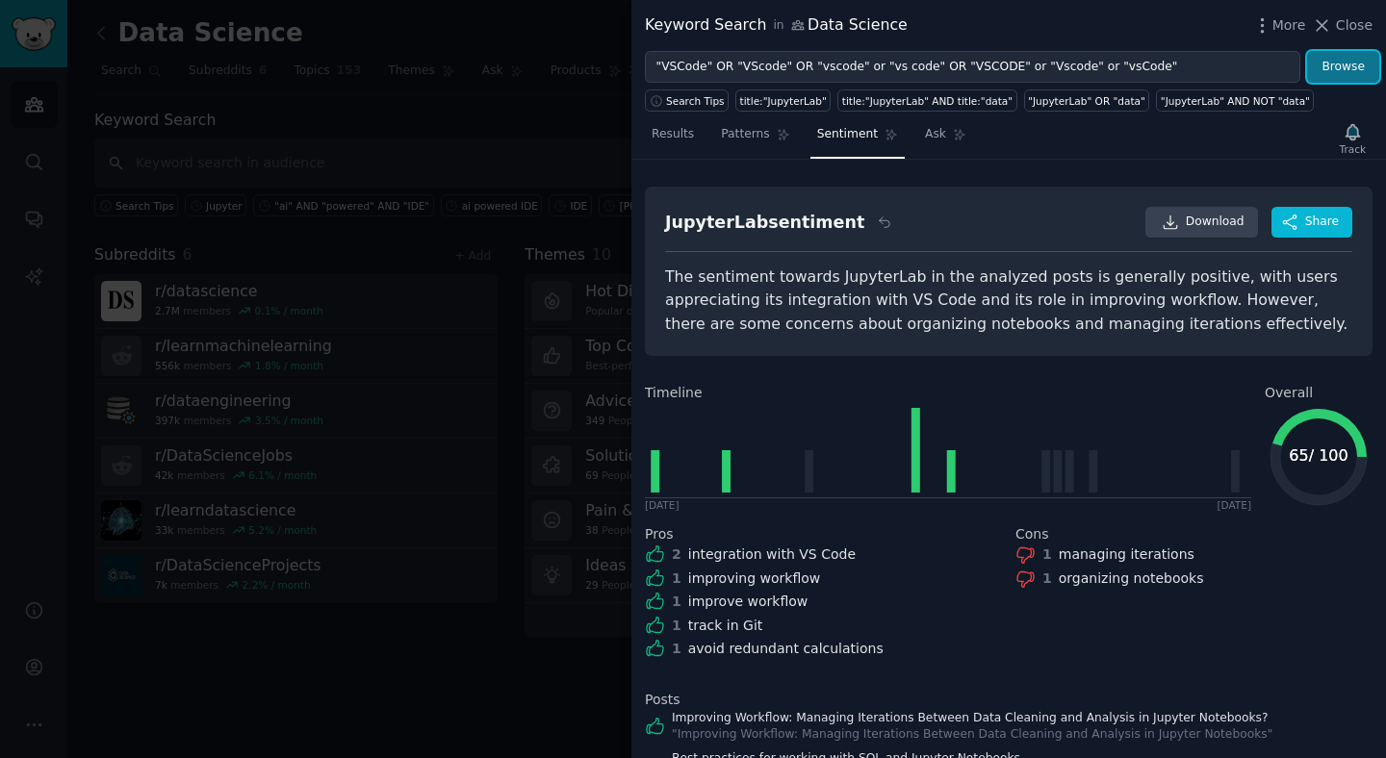
click at [1342, 64] on button "Browse" at bounding box center [1343, 67] width 72 height 33
click at [685, 136] on span "Results" at bounding box center [673, 134] width 42 height 17
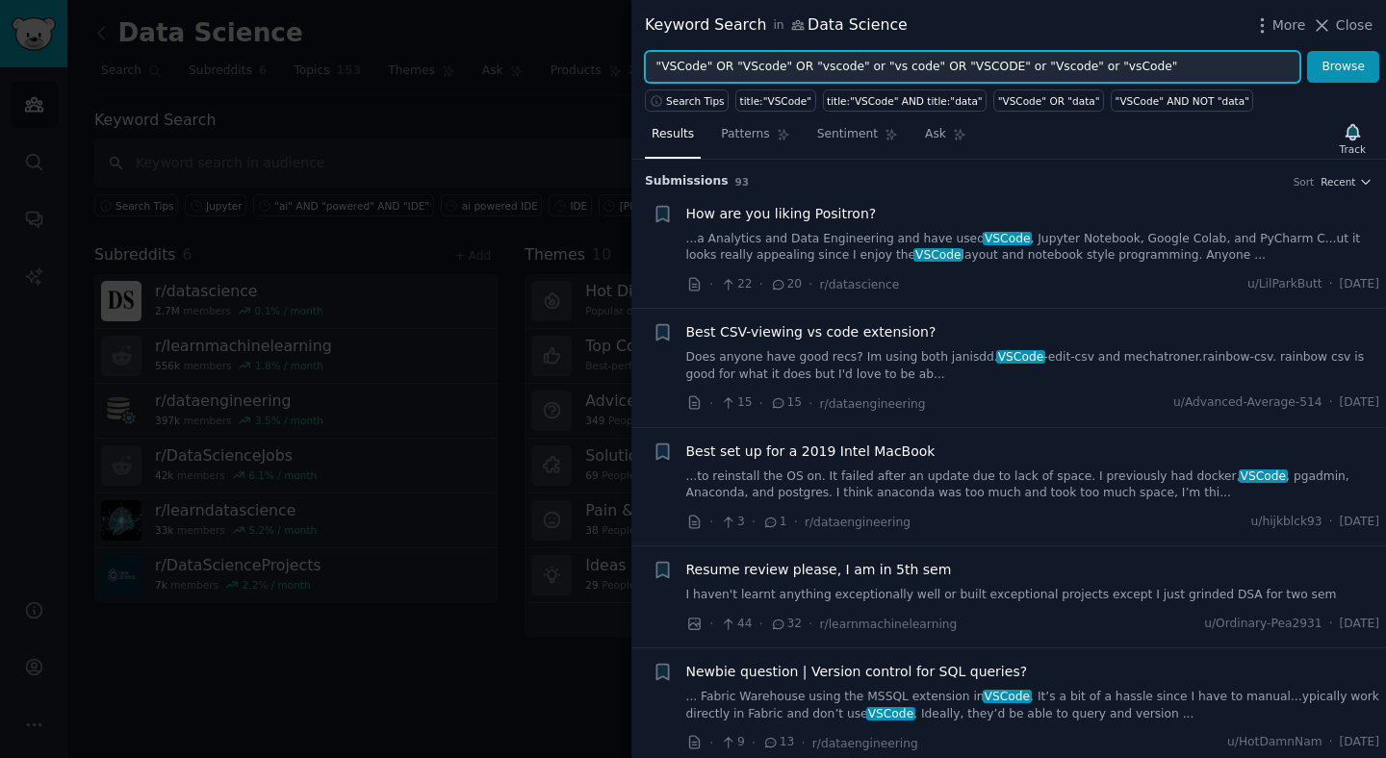
click at [1204, 63] on input ""VSCode" OR "VScode" OR "vscode" or "vs code" OR "VSCODE" or "Vscode" or "vsCod…" at bounding box center [972, 67] width 655 height 33
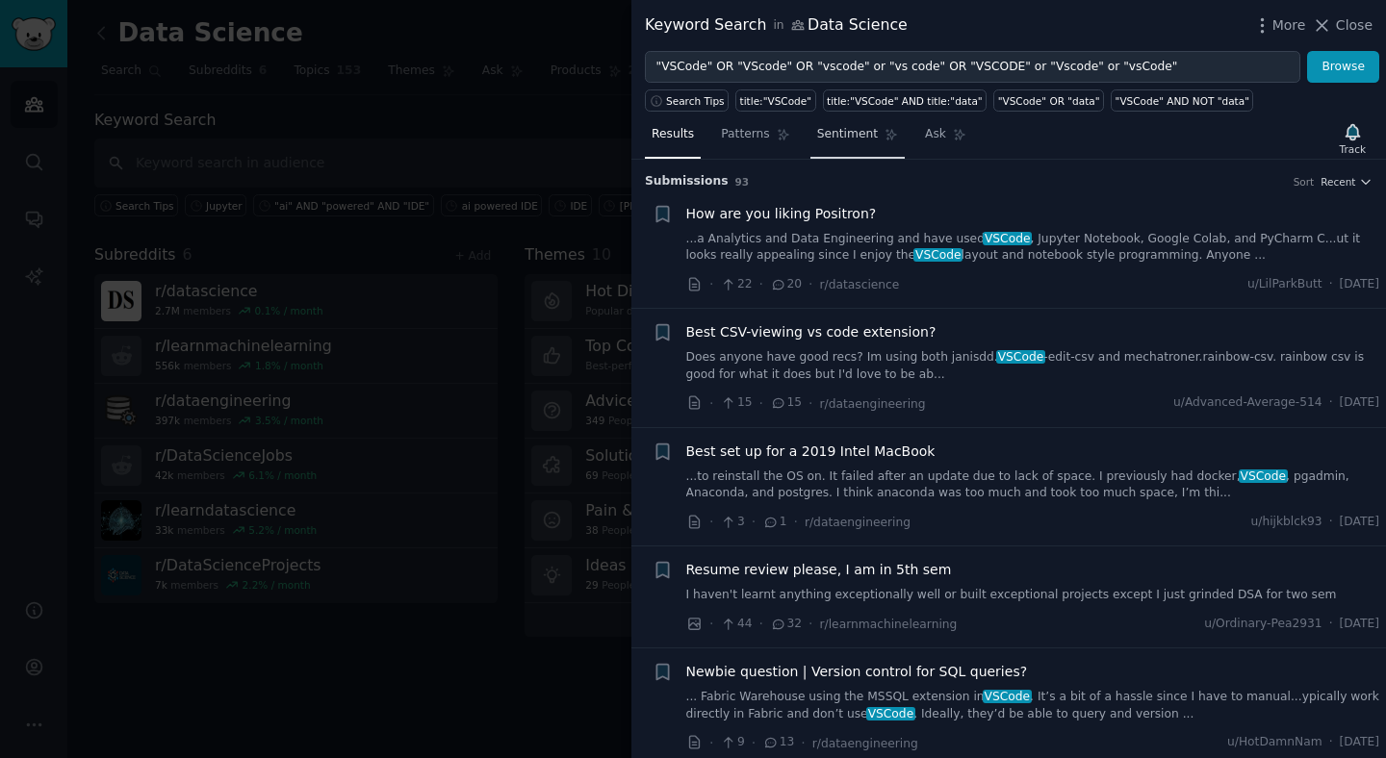
click at [846, 140] on span "Sentiment" at bounding box center [847, 134] width 61 height 17
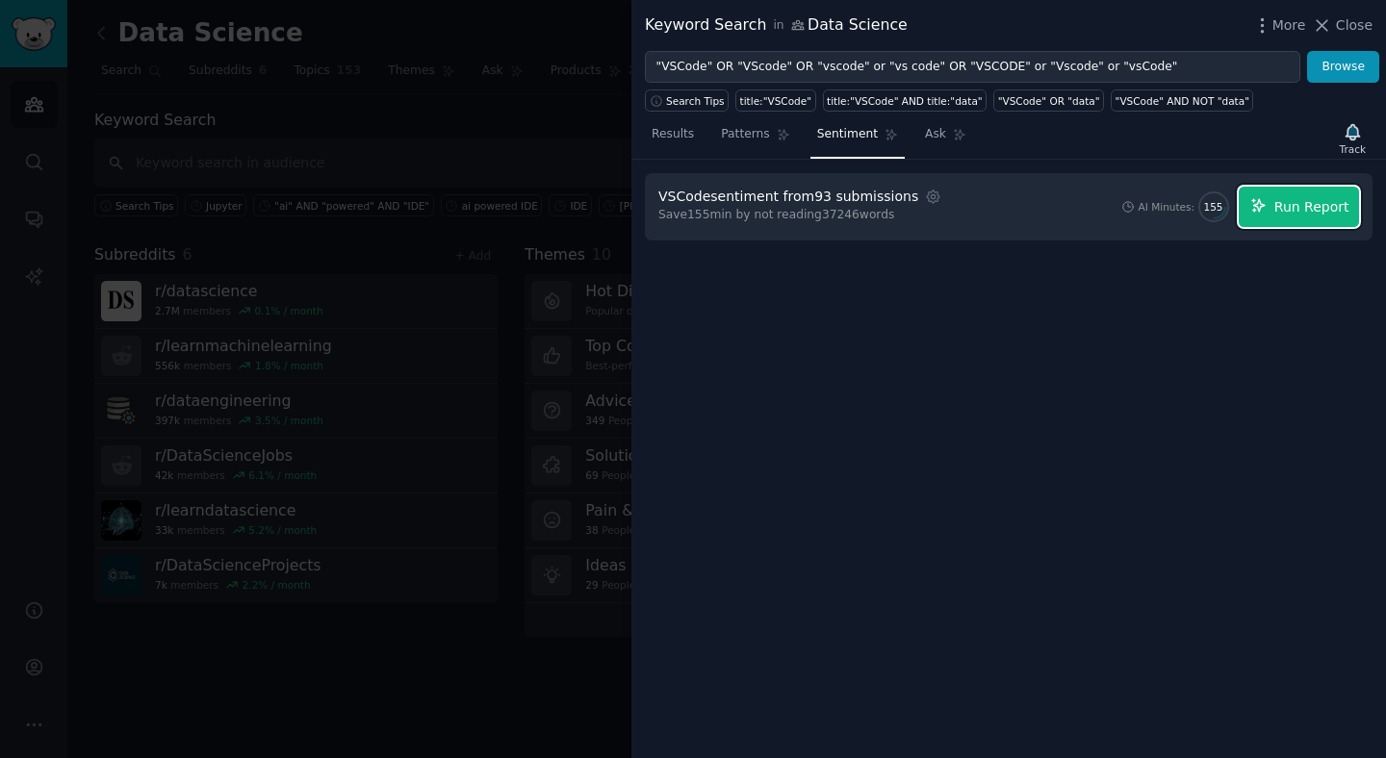
click at [1266, 207] on icon "button" at bounding box center [1258, 205] width 17 height 17
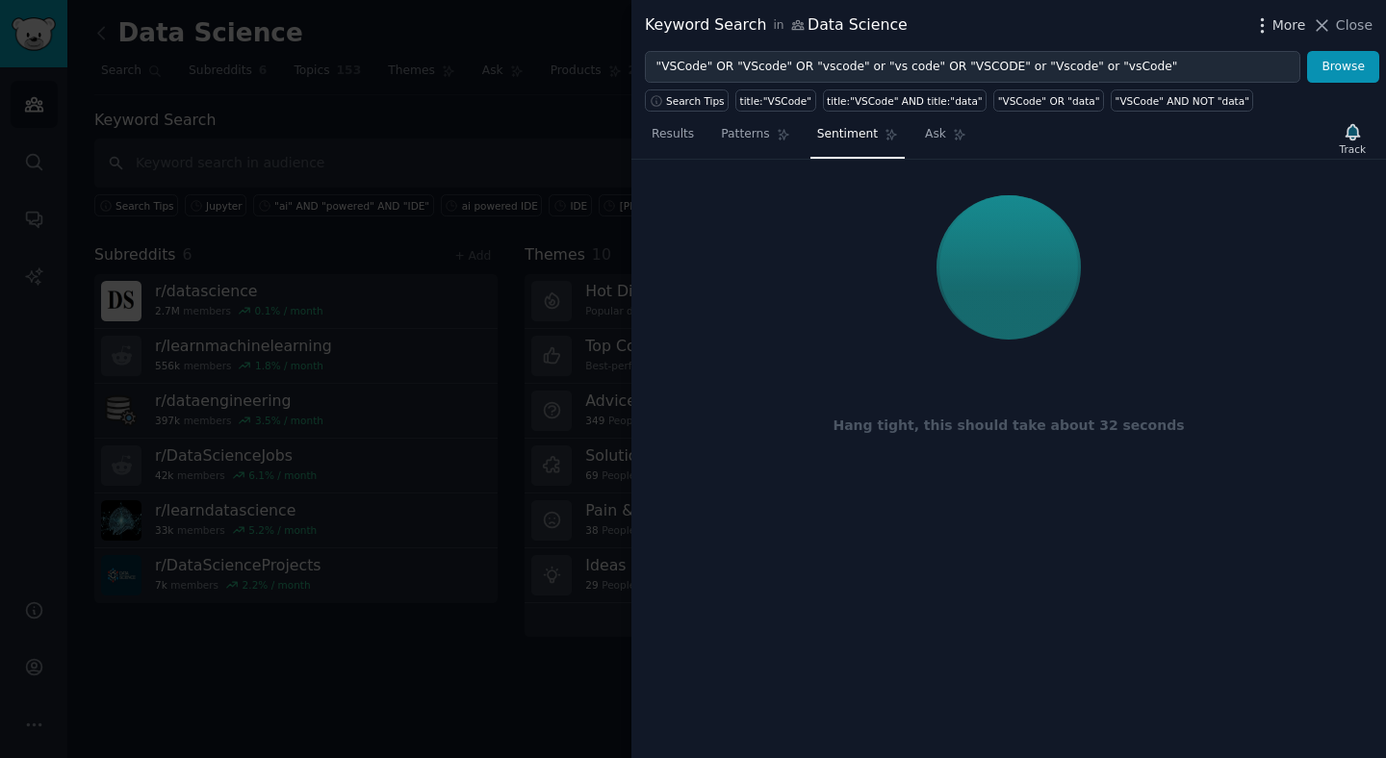
click at [1269, 25] on icon "button" at bounding box center [1262, 25] width 20 height 20
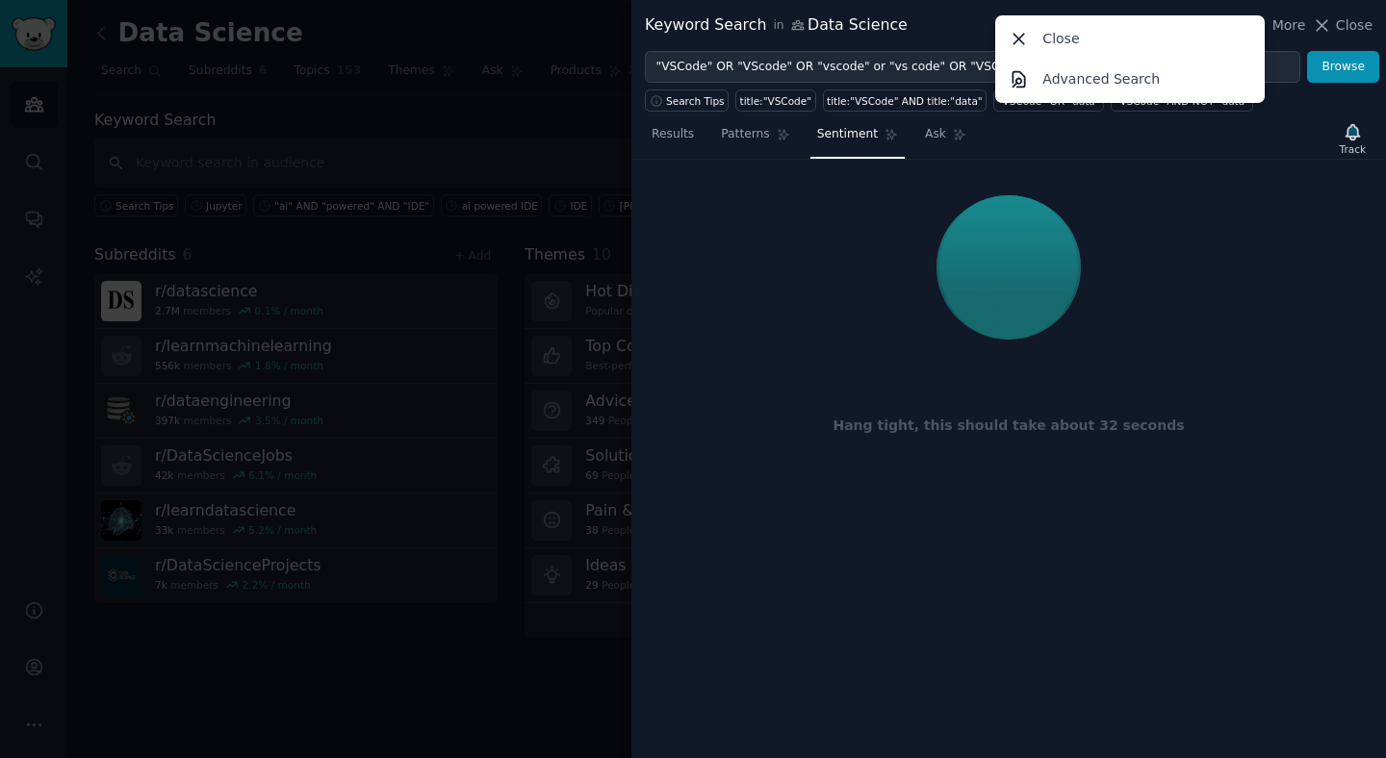
click at [1256, 128] on div "Results Patterns Sentiment Ask Track" at bounding box center [1008, 138] width 755 height 41
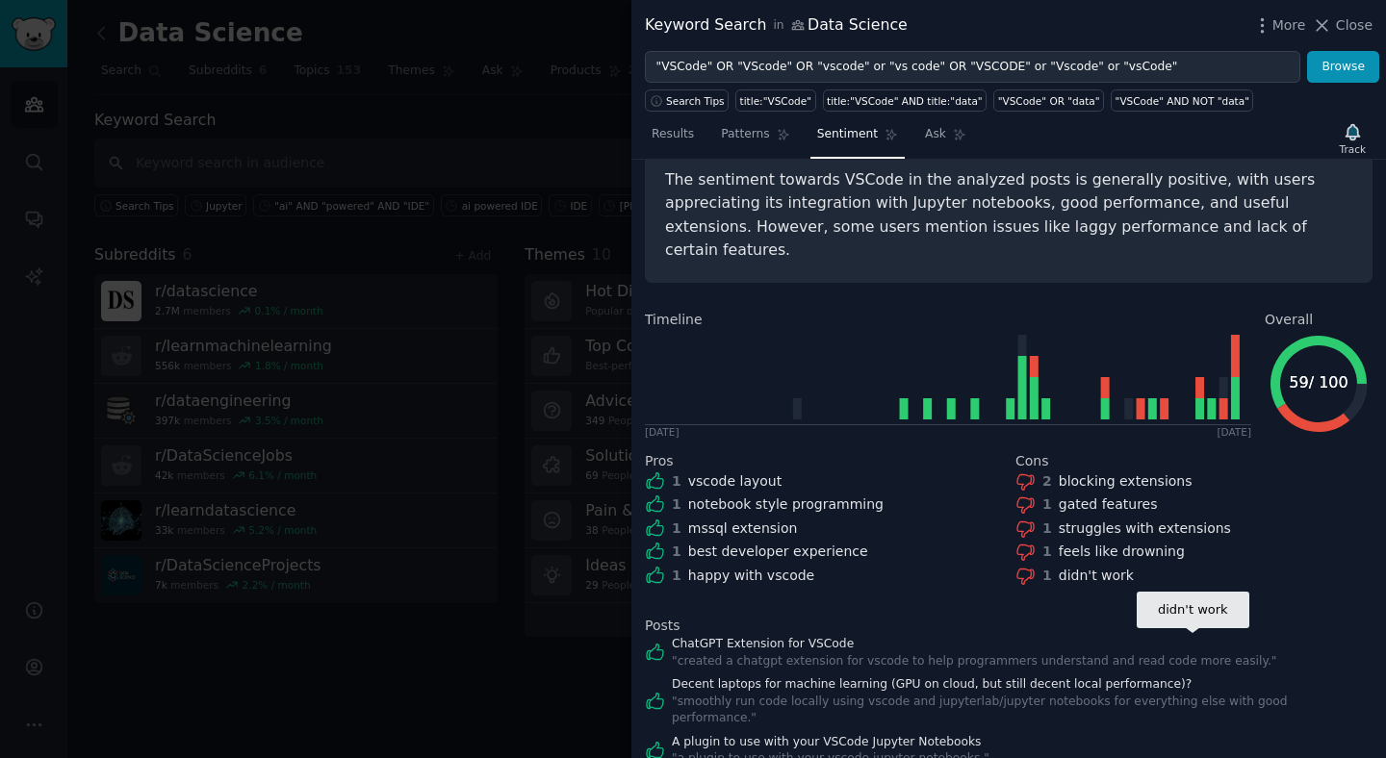
scroll to position [193, 0]
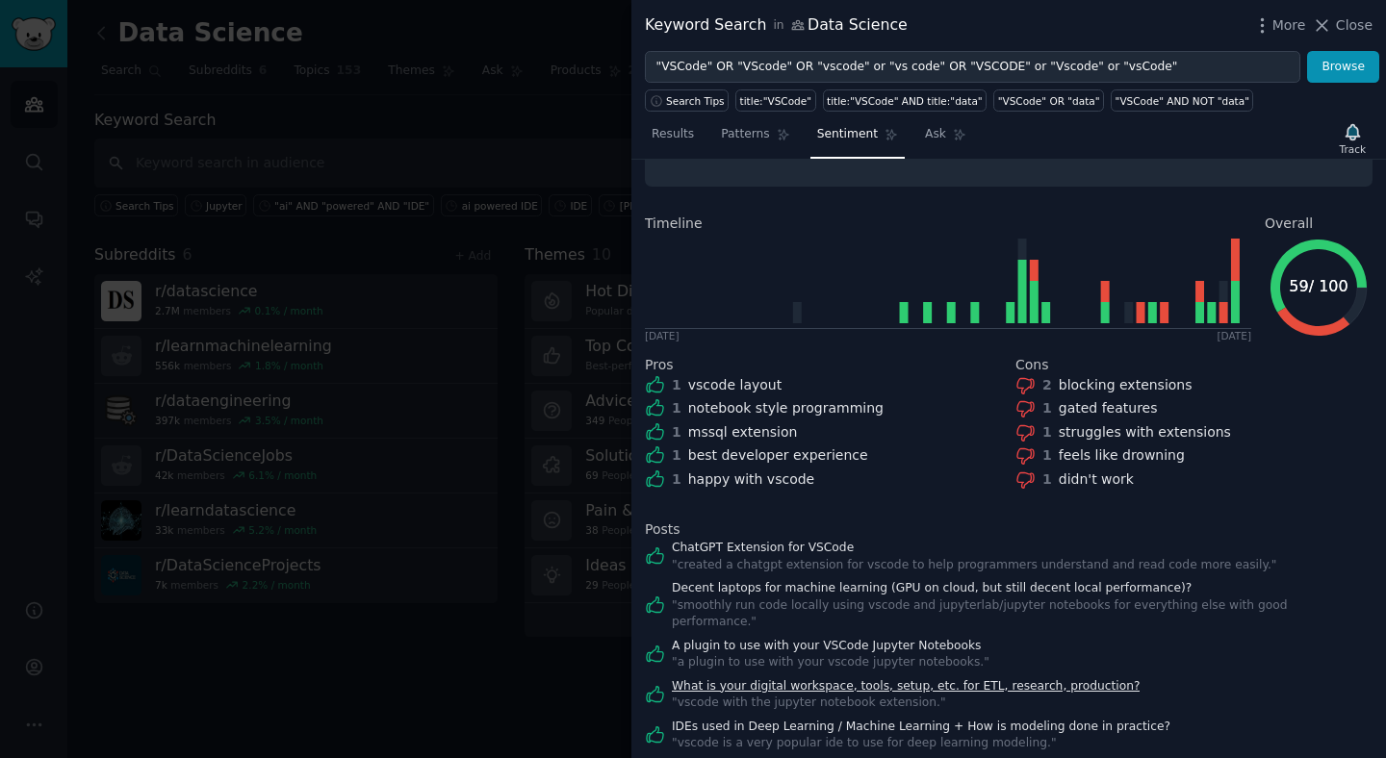
click at [746, 679] on link "What is your digital workspace, tools, setup, etc. for ETL, research, productio…" at bounding box center [906, 687] width 468 height 17
click at [442, 345] on div at bounding box center [693, 379] width 1386 height 758
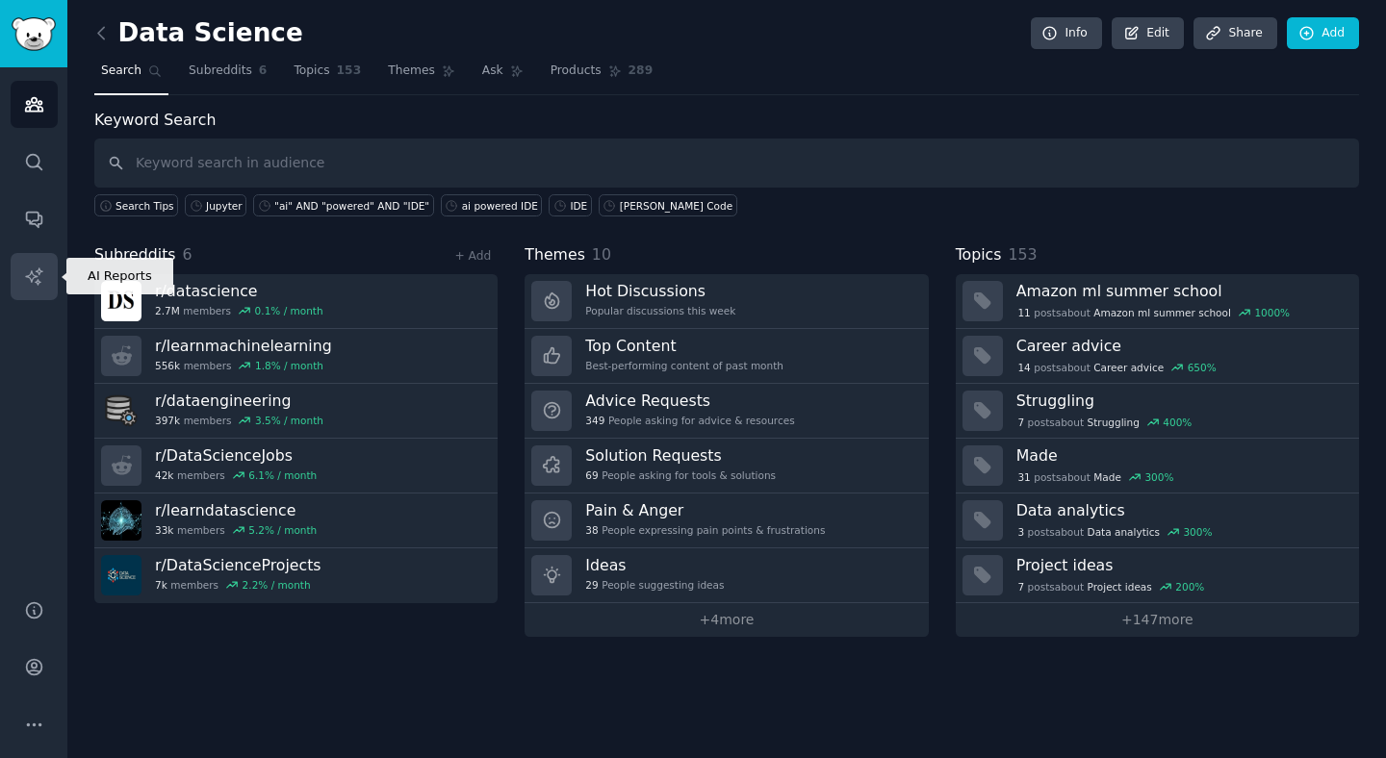
click at [30, 267] on icon "Sidebar" at bounding box center [34, 277] width 20 height 20
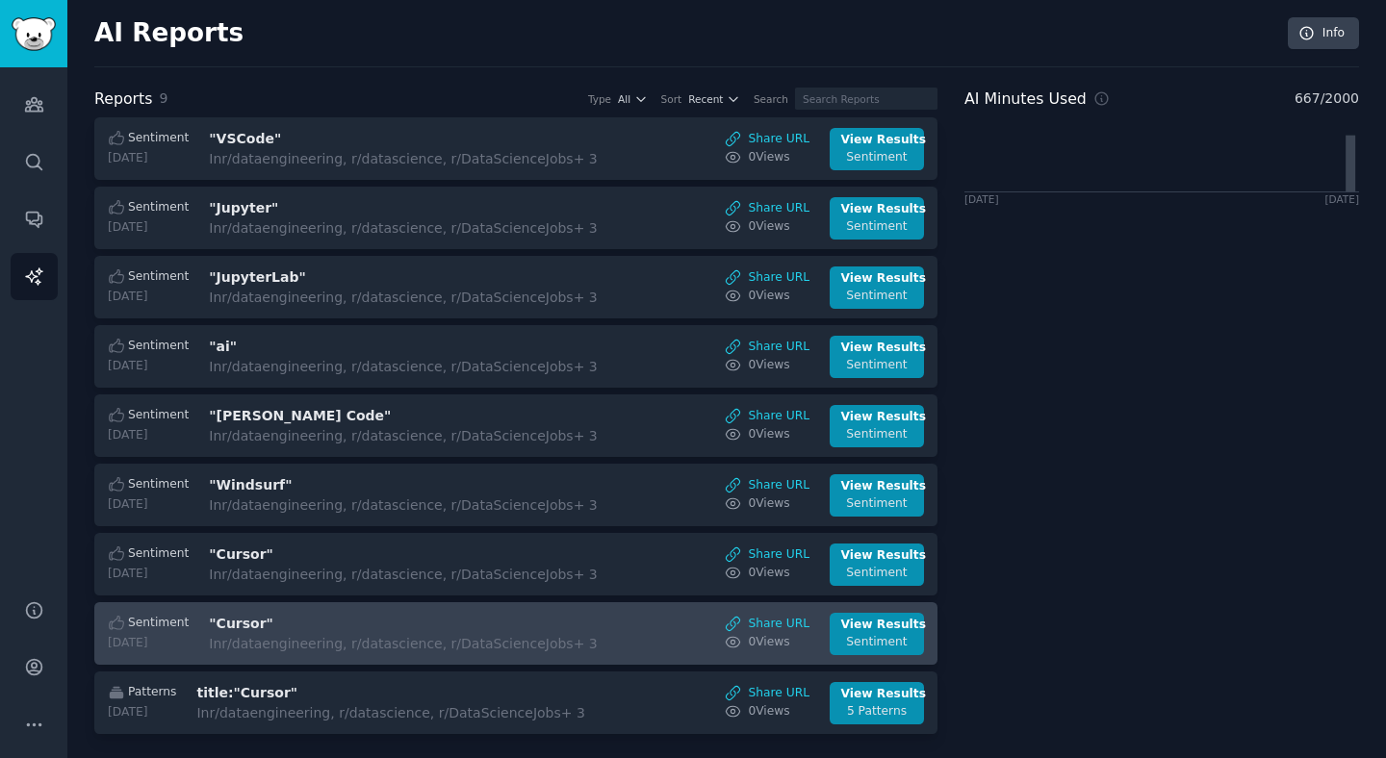
scroll to position [23, 0]
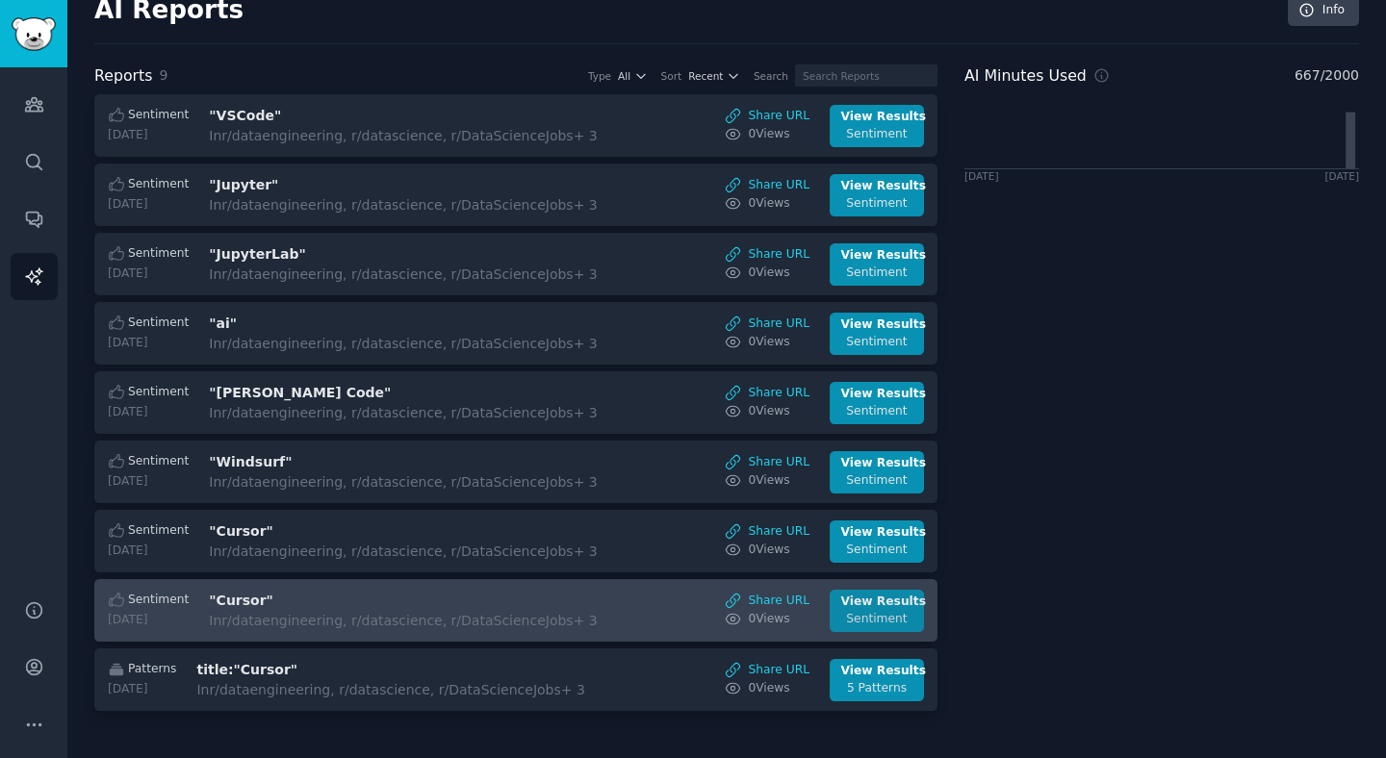
click at [847, 616] on div "Sentiment" at bounding box center [877, 619] width 72 height 17
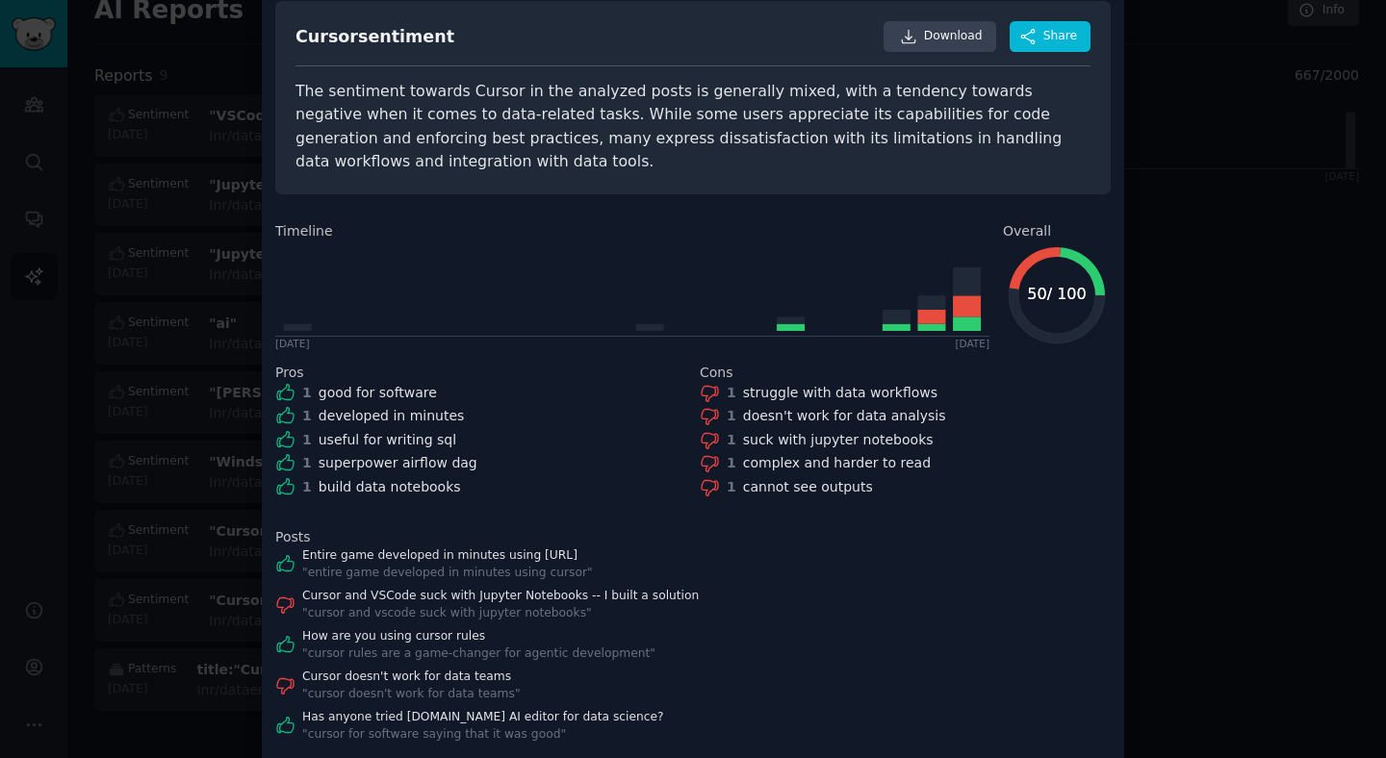
scroll to position [125, 0]
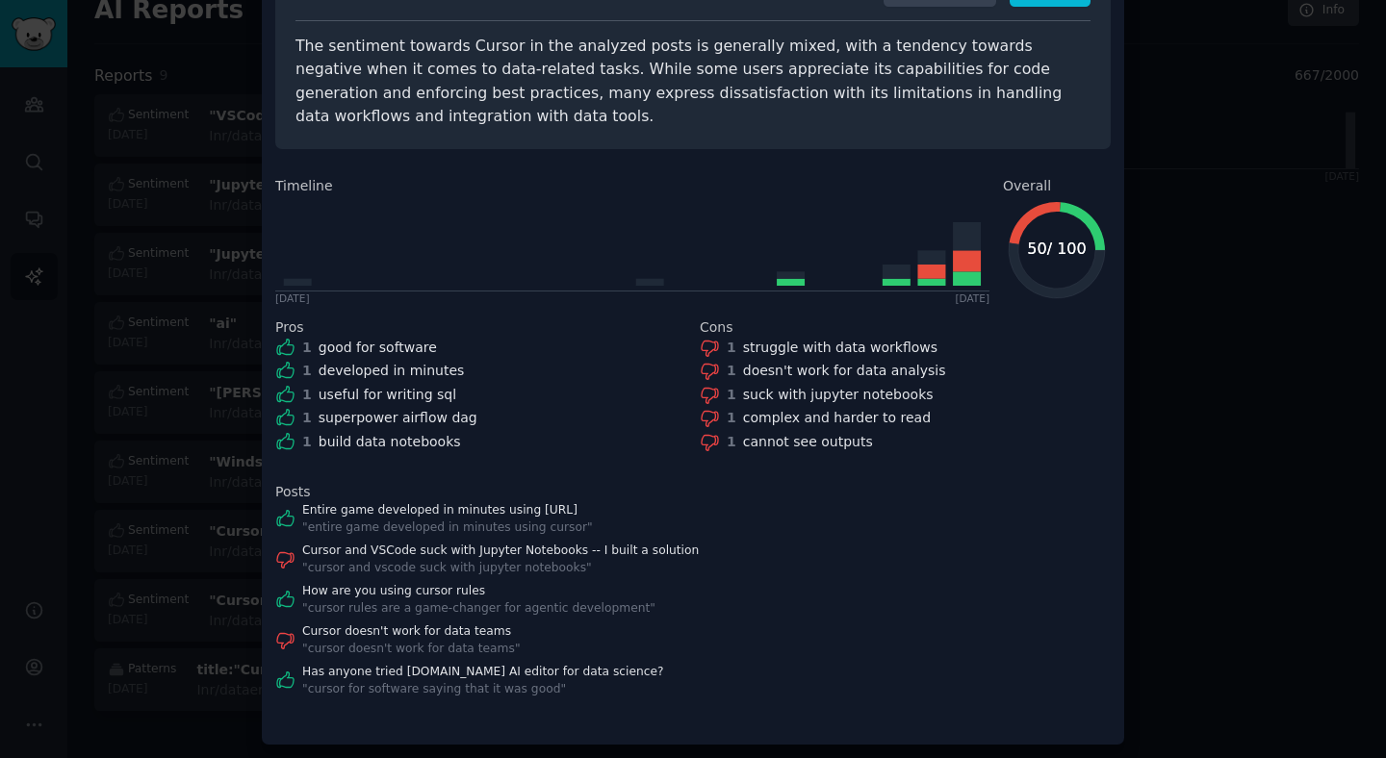
click at [758, 399] on div "suck with jupyter notebooks" at bounding box center [838, 395] width 191 height 20
drag, startPoint x: 758, startPoint y: 399, endPoint x: 891, endPoint y: 412, distance: 133.4
click at [847, 410] on div "1 struggle with data workflows 1 doesn't work for data analysis 1 suck with jup…" at bounding box center [905, 395] width 411 height 115
click at [873, 394] on div "suck with jupyter notebooks" at bounding box center [838, 395] width 191 height 20
click at [1206, 329] on div at bounding box center [693, 379] width 1386 height 758
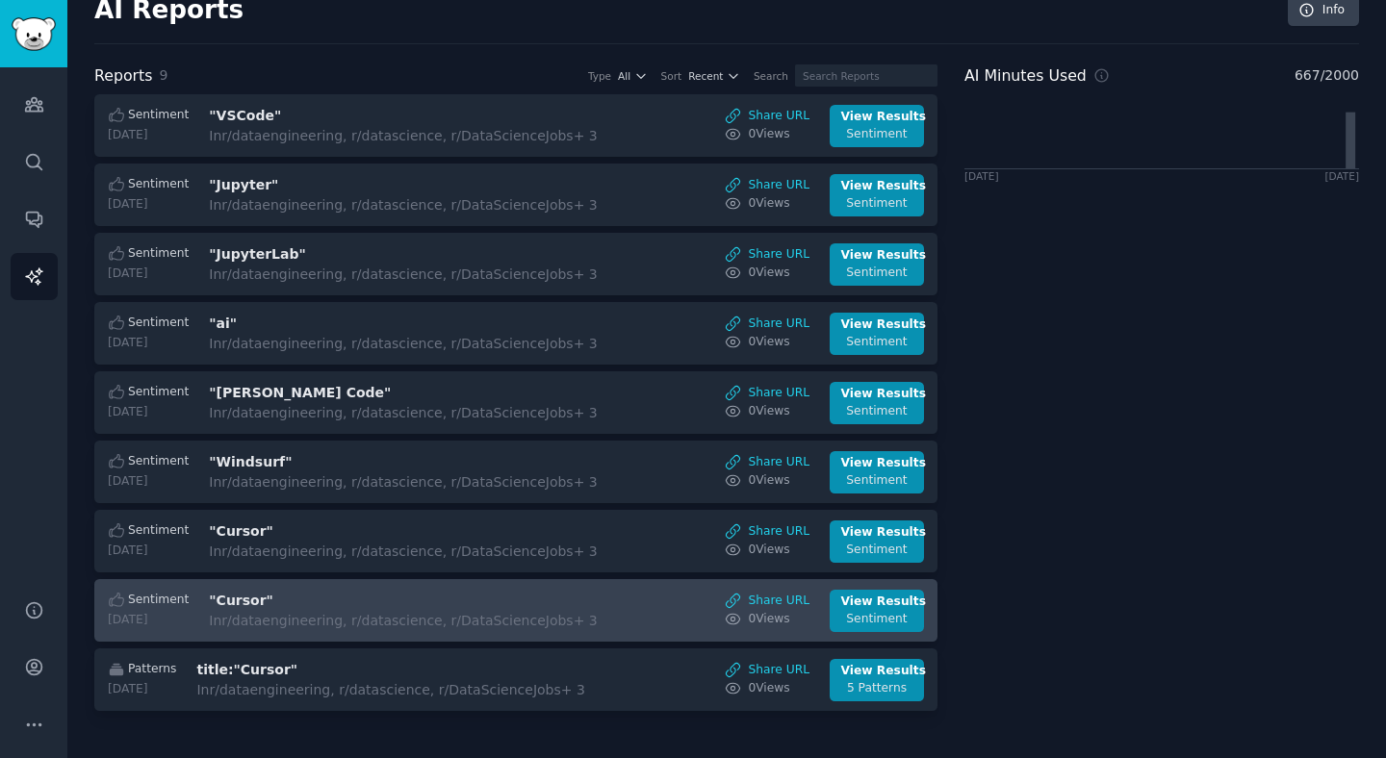
click at [392, 614] on div "In r/dataengineering, r/datascience, r/DataScienceJobs + 3" at bounding box center [403, 621] width 388 height 20
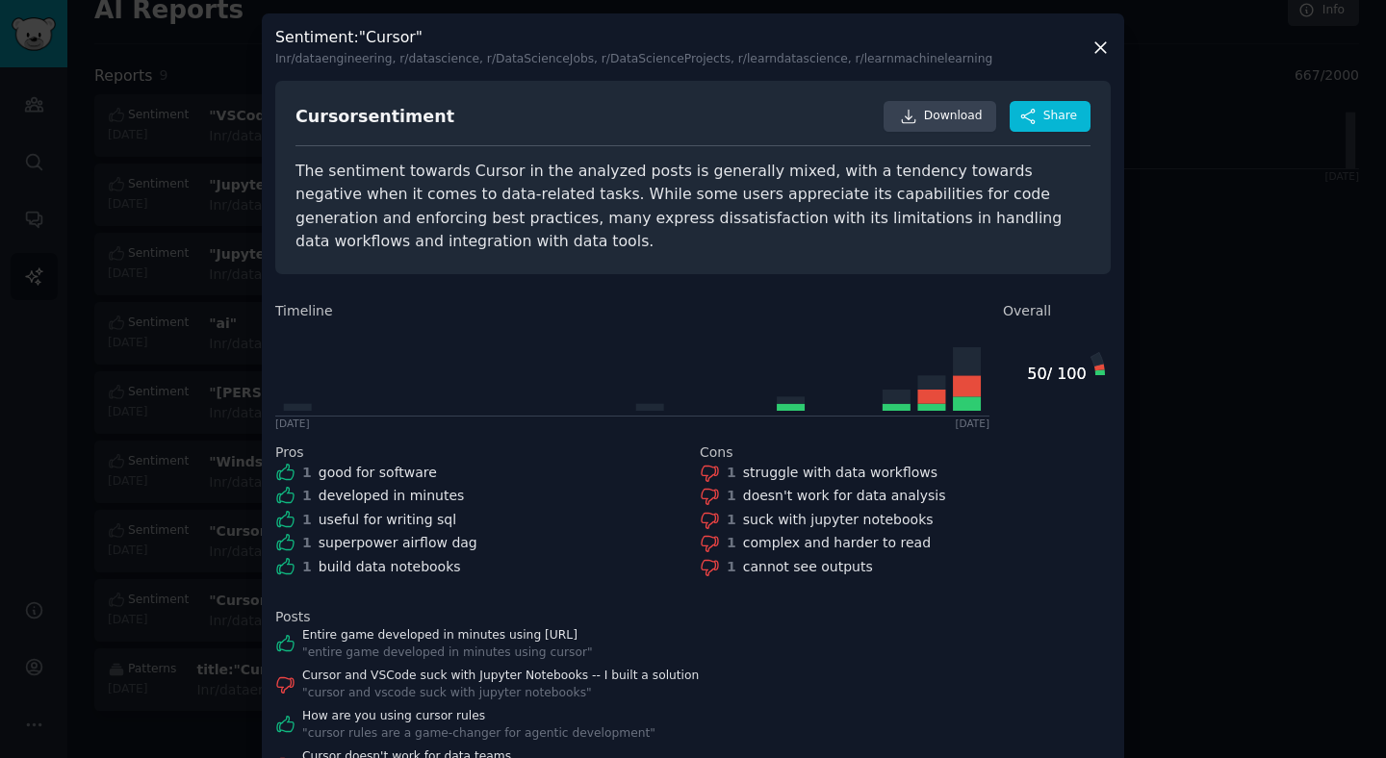
scroll to position [125, 0]
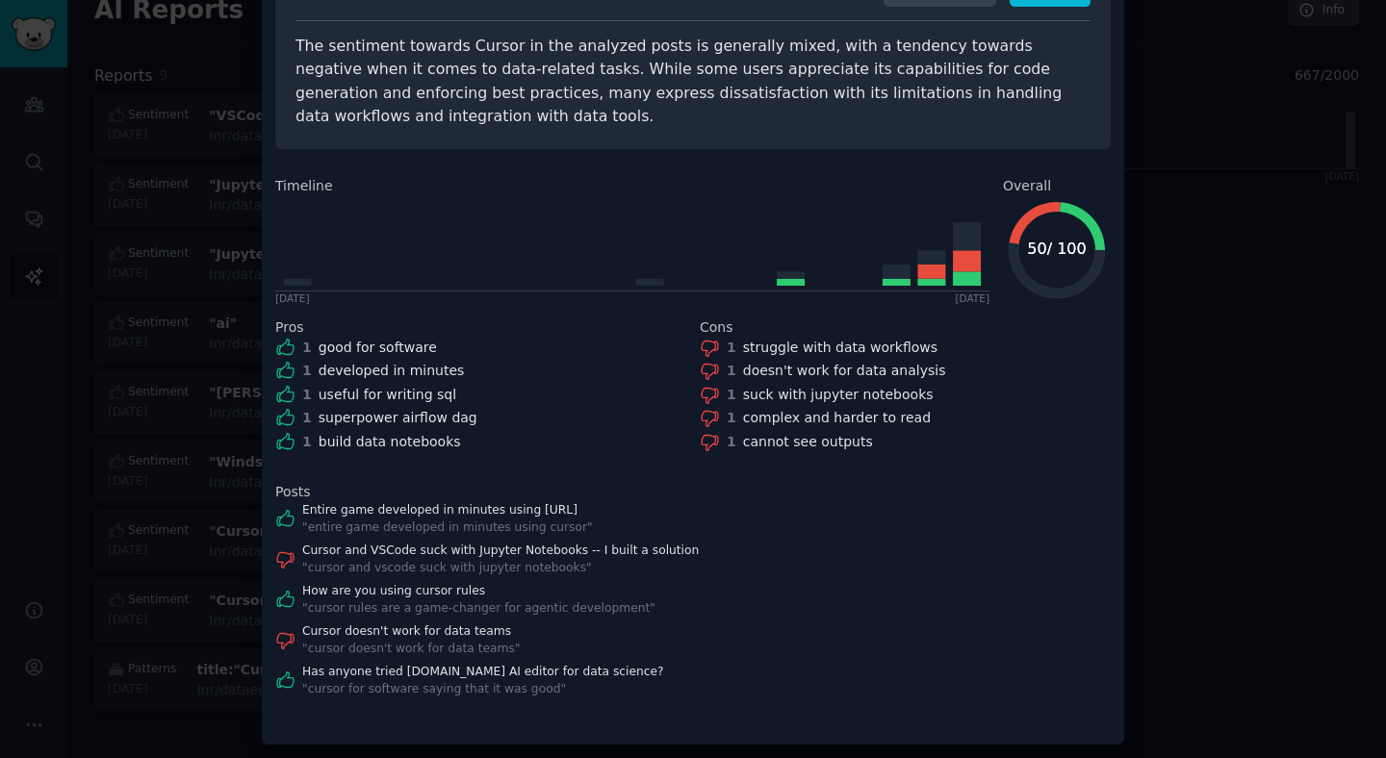
click at [190, 478] on div at bounding box center [693, 379] width 1386 height 758
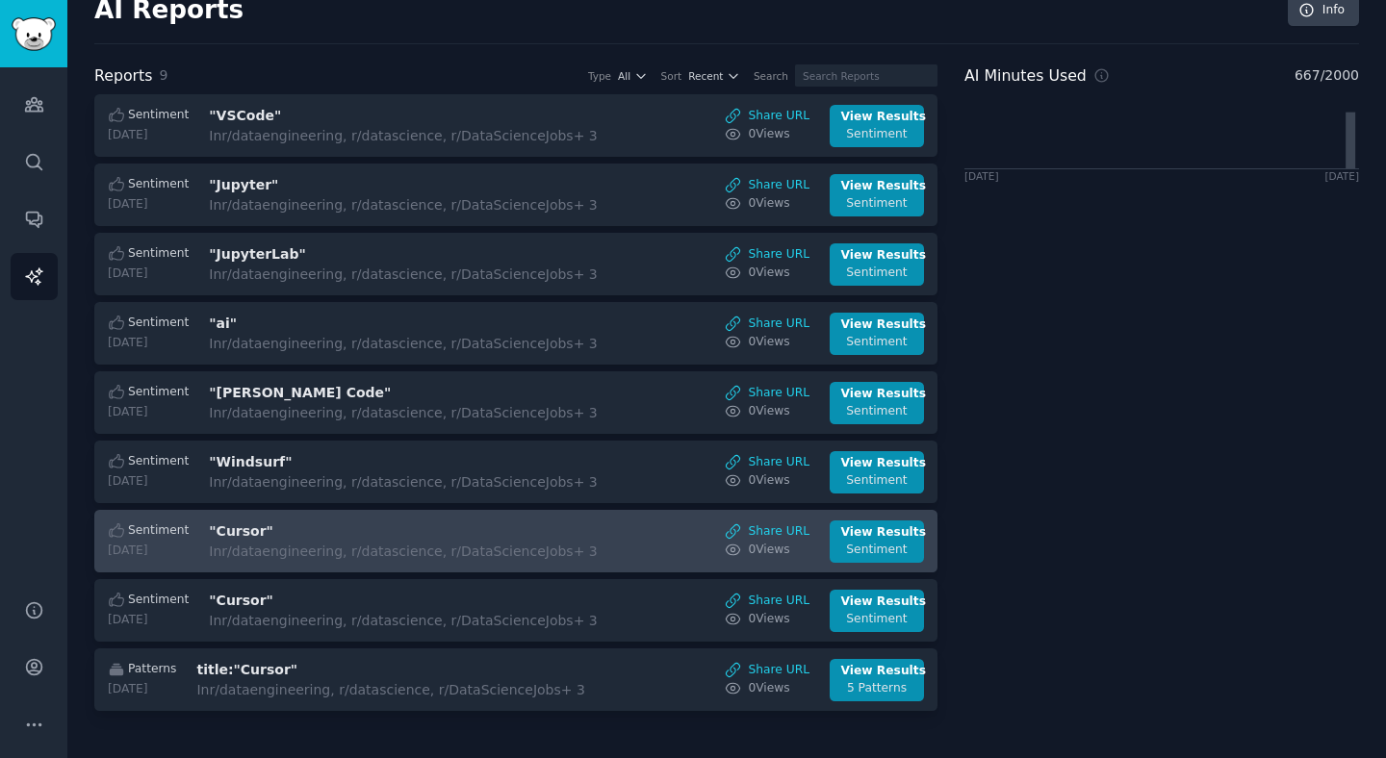
click at [231, 529] on h3 ""Cursor"" at bounding box center [370, 532] width 323 height 20
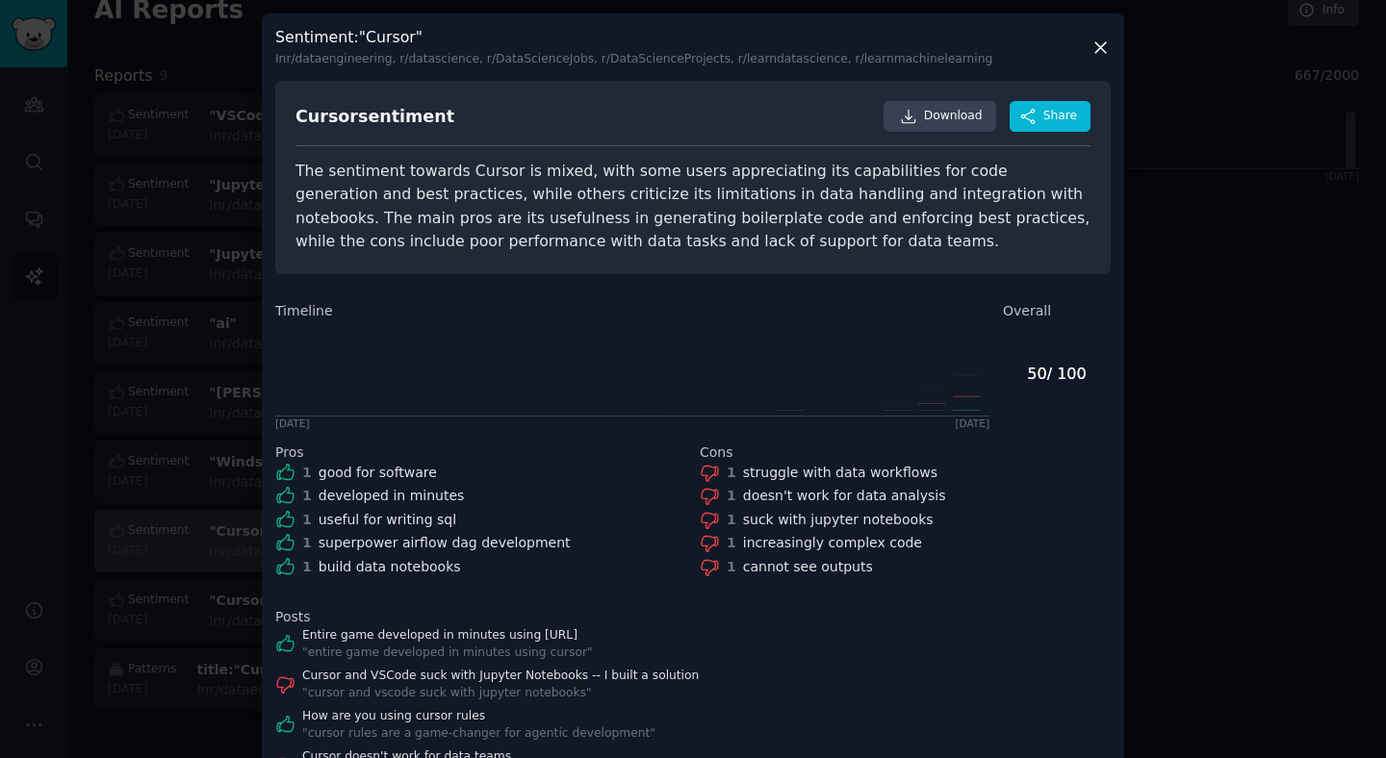
click at [231, 529] on div at bounding box center [693, 379] width 1386 height 758
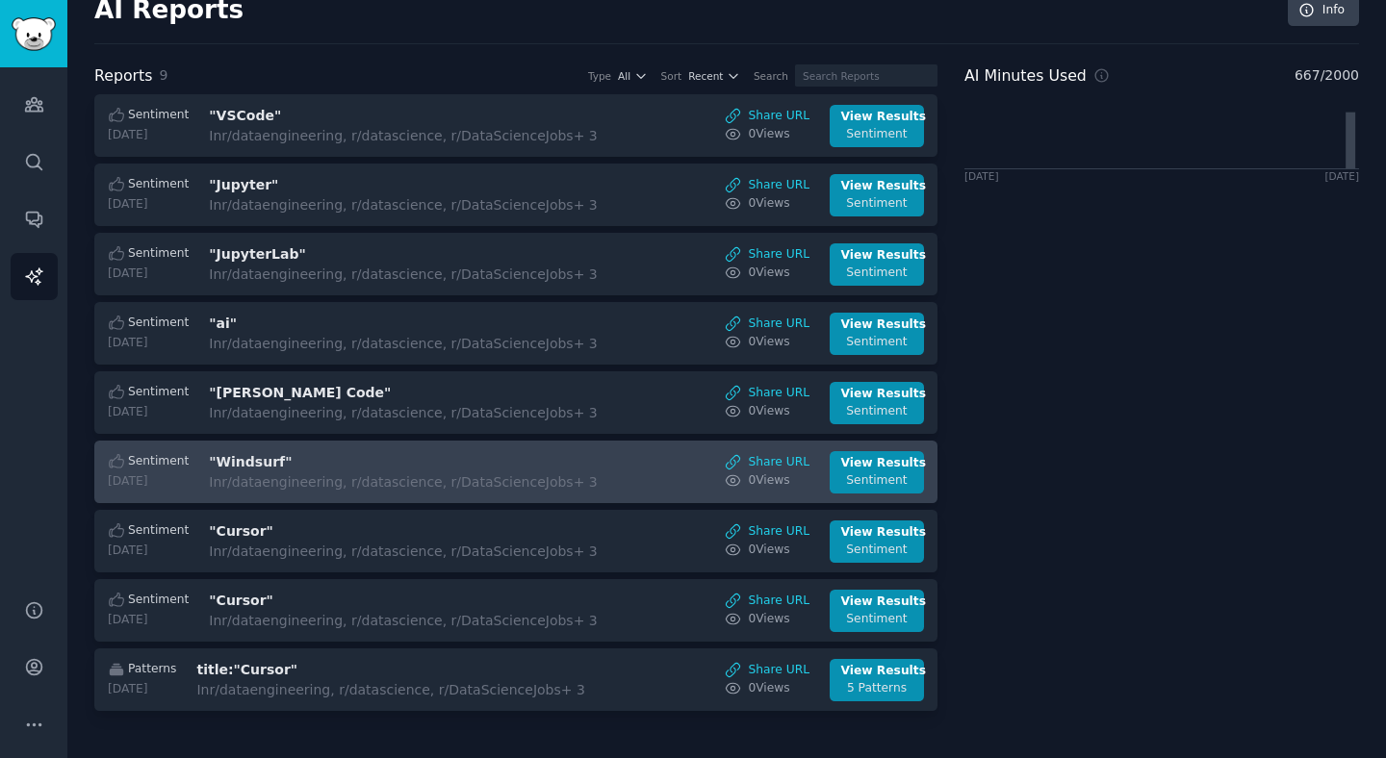
click at [248, 470] on h3 ""Windsurf"" at bounding box center [370, 462] width 323 height 20
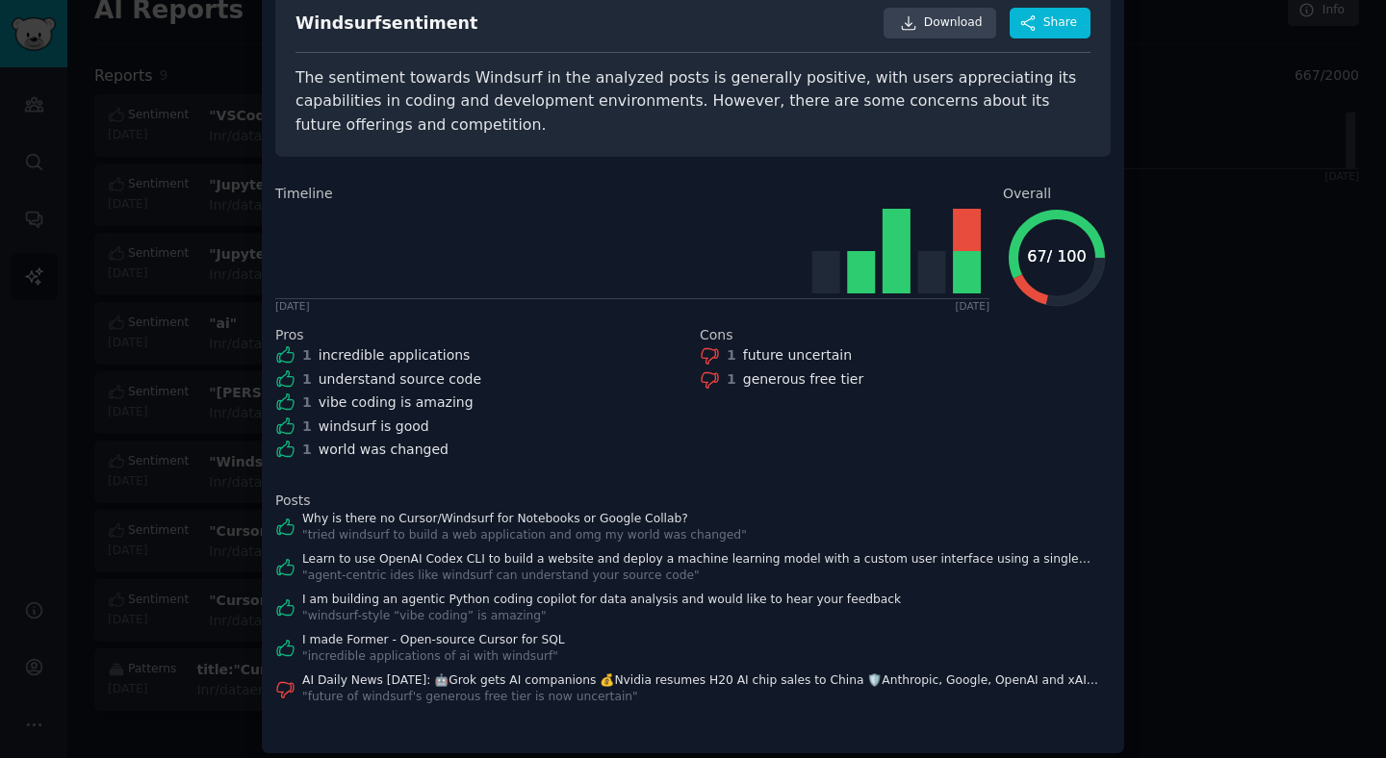
scroll to position [101, 0]
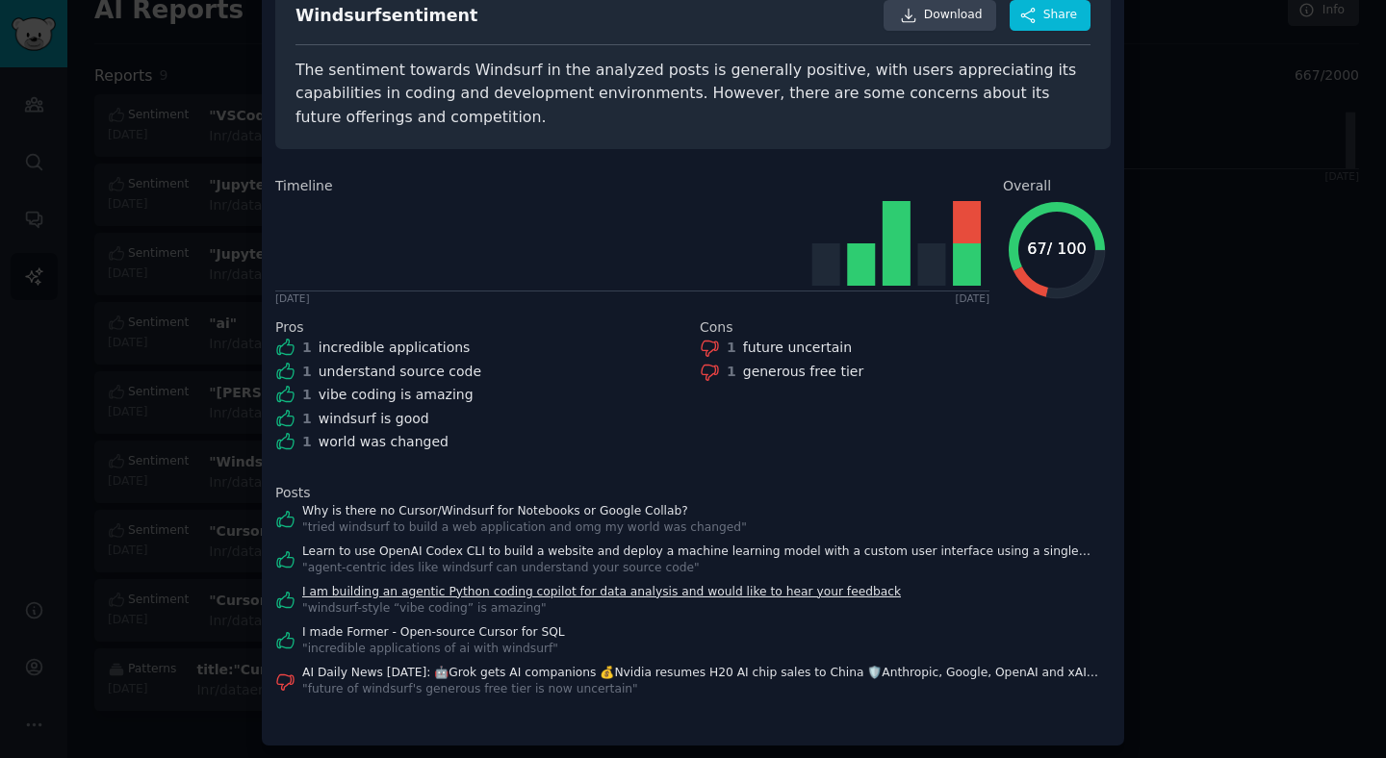
click at [548, 596] on link "I am building an agentic Python coding copilot for data analysis and would like…" at bounding box center [601, 592] width 599 height 17
click at [191, 610] on div at bounding box center [693, 379] width 1386 height 758
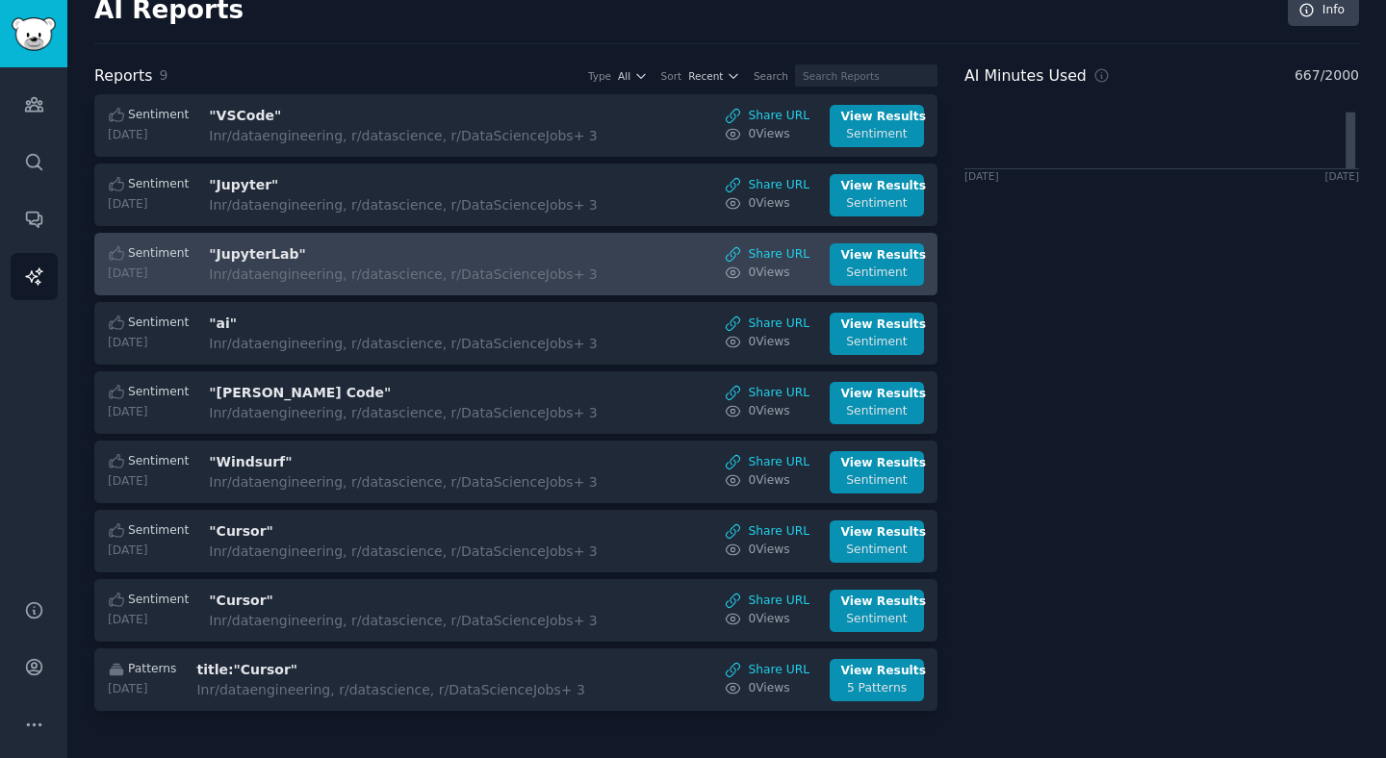
click at [431, 250] on h3 ""JupyterLab"" at bounding box center [370, 254] width 323 height 20
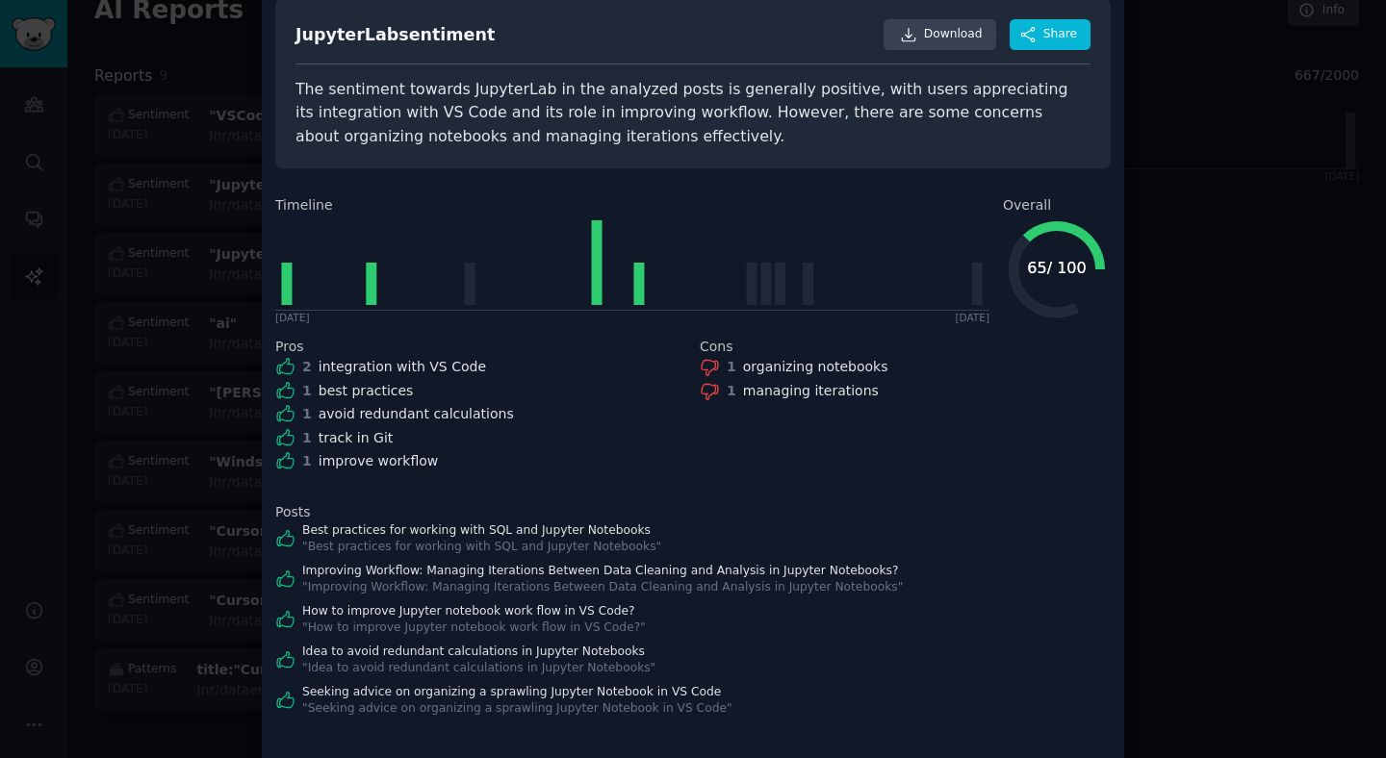
scroll to position [90, 0]
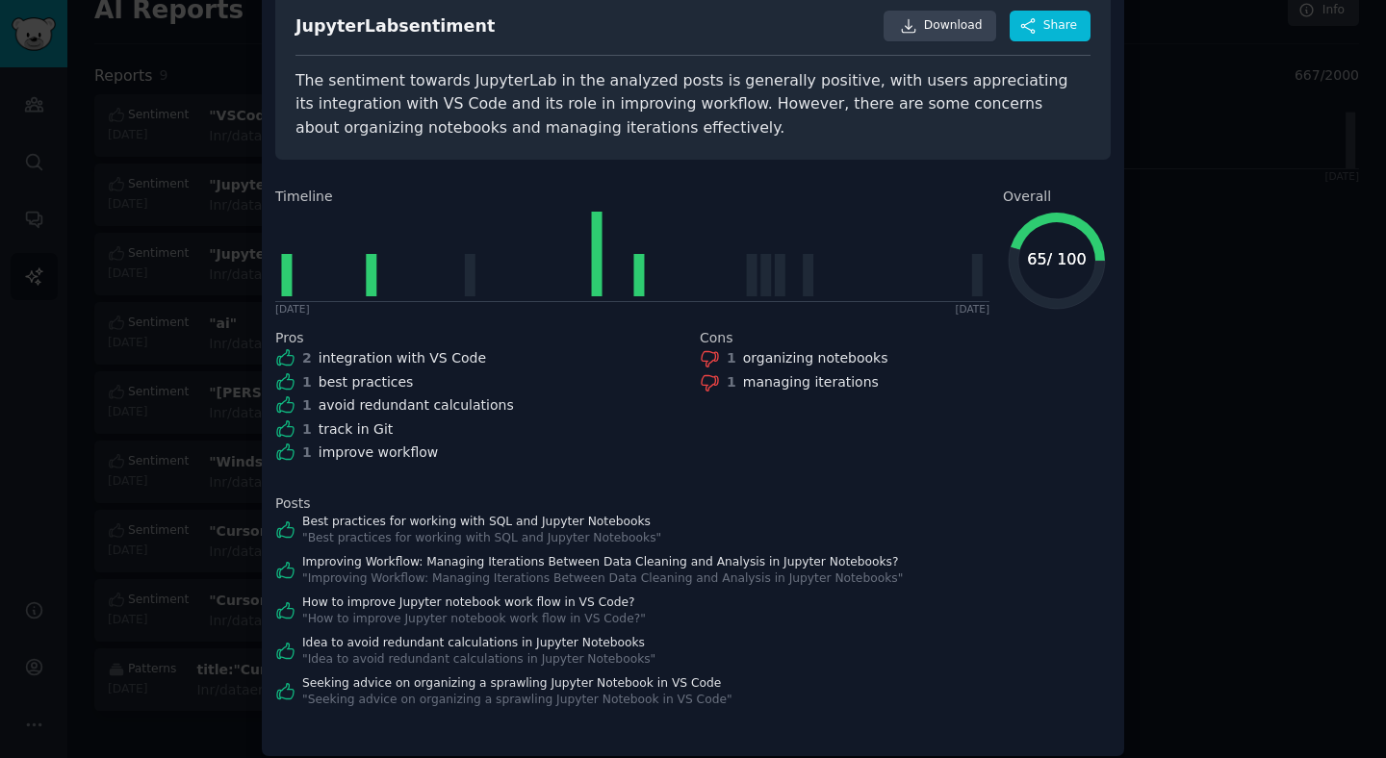
click at [194, 577] on div at bounding box center [693, 379] width 1386 height 758
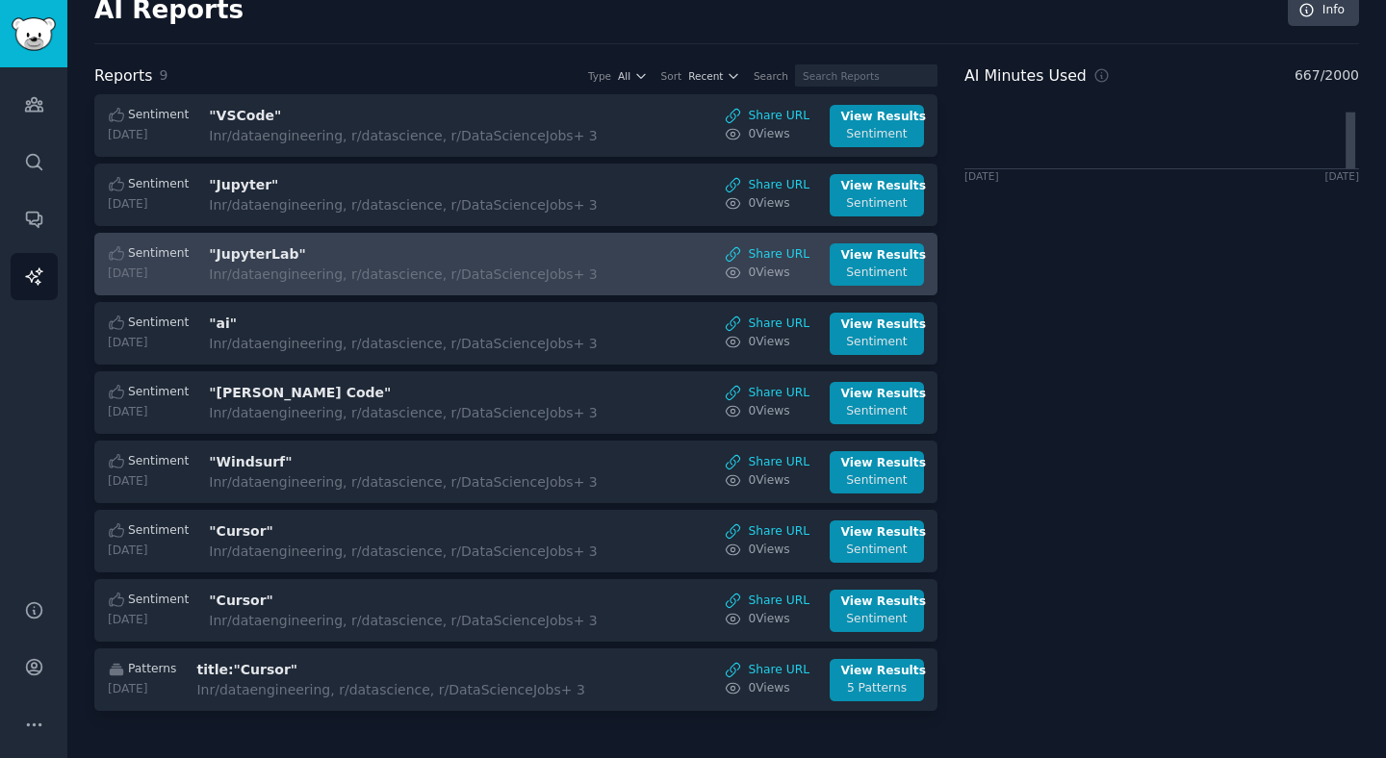
click at [293, 249] on h3 ""JupyterLab"" at bounding box center [370, 254] width 323 height 20
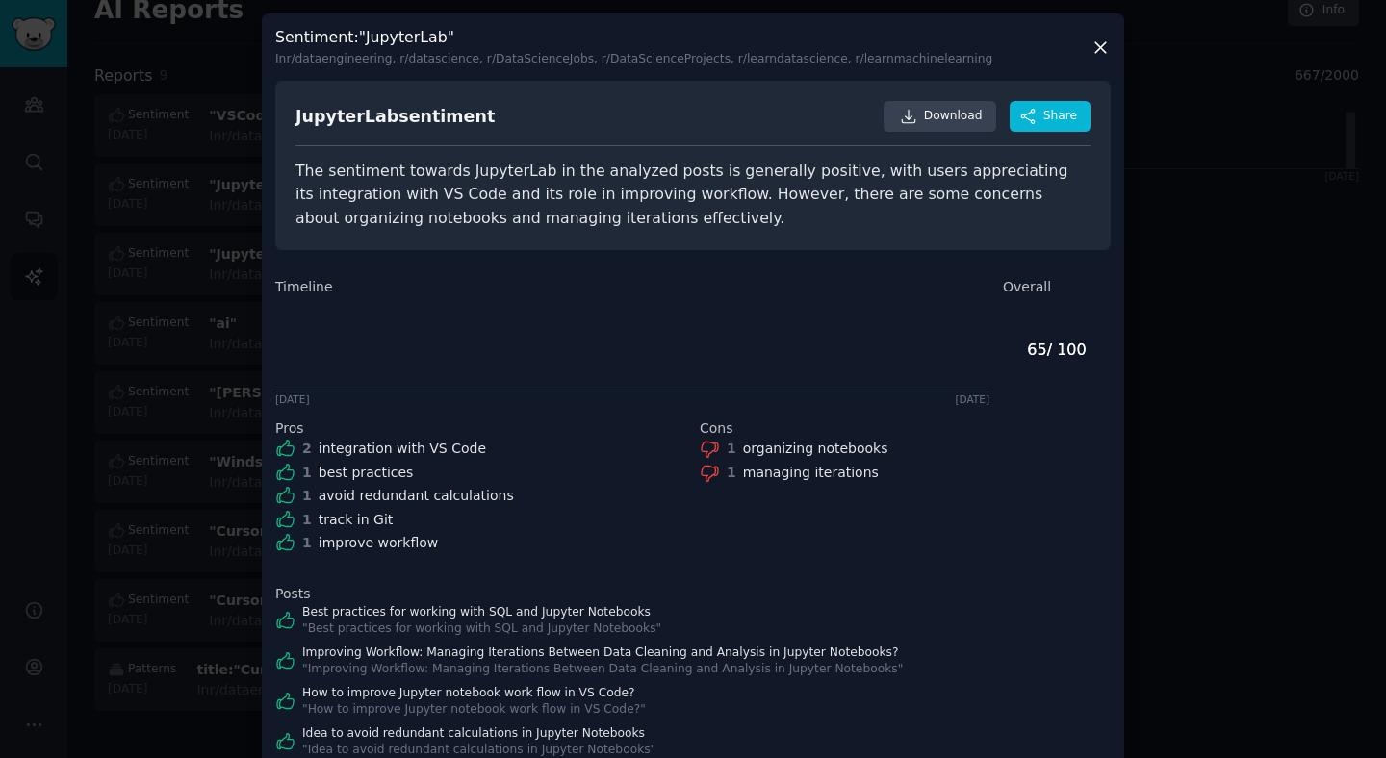
click at [199, 229] on div at bounding box center [693, 379] width 1386 height 758
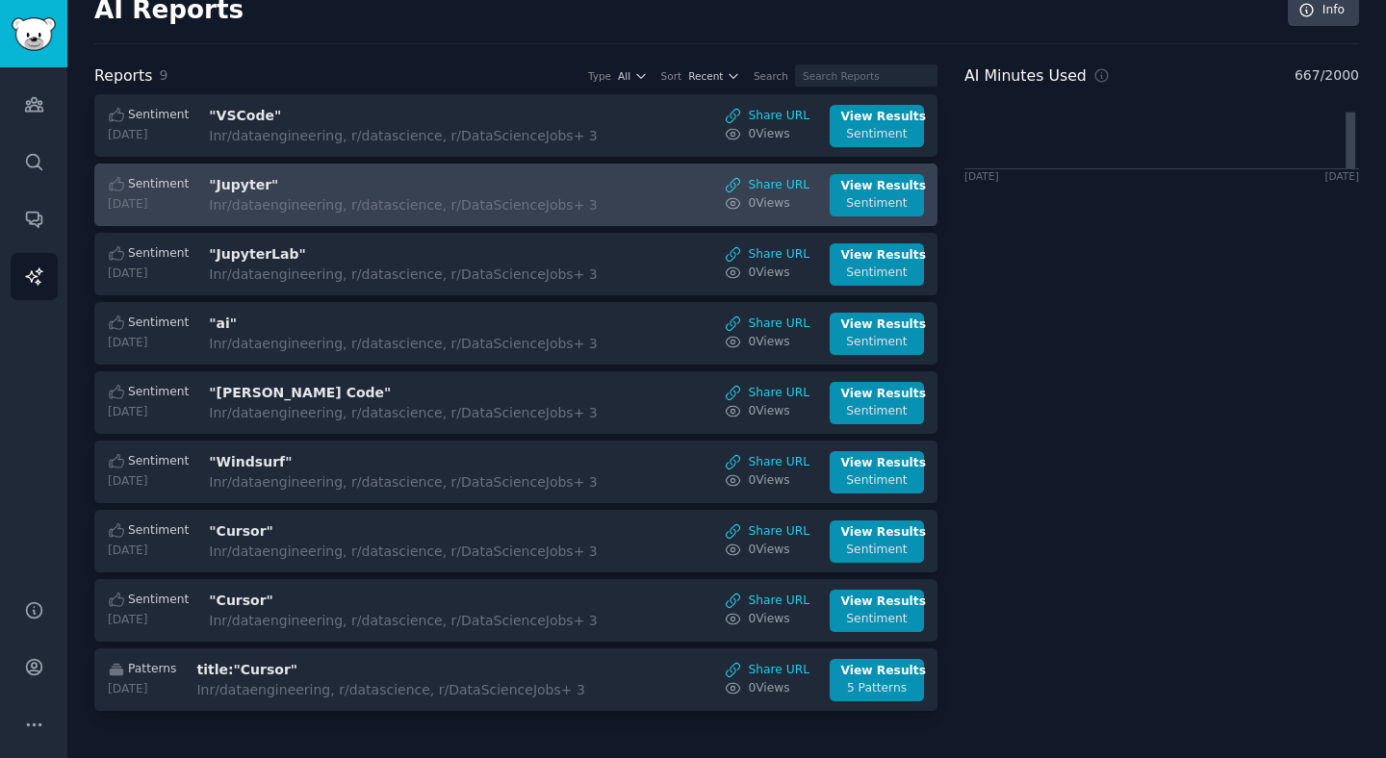
click at [313, 179] on h3 ""Jupyter"" at bounding box center [370, 185] width 323 height 20
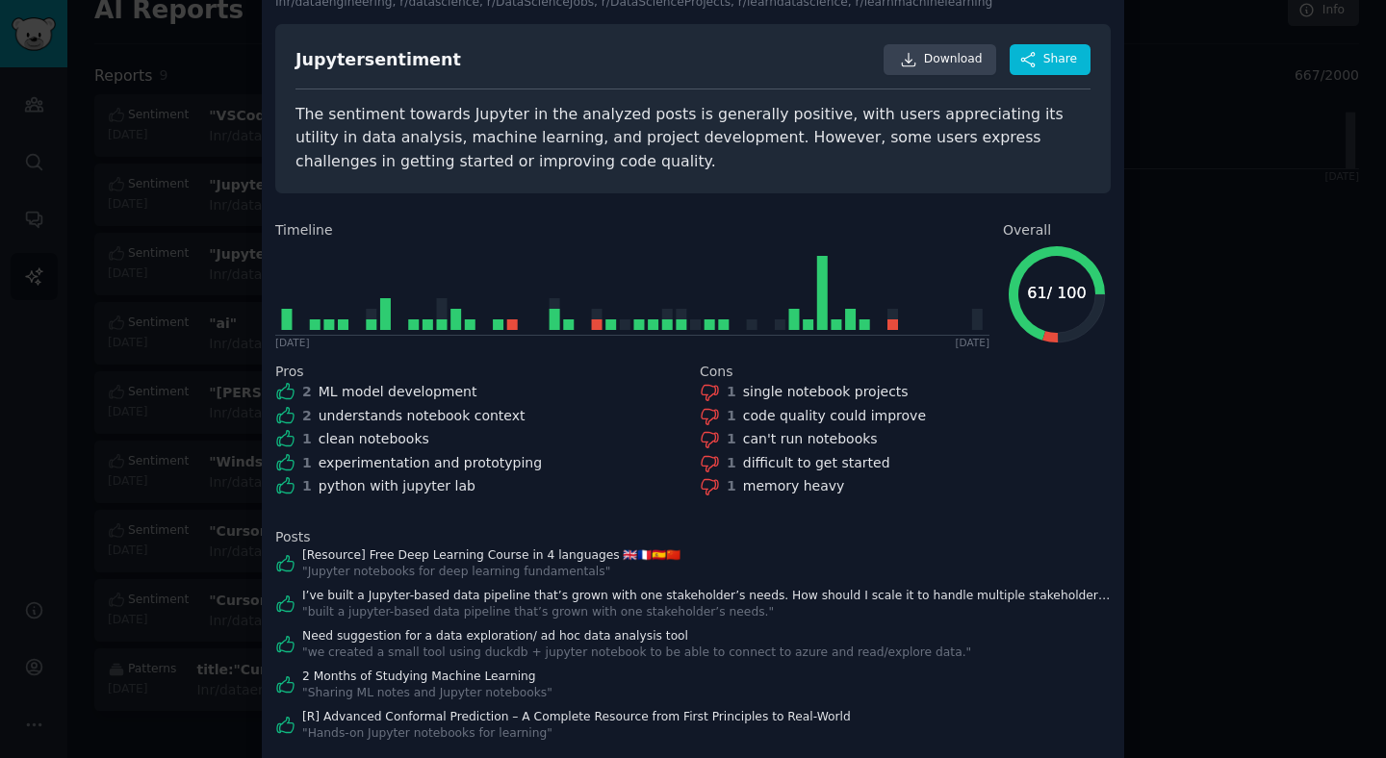
scroll to position [101, 0]
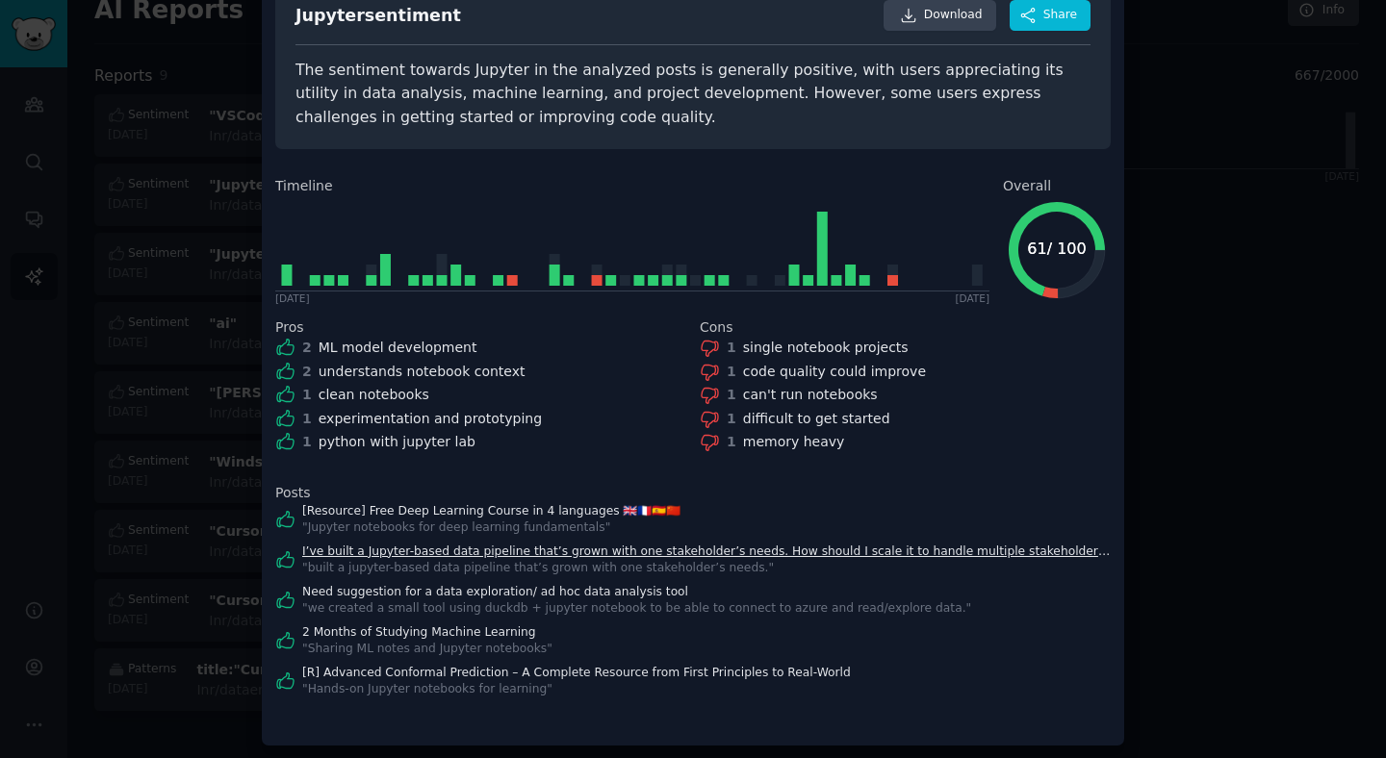
click at [752, 553] on link "I’ve built a Jupyter-based data pipeline that’s grown with one stakeholder’s ne…" at bounding box center [706, 552] width 809 height 17
click at [1178, 469] on div at bounding box center [693, 379] width 1386 height 758
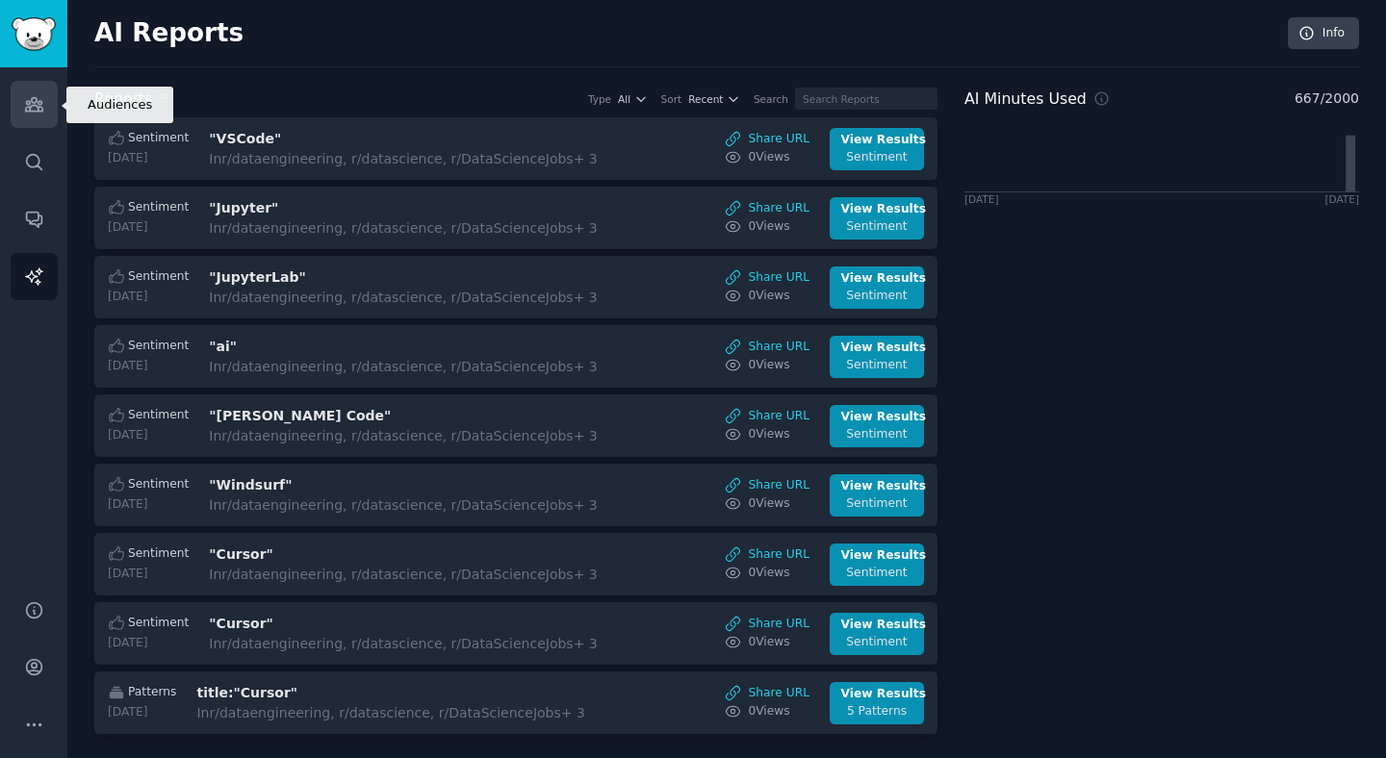
click at [35, 102] on icon "Sidebar" at bounding box center [33, 104] width 17 height 13
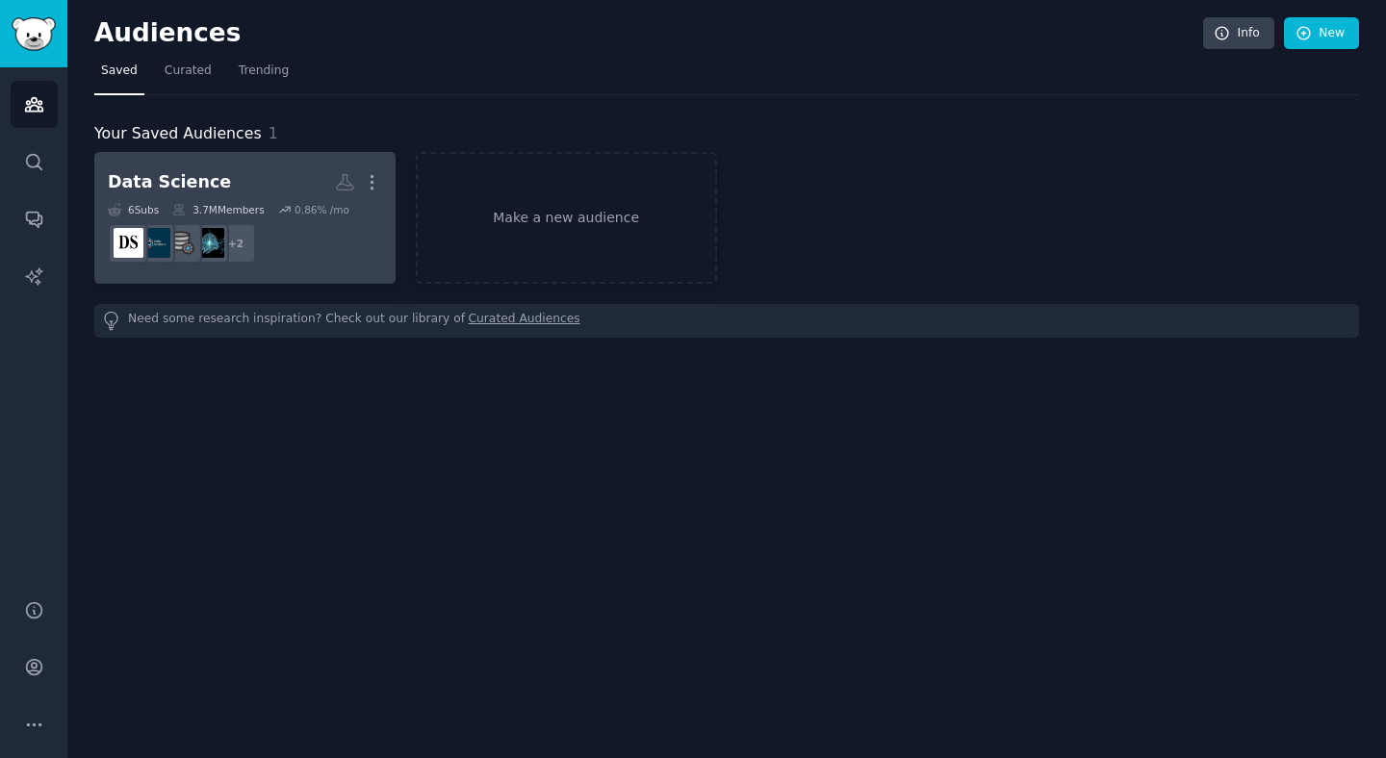
click at [299, 217] on dd "+ 2" at bounding box center [245, 244] width 274 height 54
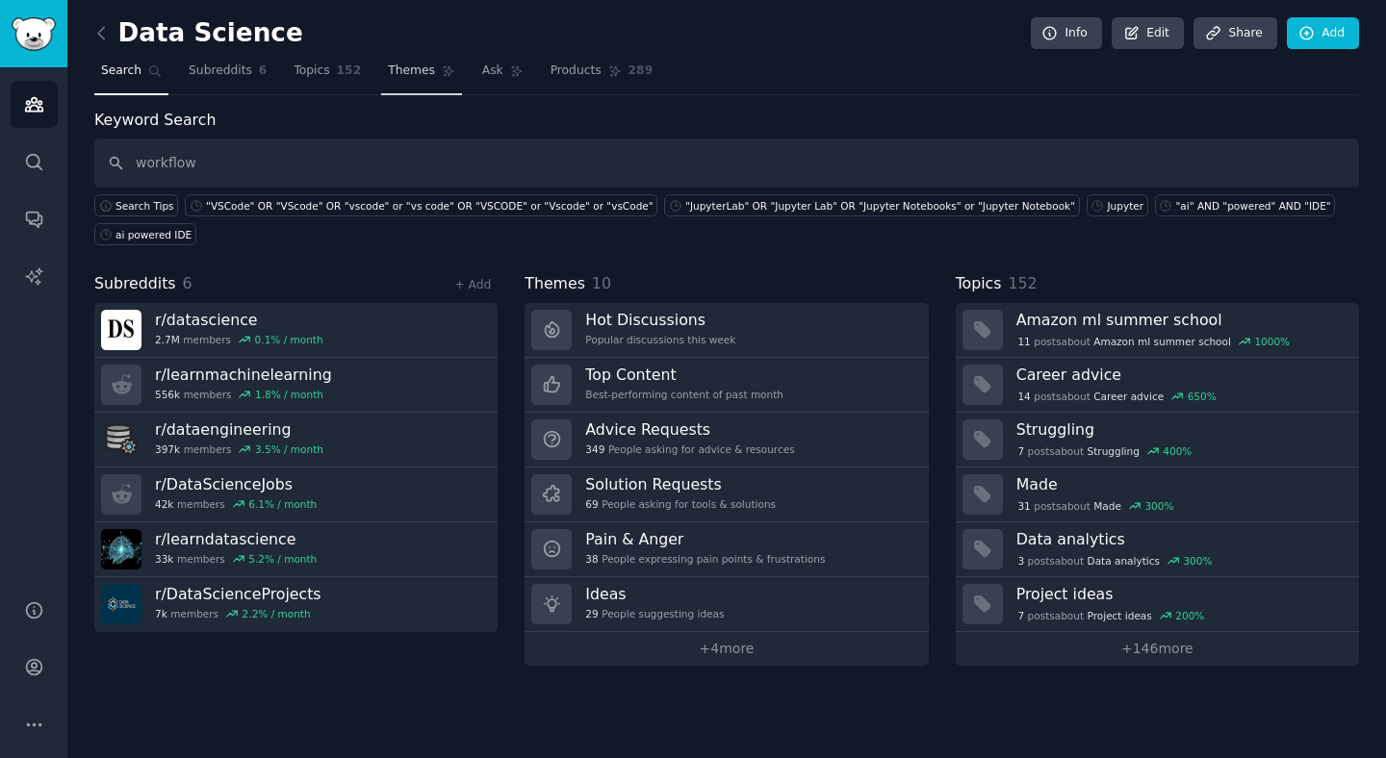
type input "workflow"
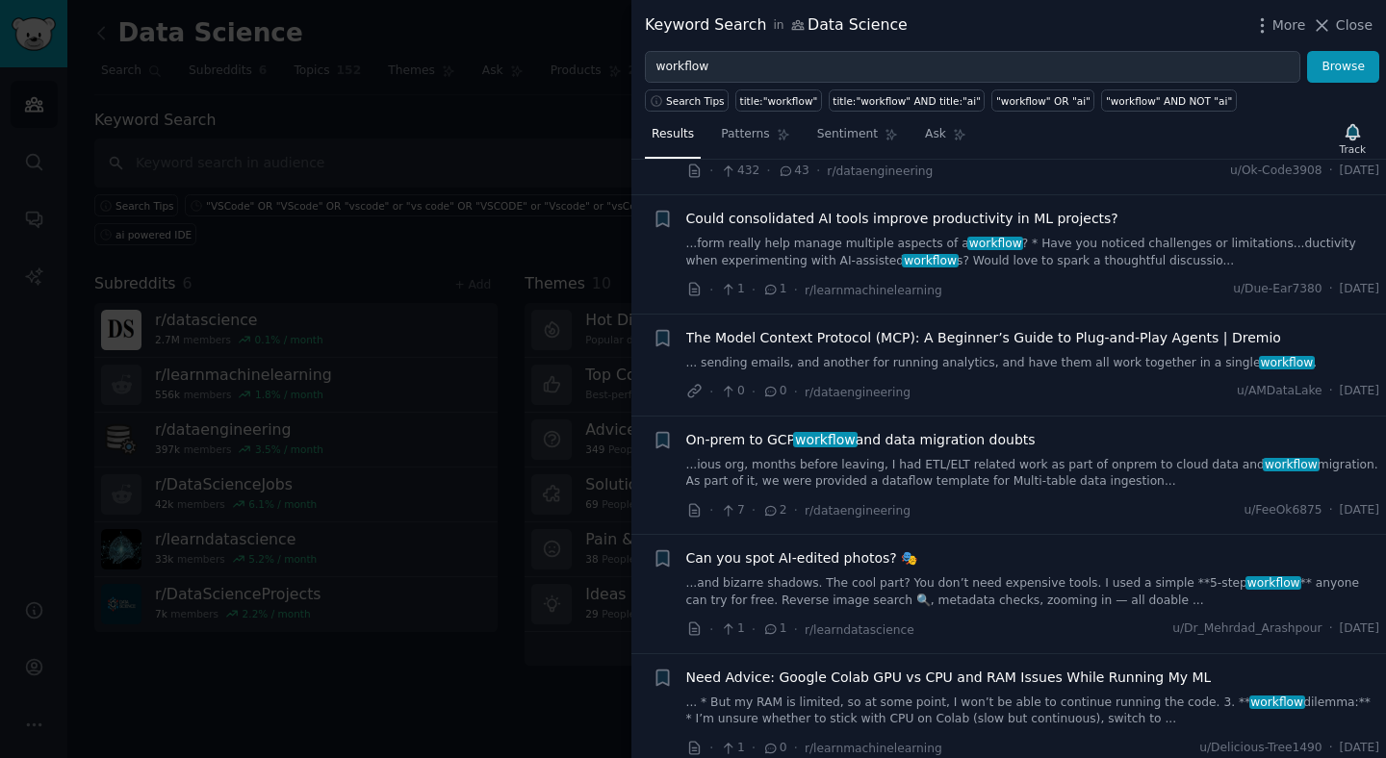
scroll to position [602, 0]
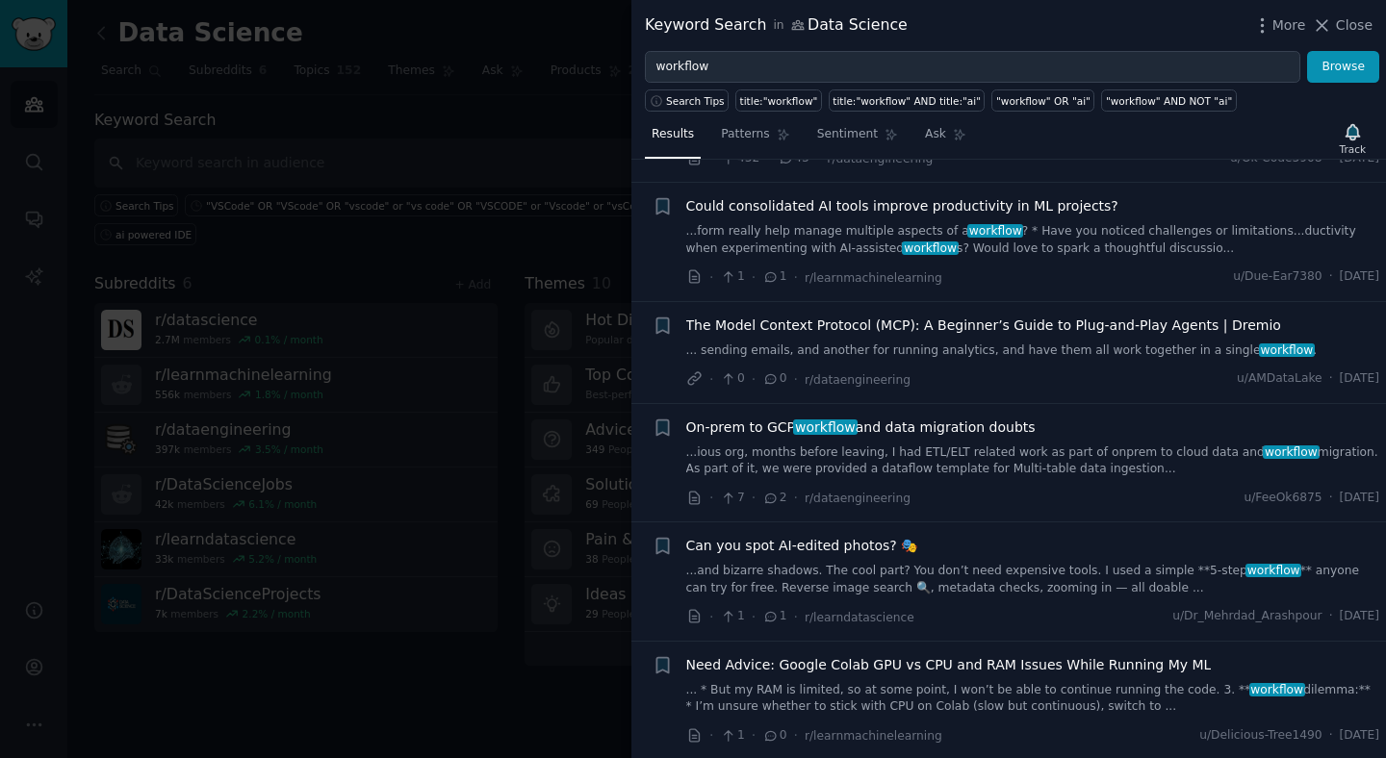
click at [590, 149] on div at bounding box center [693, 379] width 1386 height 758
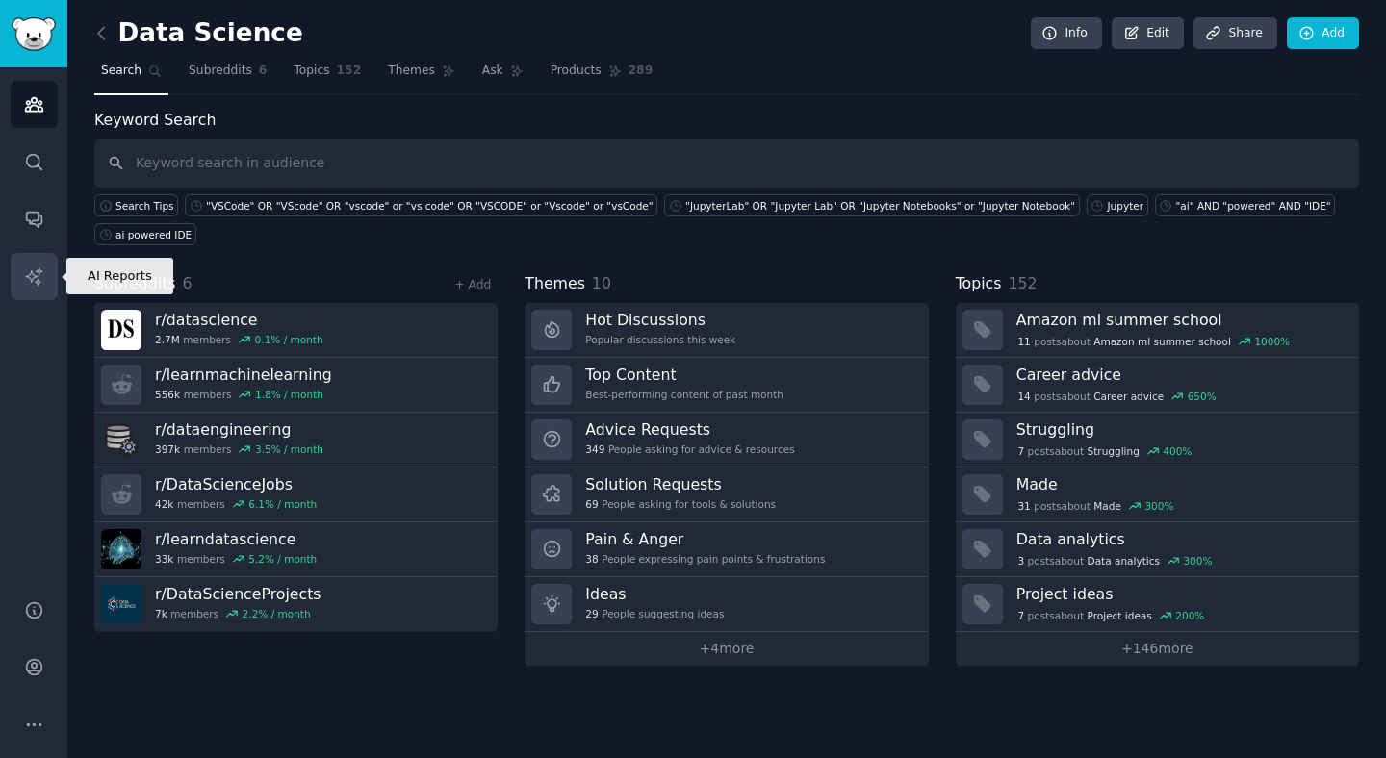
click at [19, 275] on link "AI Reports" at bounding box center [34, 276] width 47 height 47
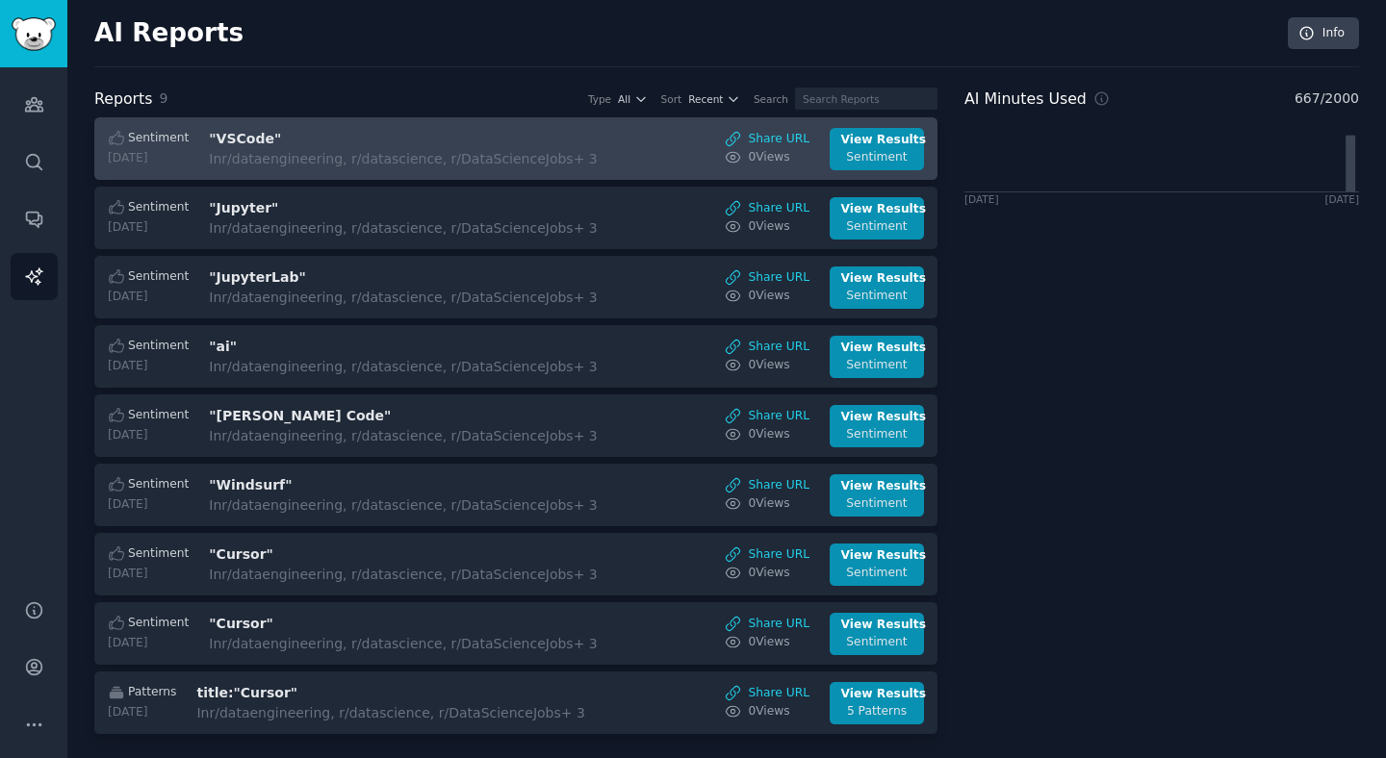
click at [427, 150] on div "In r/dataengineering, r/datascience, r/DataScienceJobs + 3" at bounding box center [403, 159] width 388 height 20
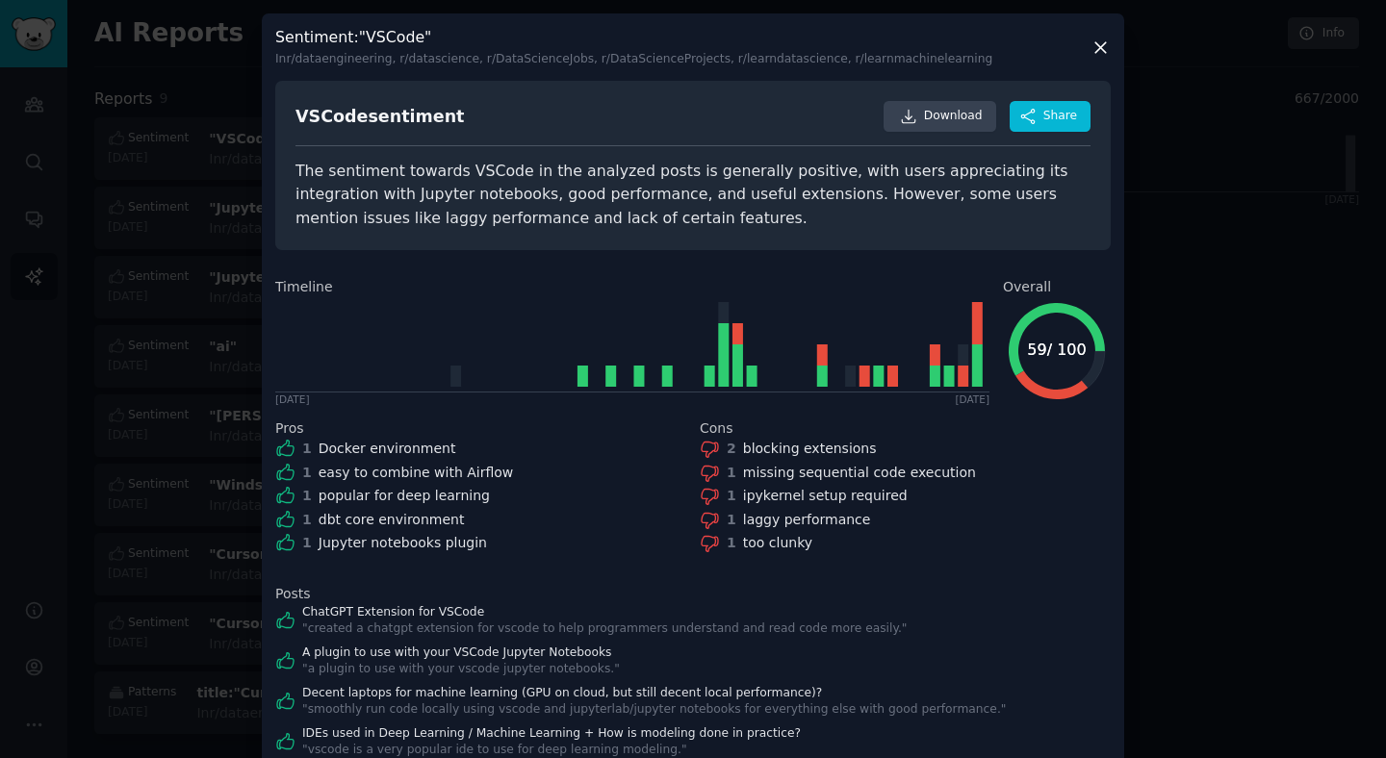
scroll to position [101, 0]
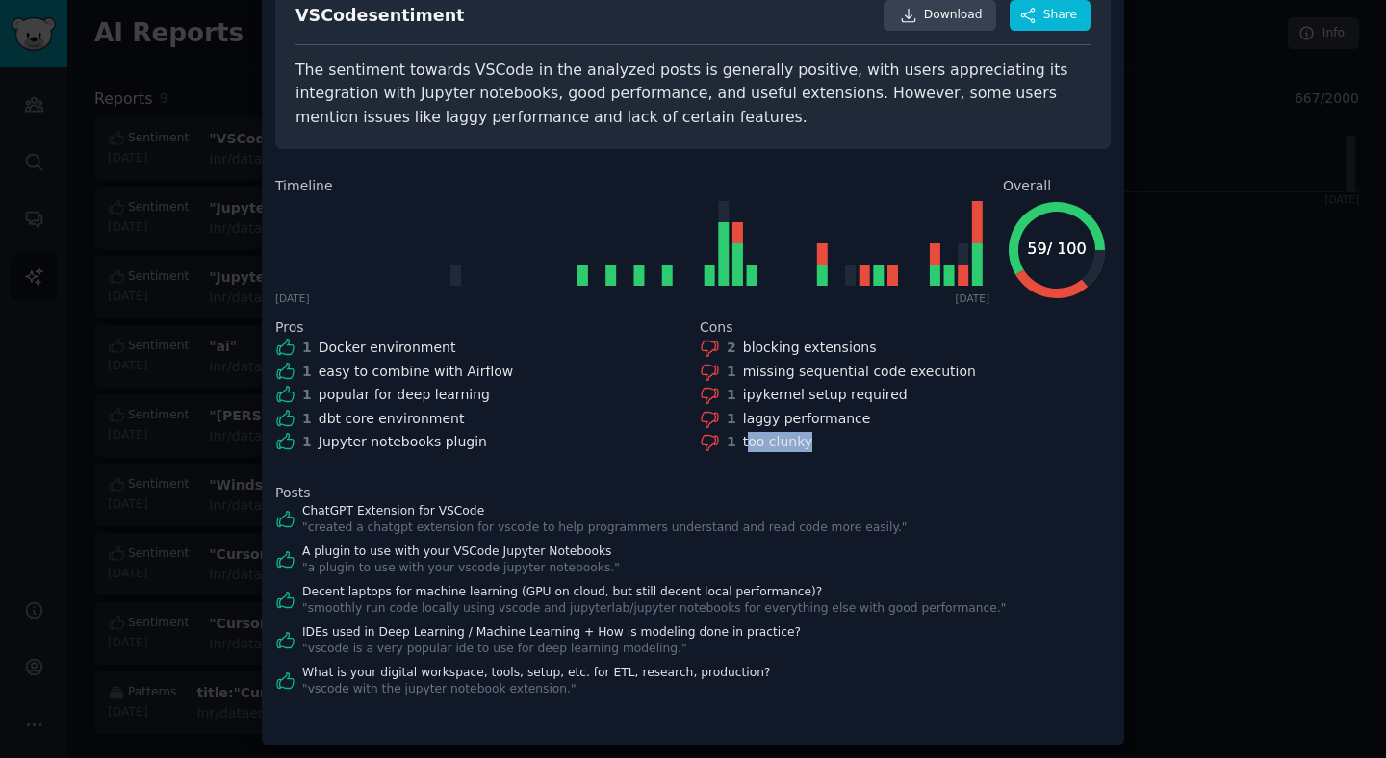
drag, startPoint x: 836, startPoint y: 450, endPoint x: 743, endPoint y: 445, distance: 93.5
click at [743, 445] on div "1 too clunky" at bounding box center [905, 442] width 411 height 20
click at [731, 450] on div at bounding box center [731, 450] width 0 height 0
click at [719, 475] on div "VSCode sentiment Download Share The sentiment towards VSCode in the analyzed po…" at bounding box center [692, 339] width 835 height 719
click at [161, 201] on div at bounding box center [693, 379] width 1386 height 758
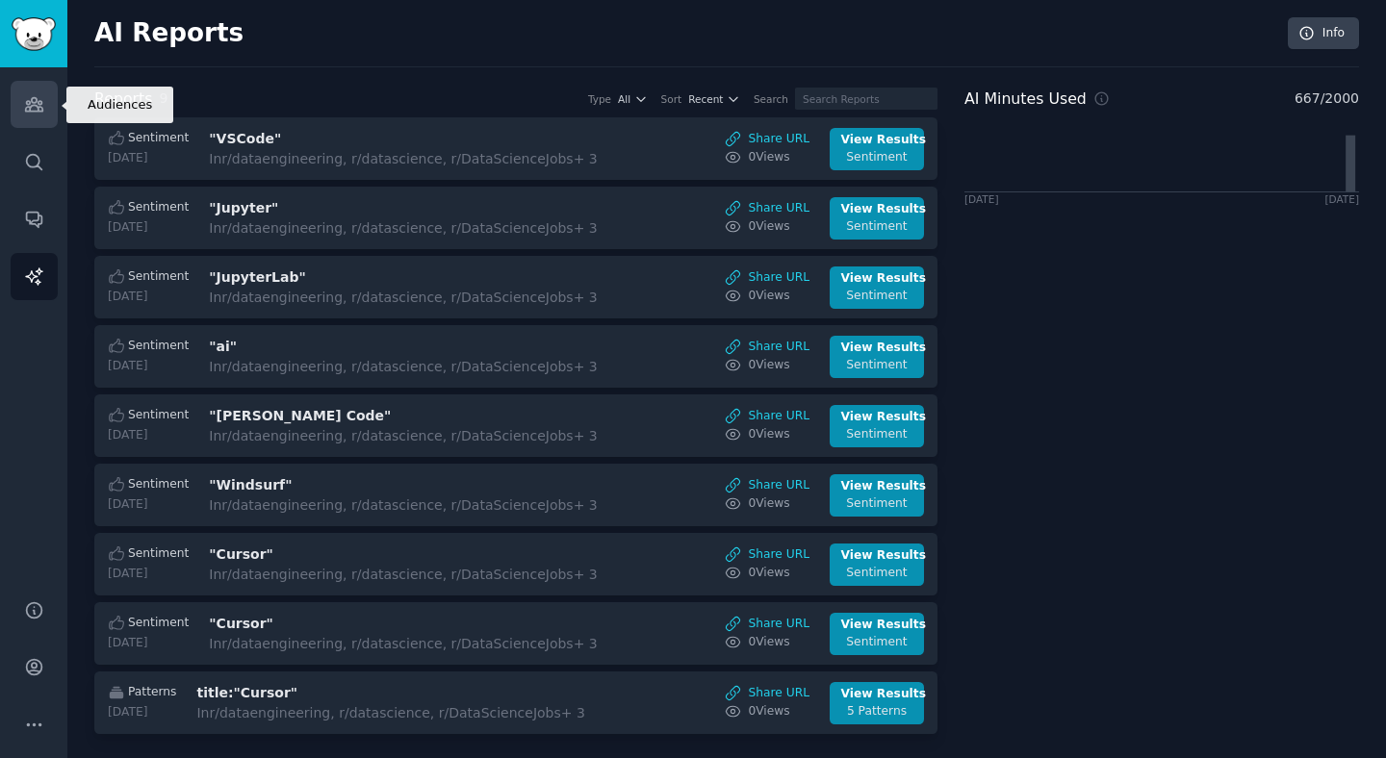
click at [47, 90] on link "Audiences" at bounding box center [34, 104] width 47 height 47
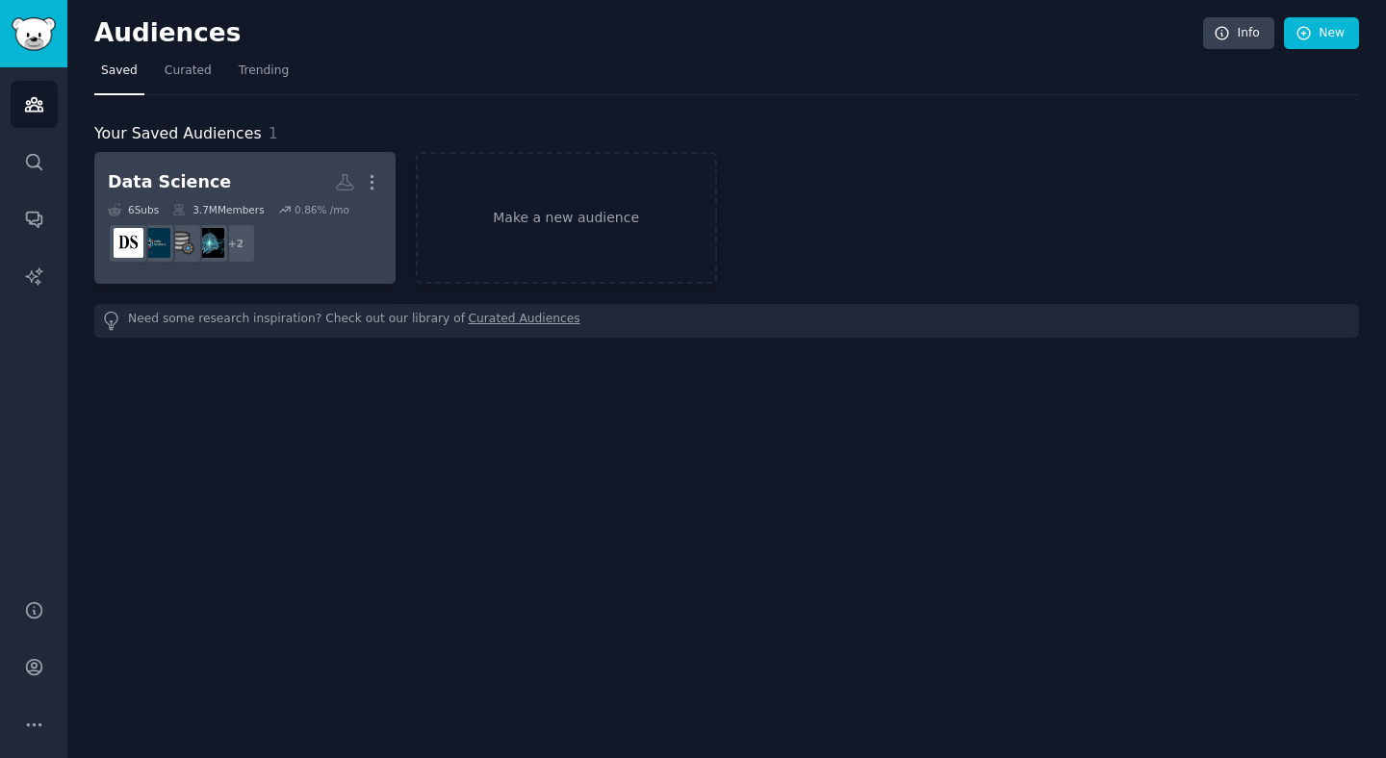
click at [248, 197] on h2 "Data Science More" at bounding box center [245, 183] width 274 height 34
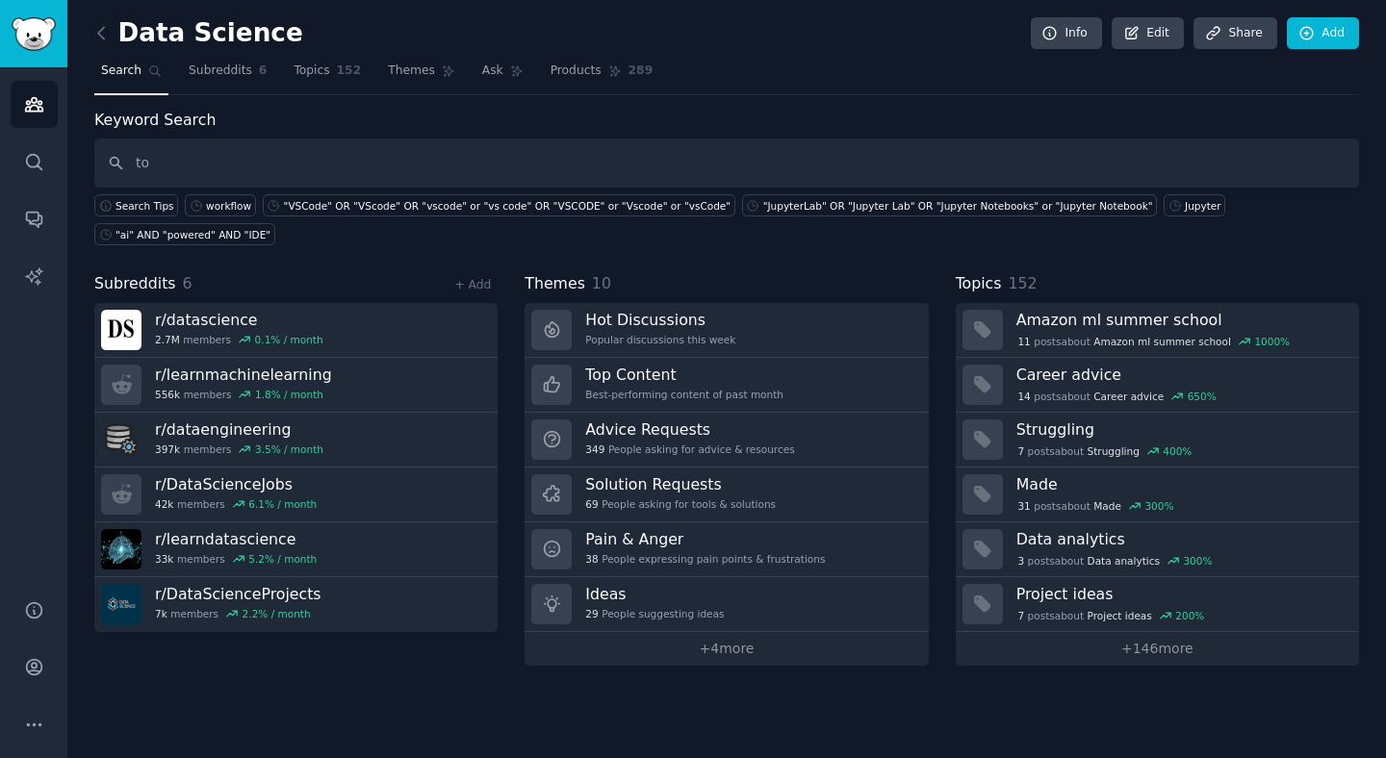
type input "t"
type input "setup"
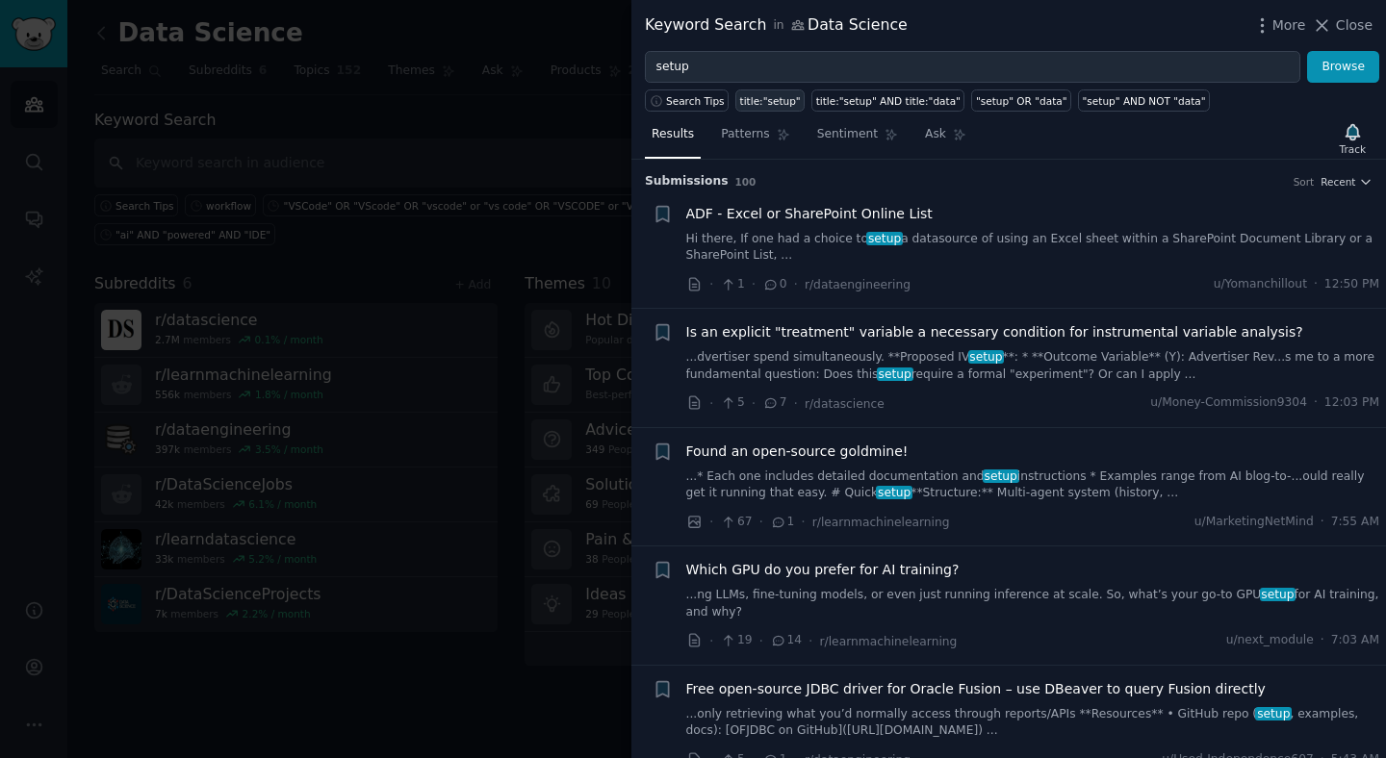
click at [751, 98] on div "title:"setup"" at bounding box center [770, 100] width 61 height 13
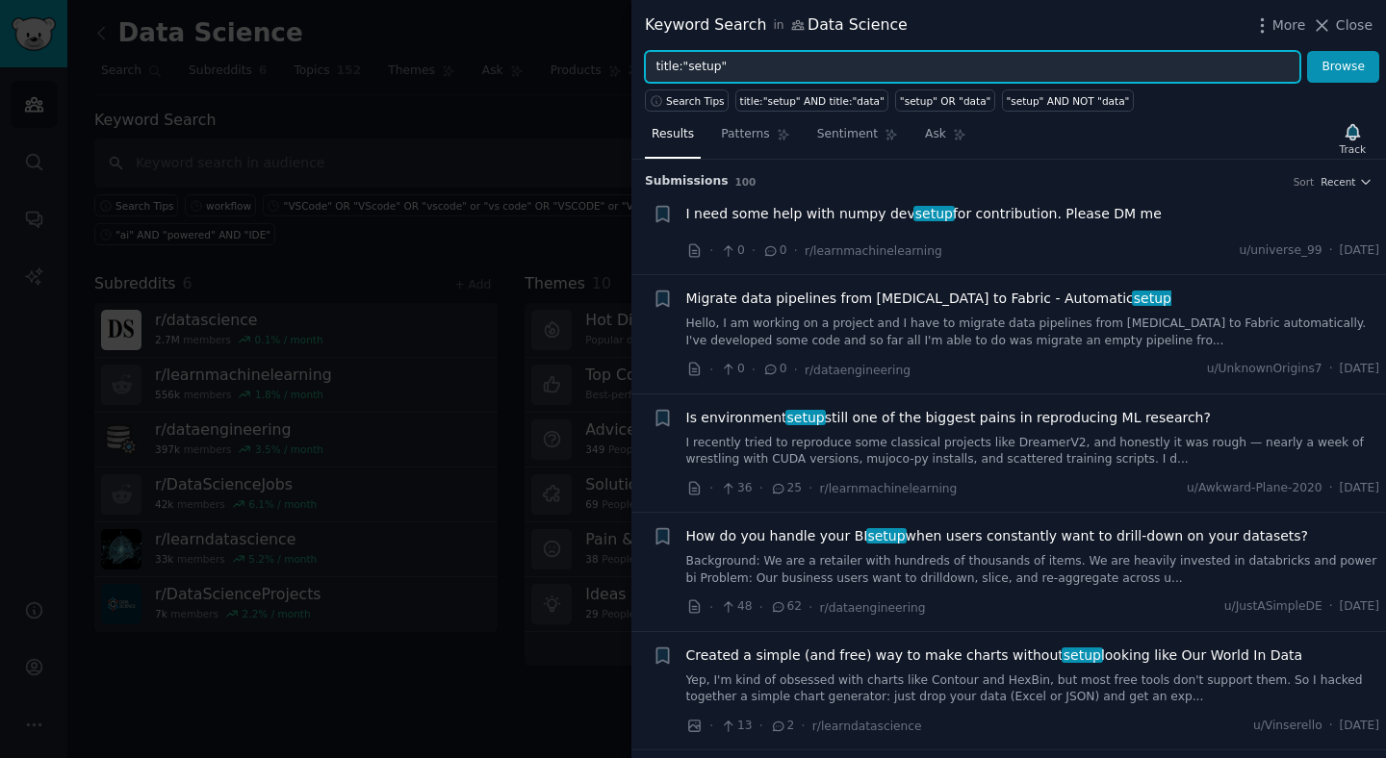
click at [709, 71] on input "title:"setup"" at bounding box center [972, 67] width 655 height 33
type input "title:"approach""
click at [1307, 51] on button "Browse" at bounding box center [1343, 67] width 72 height 33
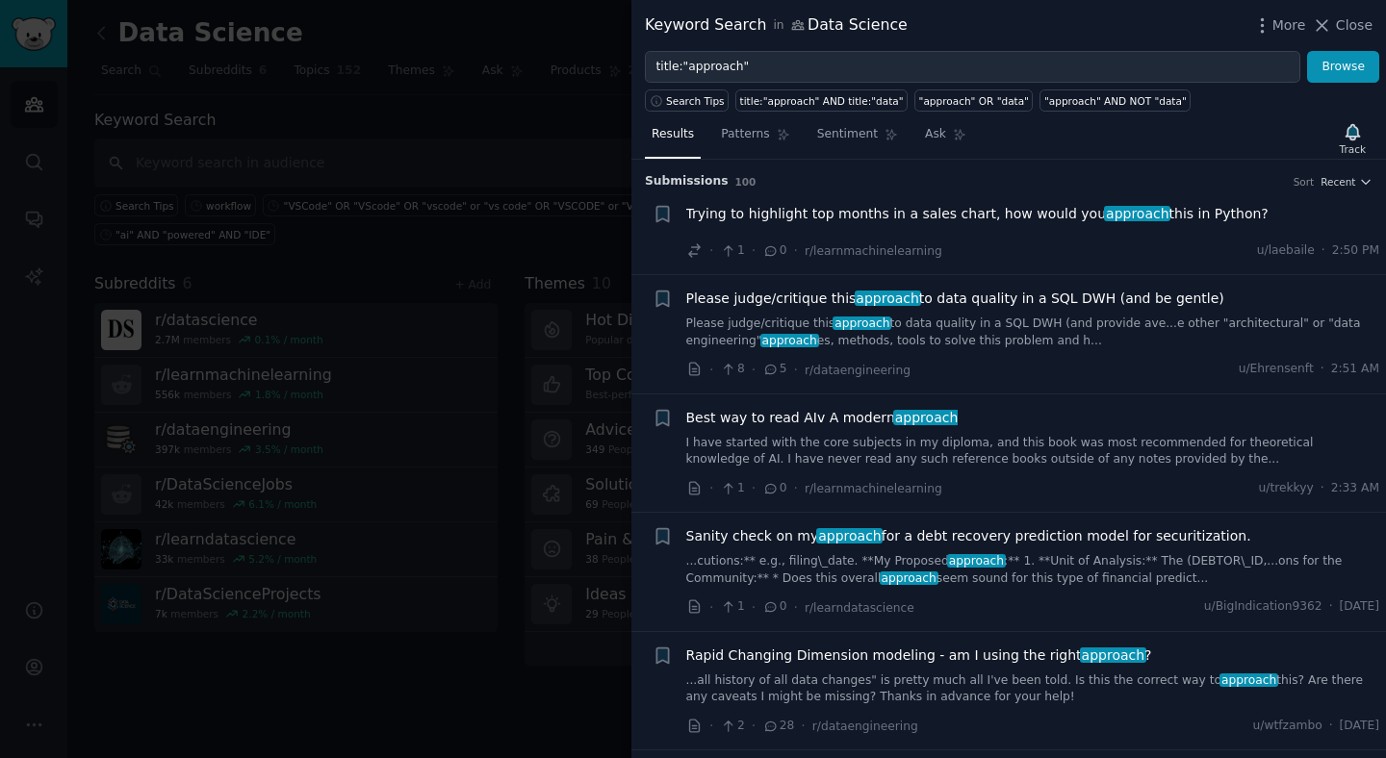
click at [905, 543] on span "Sanity check on my approach for a debt recovery prediction model for securitiza…" at bounding box center [968, 537] width 565 height 20
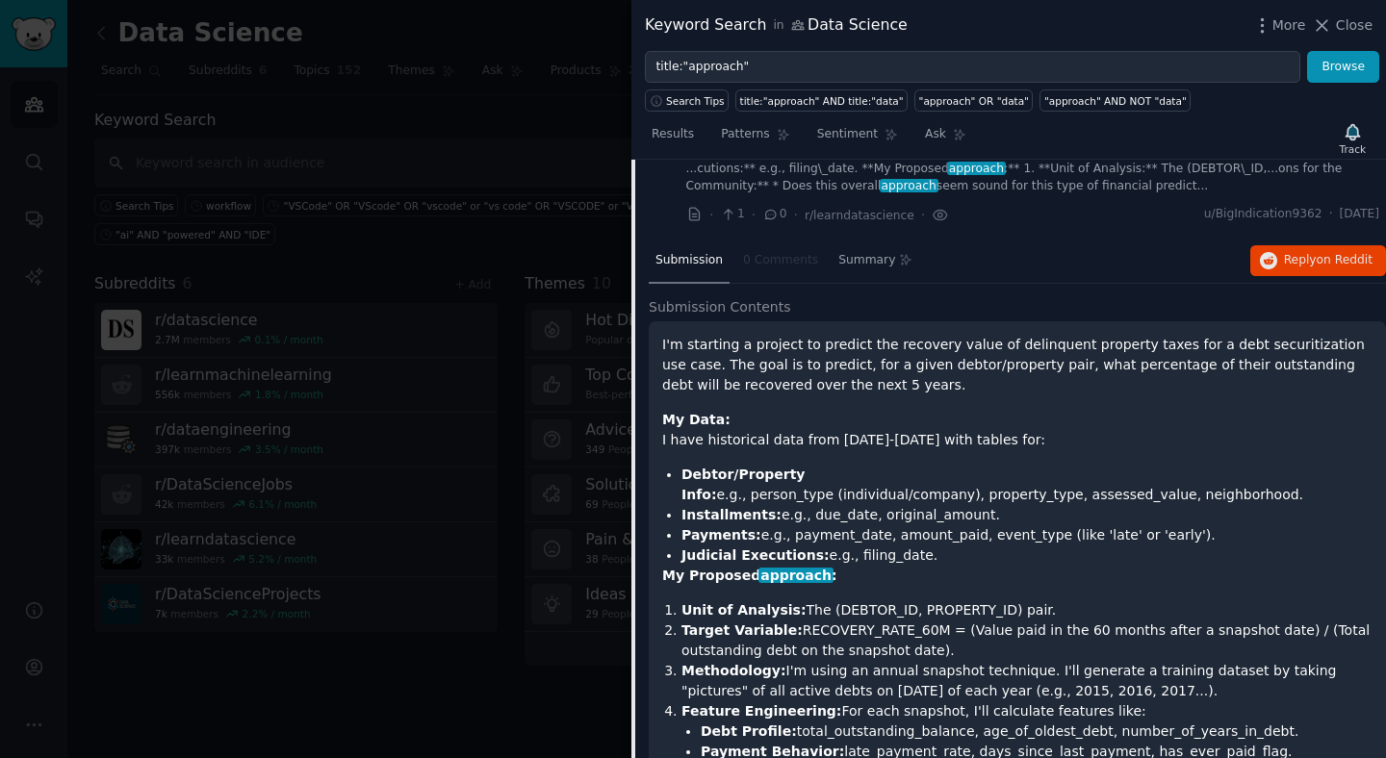
scroll to position [245, 0]
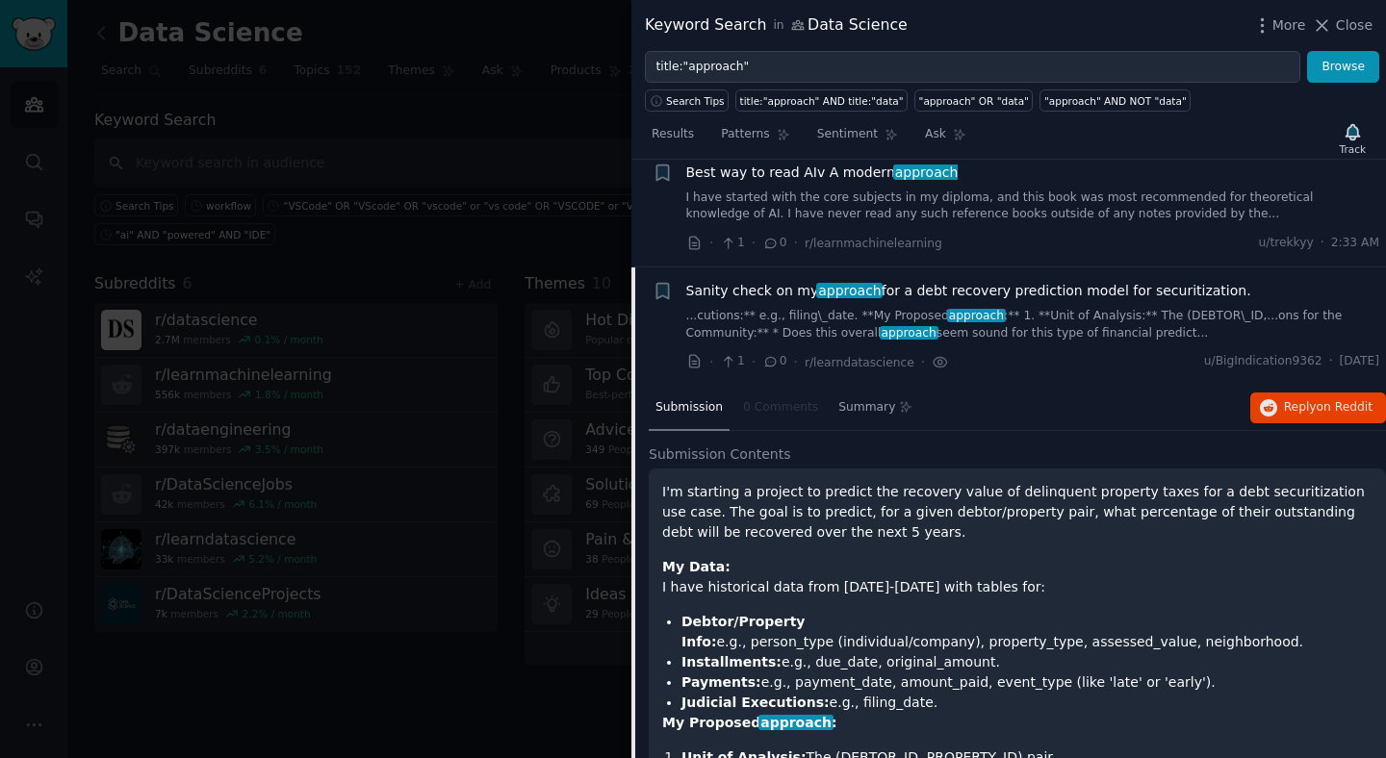
click at [680, 422] on div "Submission" at bounding box center [689, 409] width 81 height 46
click at [823, 342] on div "Sanity check on my approach for a debt recovery prediction model for securitiza…" at bounding box center [1033, 326] width 694 height 91
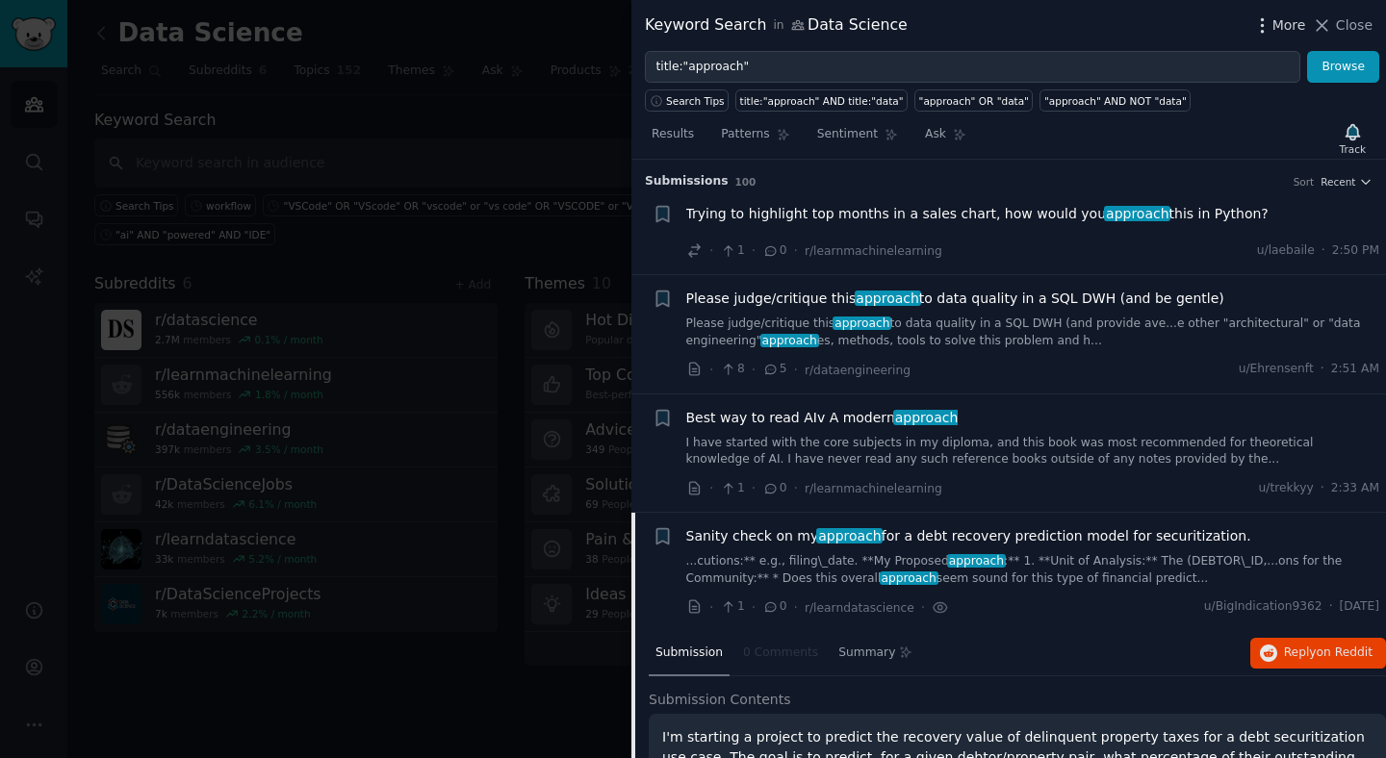
click at [1276, 17] on span "More" at bounding box center [1289, 25] width 34 height 20
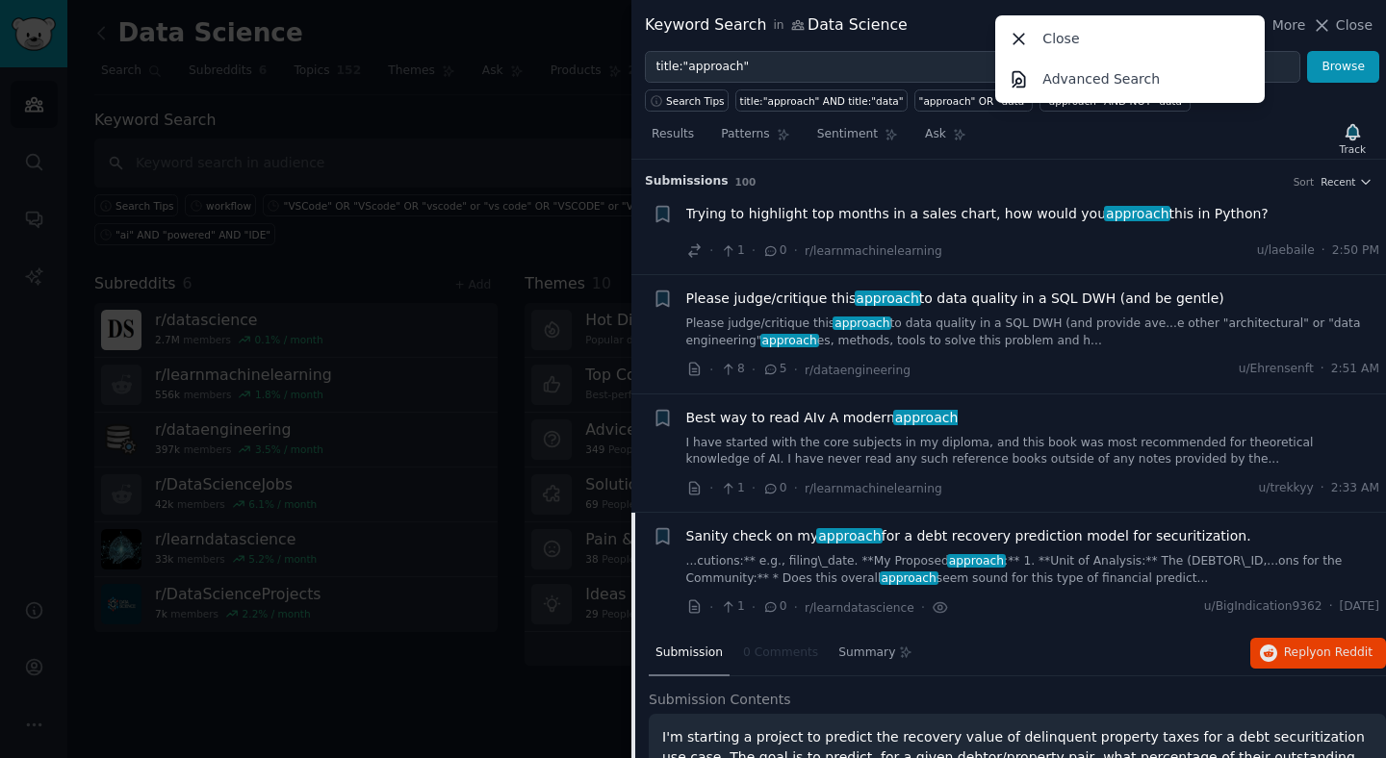
click at [947, 32] on div "Keyword Search in Data Science More Close Advanced Search Close" at bounding box center [1009, 25] width 728 height 24
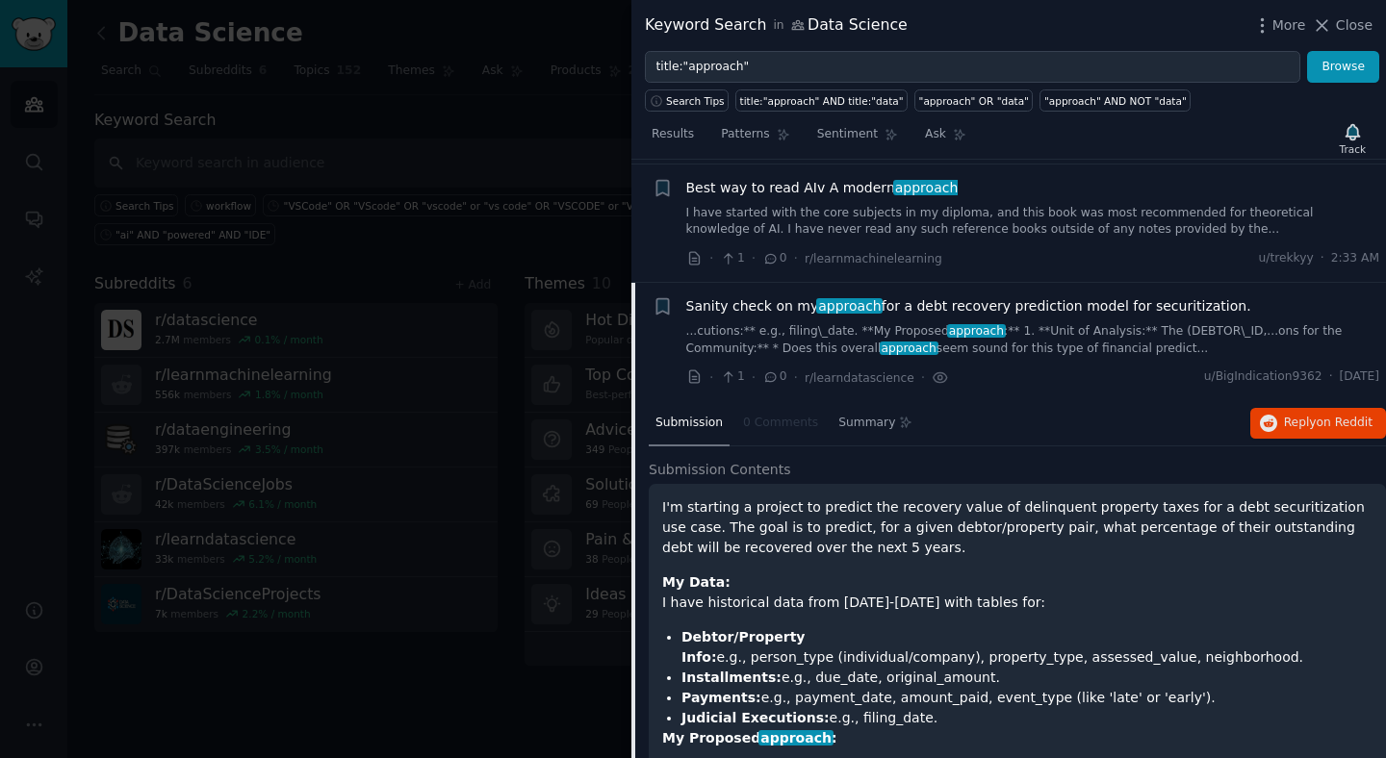
scroll to position [257, 0]
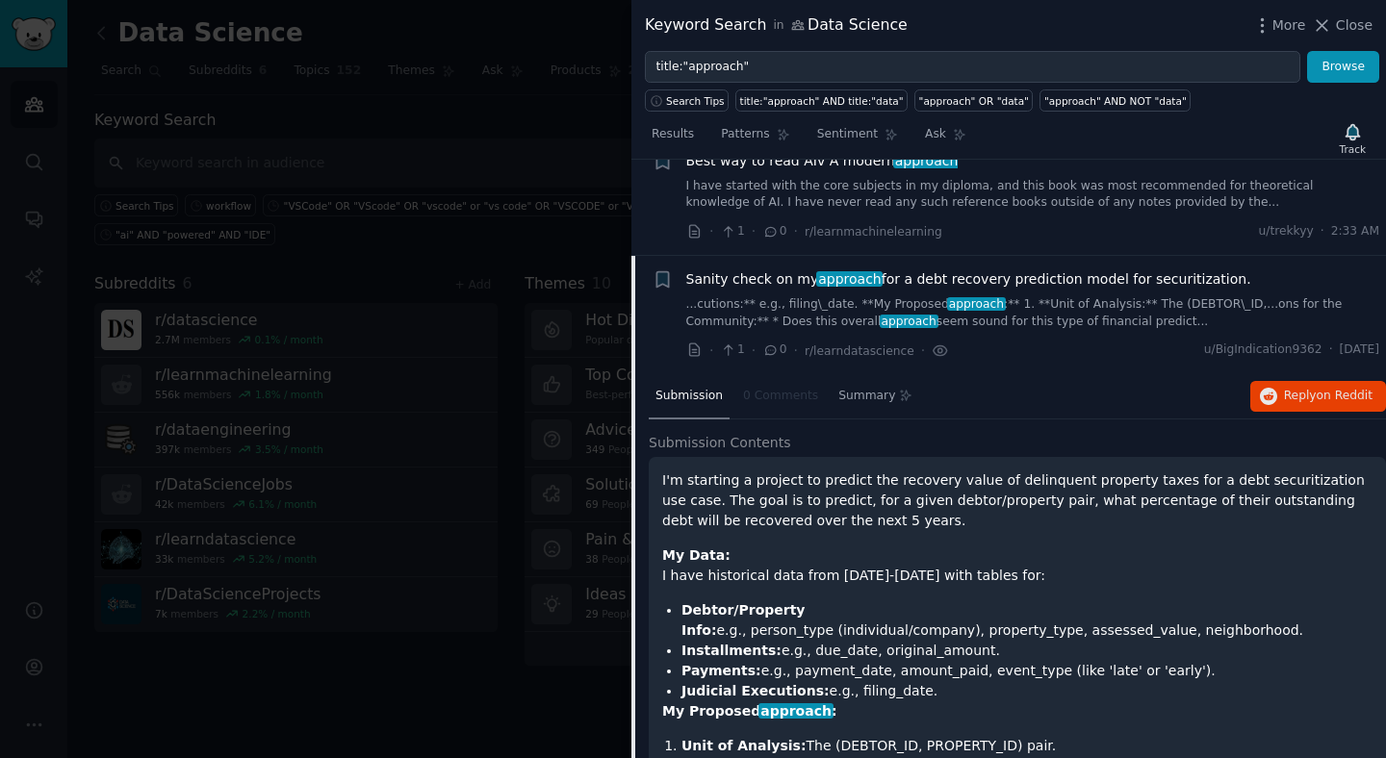
click at [690, 315] on link "...cutions:** e.g., filing\_date. **My Proposed approach :** 1. **Unit of Analy…" at bounding box center [1033, 313] width 694 height 34
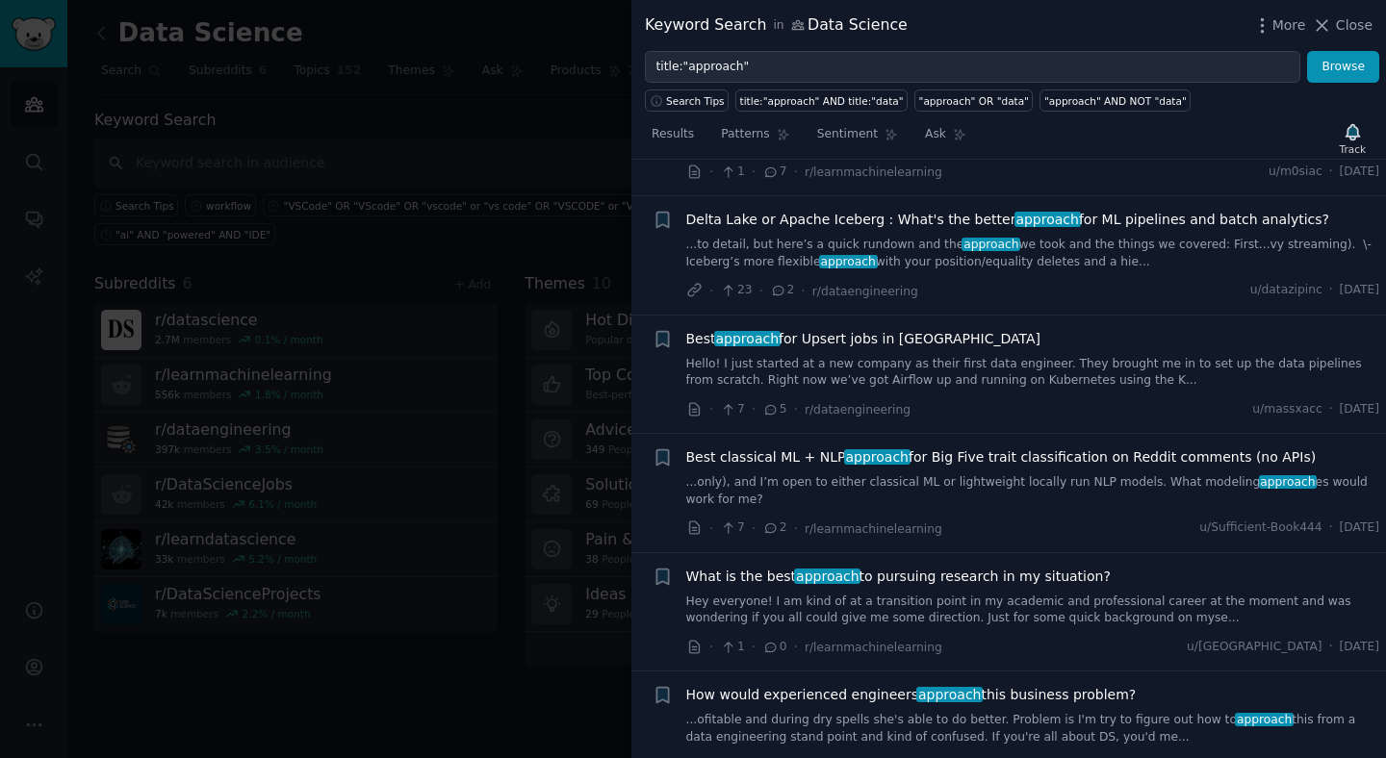
scroll to position [1247, 0]
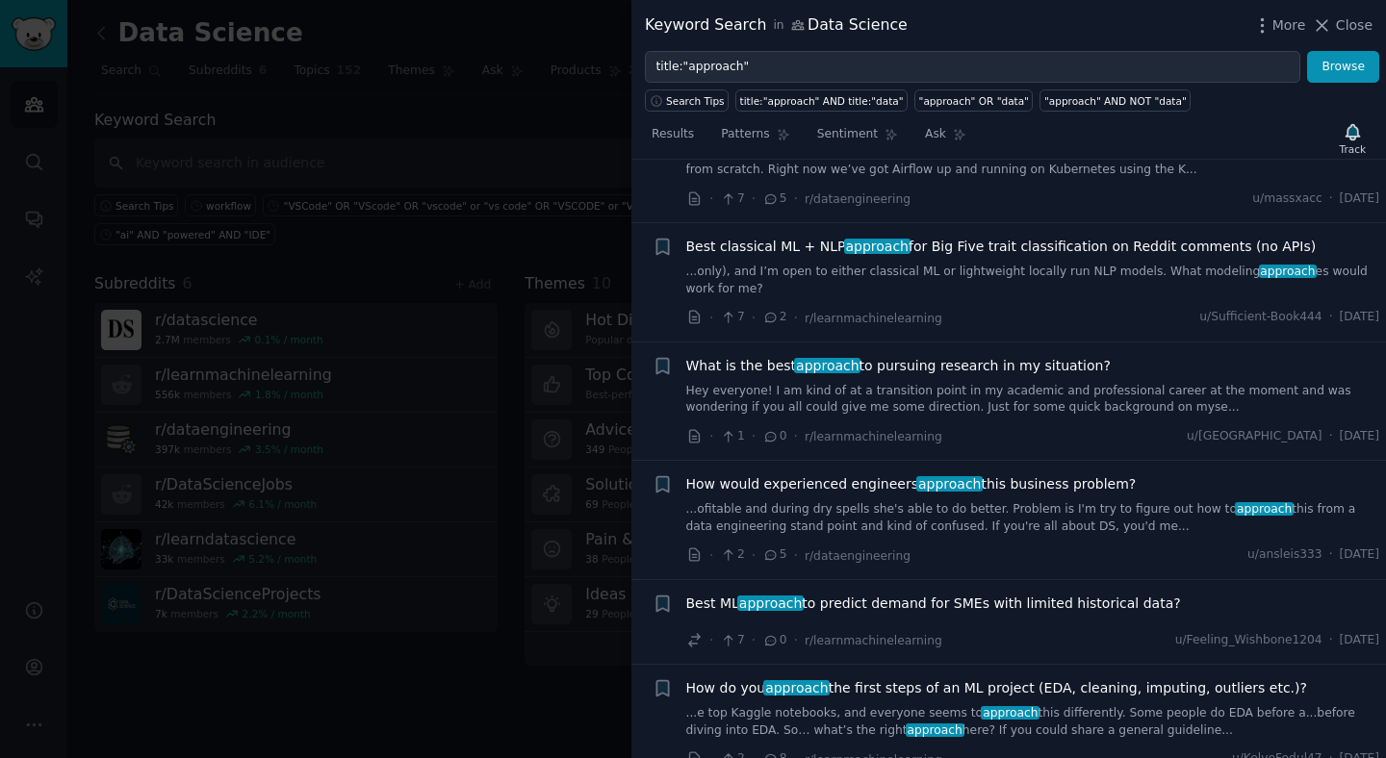
click at [836, 475] on span "How would experienced engineers approach this business problem?" at bounding box center [911, 485] width 450 height 20
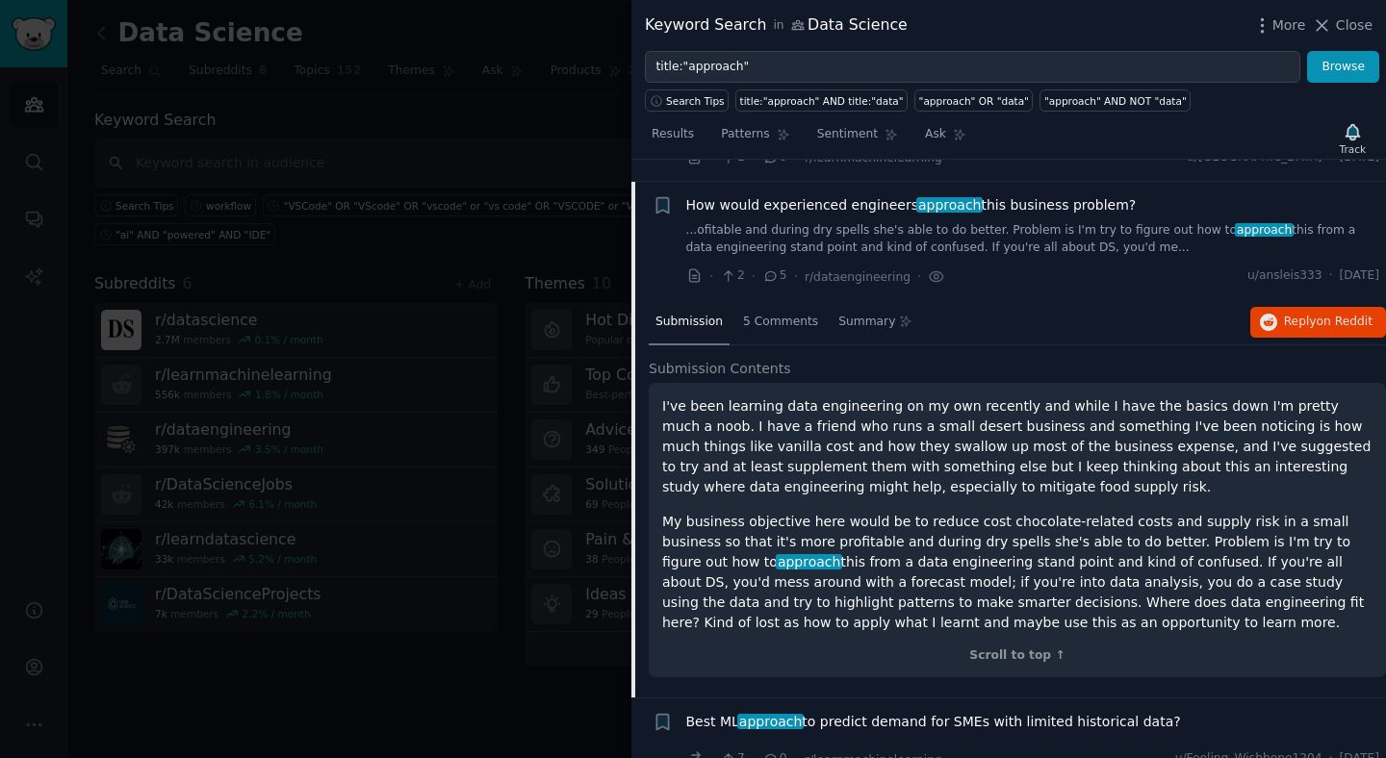
scroll to position [1529, 0]
click at [939, 646] on div "Scroll to top ↑" at bounding box center [1017, 654] width 710 height 17
click at [723, 268] on icon at bounding box center [728, 274] width 17 height 13
click at [777, 193] on span "How would experienced engineers approach this business problem?" at bounding box center [911, 203] width 450 height 20
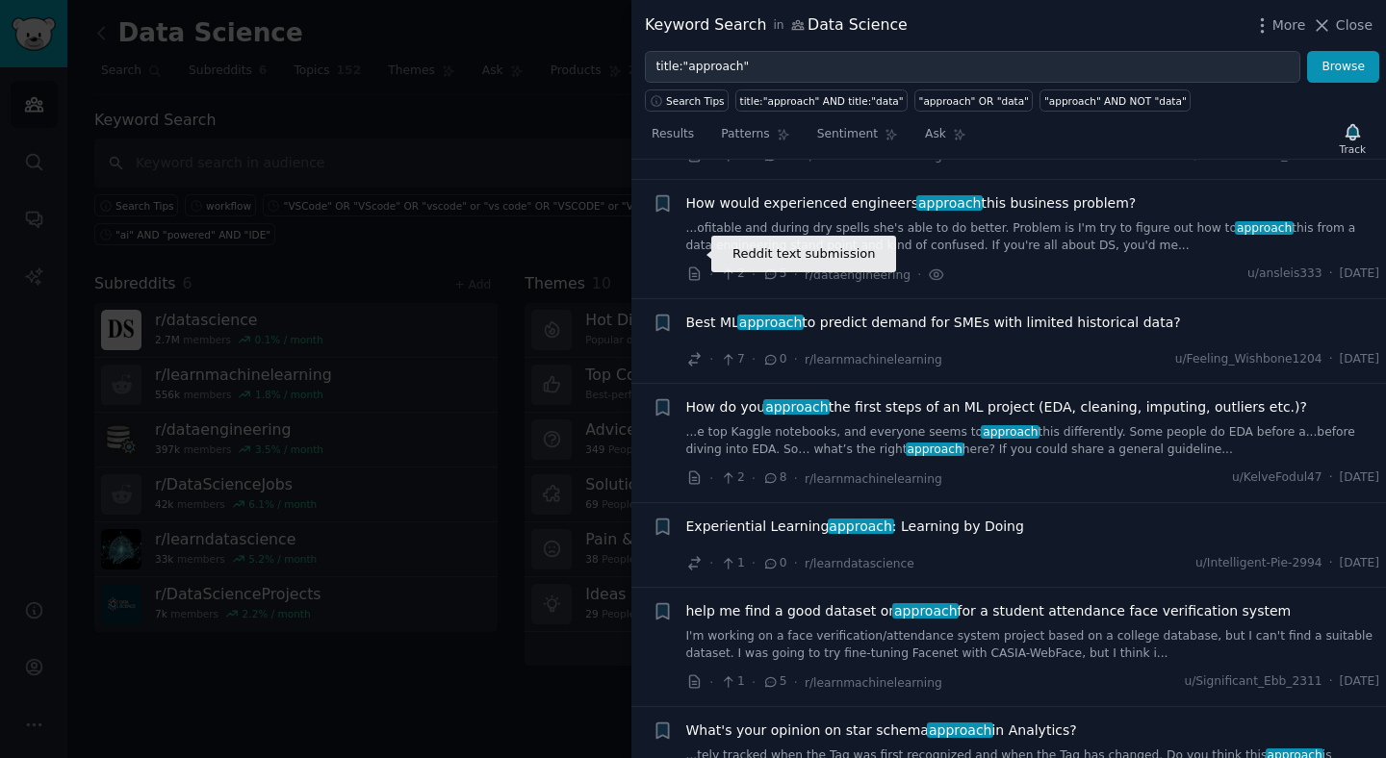
click at [697, 266] on icon at bounding box center [694, 274] width 17 height 17
click at [40, 494] on div at bounding box center [693, 379] width 1386 height 758
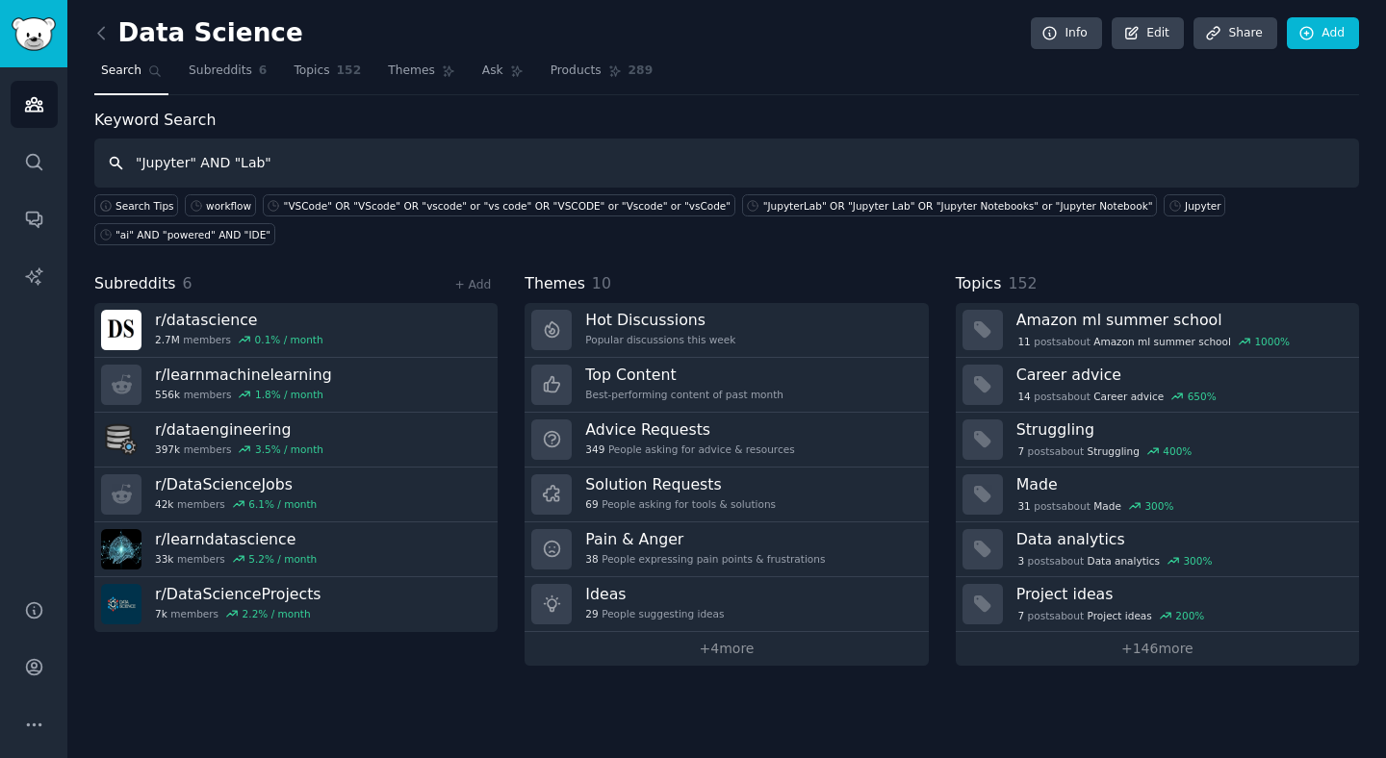
type input ""Jupyter" AND "Lab""
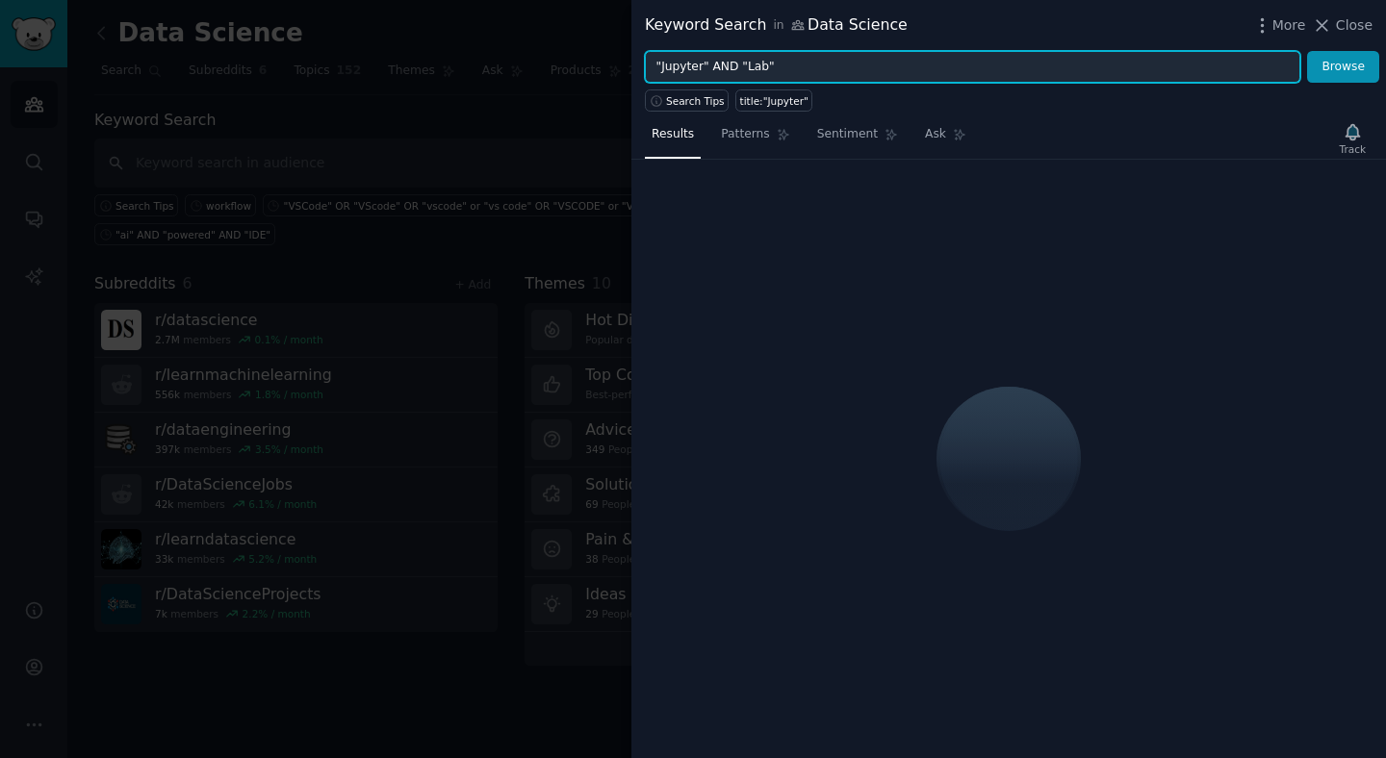
click at [782, 64] on input ""Jupyter" AND "Lab"" at bounding box center [972, 67] width 655 height 33
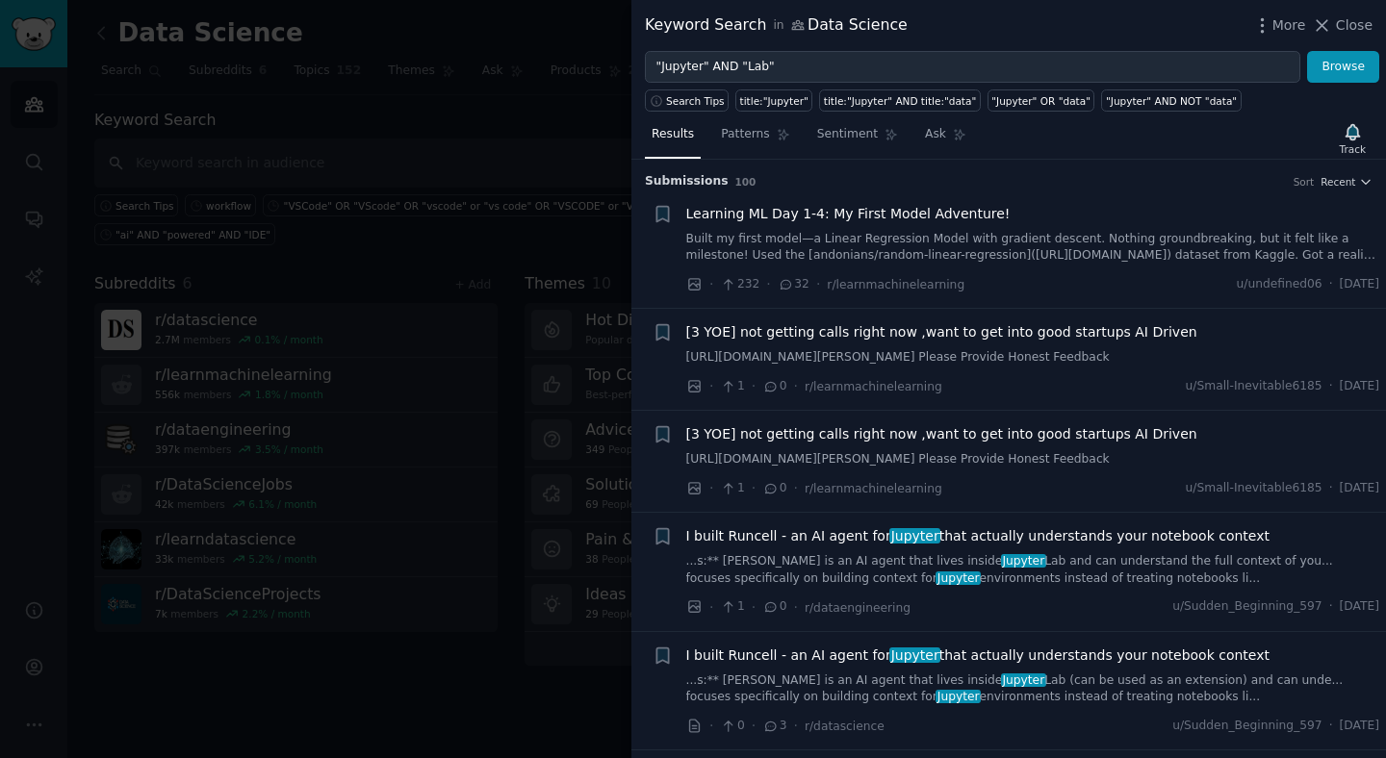
click at [865, 547] on span "I built Runcell - an AI agent for Jupyter that actually understands your notebo…" at bounding box center [978, 537] width 584 height 20
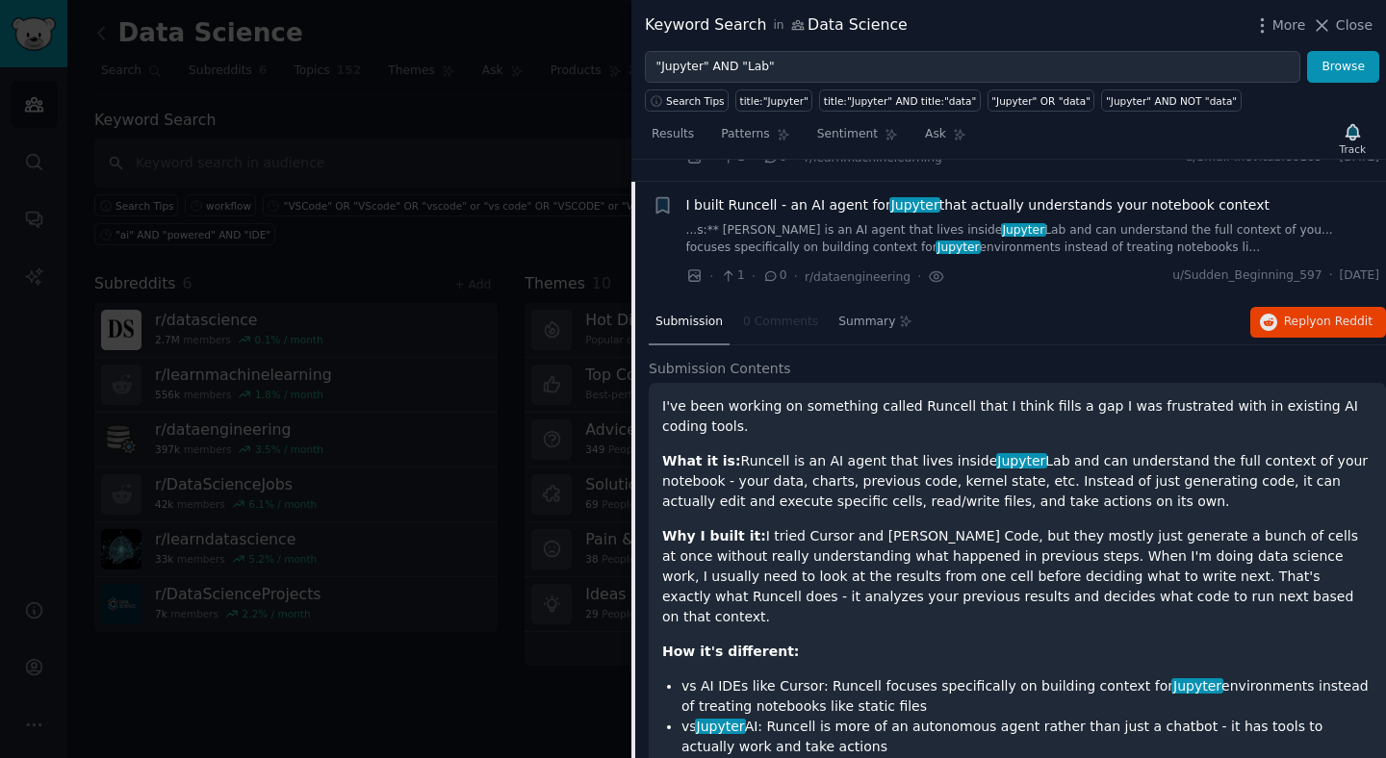
scroll to position [387, 0]
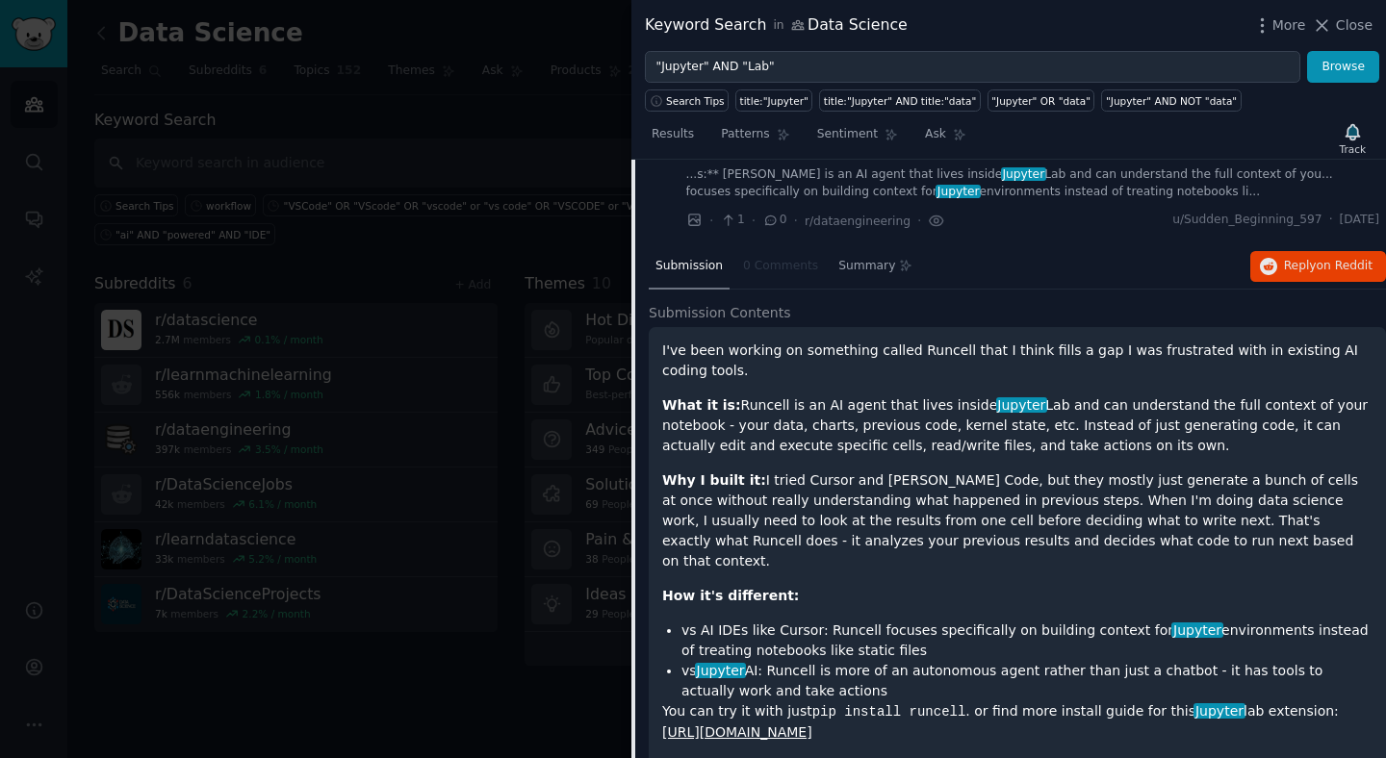
click at [703, 231] on div "· 1 · 0 · r/dataengineering ·" at bounding box center [815, 221] width 259 height 20
click at [913, 193] on div "I built Runcell - an AI agent for Jupyter that actually understands your notebo…" at bounding box center [1033, 170] width 694 height 61
click at [929, 160] on span "I built Runcell - an AI agent for Jupyter that actually understands your notebo…" at bounding box center [978, 150] width 584 height 20
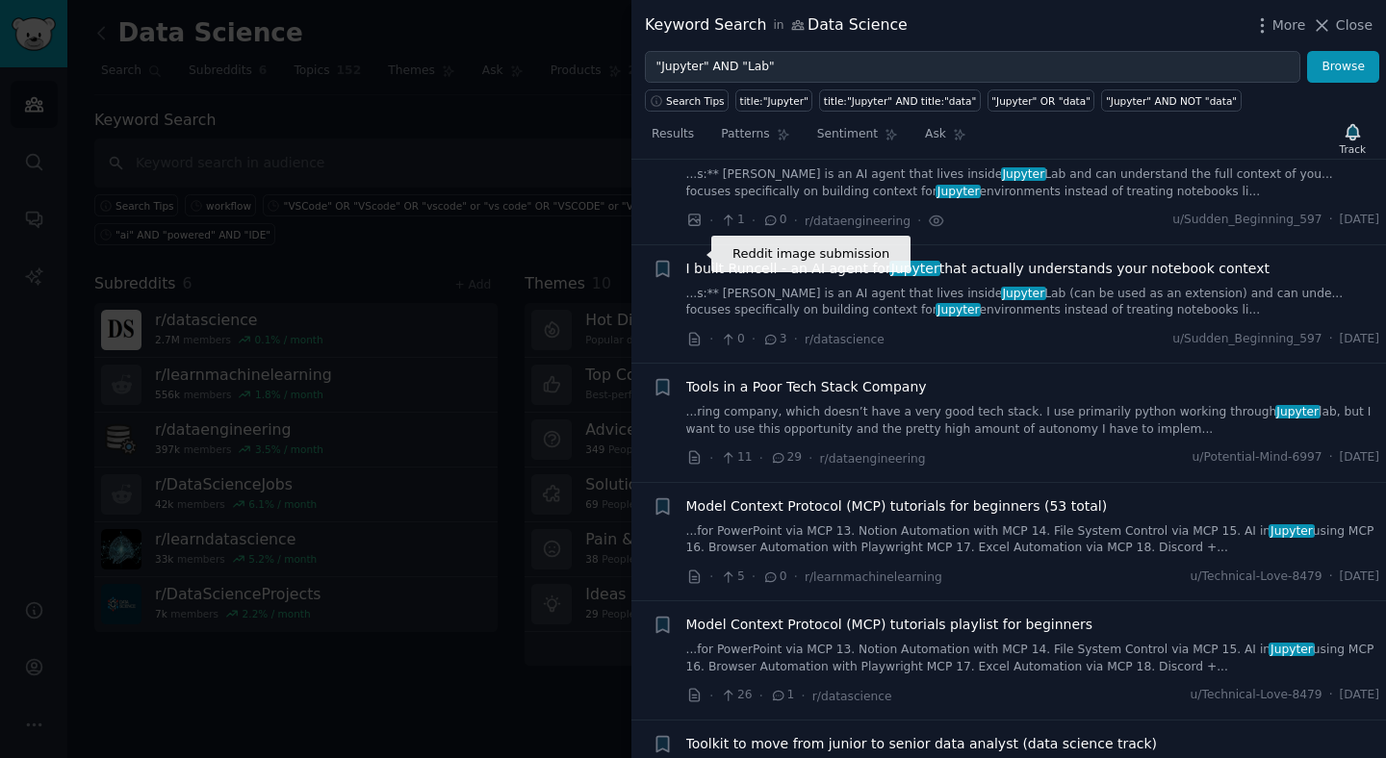
click at [690, 226] on icon at bounding box center [694, 221] width 12 height 12
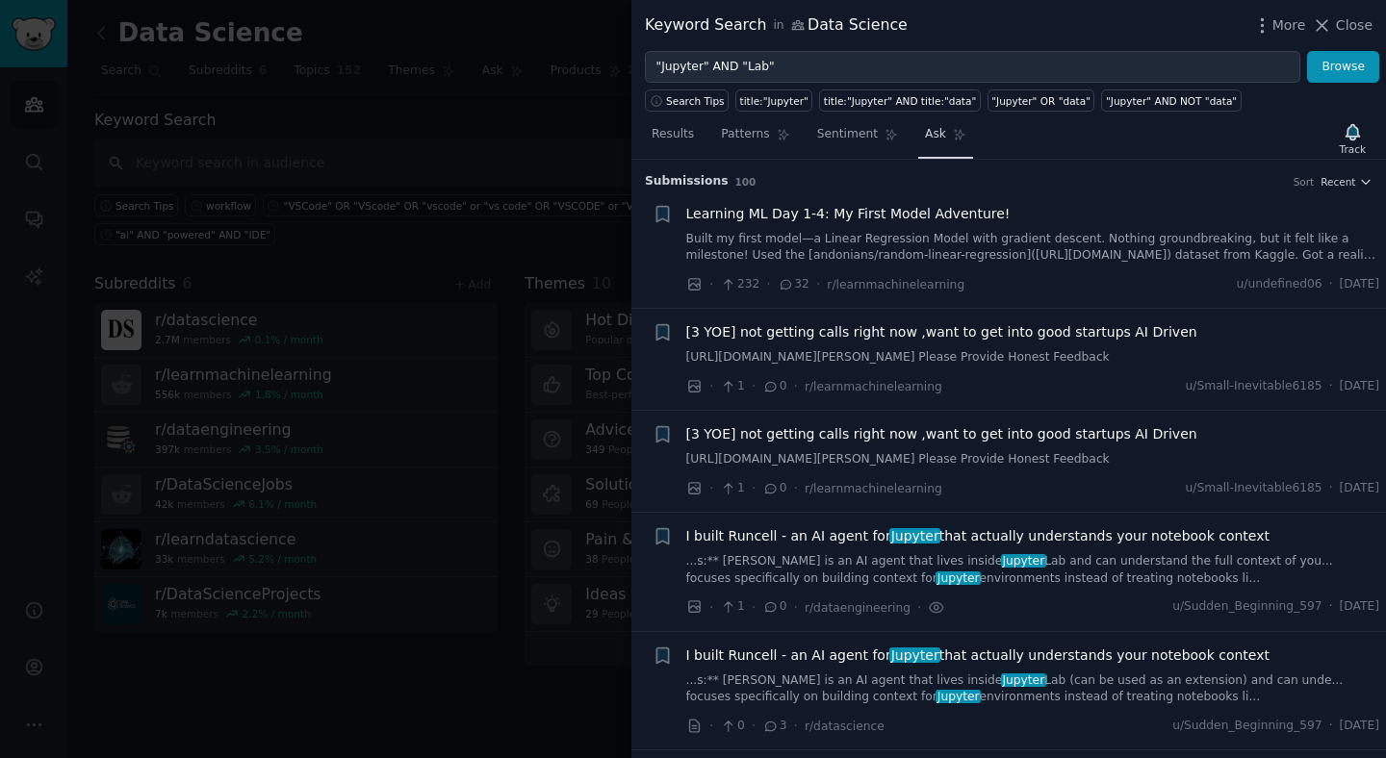
click at [953, 133] on icon at bounding box center [959, 134] width 13 height 13
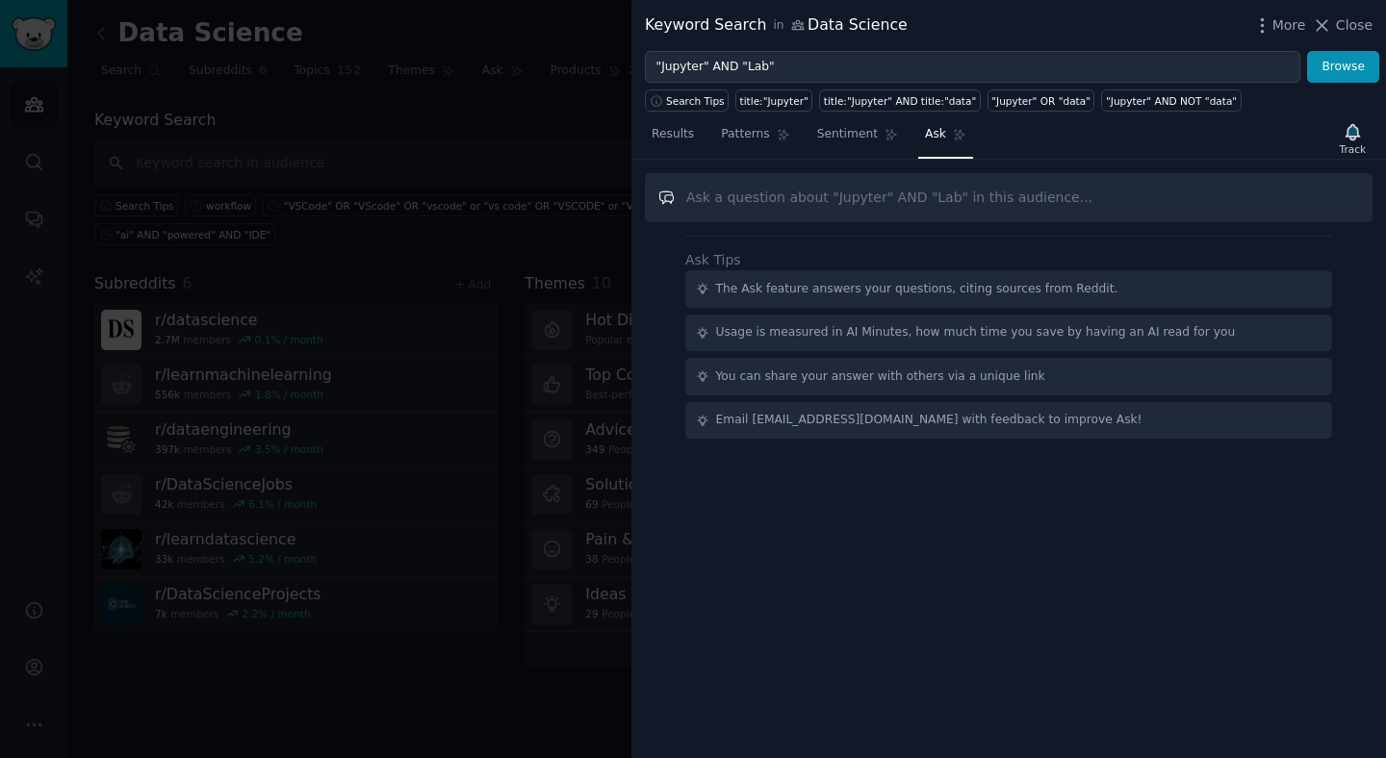
paste input "What is the single most annoying, repetitive, non-creative task a data scientis…"
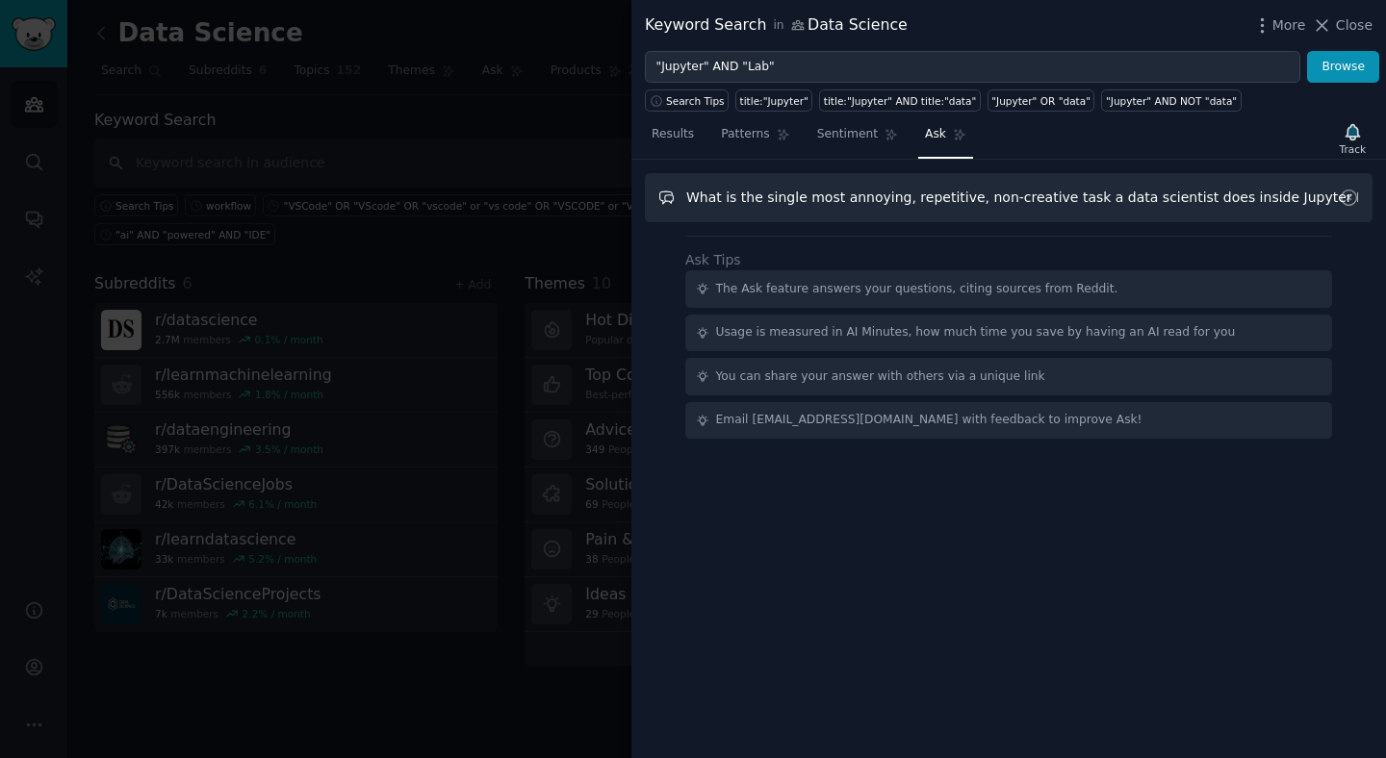
type input "What is the single most annoying, repetitive, non-creative task a data scientis…"
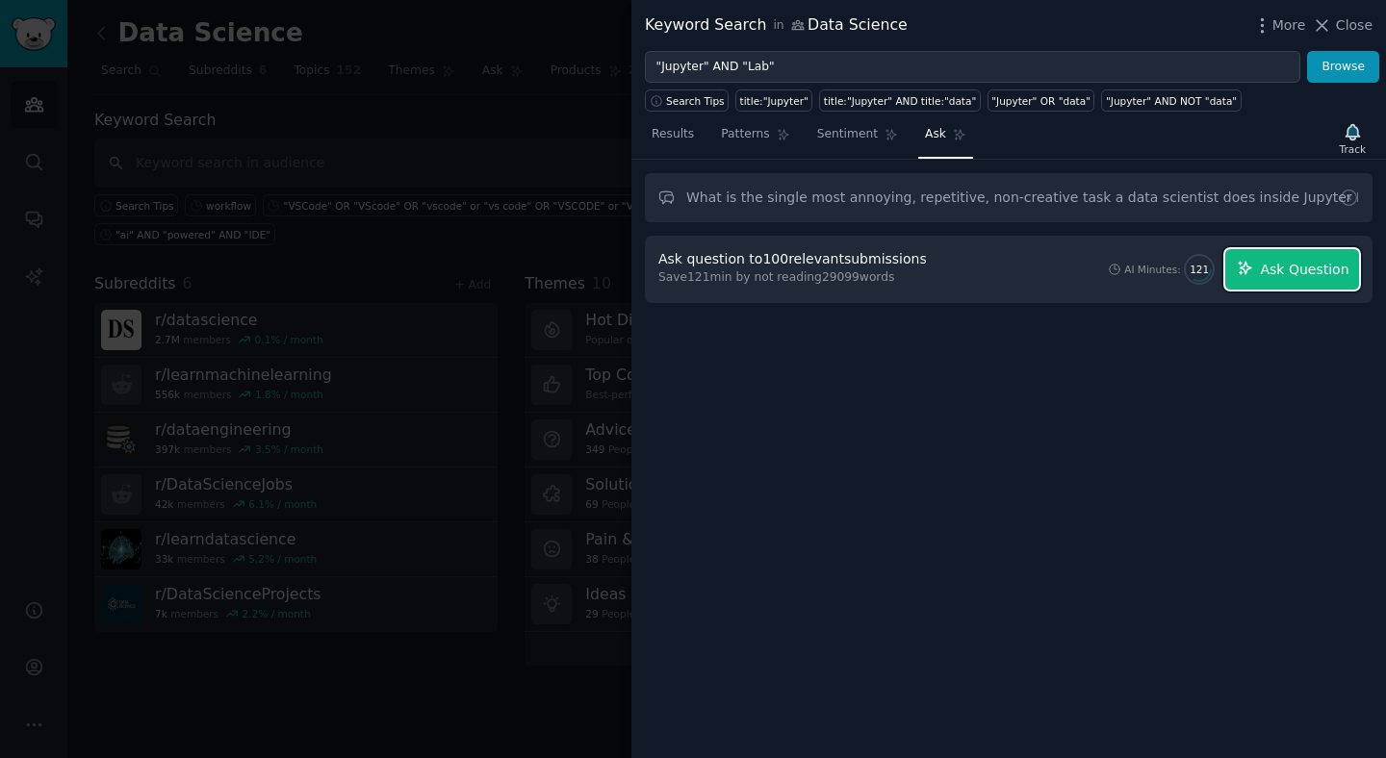
click at [1254, 277] on button "Ask Question" at bounding box center [1292, 269] width 134 height 40
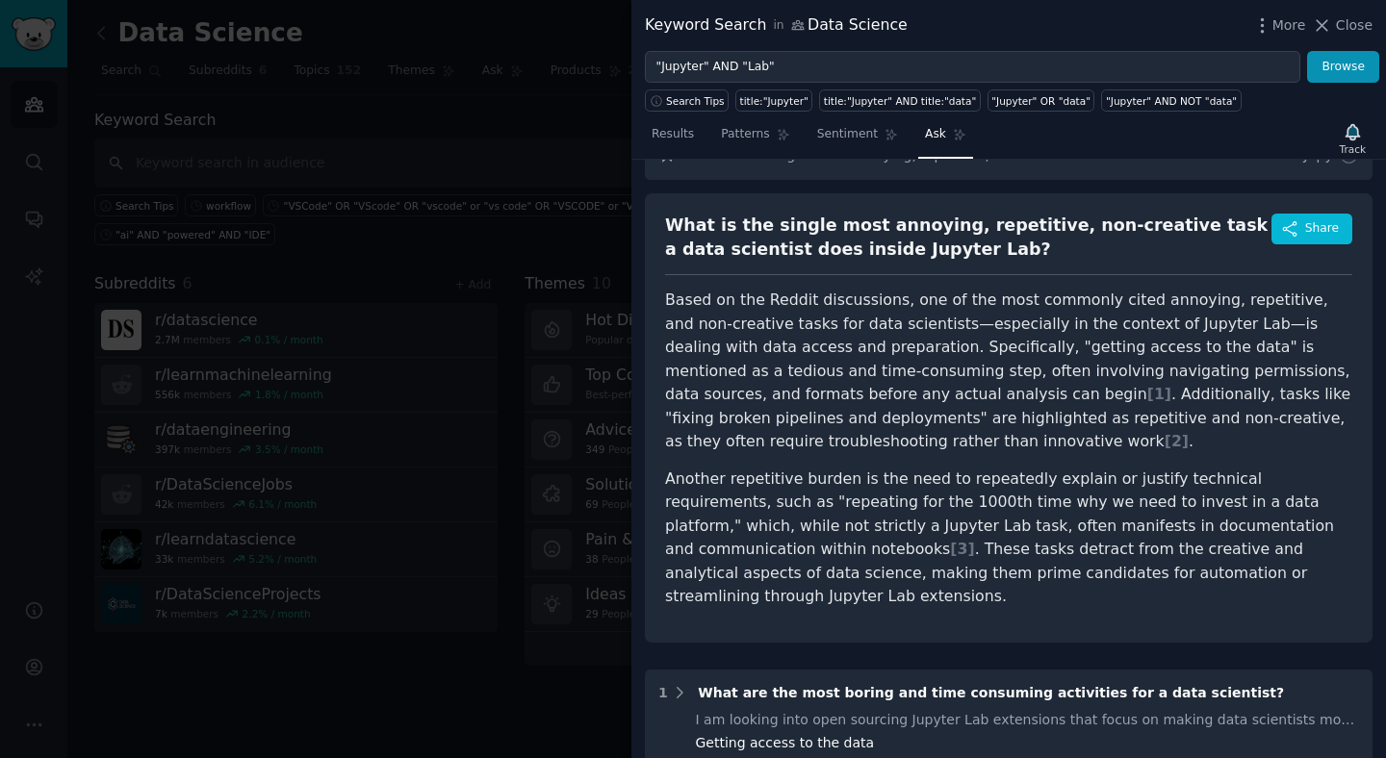
scroll to position [45, 0]
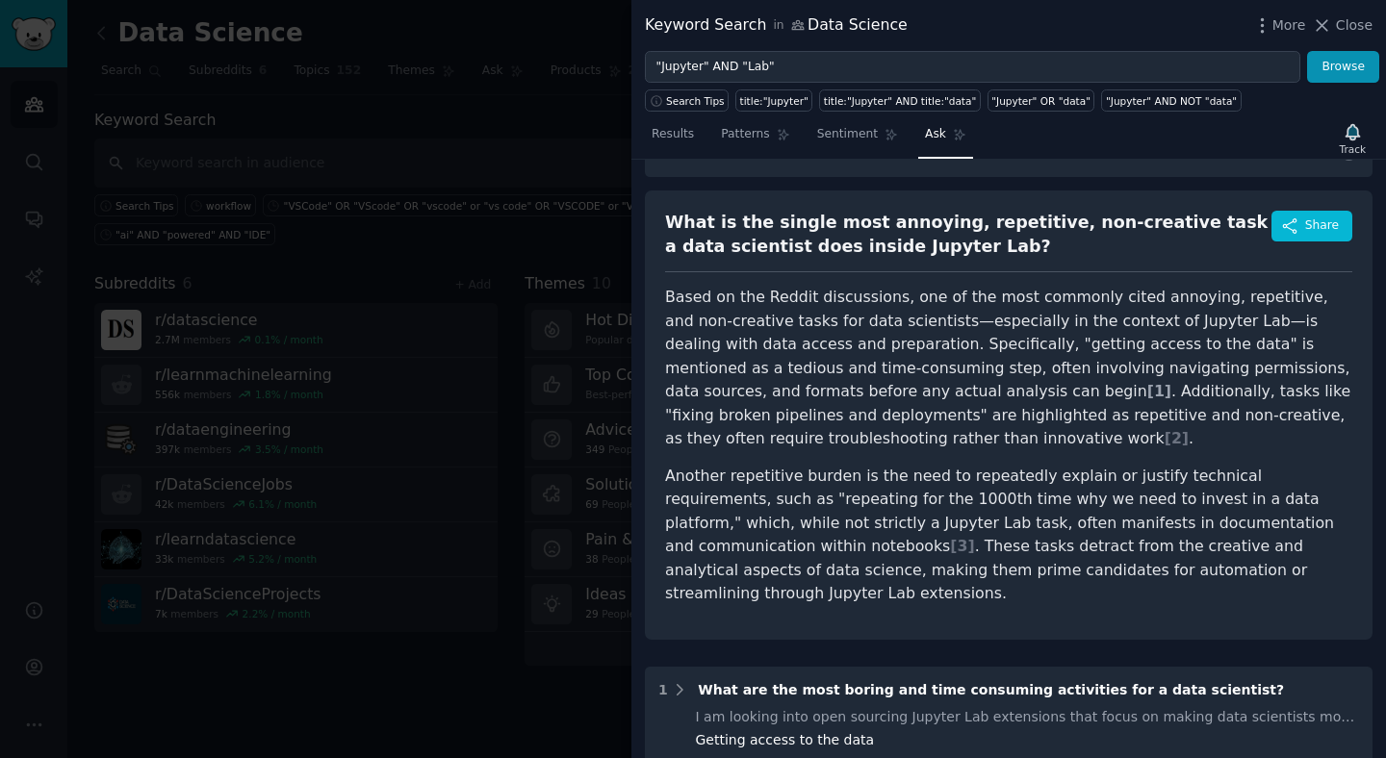
click at [1147, 389] on span "[ 1 ]" at bounding box center [1159, 391] width 24 height 18
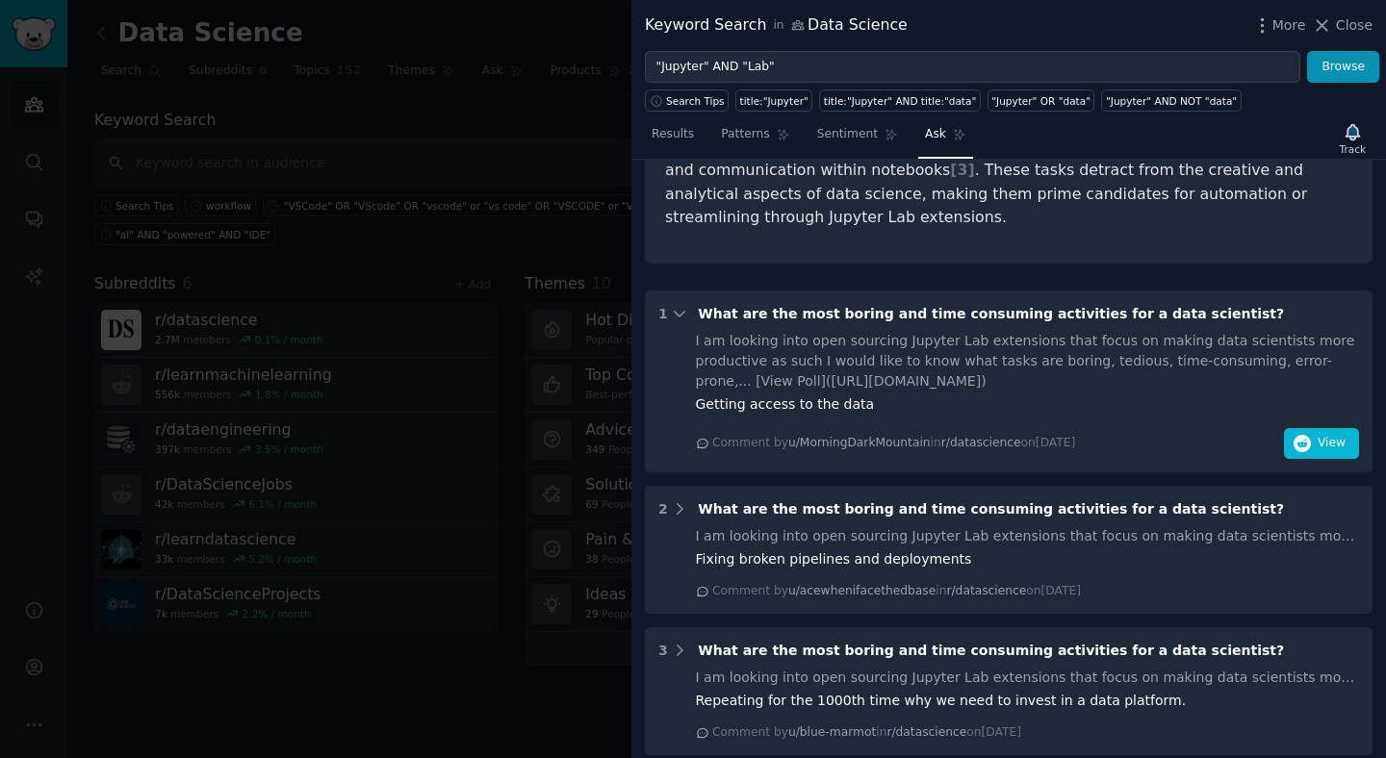
scroll to position [0, 0]
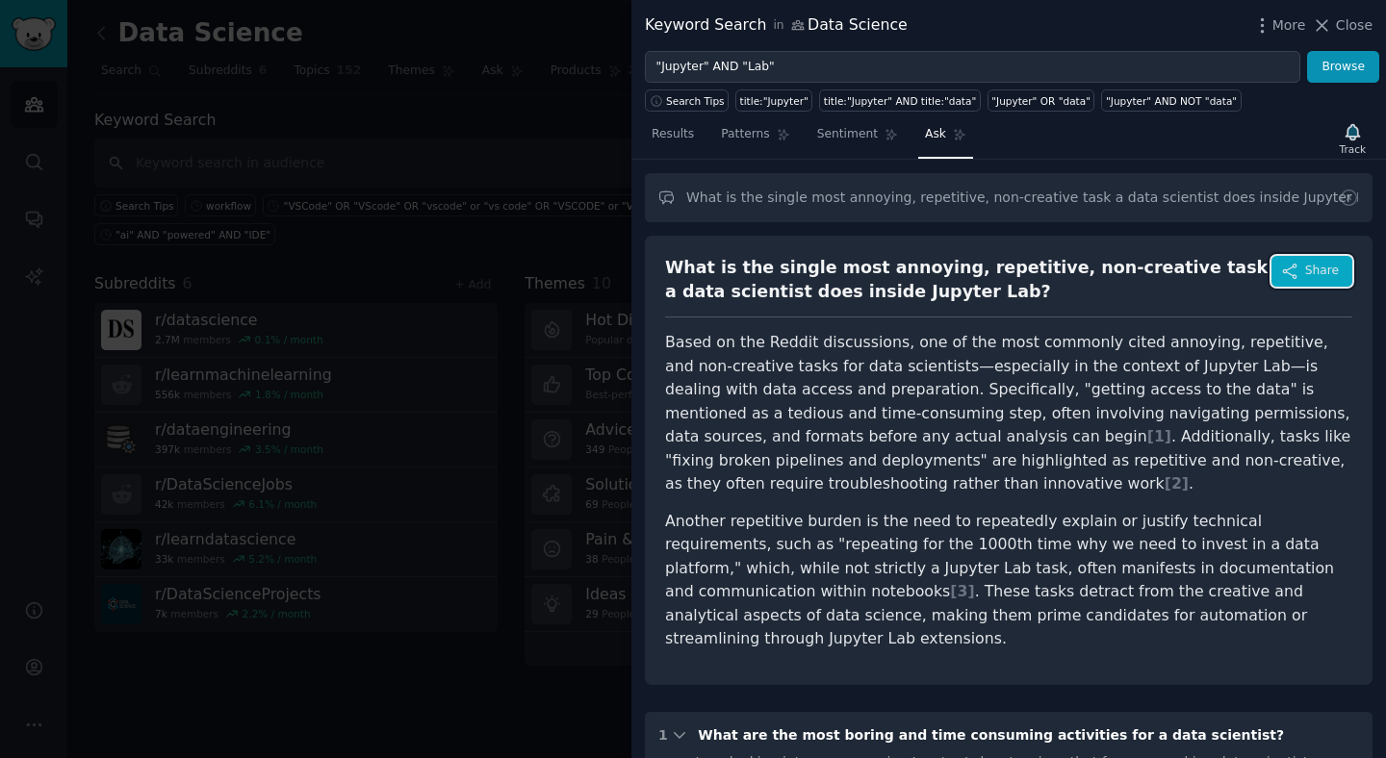
click at [1316, 271] on span "Share" at bounding box center [1322, 271] width 34 height 17
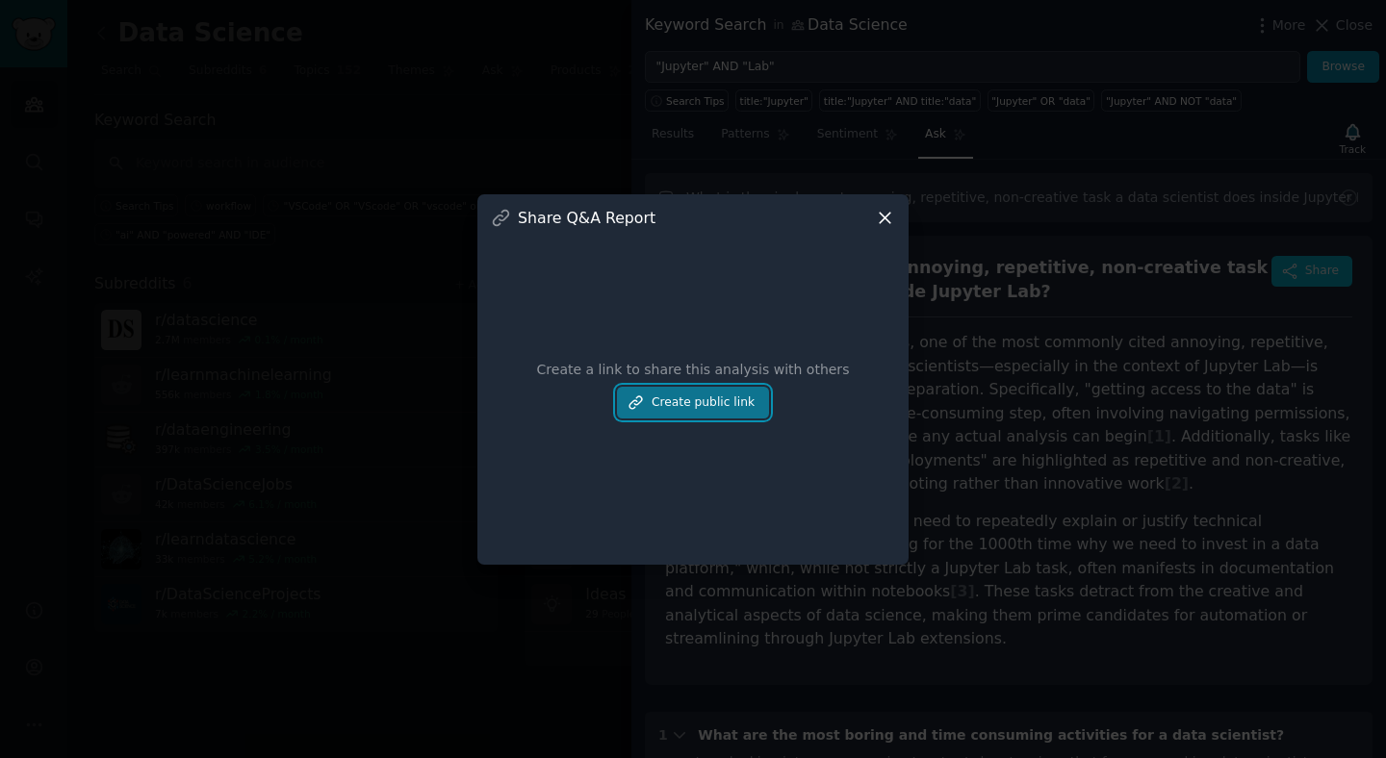
click at [697, 412] on button "Create public link" at bounding box center [693, 403] width 152 height 33
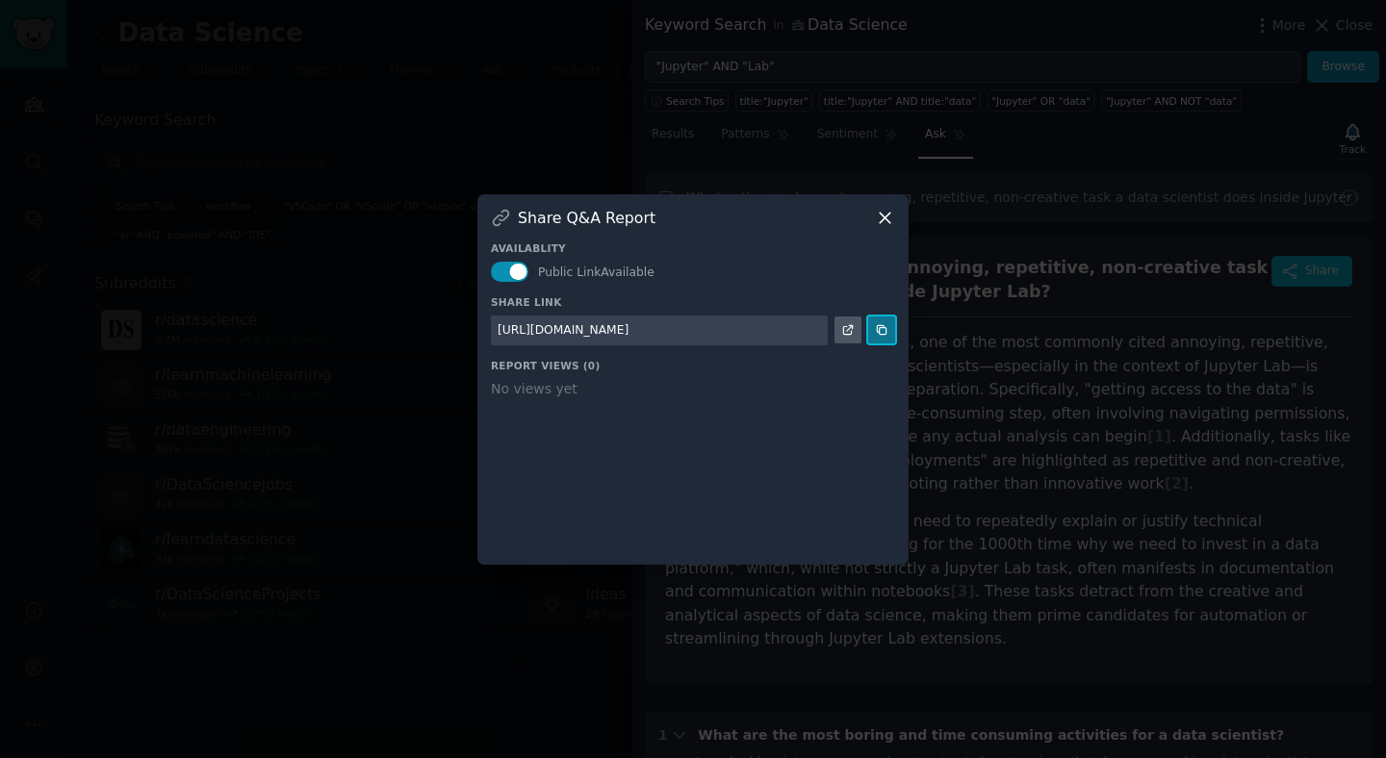
click at [886, 330] on icon at bounding box center [881, 330] width 9 height 9
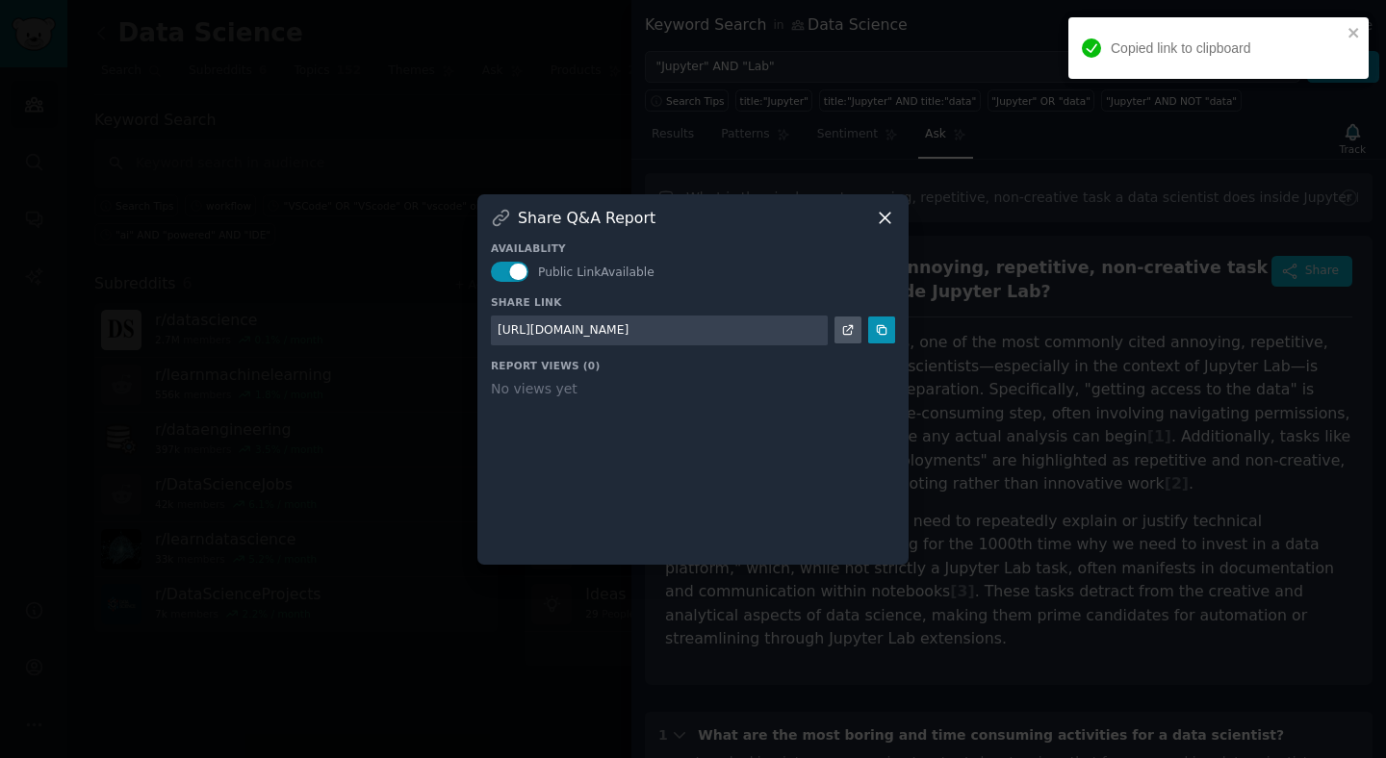
click at [879, 212] on icon at bounding box center [885, 218] width 20 height 20
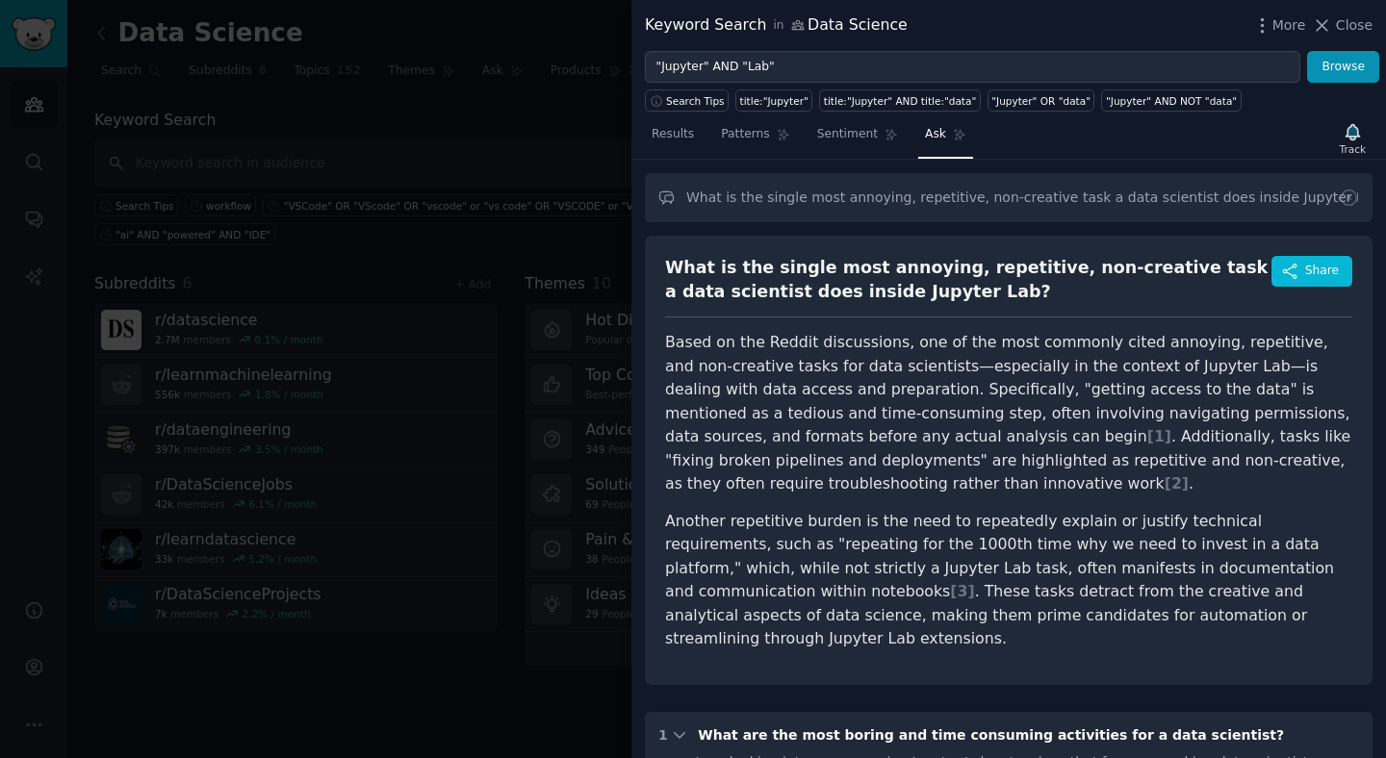
click at [524, 449] on div at bounding box center [693, 379] width 1386 height 758
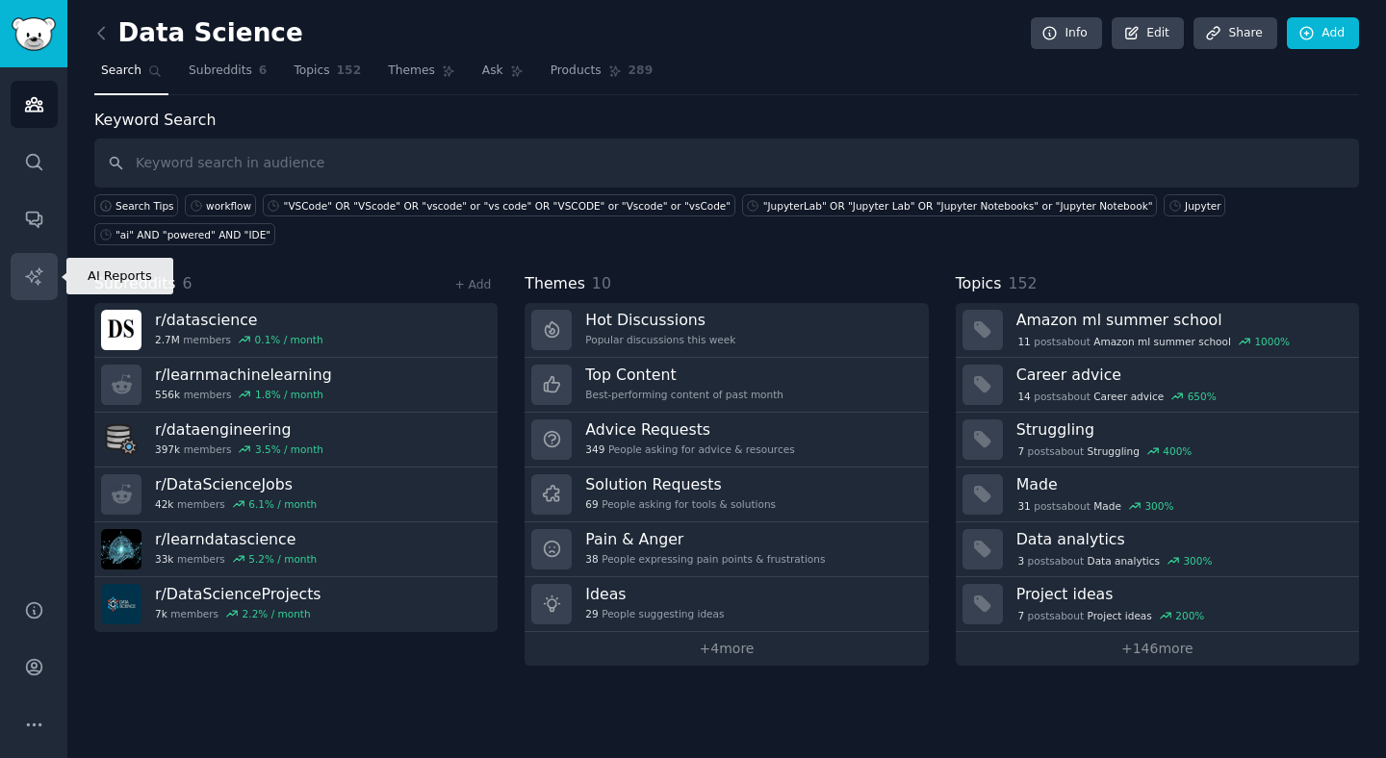
click at [41, 270] on icon "Sidebar" at bounding box center [34, 277] width 20 height 20
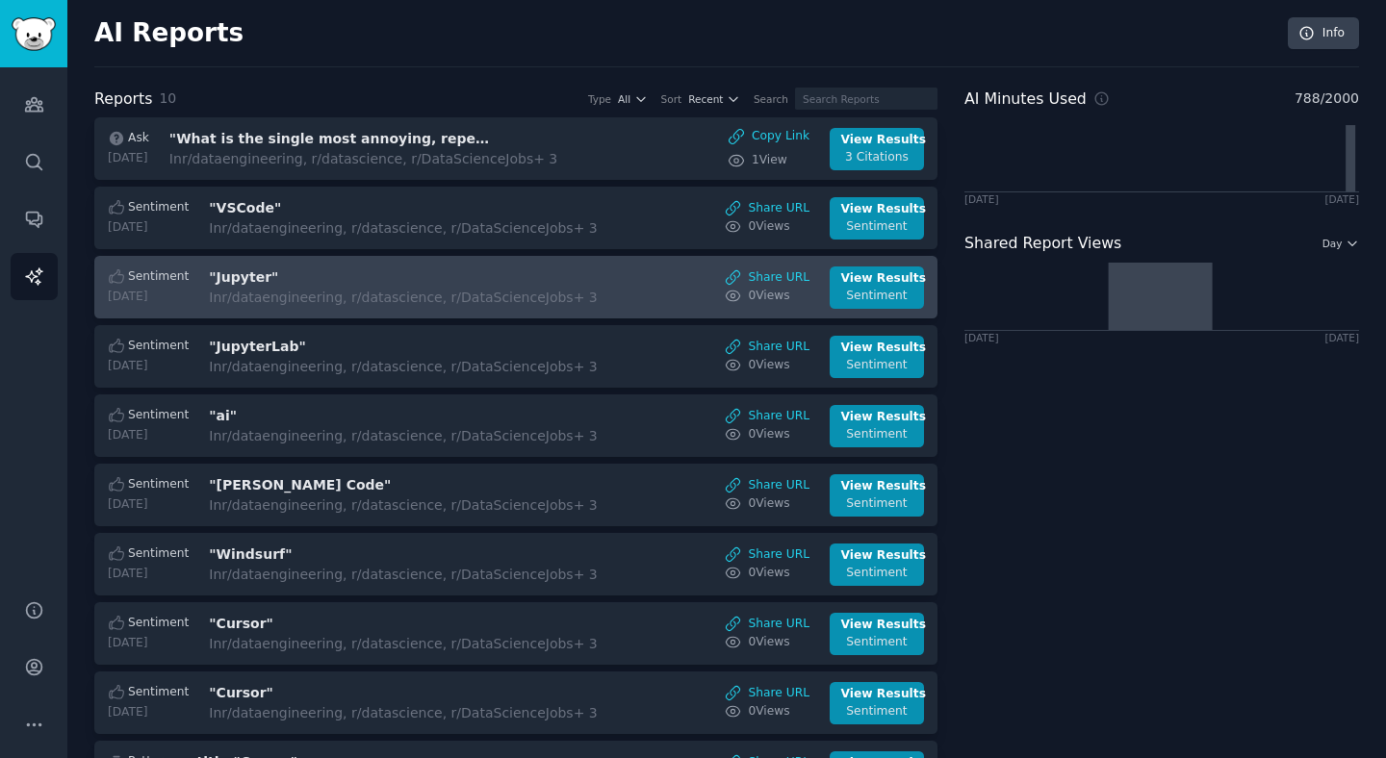
scroll to position [92, 0]
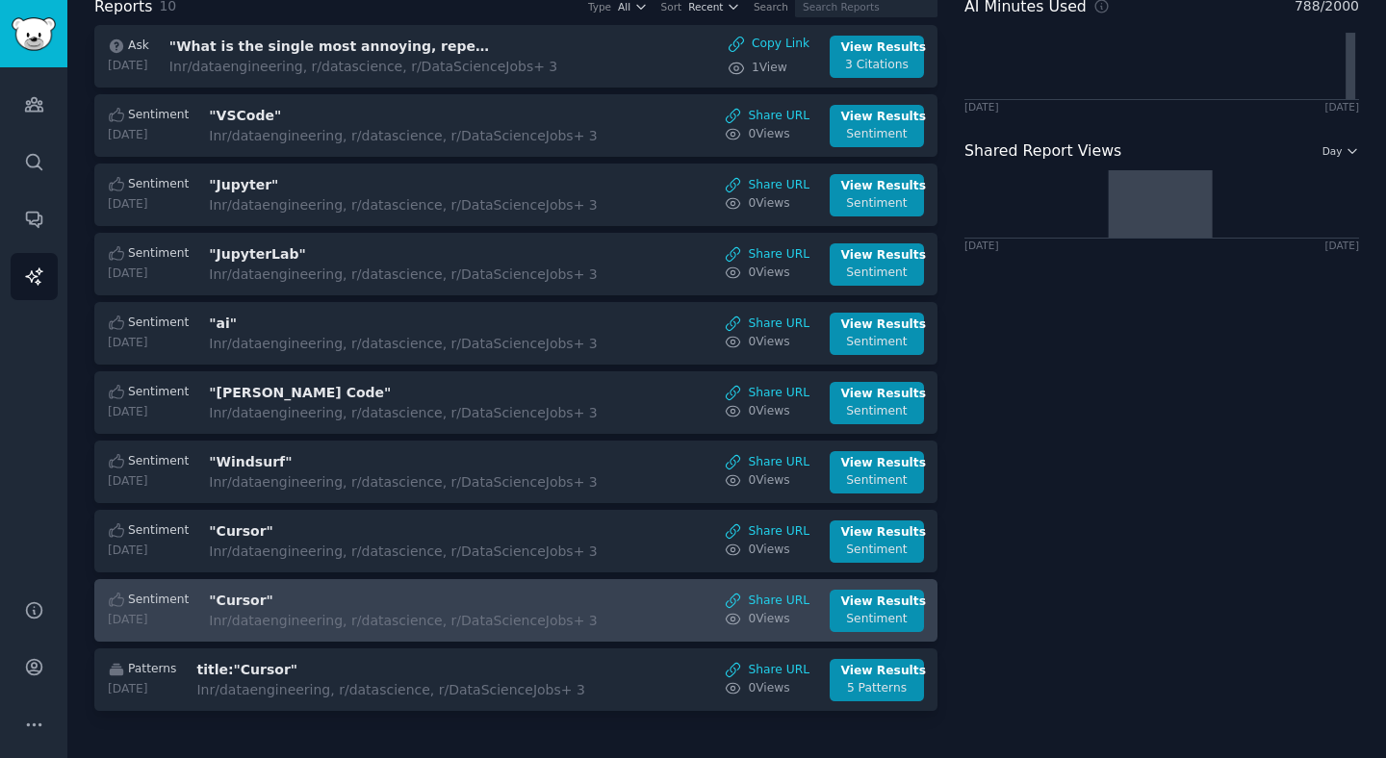
click at [305, 636] on link "Sentiment 2025-09-15 "Cursor" In r/dataengineering, r/datascience, r/DataScienc…" at bounding box center [515, 610] width 843 height 63
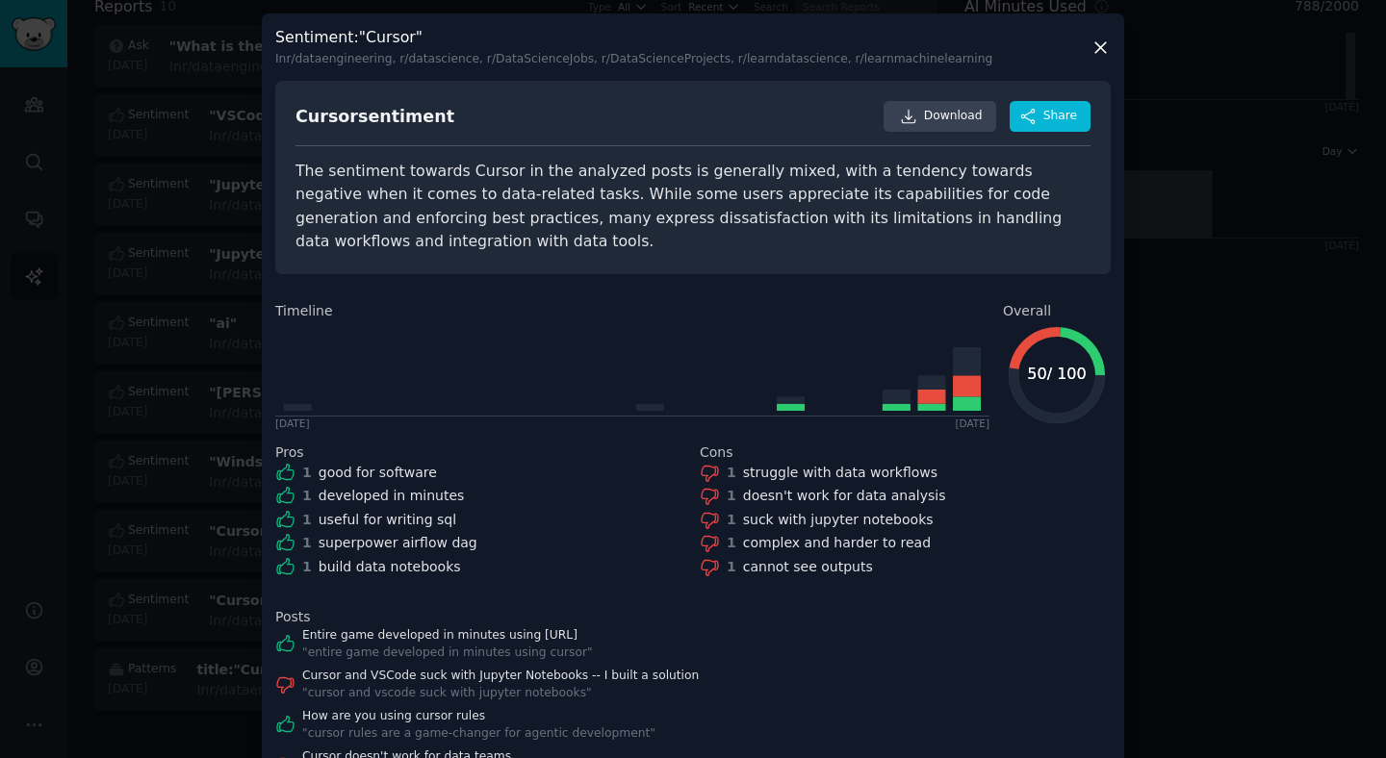
click at [110, 415] on div at bounding box center [693, 379] width 1386 height 758
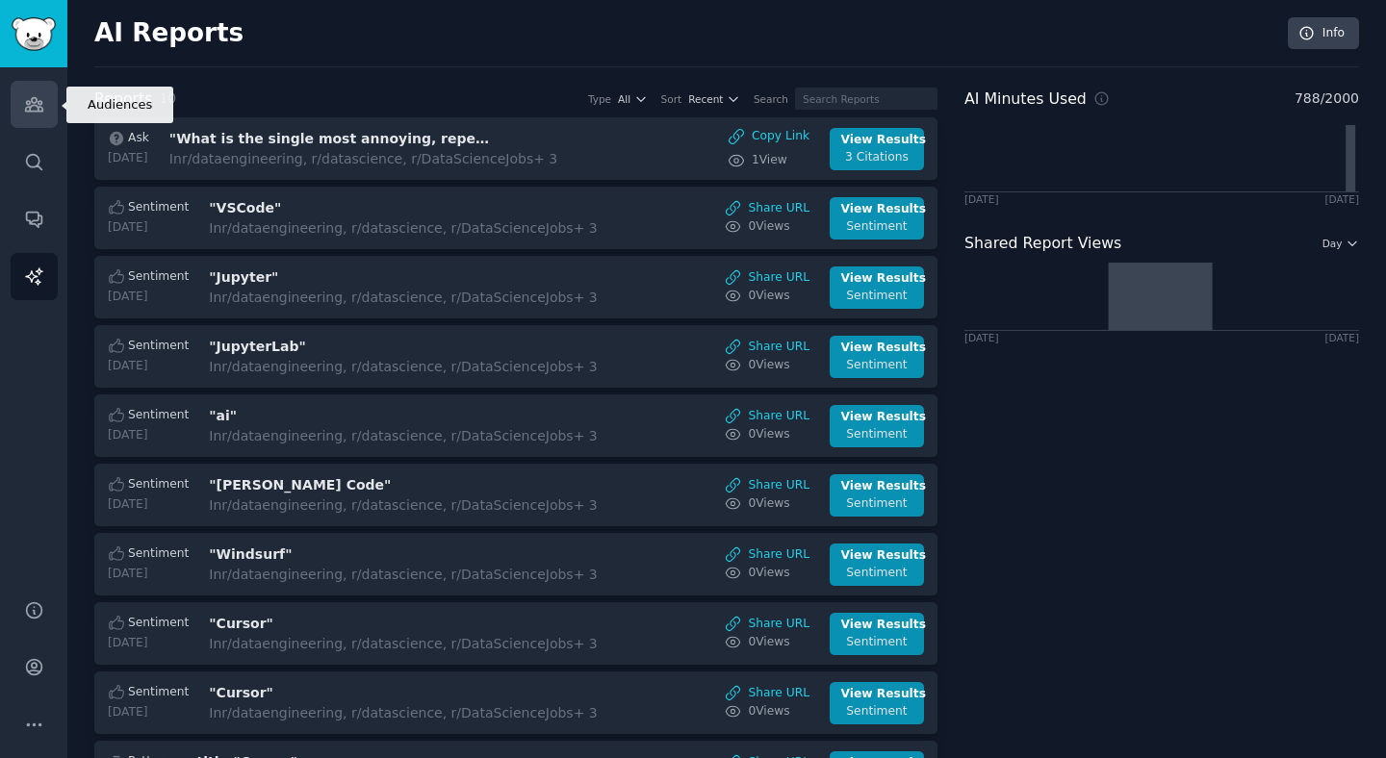
click at [22, 89] on link "Audiences" at bounding box center [34, 104] width 47 height 47
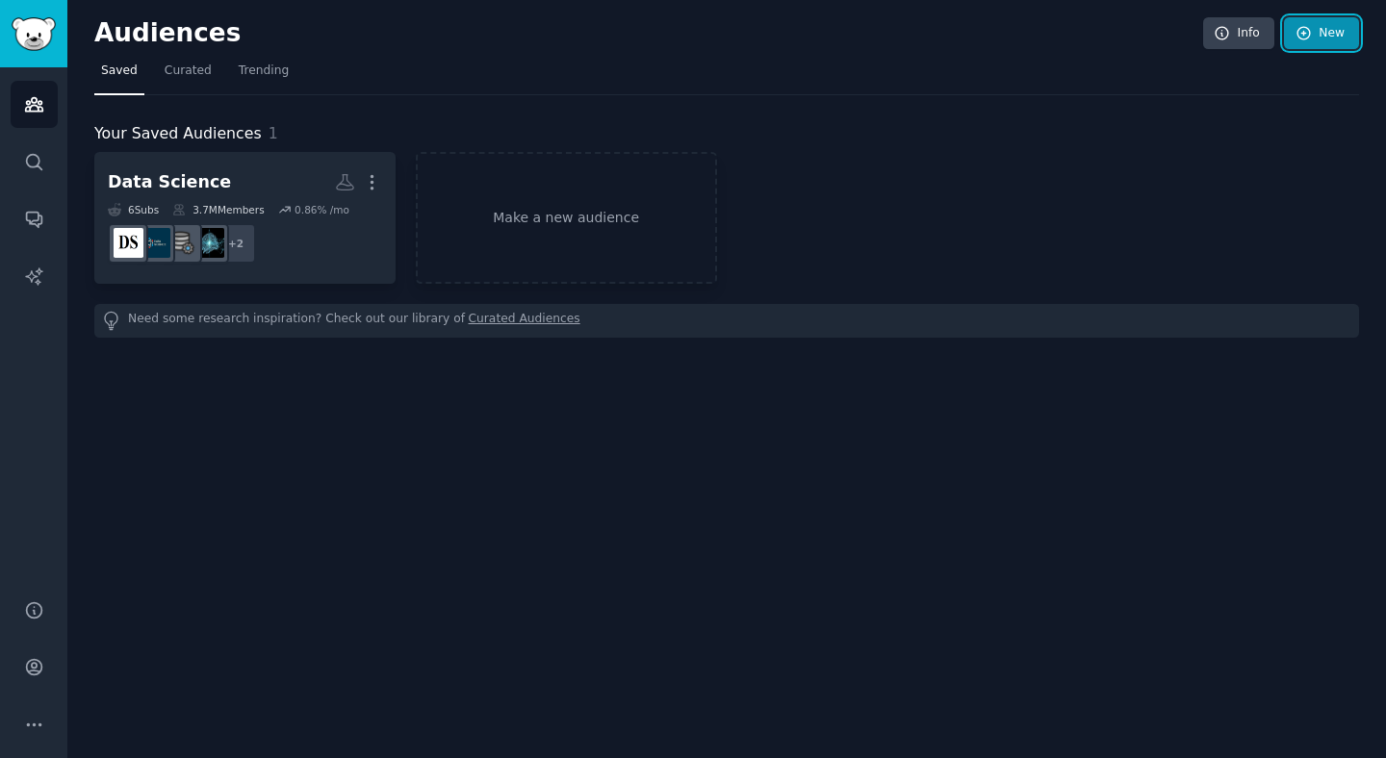
click at [1314, 46] on link "New" at bounding box center [1321, 33] width 75 height 33
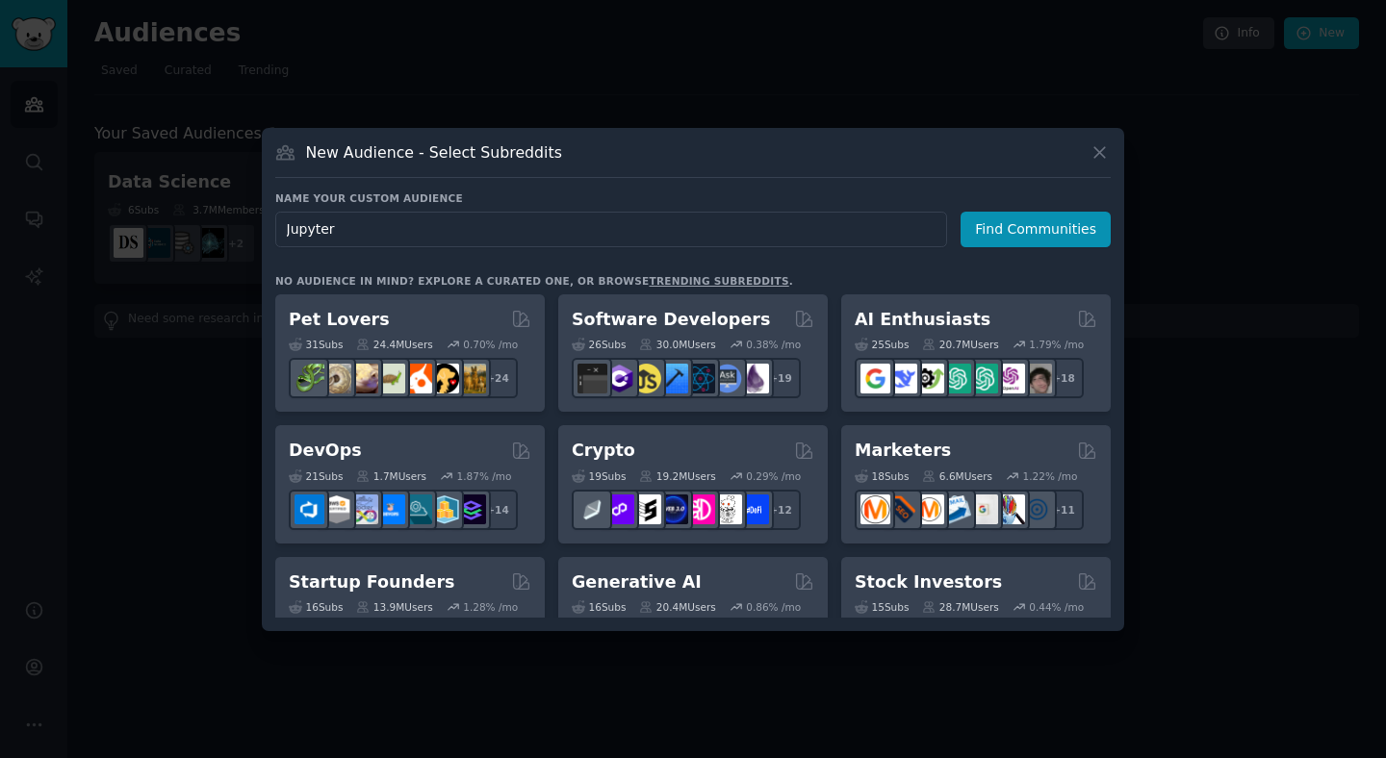
type input "Jupyter"
click button "Find Communities" at bounding box center [1036, 230] width 150 height 36
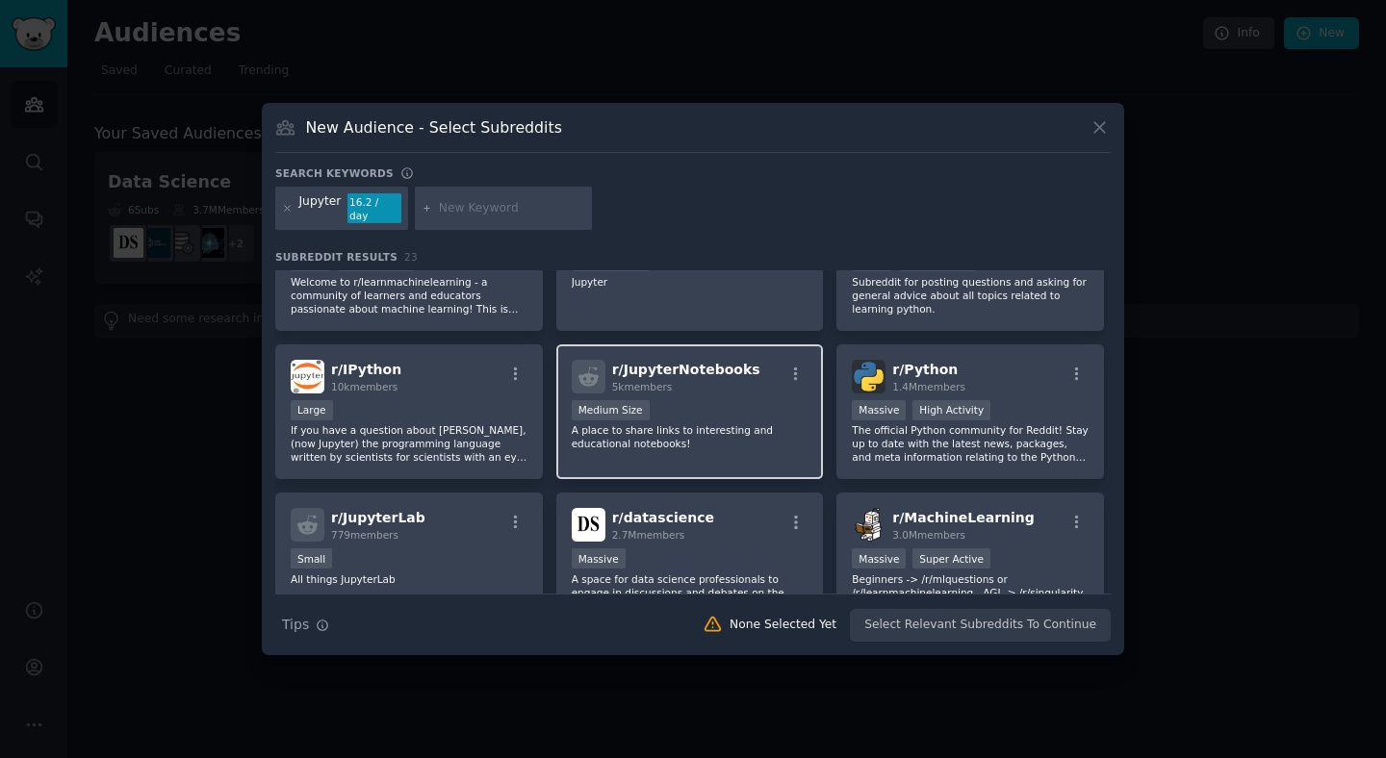
scroll to position [97, 0]
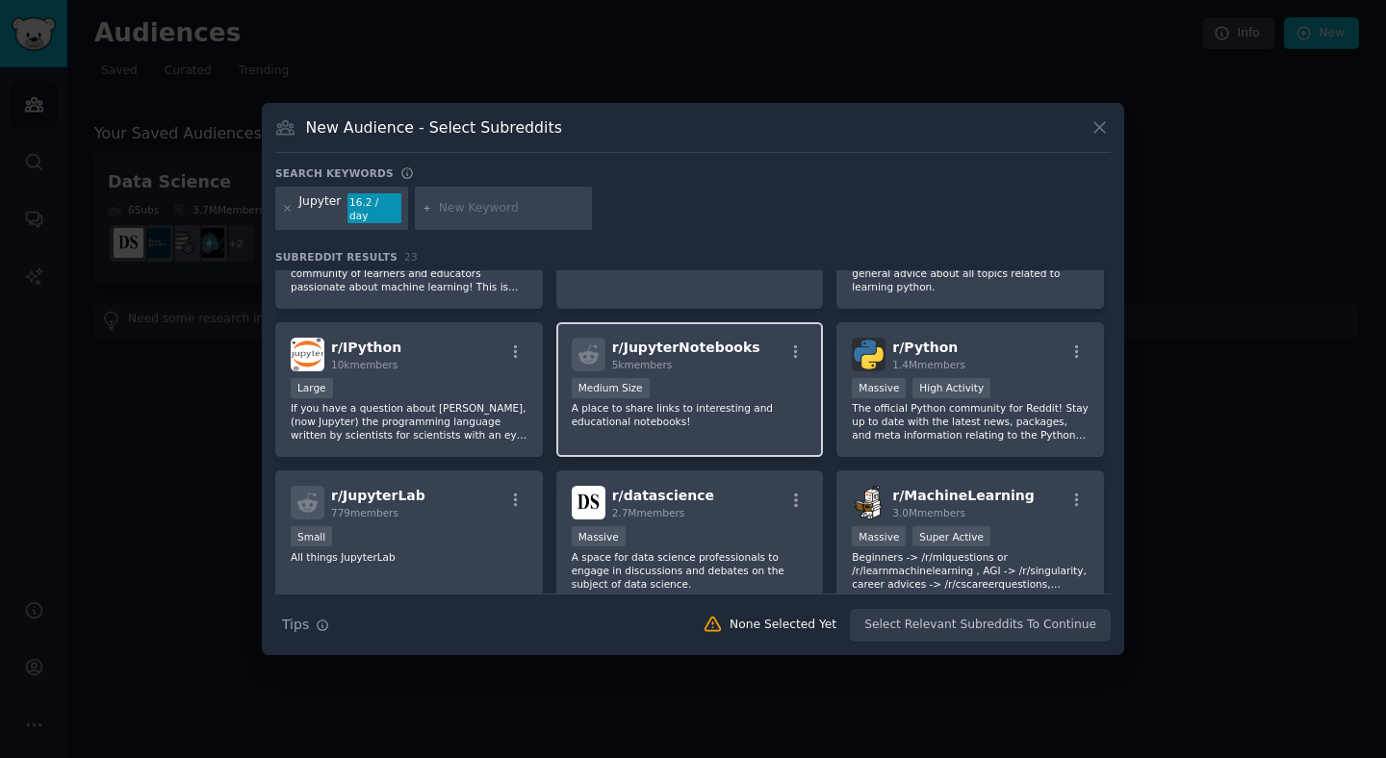
click at [738, 392] on div "Medium Size" at bounding box center [690, 390] width 237 height 24
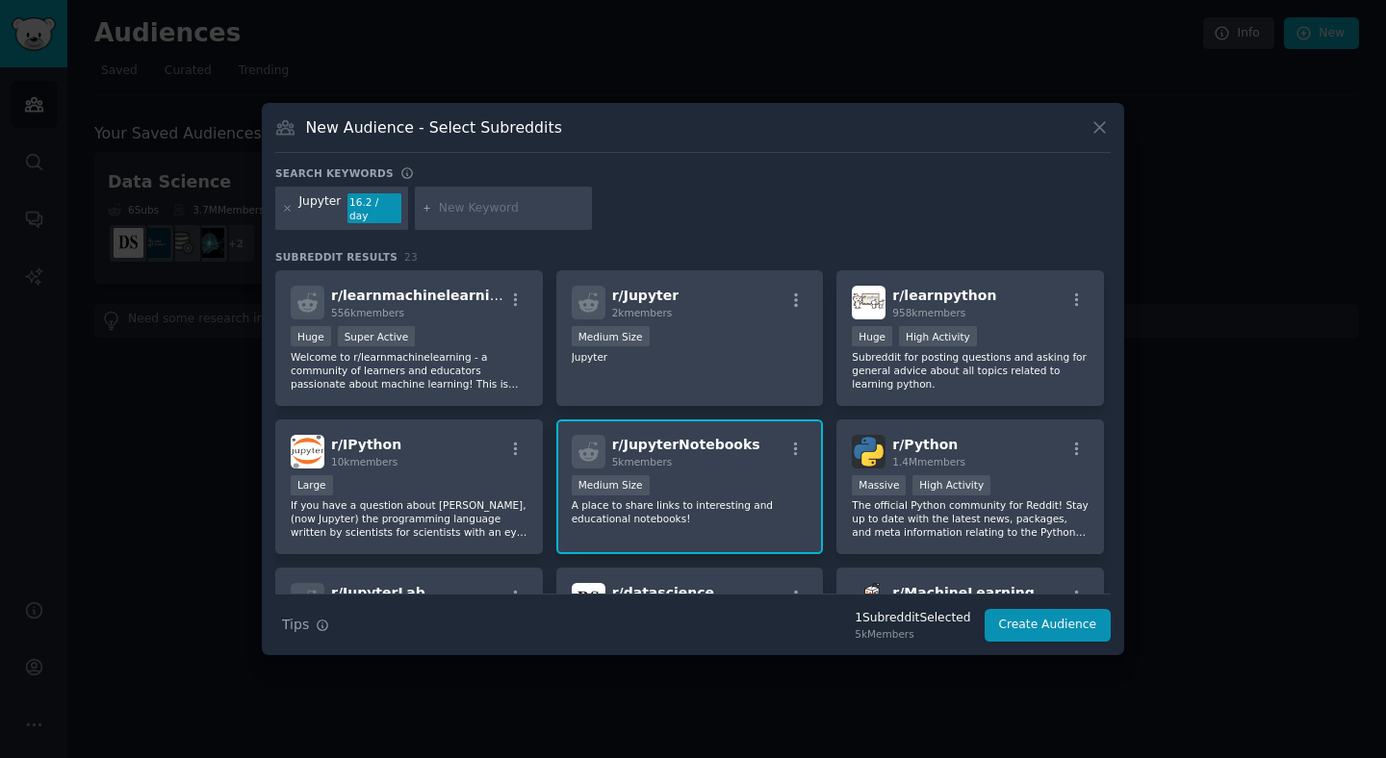
scroll to position [104, 0]
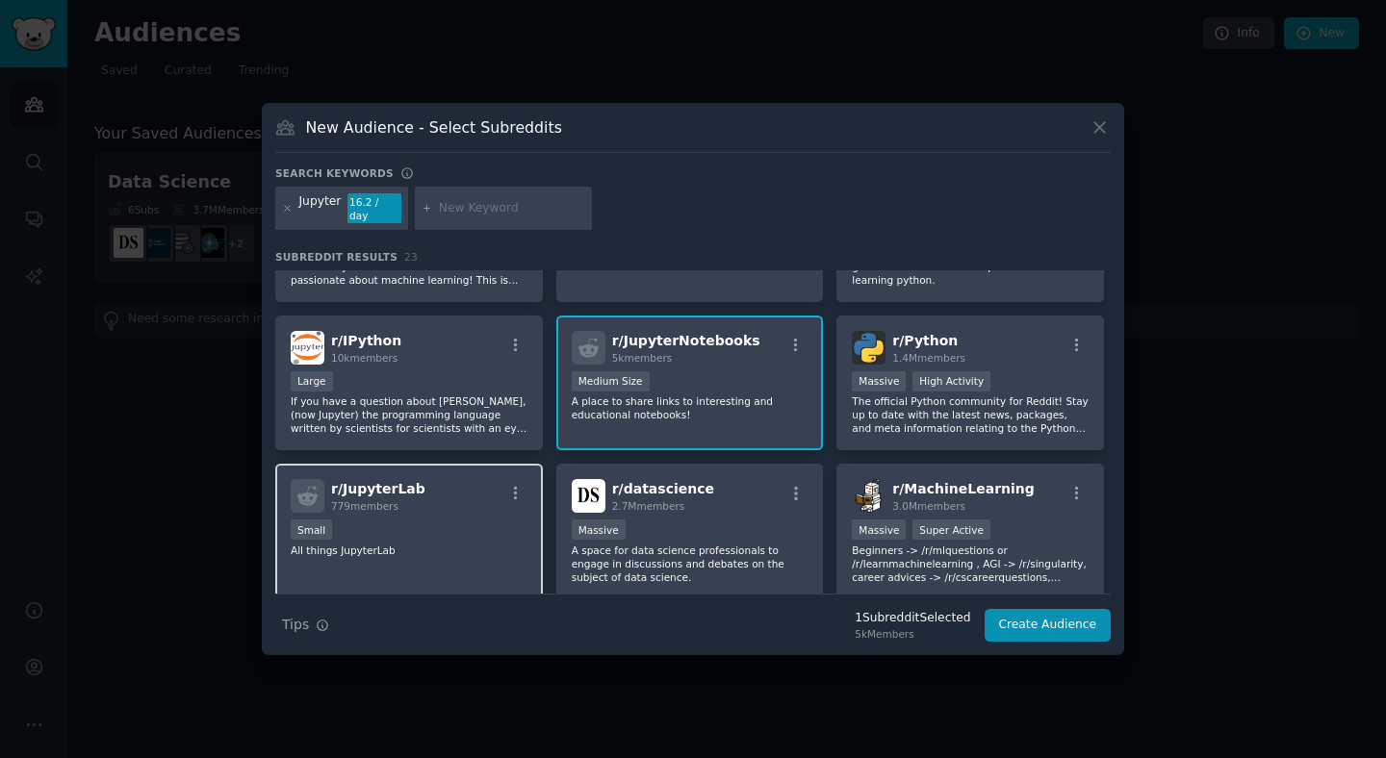
click at [356, 544] on p "All things JupyterLab" at bounding box center [409, 550] width 237 height 13
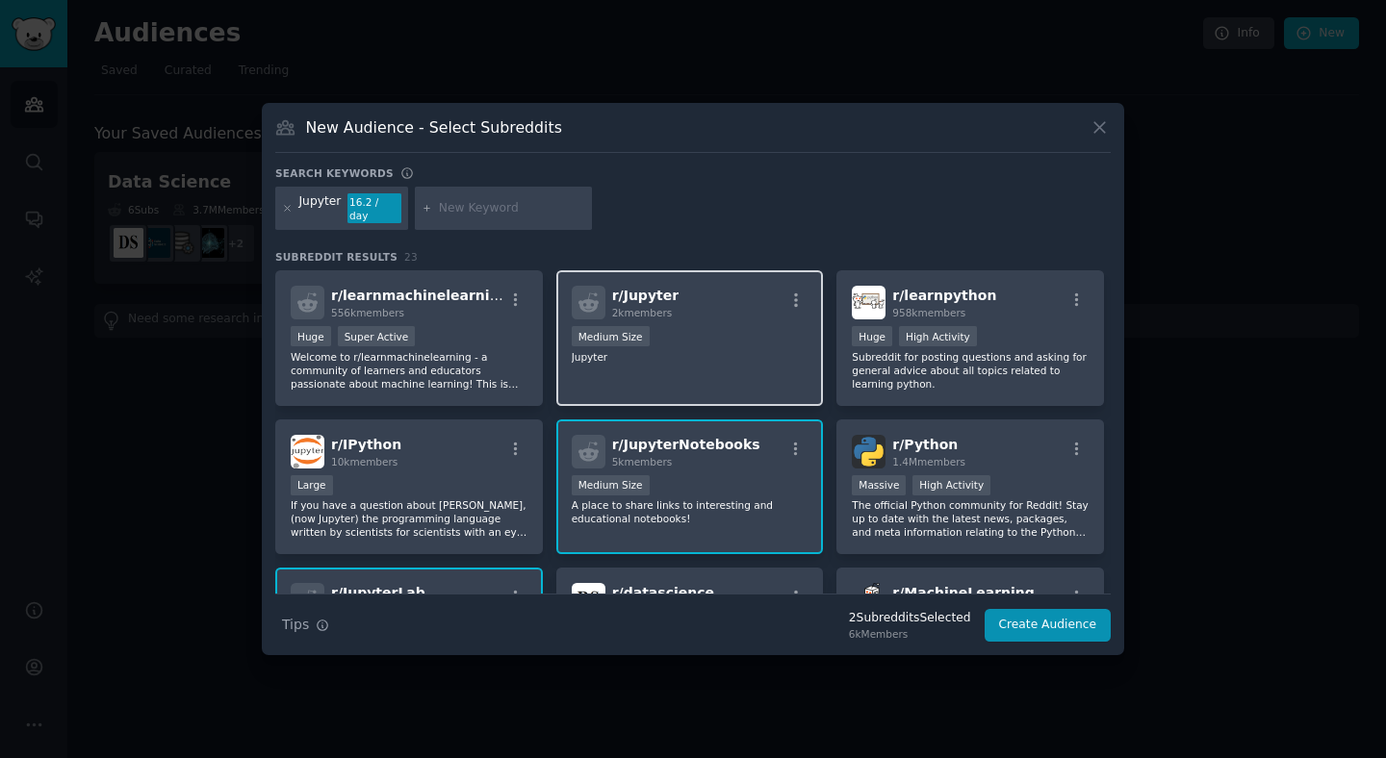
click at [693, 326] on div "1000 - 10,000 members Medium Size" at bounding box center [690, 338] width 237 height 24
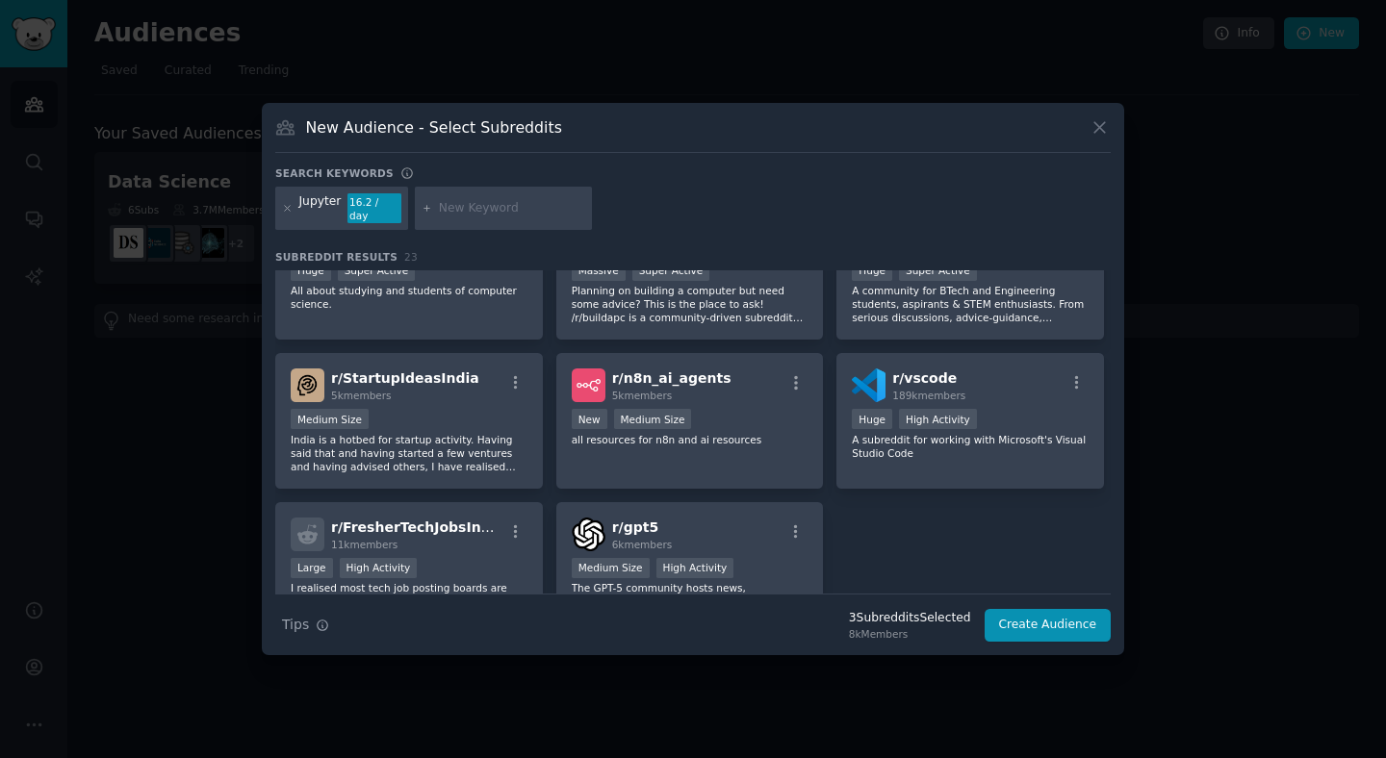
scroll to position [861, 0]
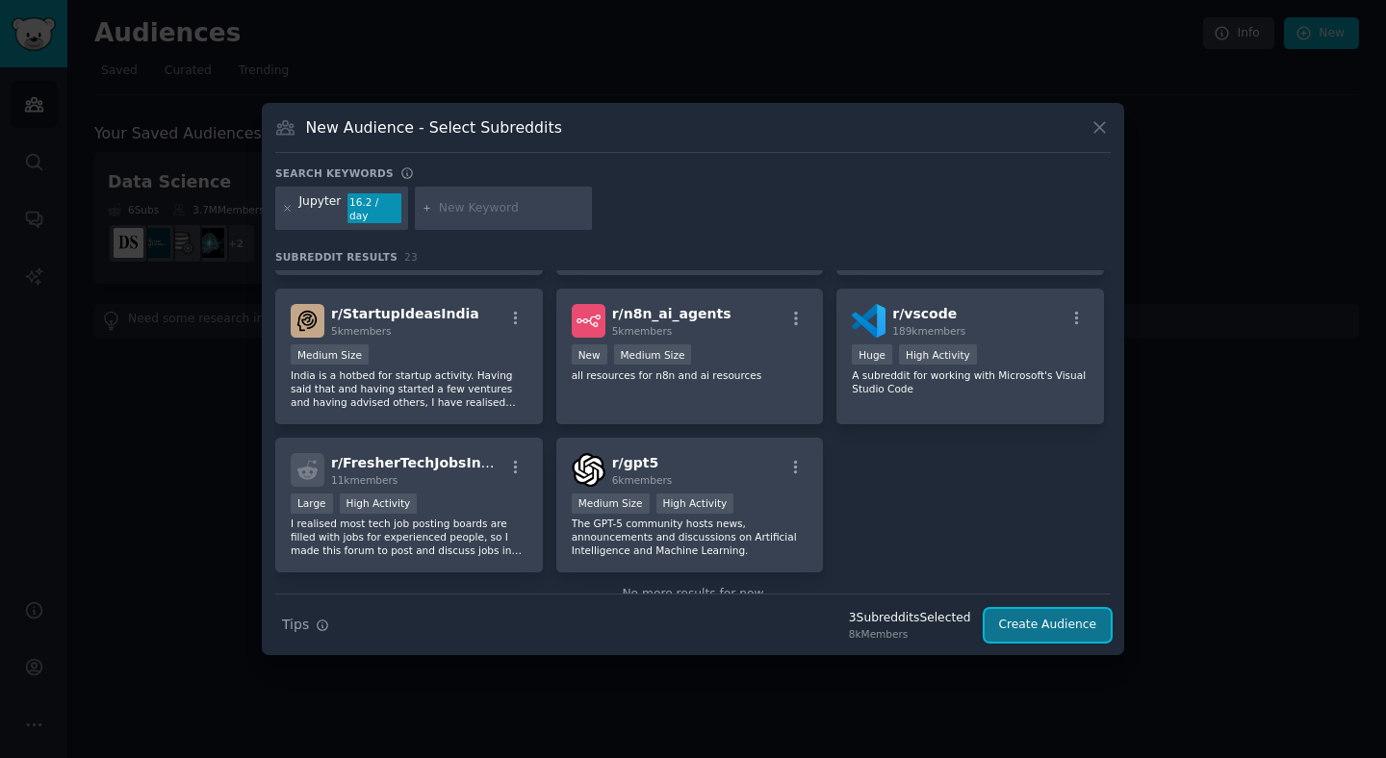
click at [1062, 622] on button "Create Audience" at bounding box center [1048, 625] width 127 height 33
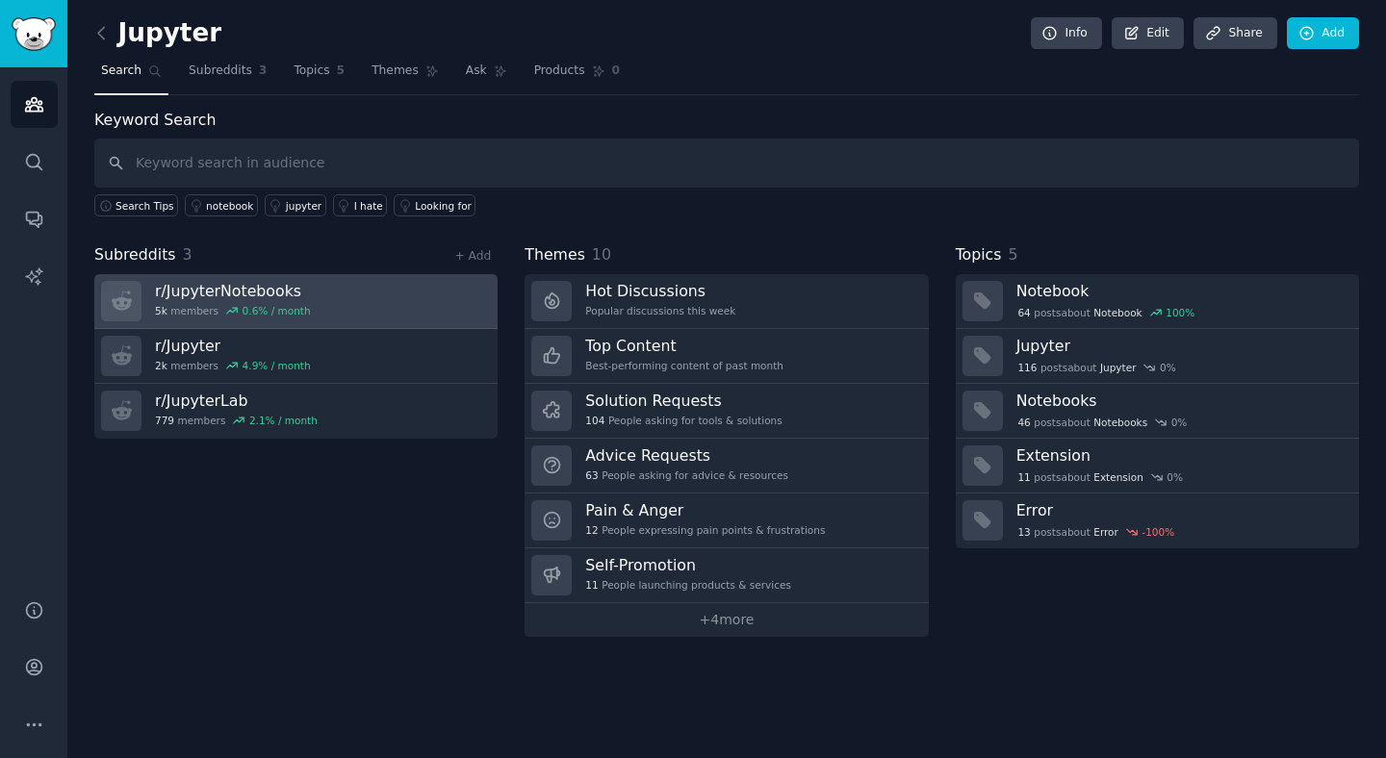
click at [203, 295] on h3 "r/ JupyterNotebooks" at bounding box center [233, 291] width 156 height 20
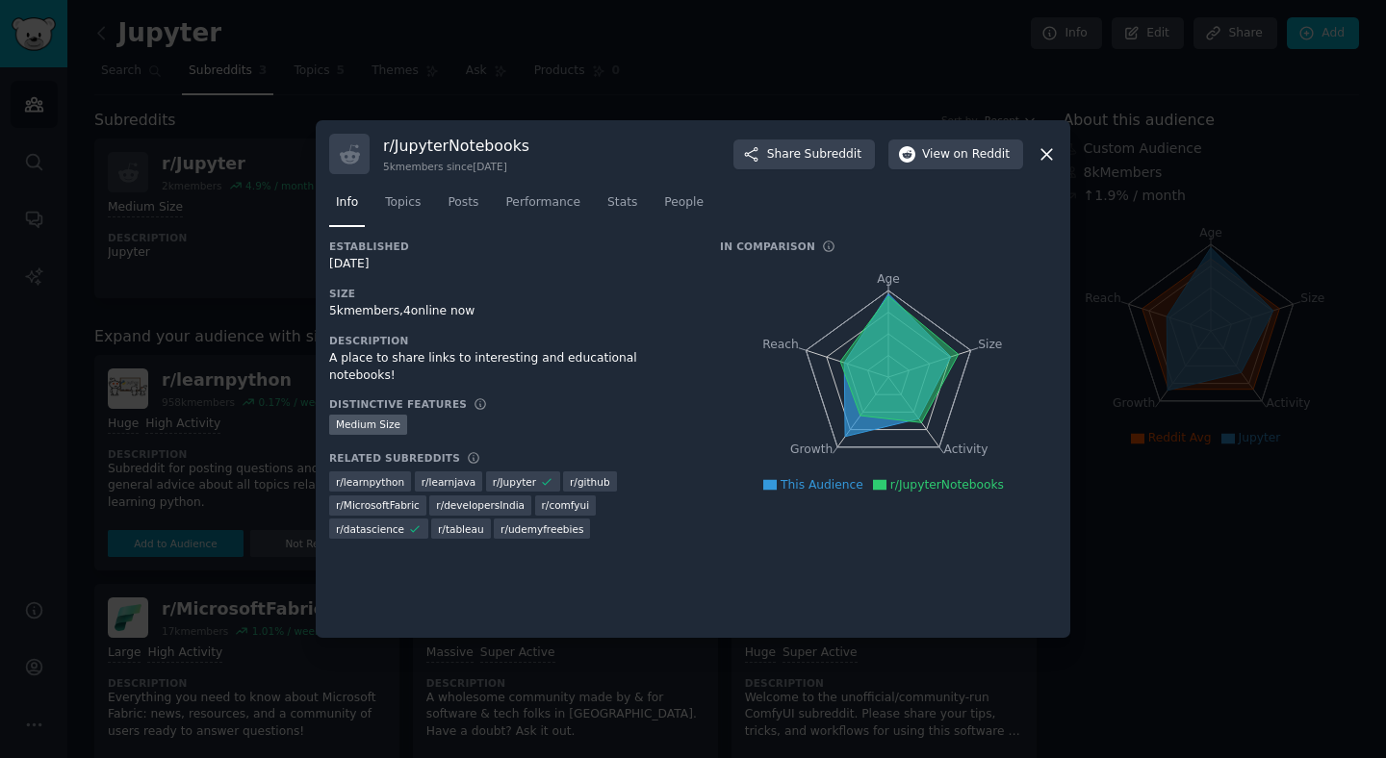
click at [218, 336] on div at bounding box center [693, 379] width 1386 height 758
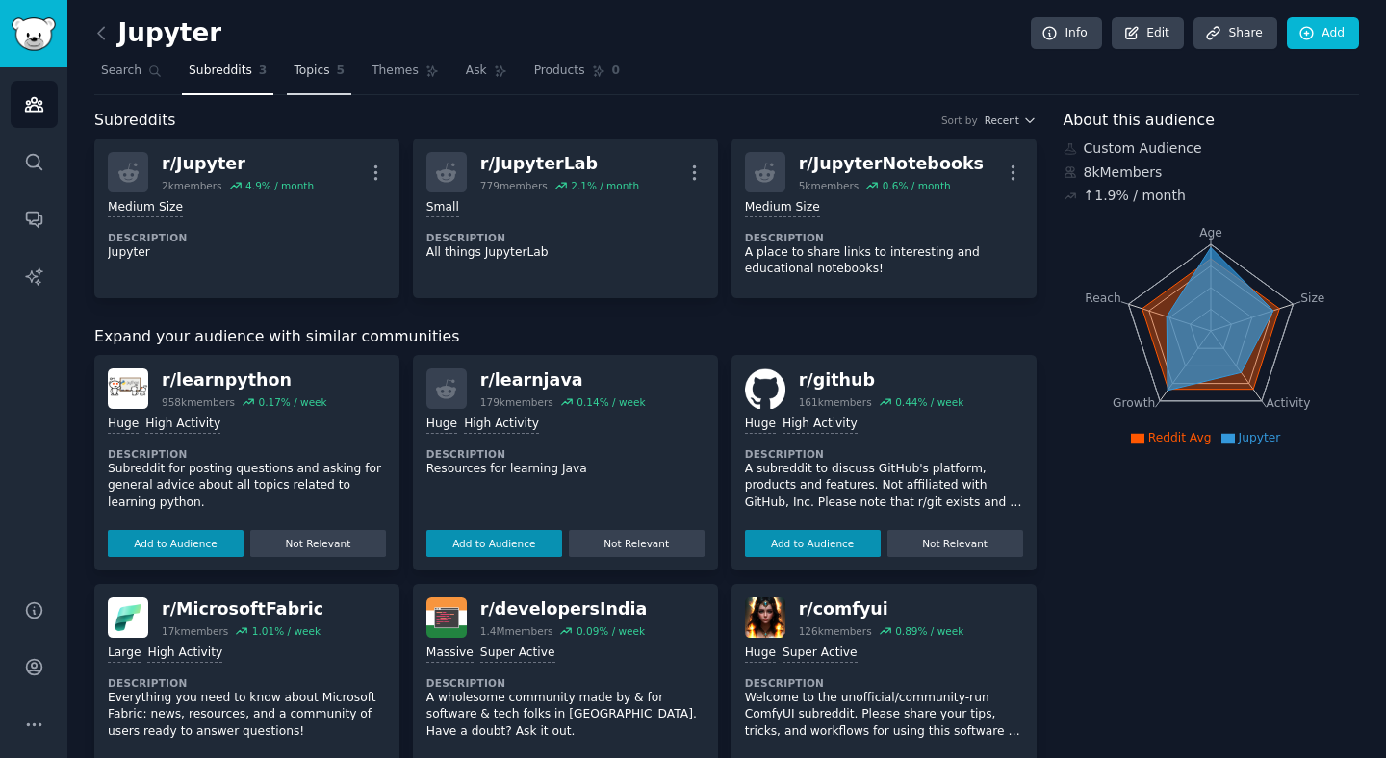
click at [329, 90] on link "Topics 5" at bounding box center [319, 75] width 64 height 39
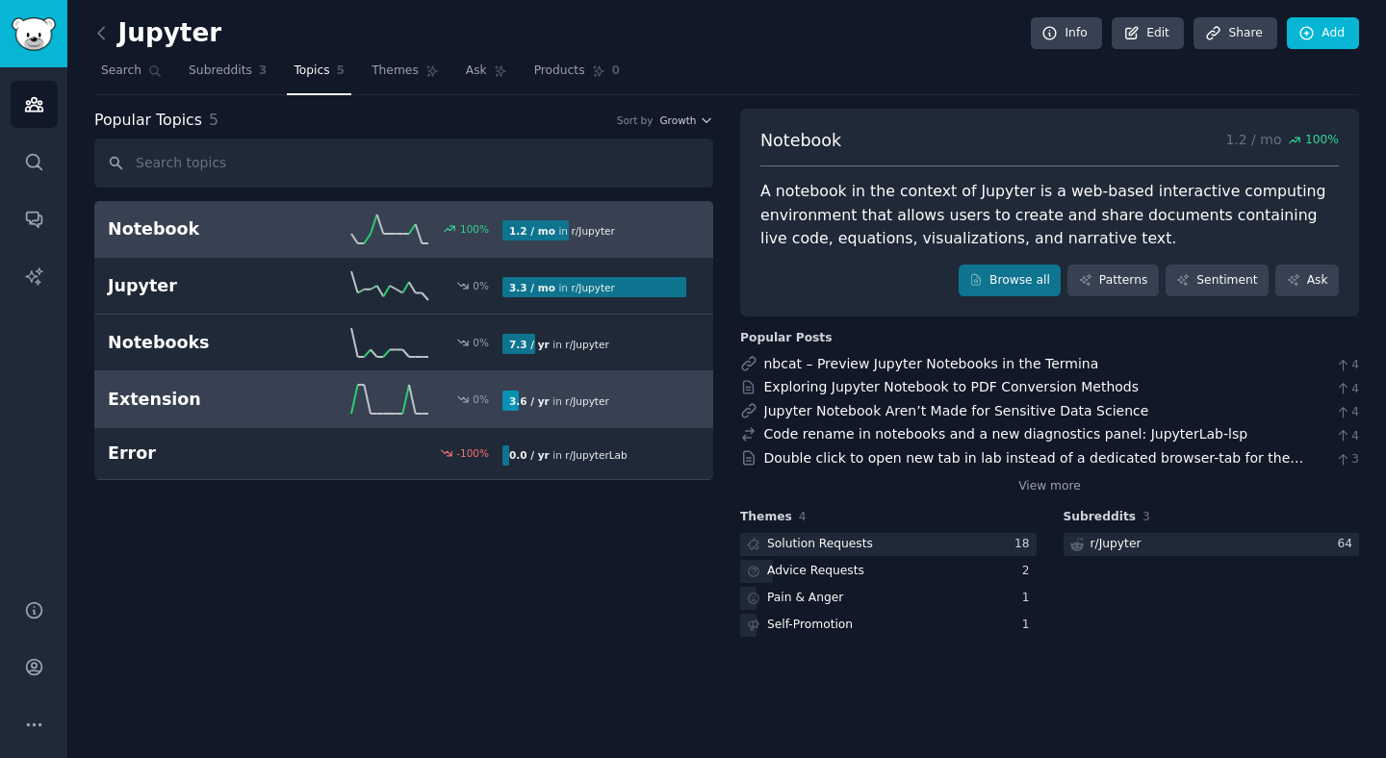
click at [239, 390] on h2 "Extension" at bounding box center [206, 400] width 197 height 24
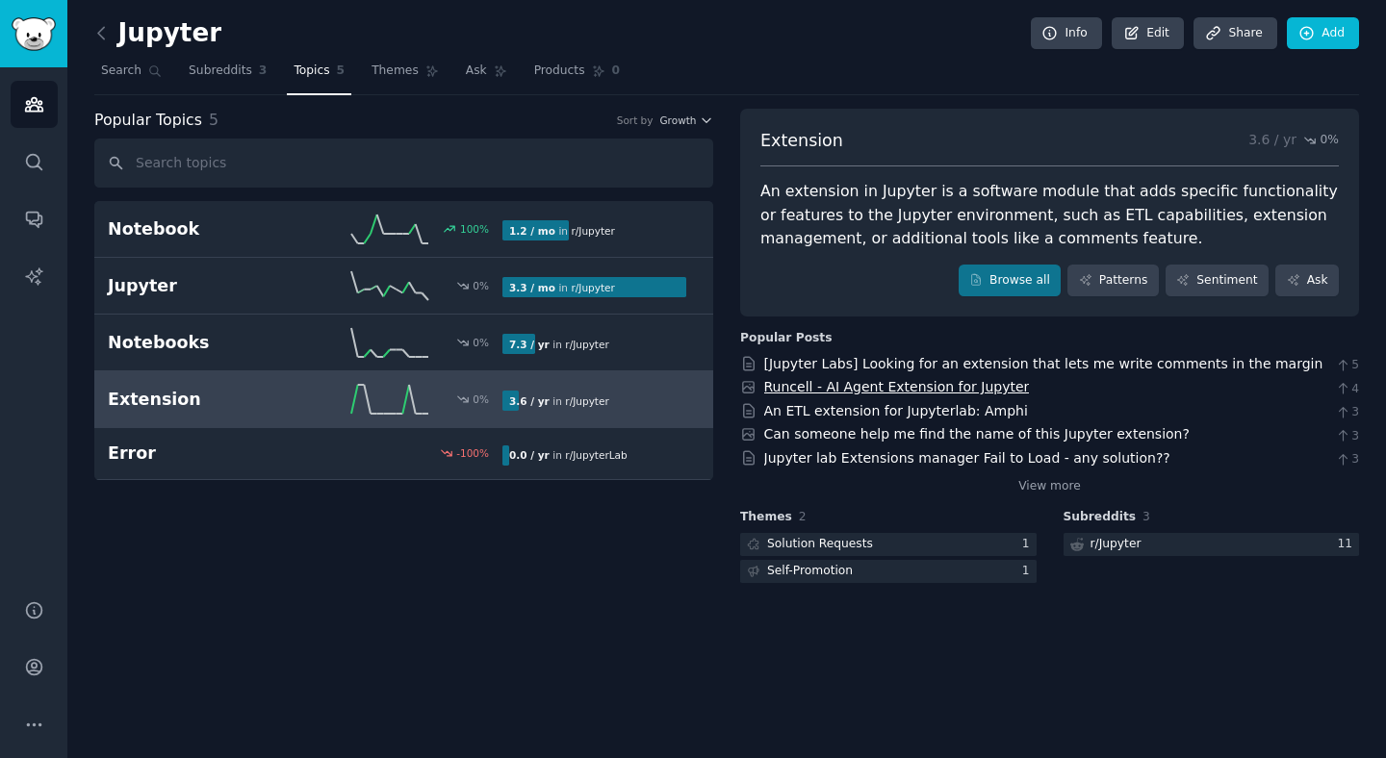
click at [930, 382] on link "Runcell - AI Agent Extension for Jupyter" at bounding box center [897, 386] width 266 height 15
click at [119, 72] on span "Search" at bounding box center [121, 71] width 40 height 17
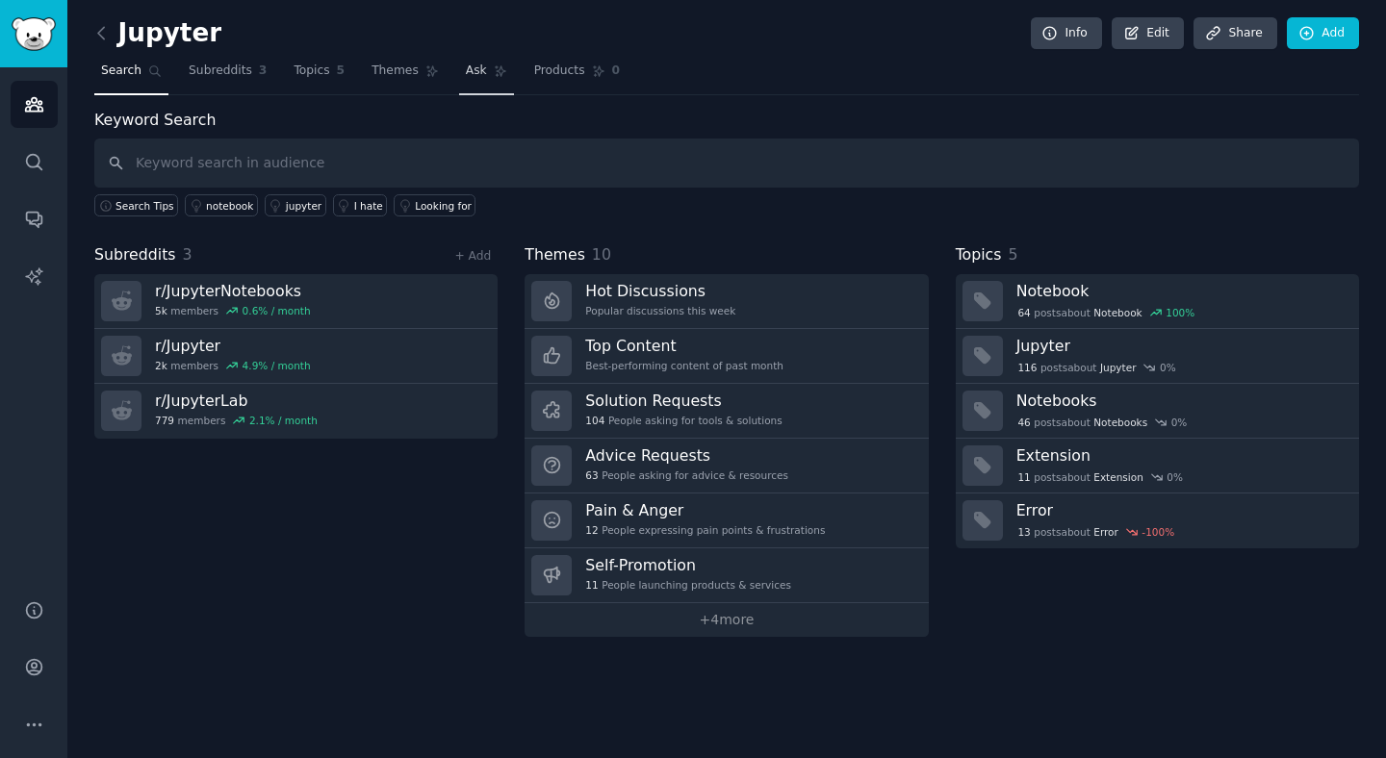
click at [476, 61] on link "Ask" at bounding box center [486, 75] width 55 height 39
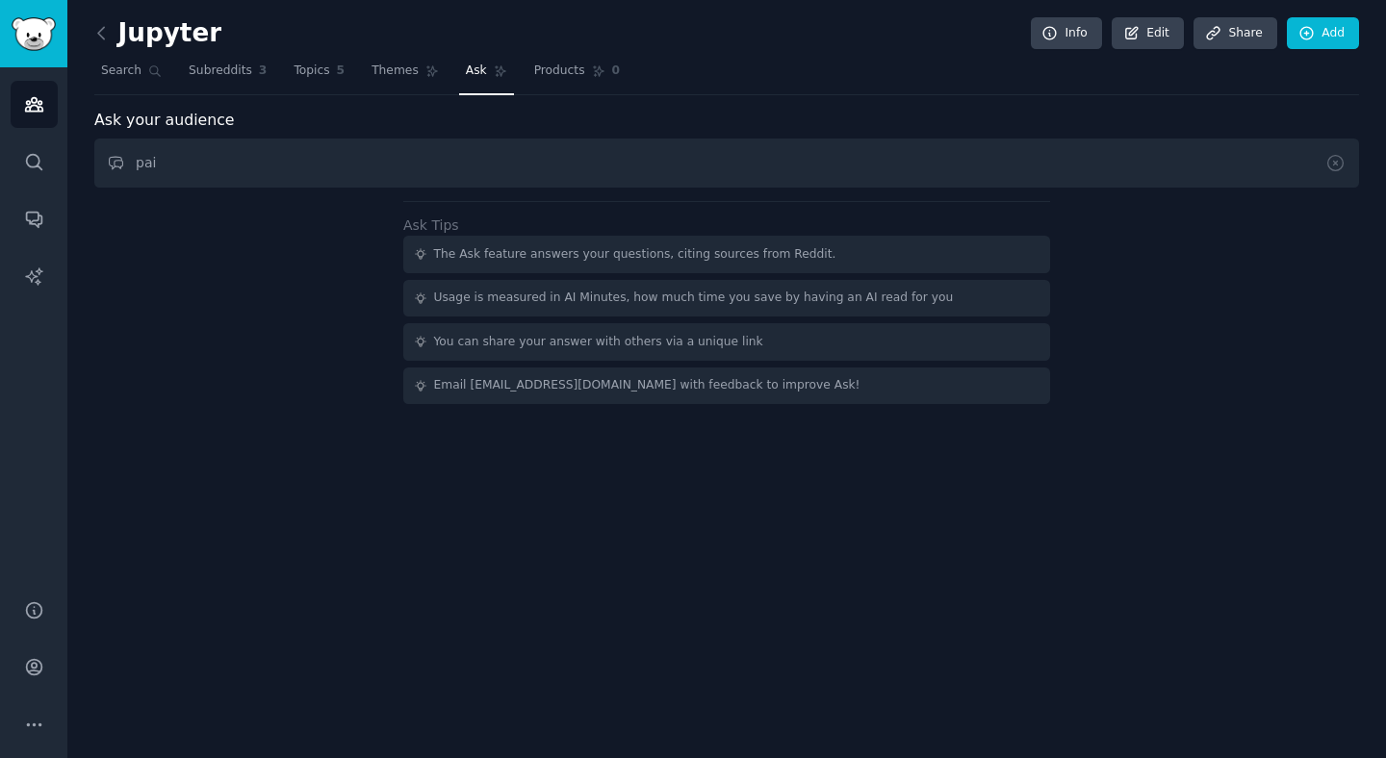
type input "pain"
type input "What they most struggle in"
type input "What are"
type input "Missing features in Jupyter Lab"
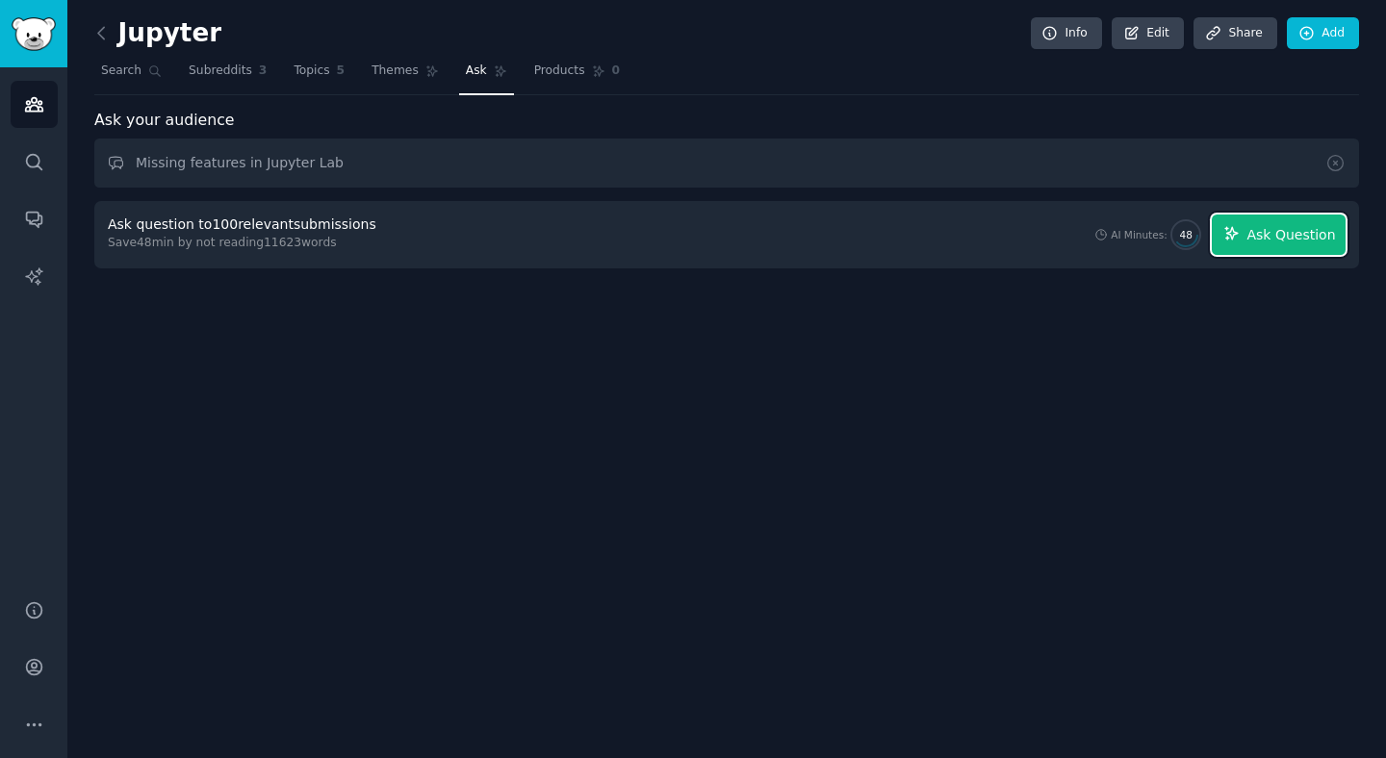
click at [1253, 234] on span "Ask Question" at bounding box center [1290, 235] width 89 height 20
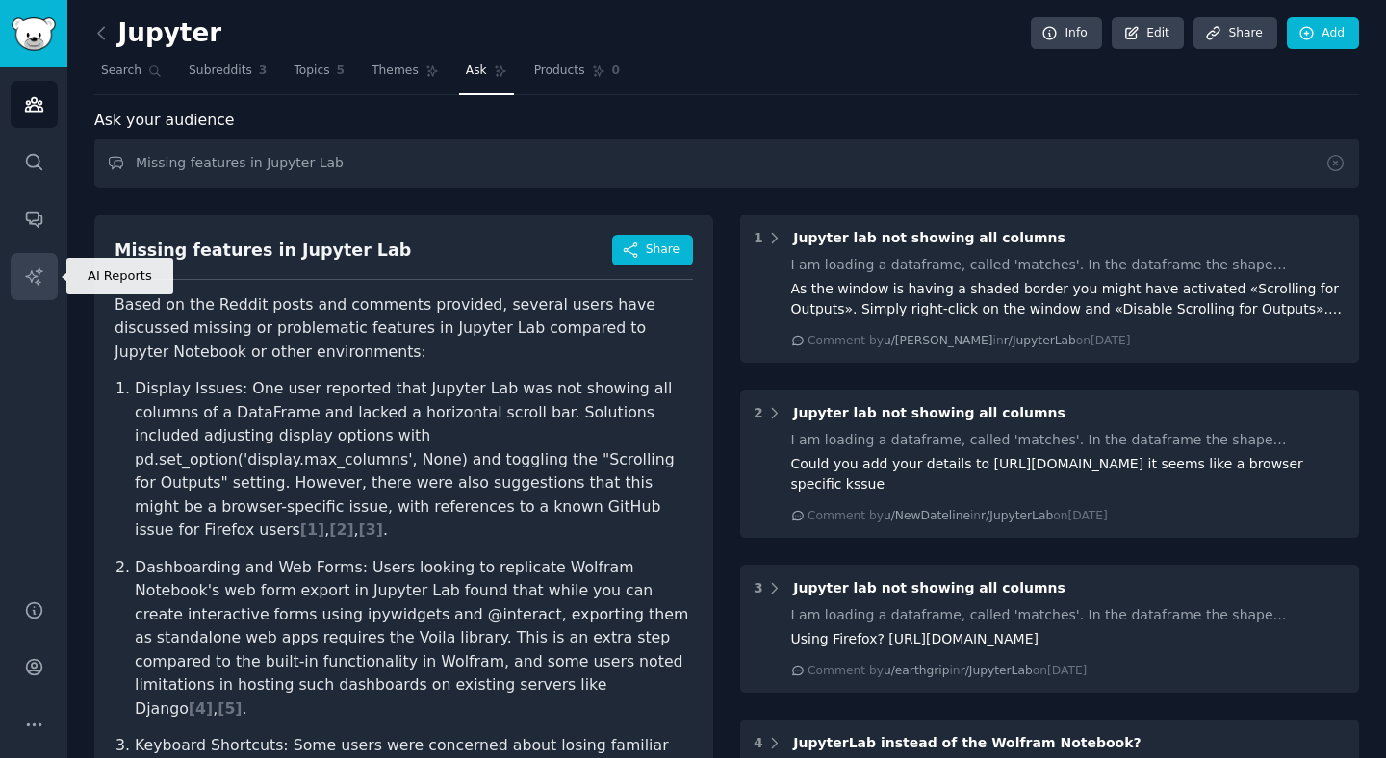
click at [32, 274] on icon "Sidebar" at bounding box center [34, 277] width 20 height 20
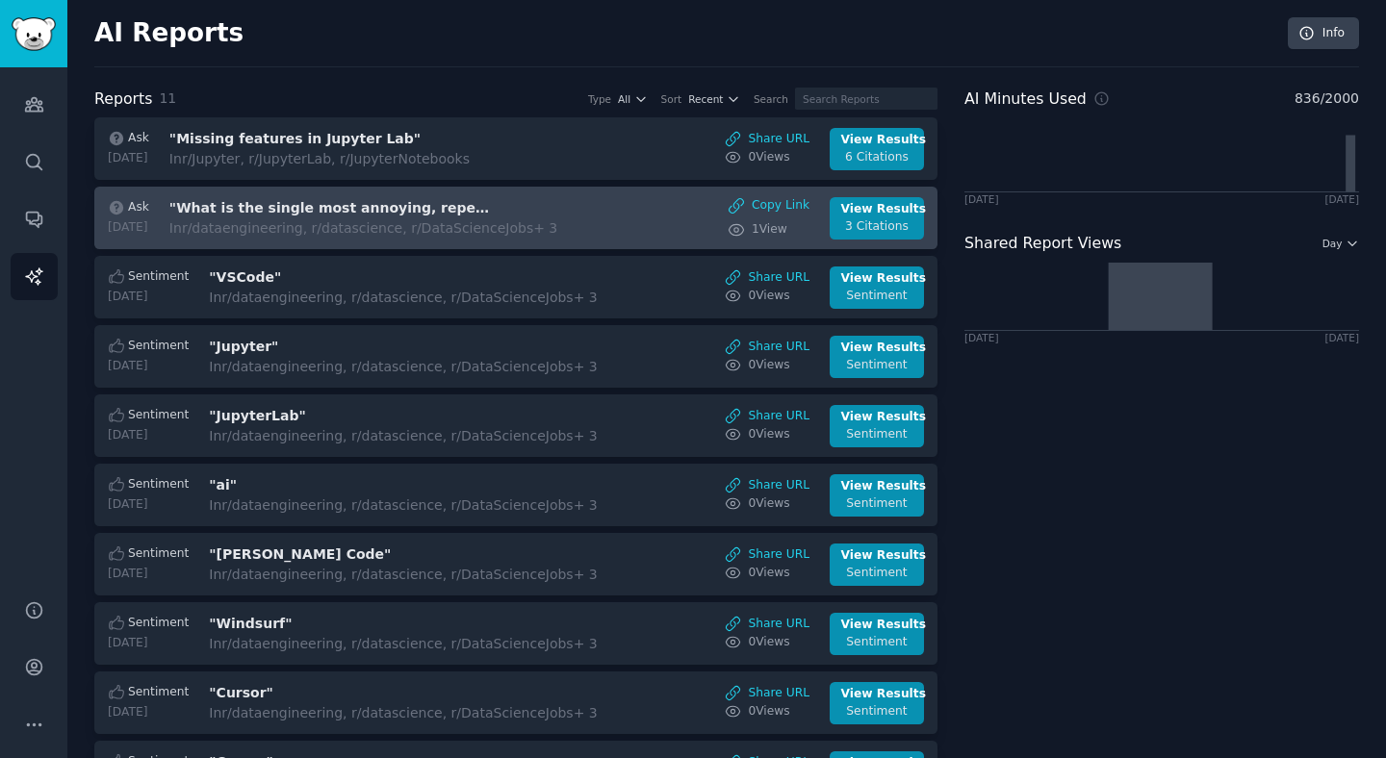
click at [390, 214] on h3 ""What is the single most annoying, repetitive, non-creative task a data scienti…" at bounding box center [330, 208] width 323 height 20
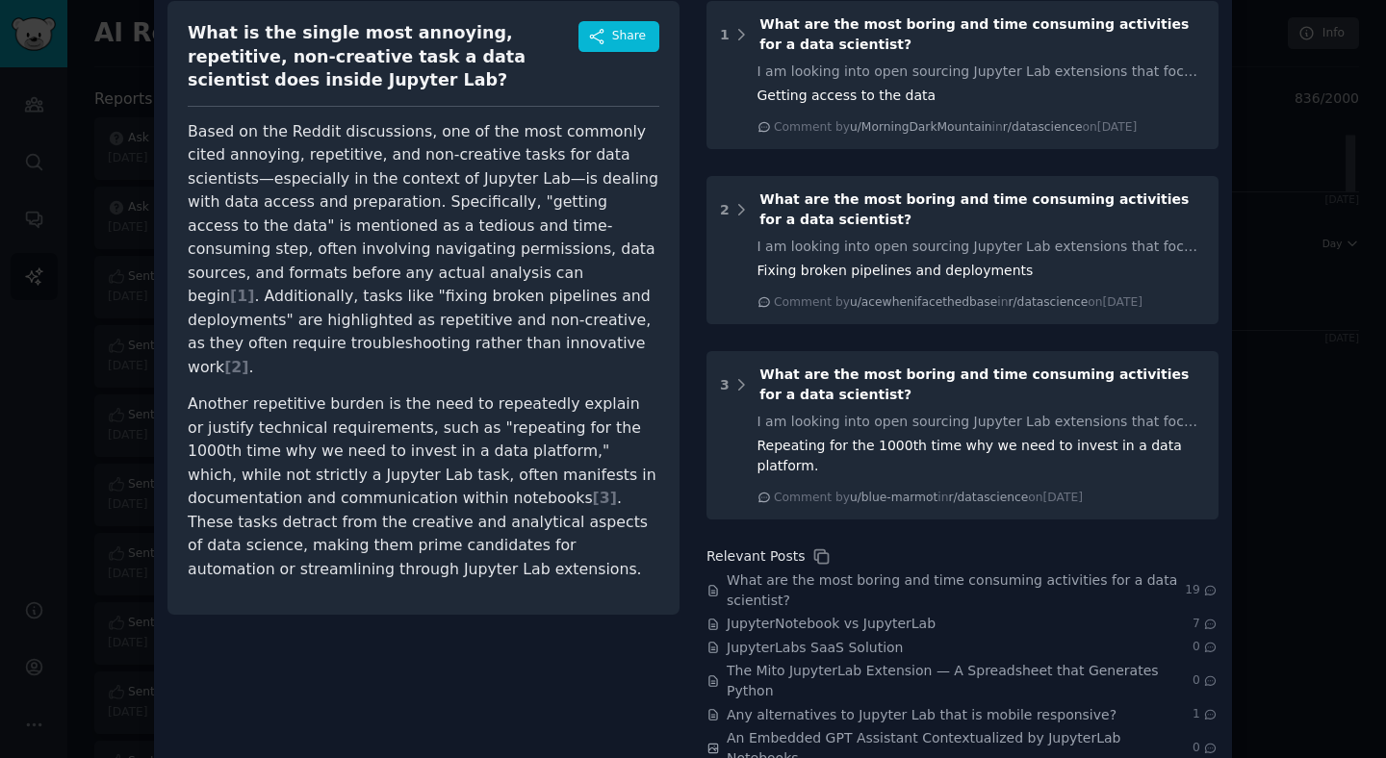
scroll to position [185, 0]
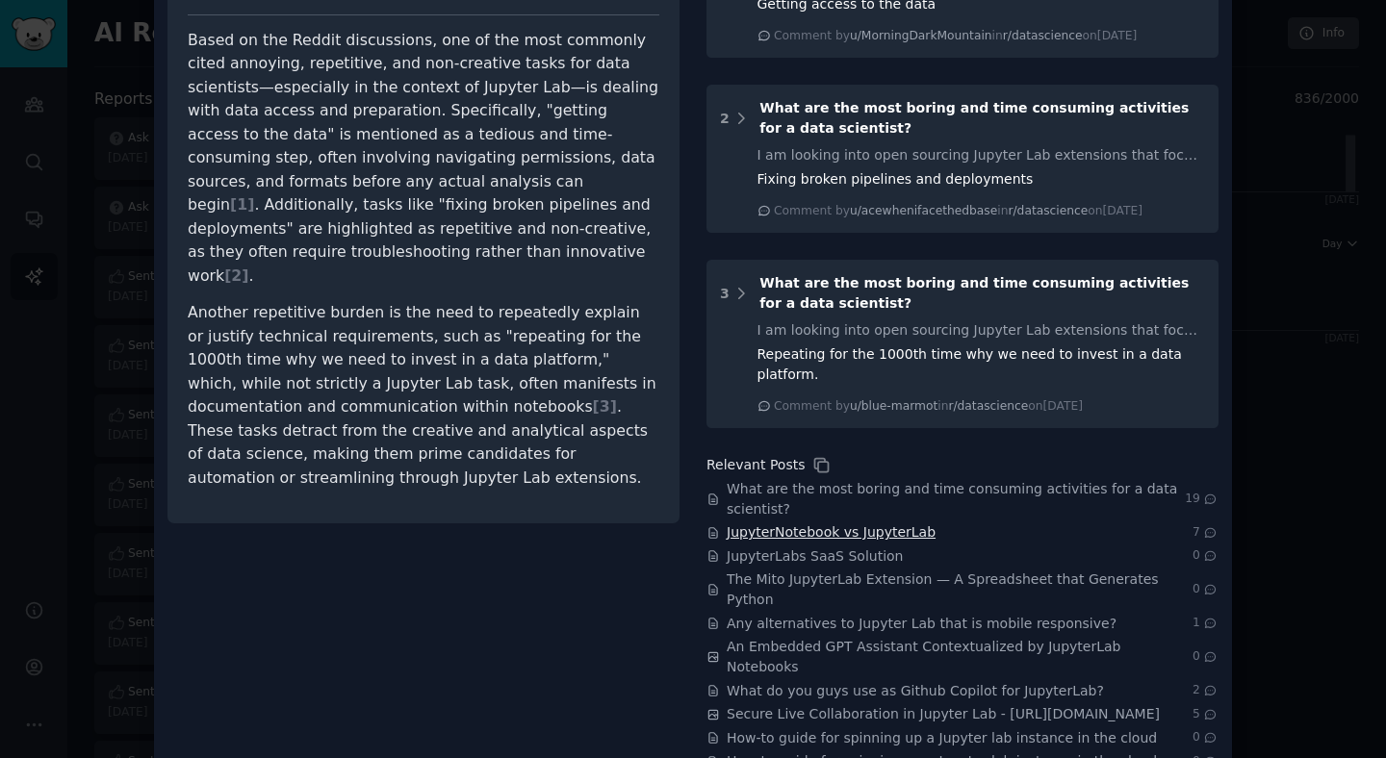
click at [787, 523] on span "JupyterNotebook vs JupyterLab" at bounding box center [831, 533] width 209 height 20
click at [784, 547] on span "JupyterLabs SaaS Solution" at bounding box center [815, 557] width 176 height 20
click at [787, 614] on span "Any alternatives to Jupyter Lab that is mobile responsive?" at bounding box center [922, 624] width 390 height 20
click at [799, 681] on span "What do you guys use as Github Copilot for JupyterLab?" at bounding box center [915, 691] width 377 height 20
click at [823, 479] on span "What are the most boring and time consuming activities for a data scientist?" at bounding box center [956, 499] width 458 height 40
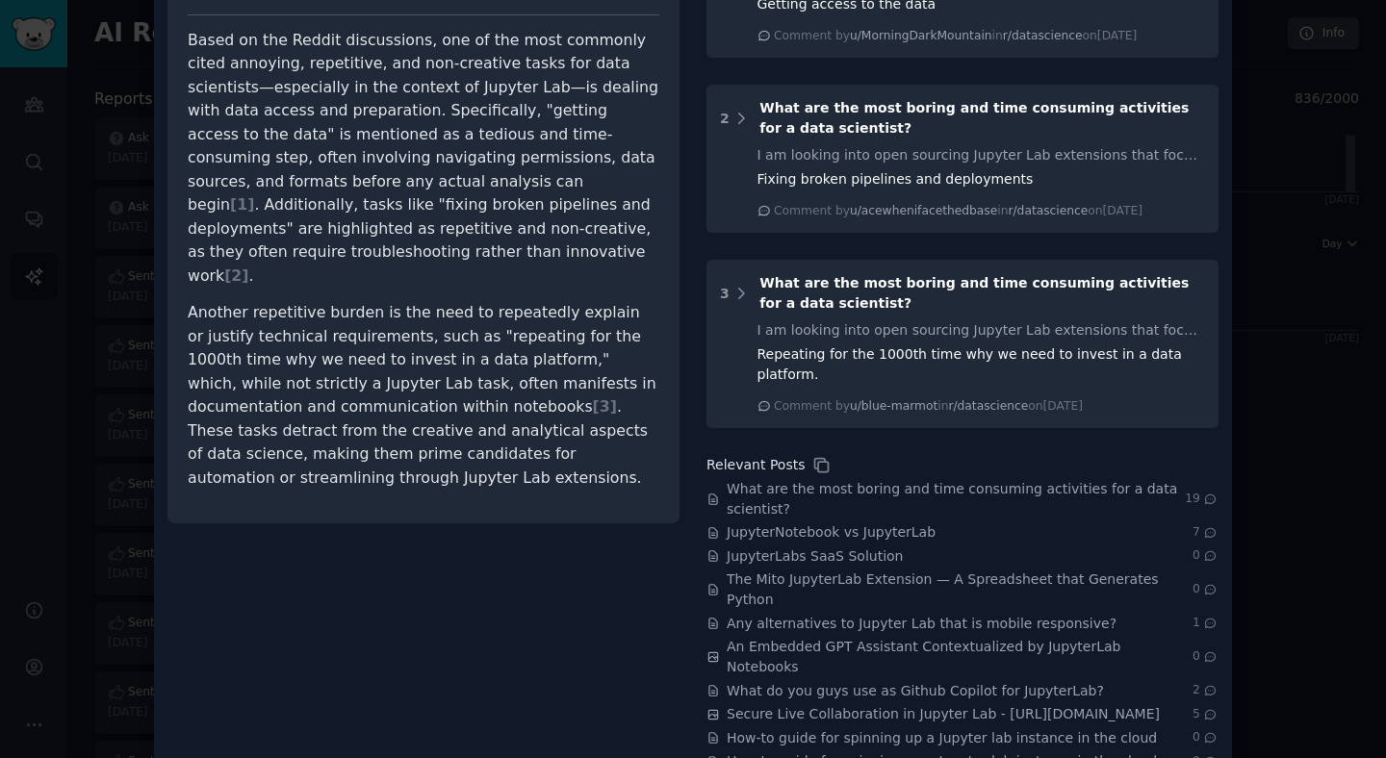
click at [1297, 489] on div at bounding box center [693, 379] width 1386 height 758
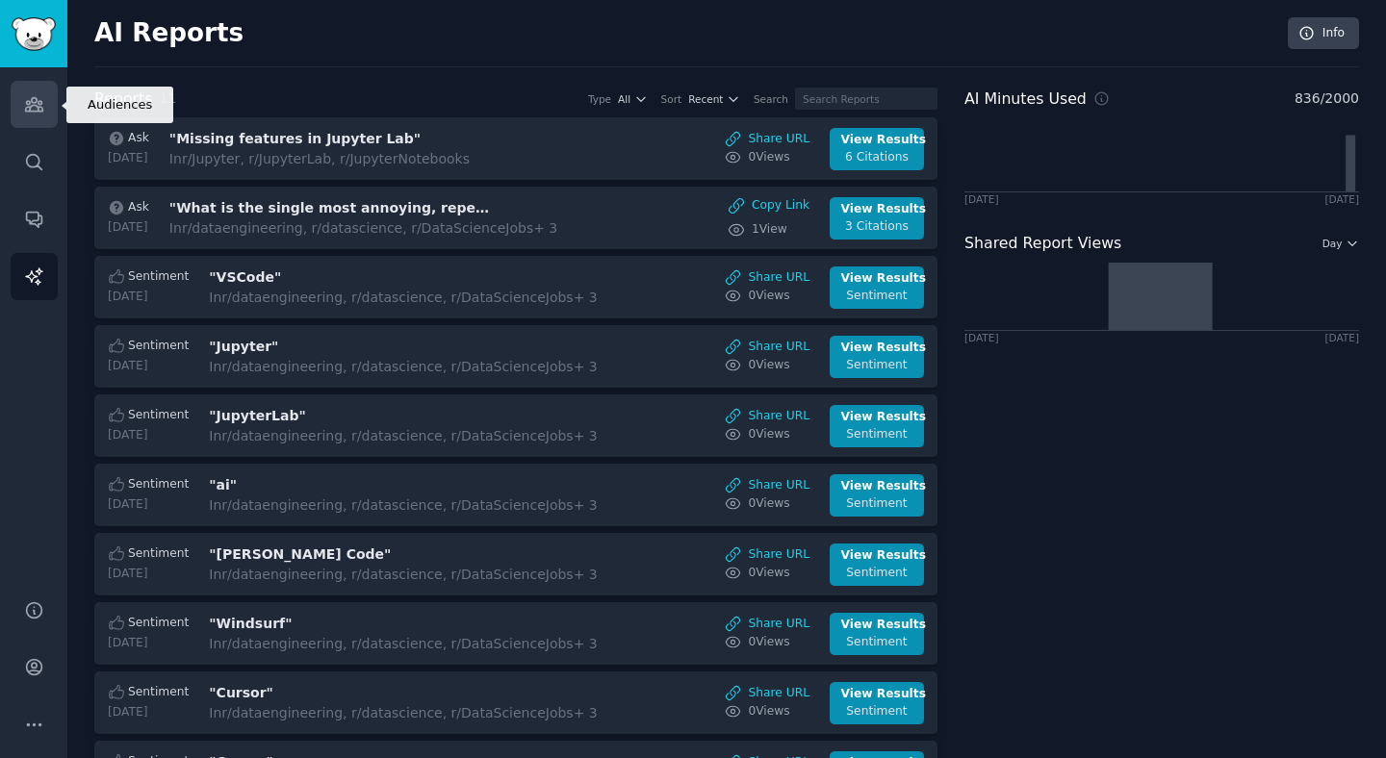
click at [34, 101] on icon "Sidebar" at bounding box center [34, 104] width 20 height 20
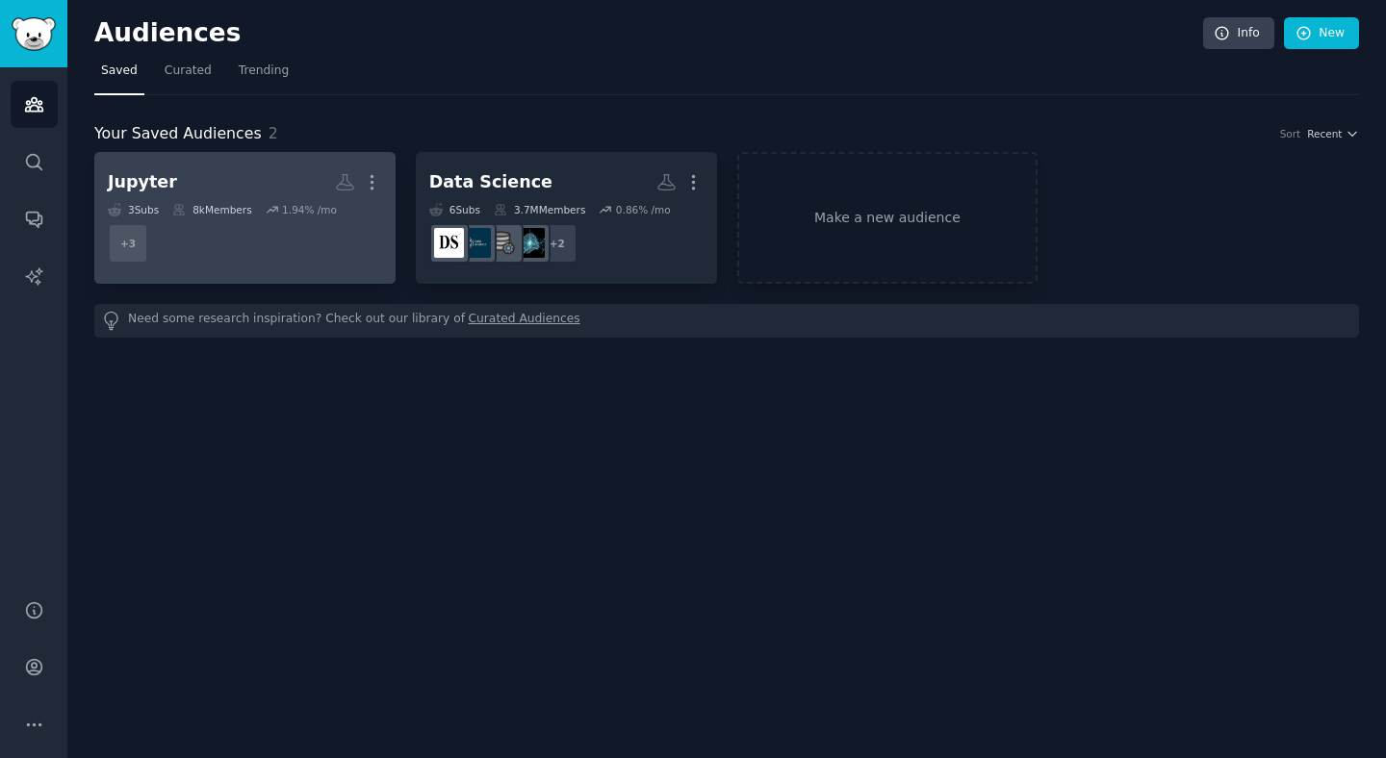
click at [207, 195] on h2 "Jupyter More" at bounding box center [245, 183] width 274 height 34
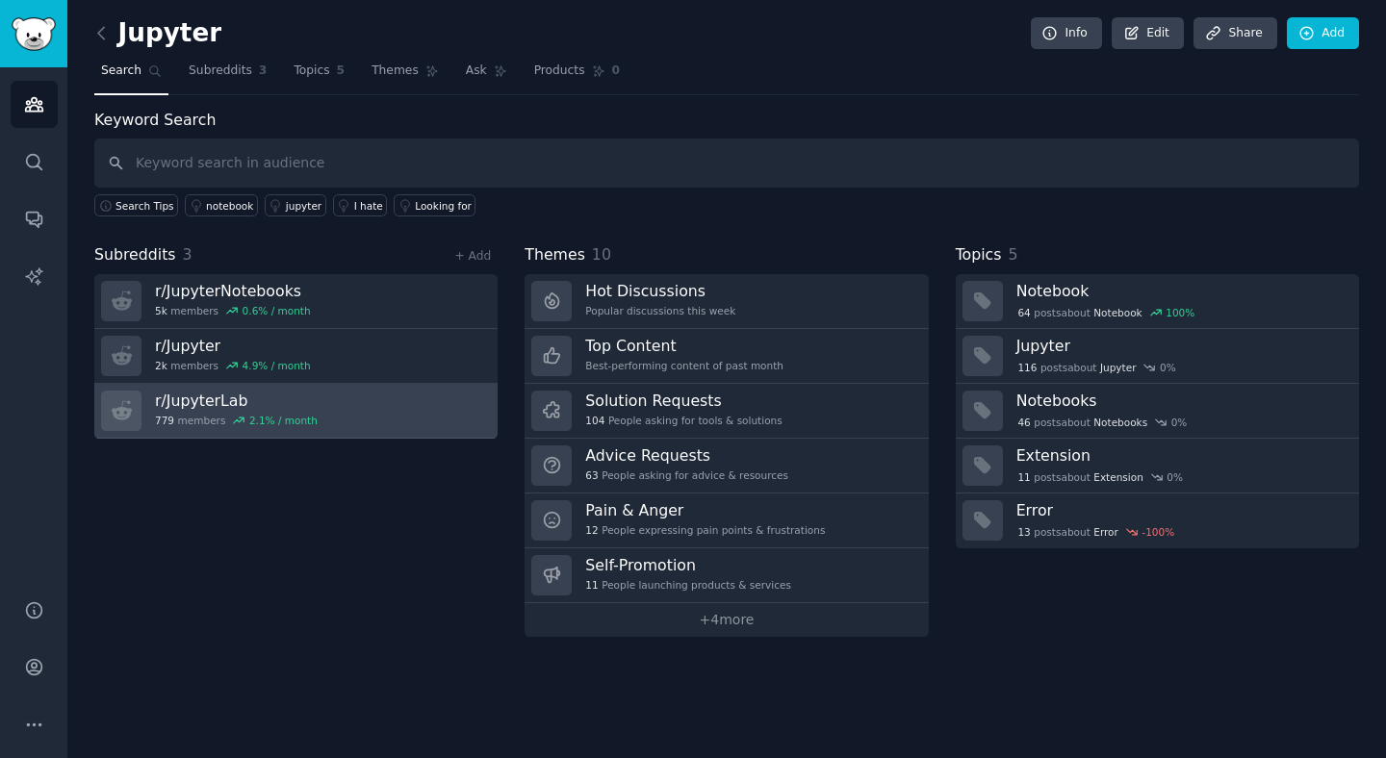
click at [182, 397] on h3 "r/ JupyterLab" at bounding box center [236, 401] width 163 height 20
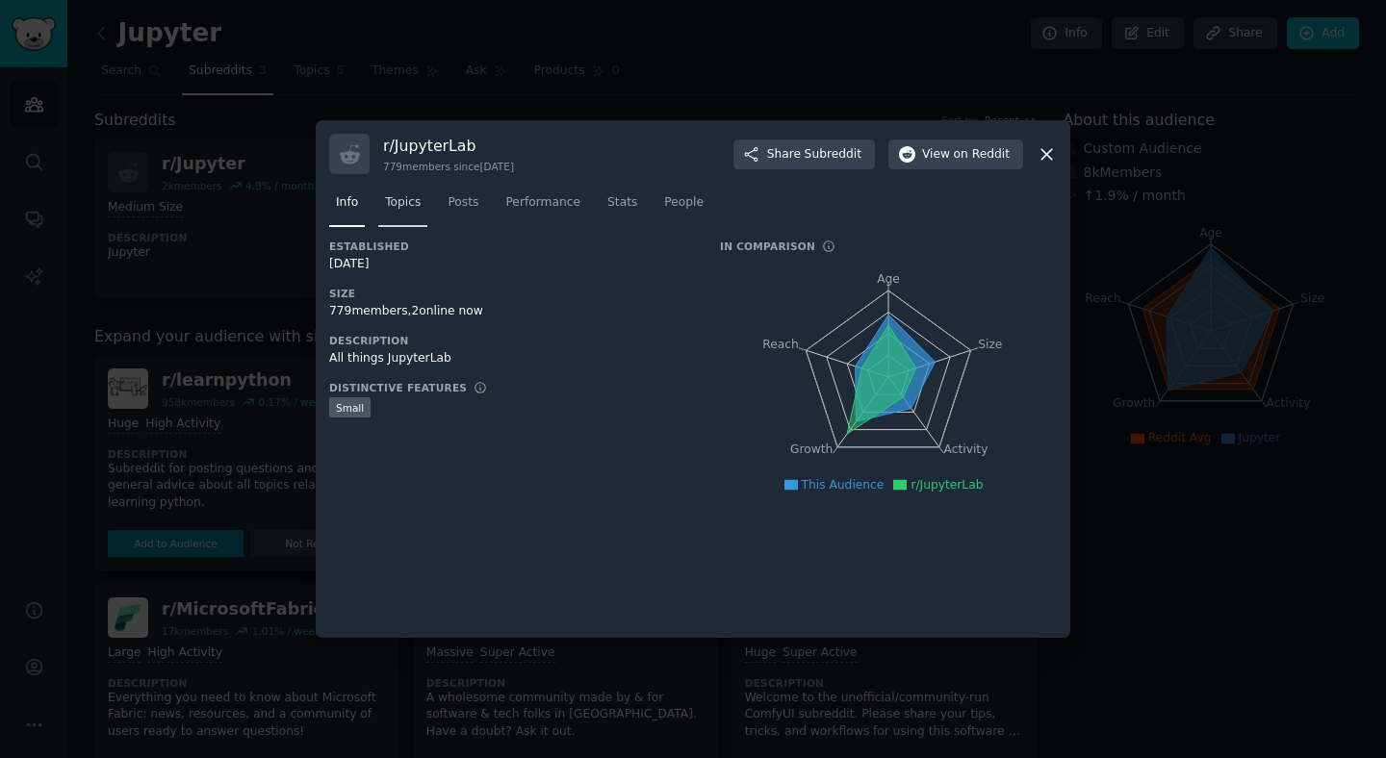
click at [401, 210] on span "Topics" at bounding box center [403, 202] width 36 height 17
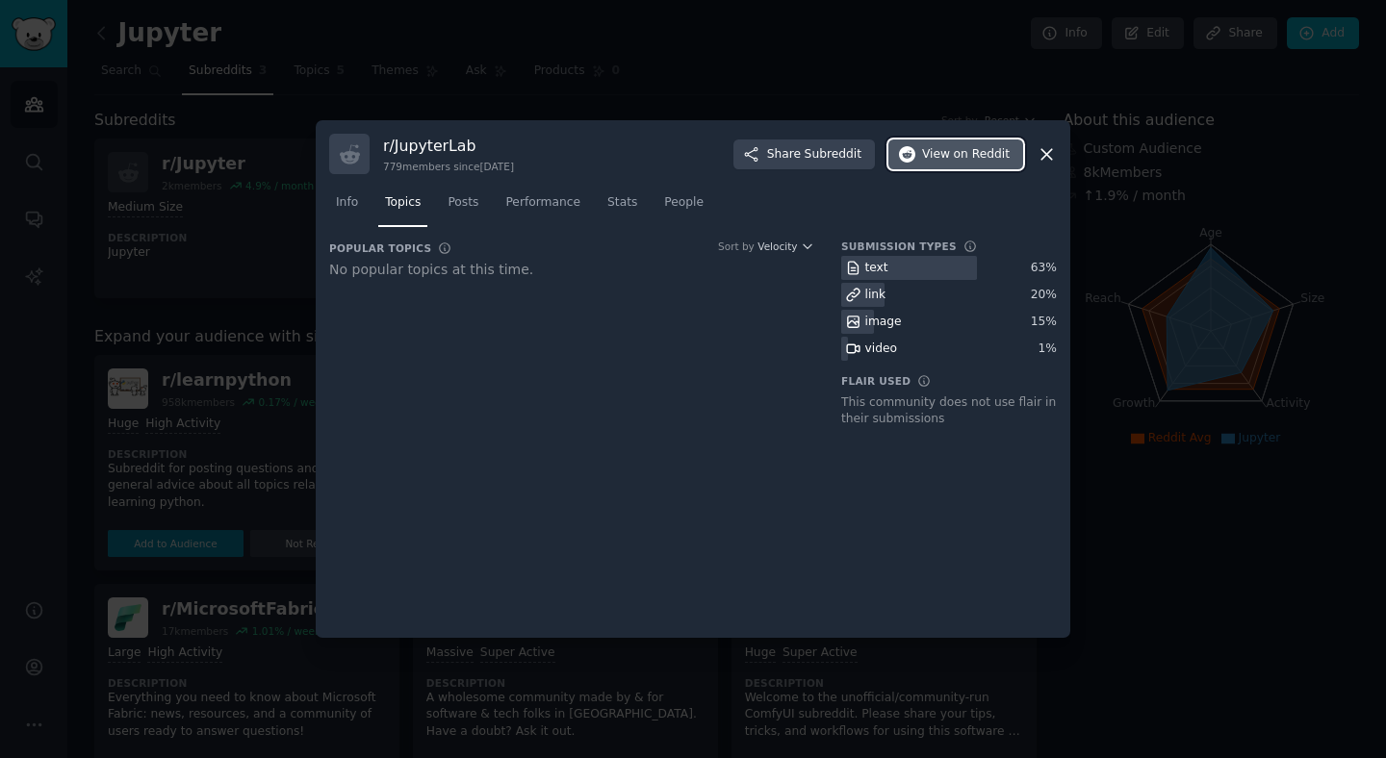
click at [938, 160] on span "View on Reddit" at bounding box center [966, 154] width 88 height 17
click at [96, 272] on div at bounding box center [693, 379] width 1386 height 758
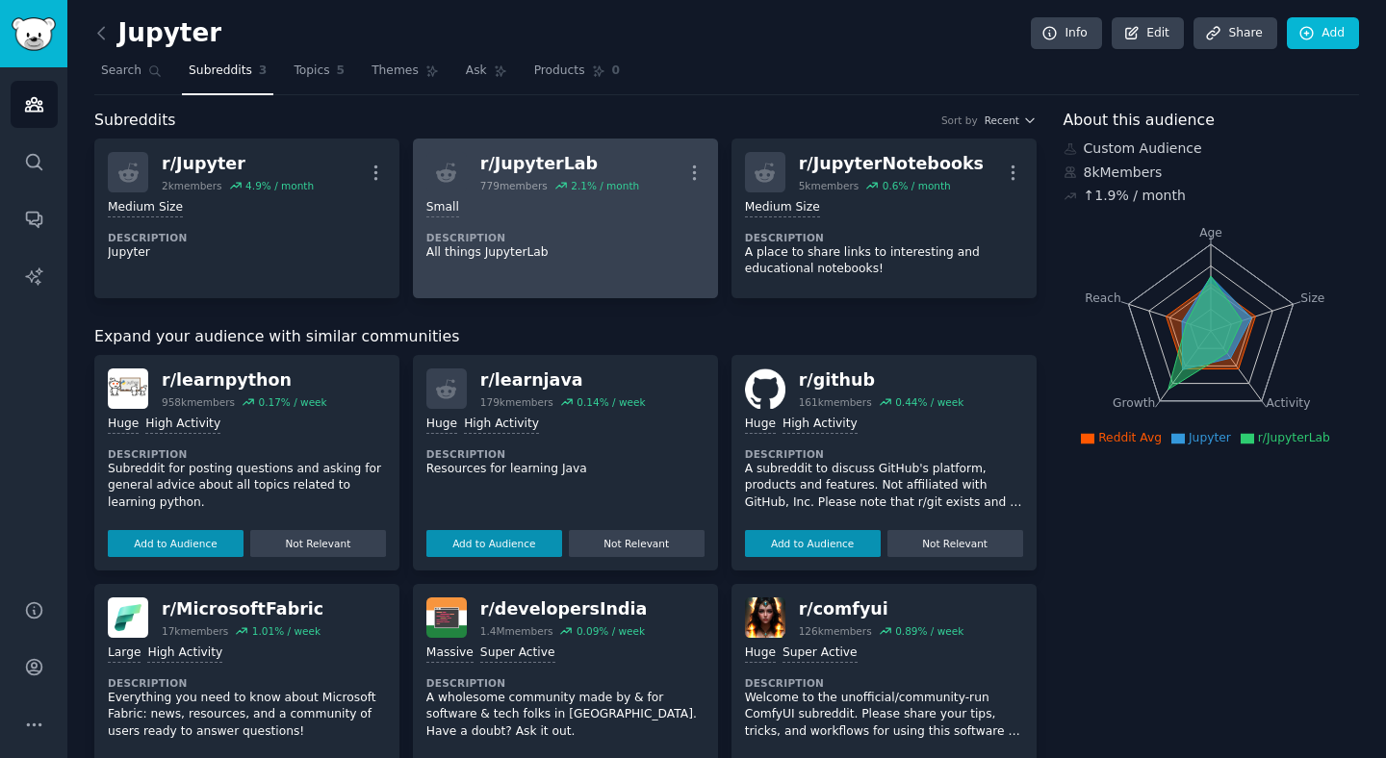
click at [595, 238] on dt "Description" at bounding box center [565, 237] width 278 height 13
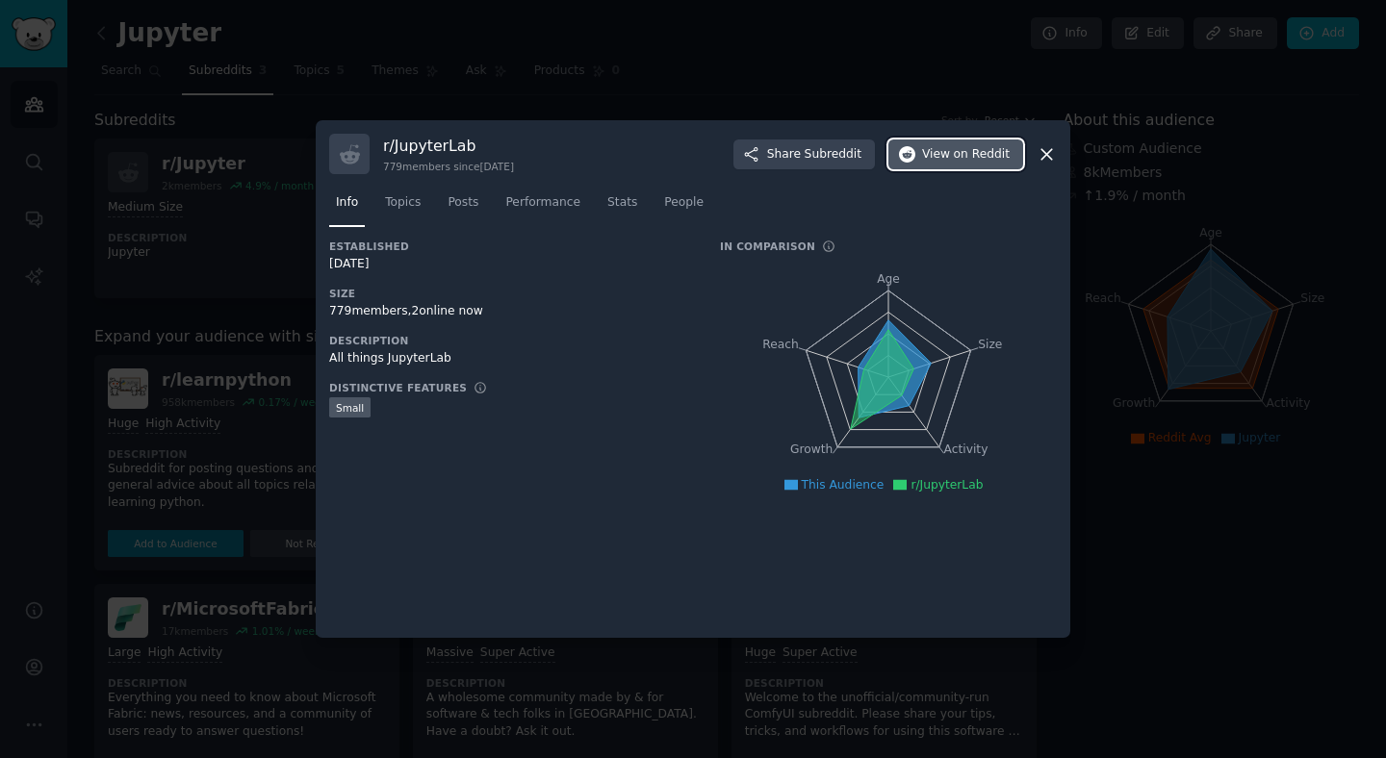
click at [978, 160] on span "on Reddit" at bounding box center [982, 154] width 56 height 17
click at [308, 332] on div at bounding box center [693, 379] width 1386 height 758
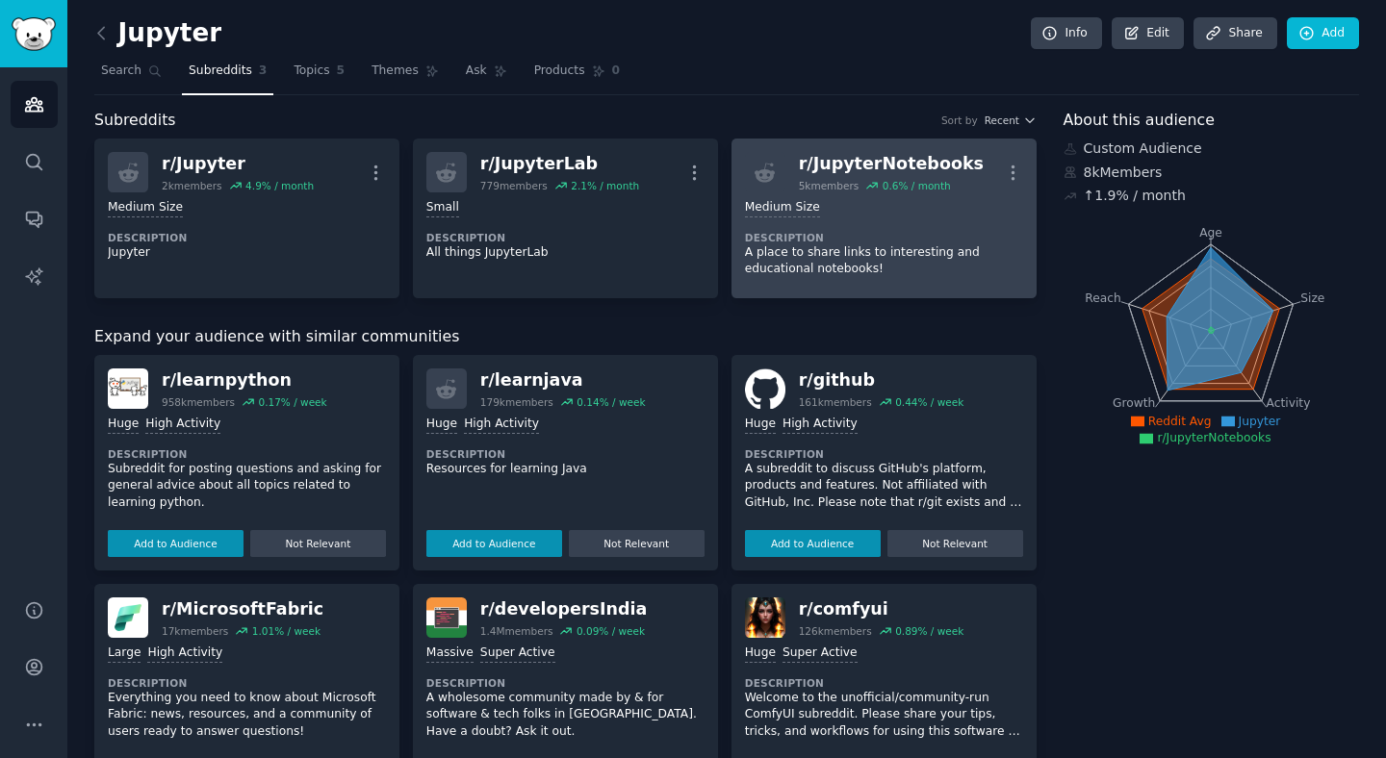
click at [865, 225] on div "1000 - 10,000 members Medium Size Description A place to share links to interes…" at bounding box center [884, 239] width 278 height 92
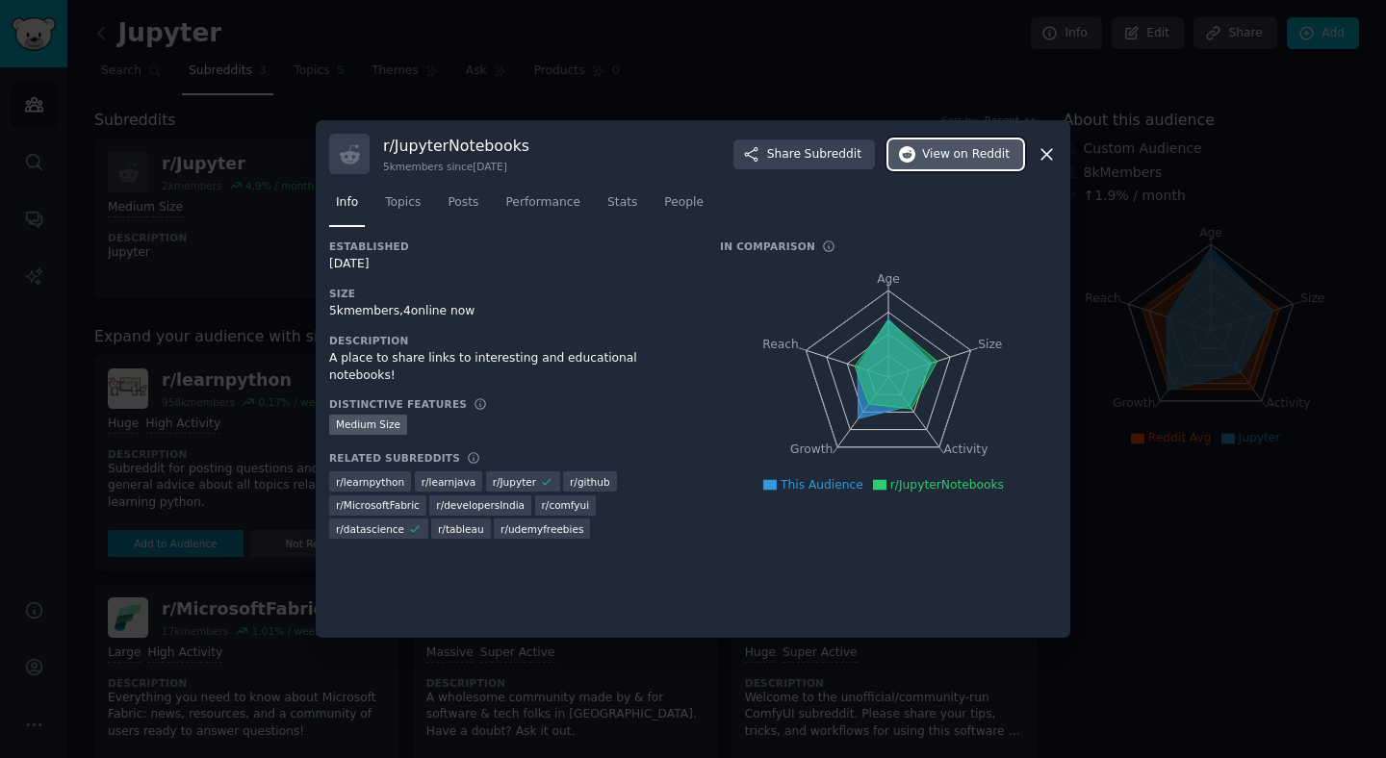
click at [939, 161] on span "View on Reddit" at bounding box center [966, 154] width 88 height 17
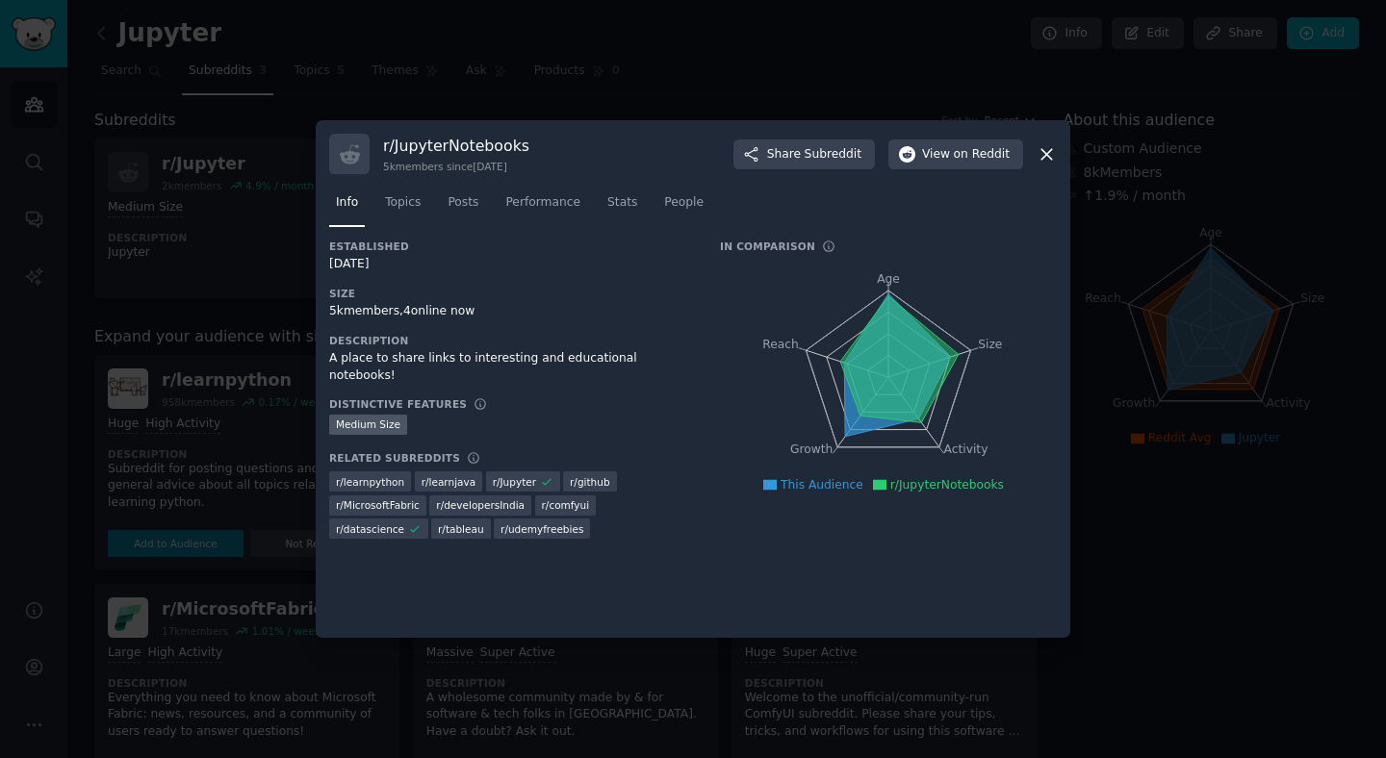
click at [221, 278] on div at bounding box center [693, 379] width 1386 height 758
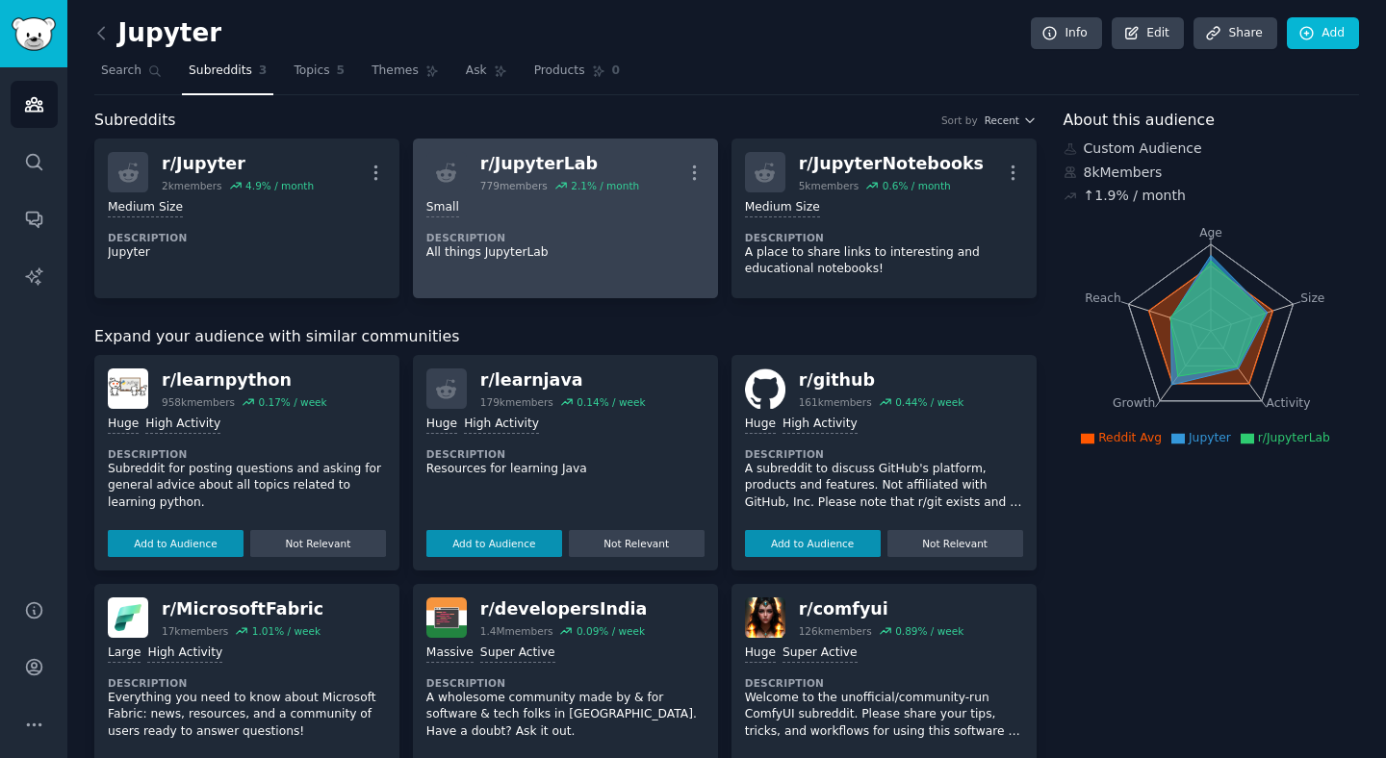
click at [512, 228] on div "Small Description All things JupyterLab" at bounding box center [565, 230] width 278 height 75
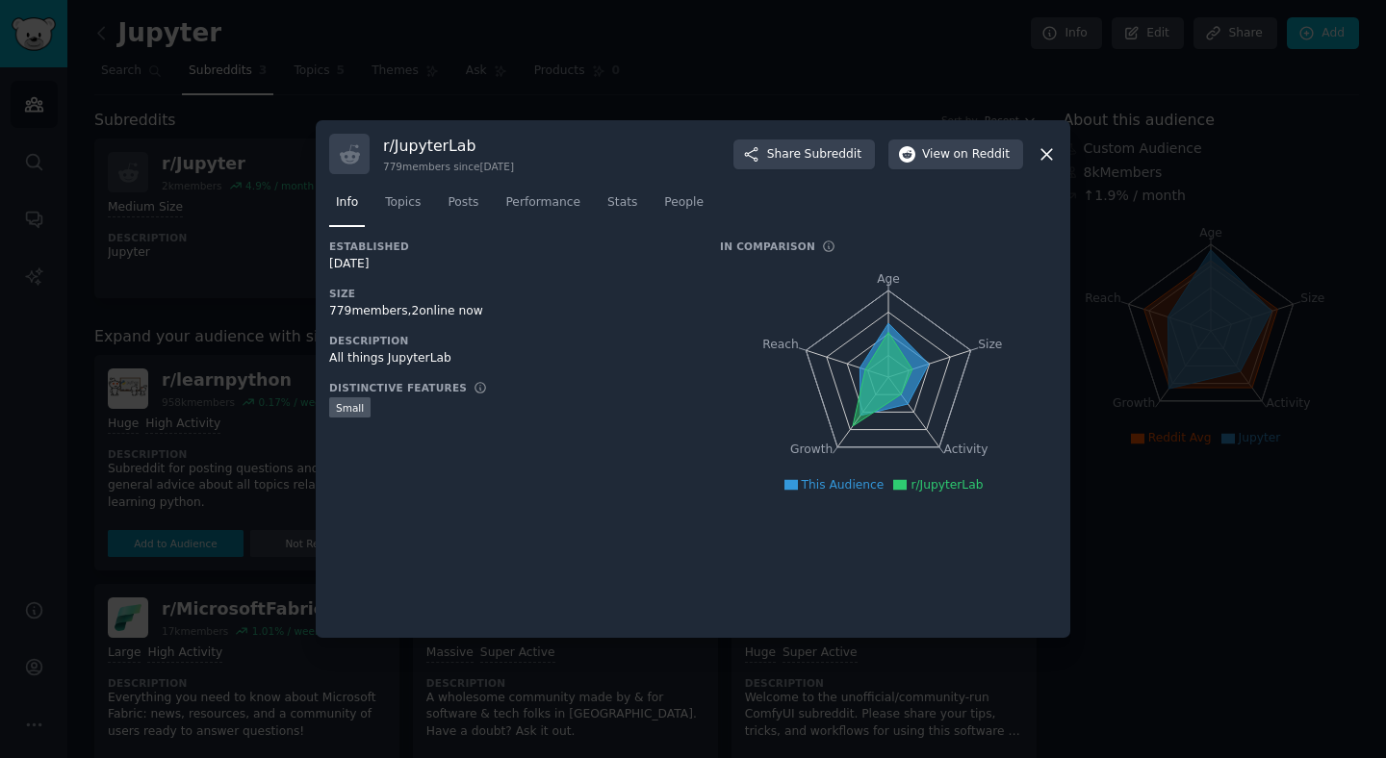
click at [184, 348] on div at bounding box center [693, 379] width 1386 height 758
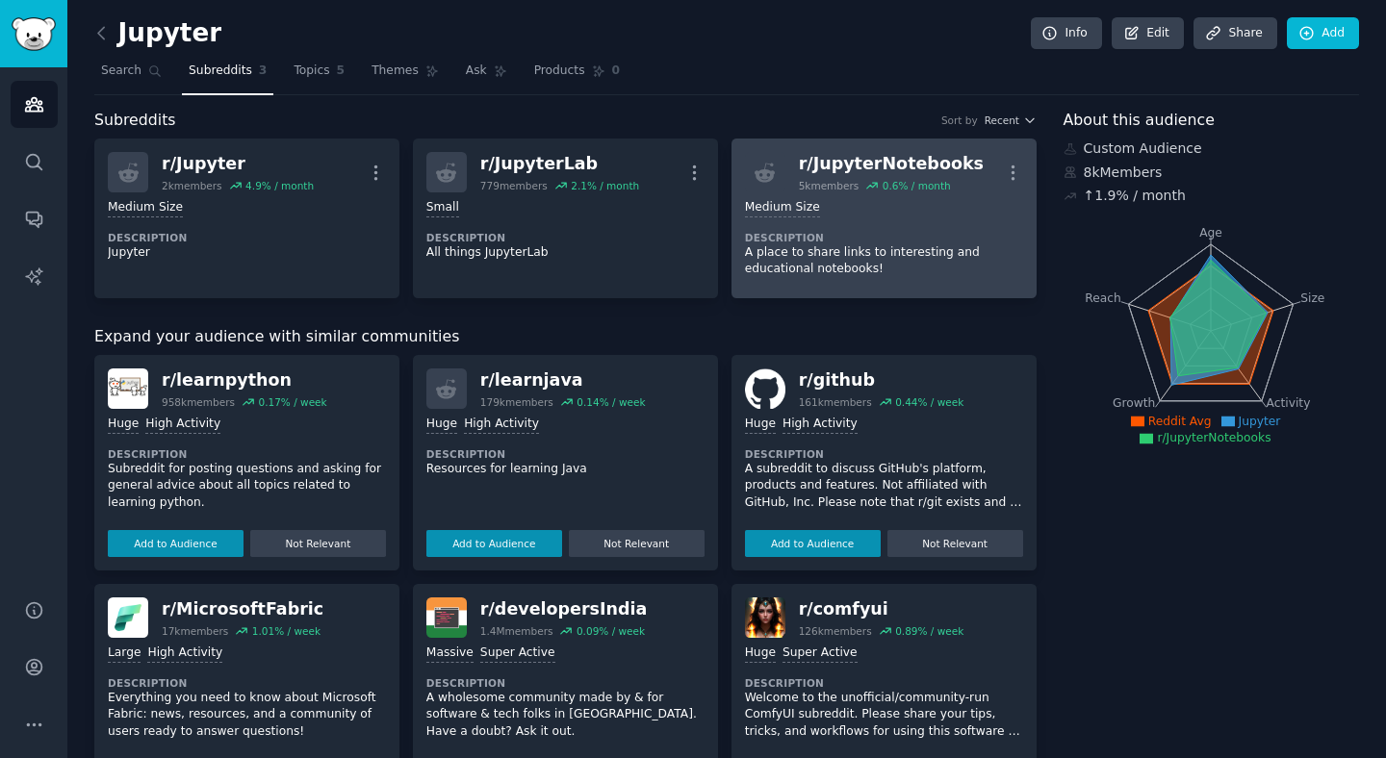
click at [813, 250] on p "A place to share links to interesting and educational notebooks!" at bounding box center [884, 261] width 278 height 34
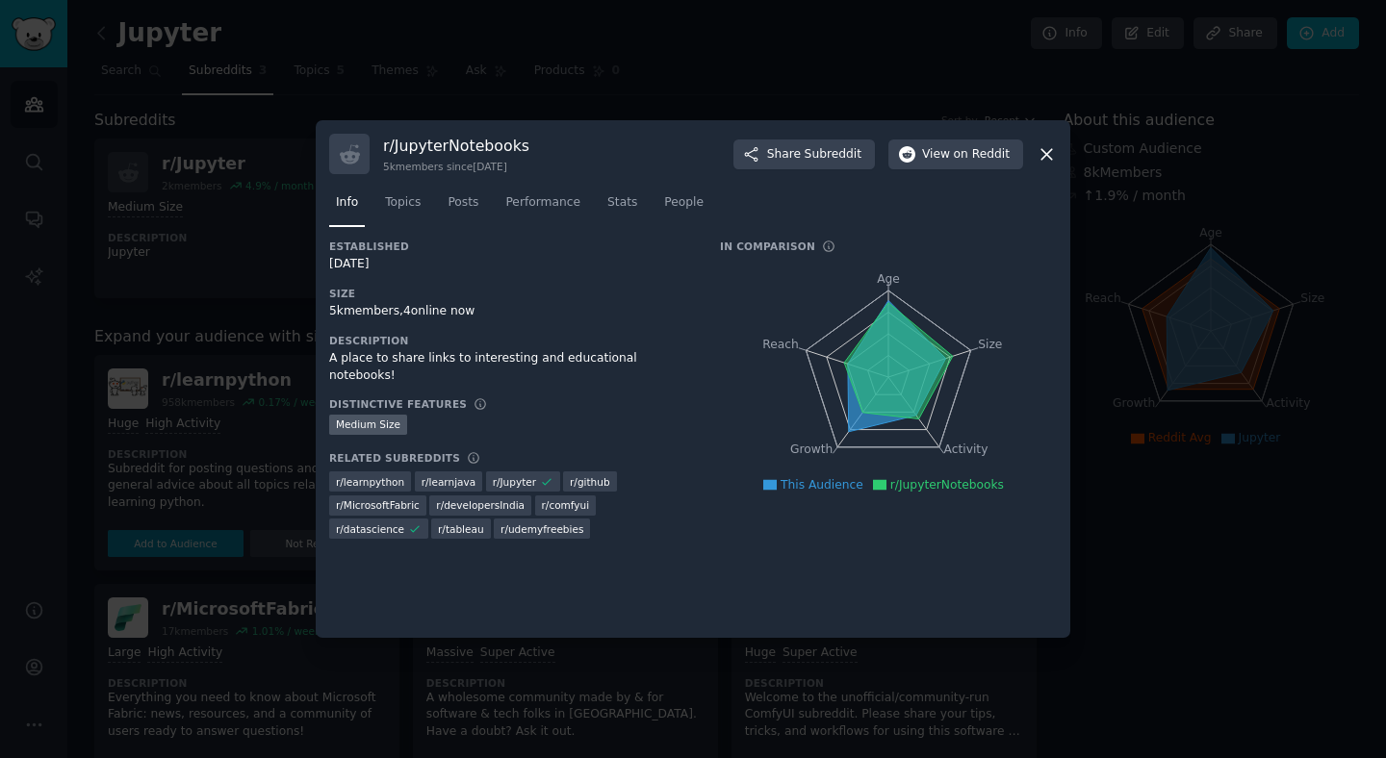
click at [175, 355] on div at bounding box center [693, 379] width 1386 height 758
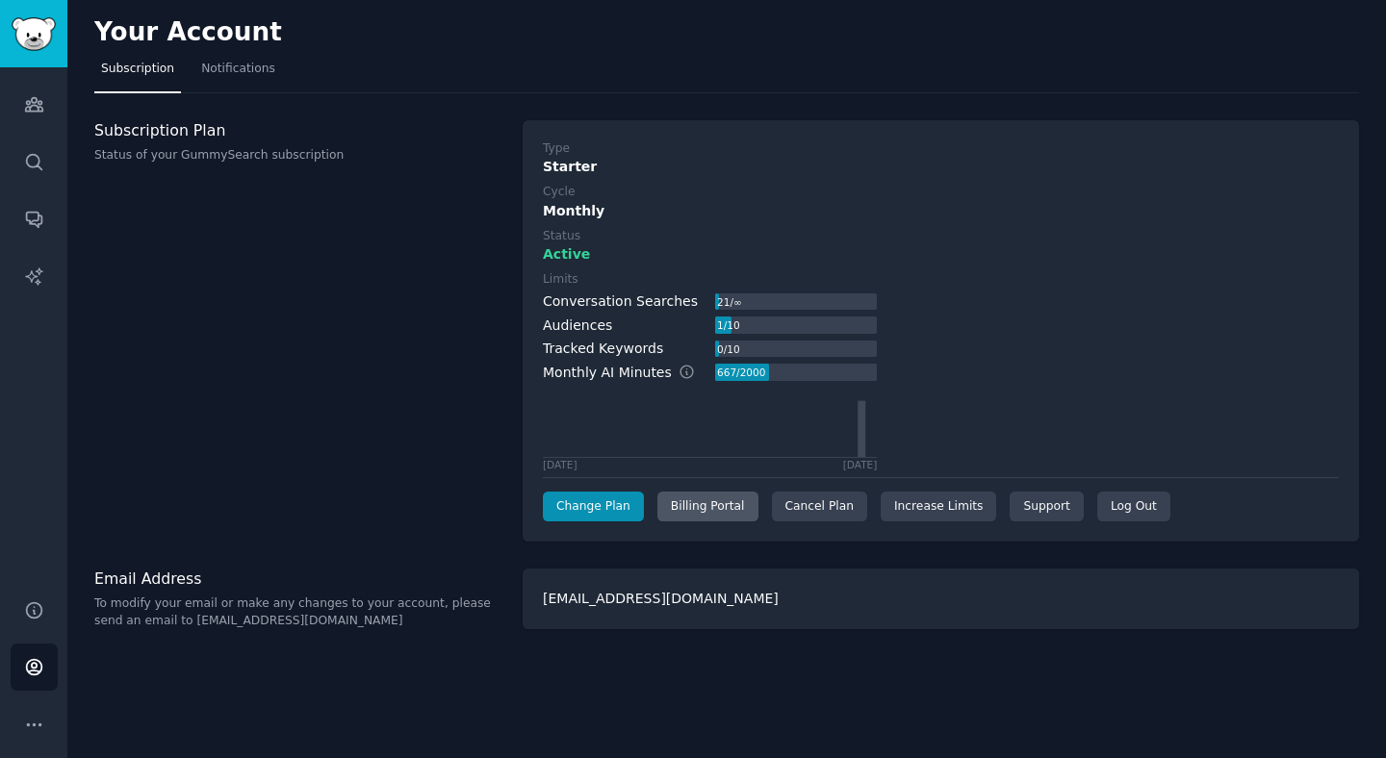
click at [713, 508] on div "Billing Portal" at bounding box center [707, 507] width 101 height 31
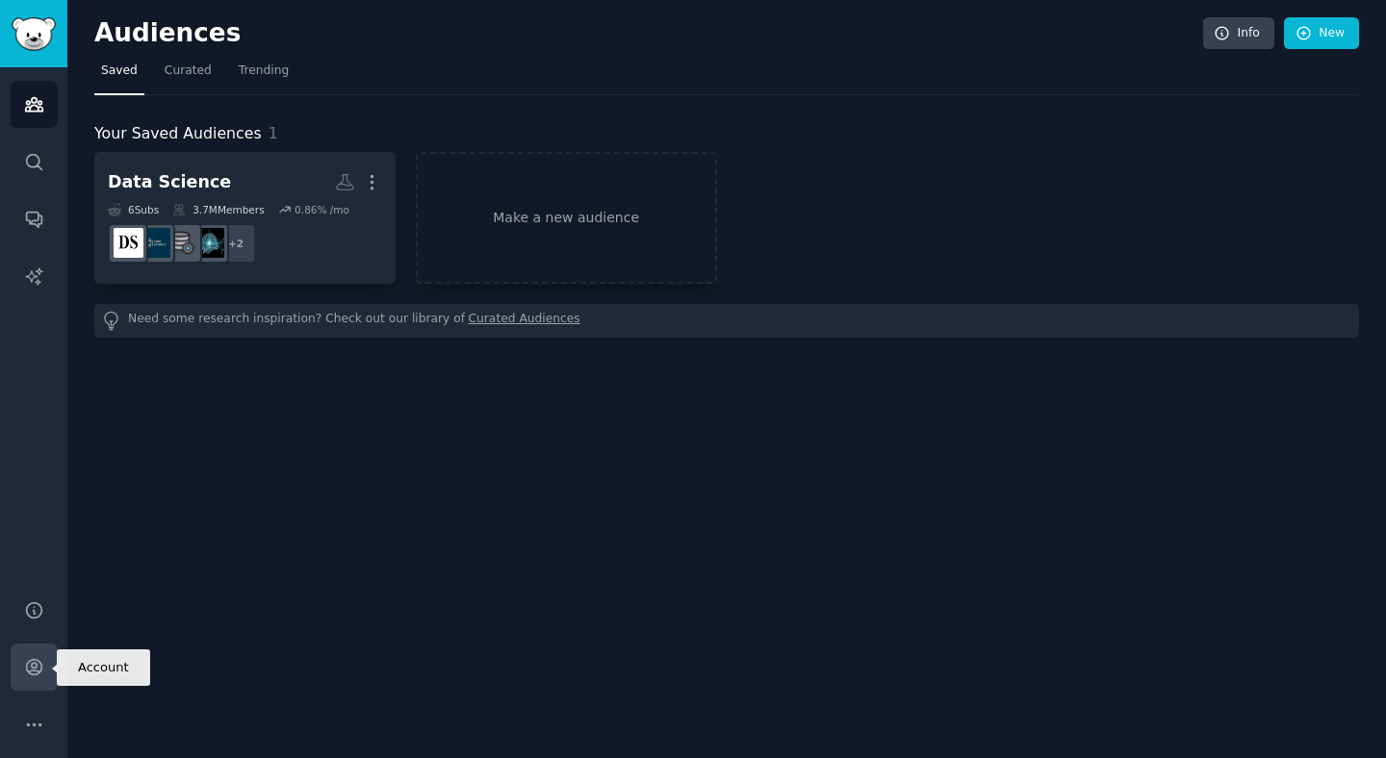
click at [22, 672] on link "Account" at bounding box center [34, 667] width 47 height 47
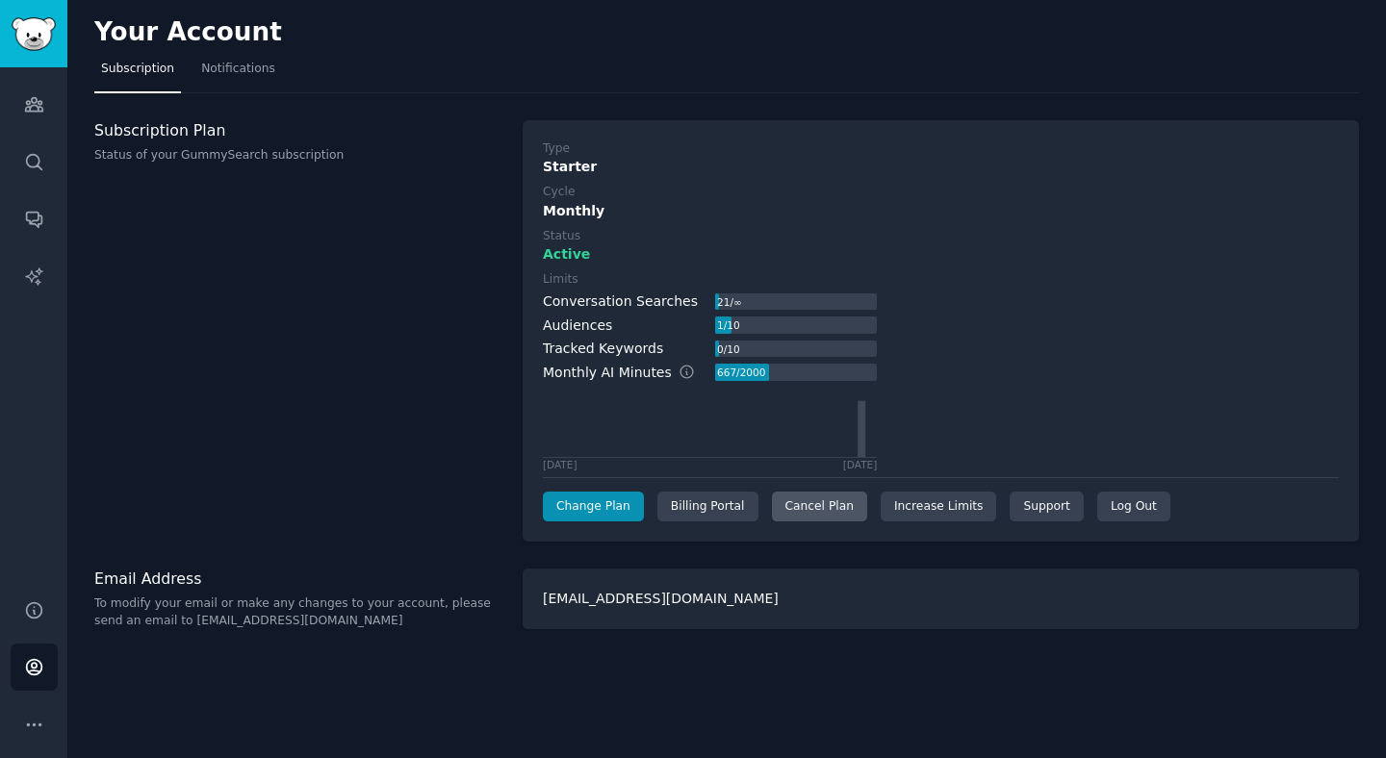
click at [835, 500] on div "Cancel Plan" at bounding box center [819, 507] width 95 height 31
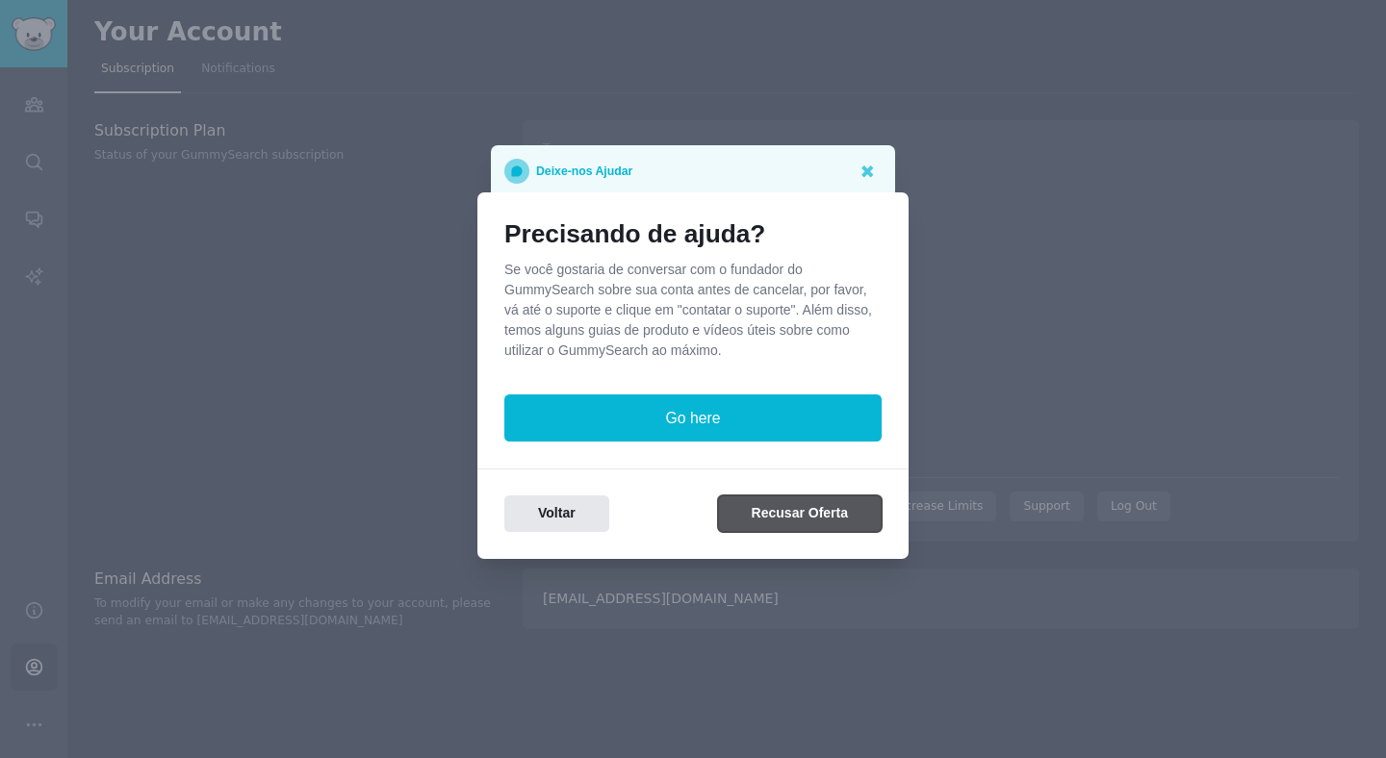
click at [754, 524] on button "Recusar Oferta" at bounding box center [800, 515] width 164 height 38
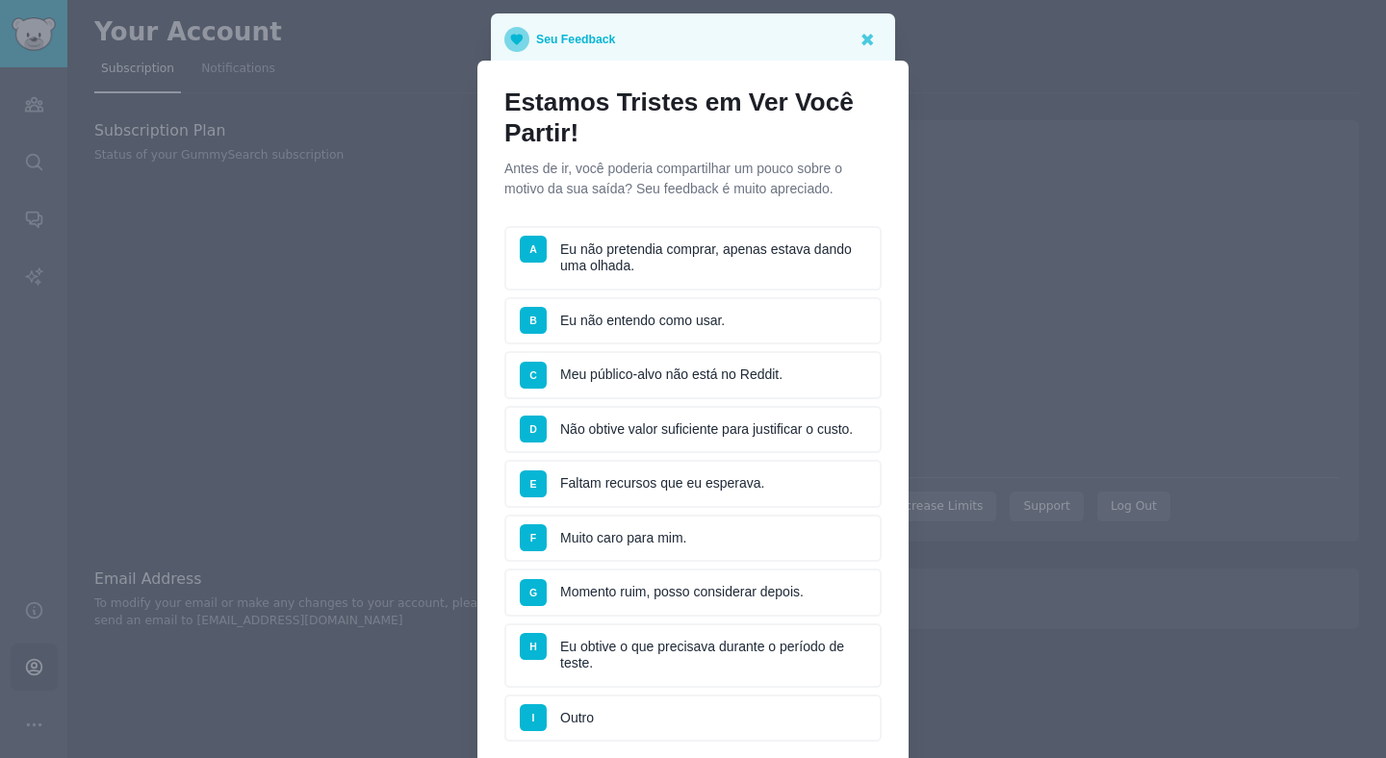
click at [733, 318] on li "B Eu não entendo como usar." at bounding box center [692, 321] width 377 height 48
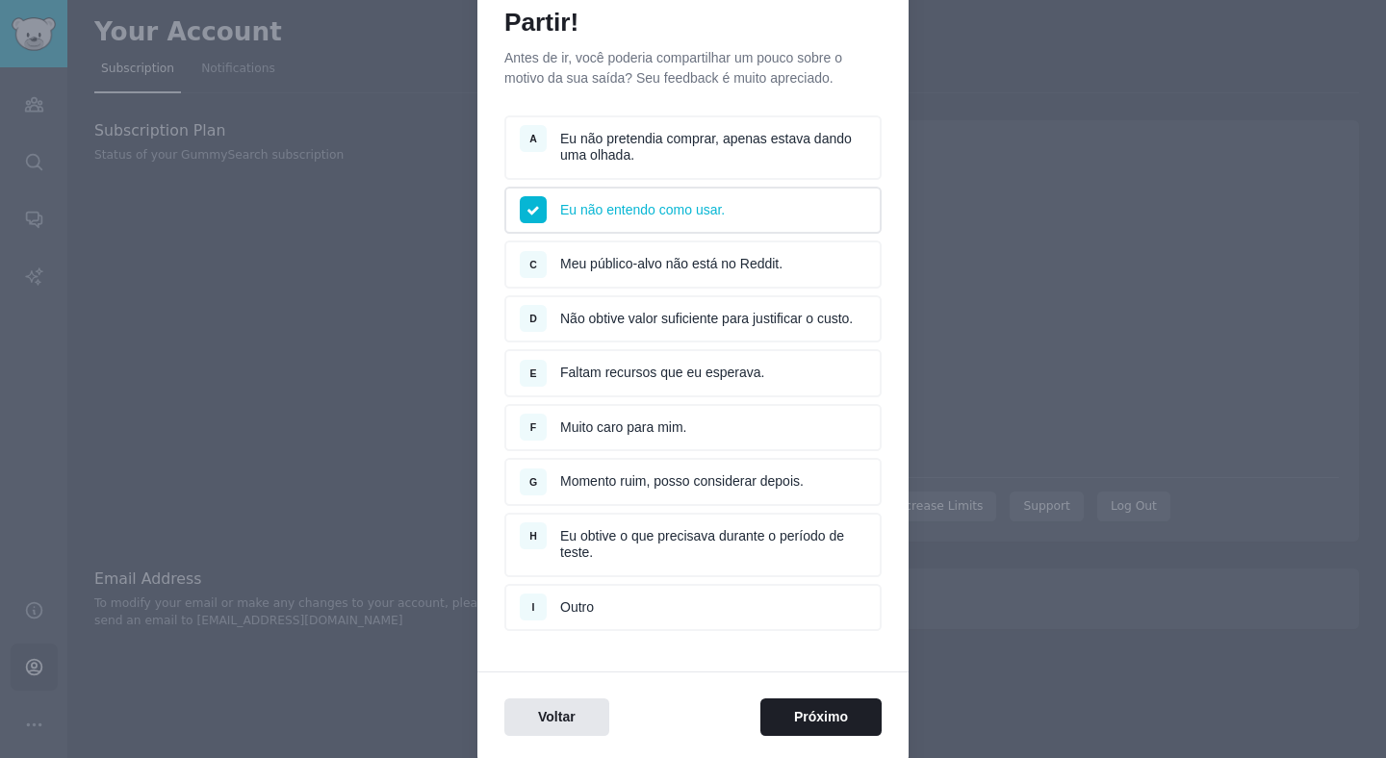
scroll to position [112, 0]
click at [719, 332] on li "D Não obtive valor suficiente para justificar o custo." at bounding box center [692, 319] width 377 height 48
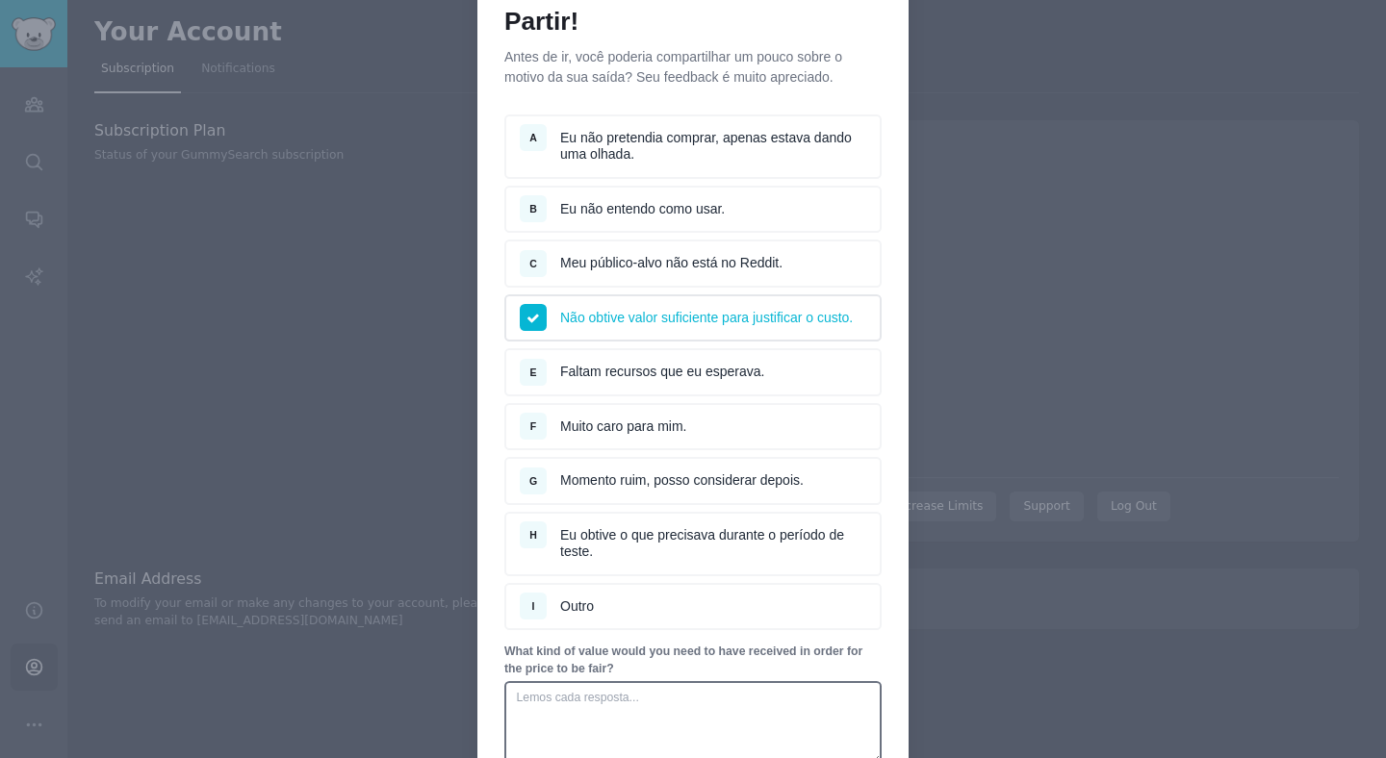
click at [737, 202] on li "B Eu não entendo como usar." at bounding box center [692, 210] width 377 height 48
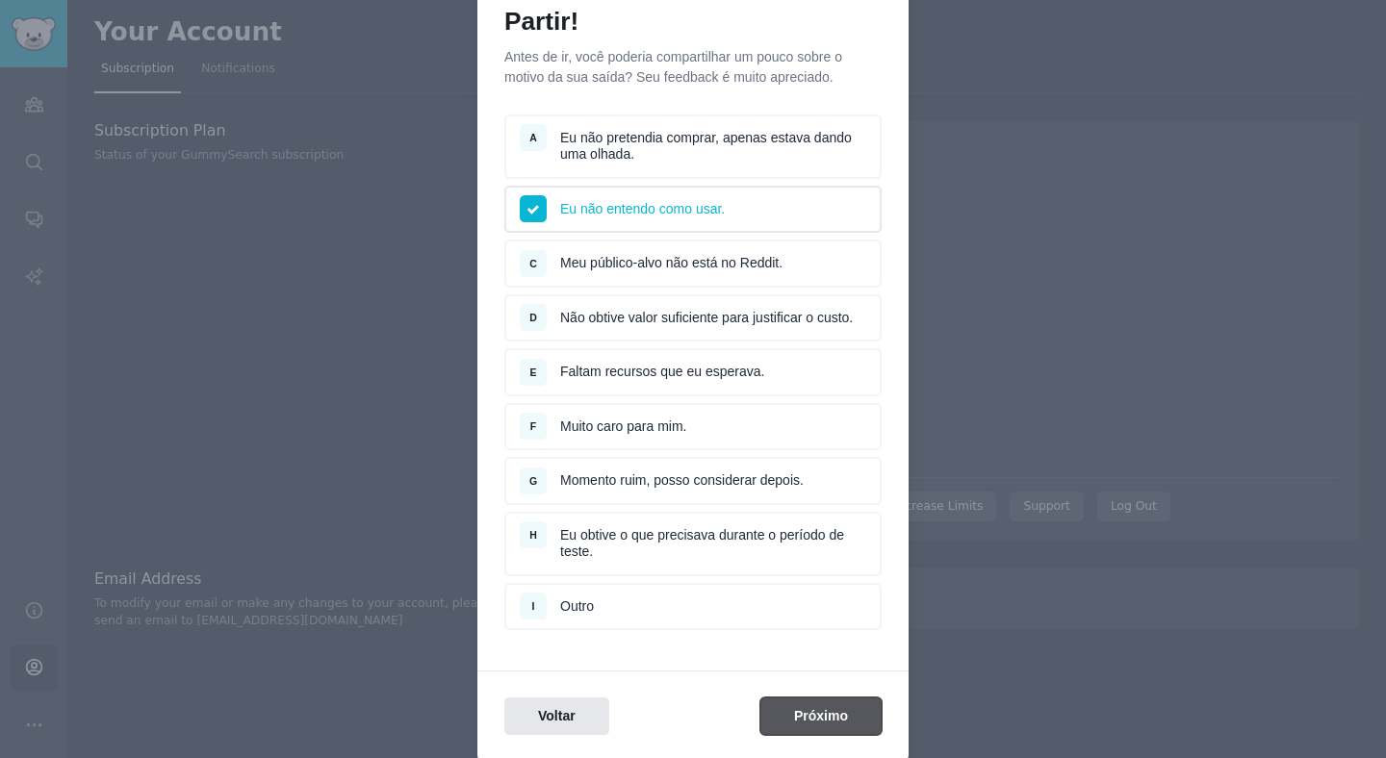
click at [818, 724] on button "Próximo" at bounding box center [820, 717] width 121 height 38
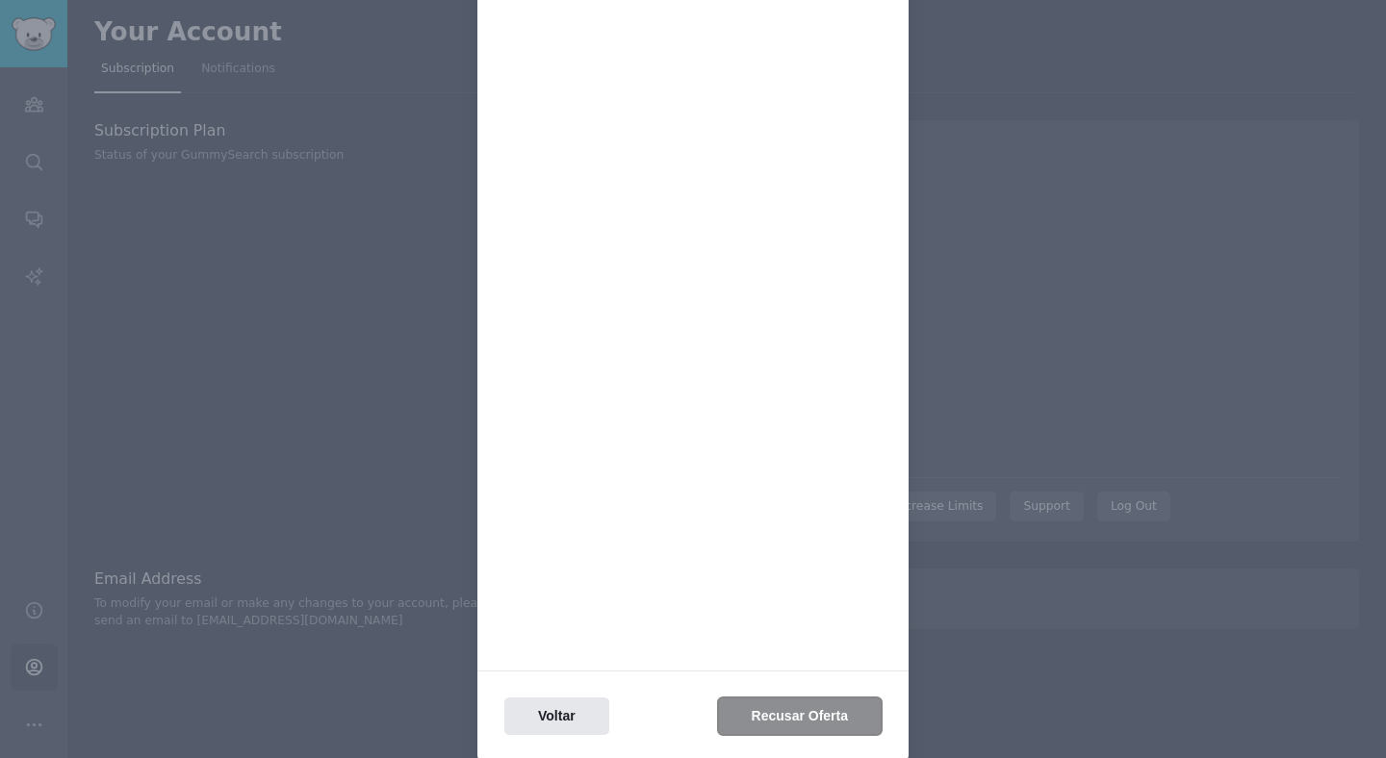
scroll to position [0, 0]
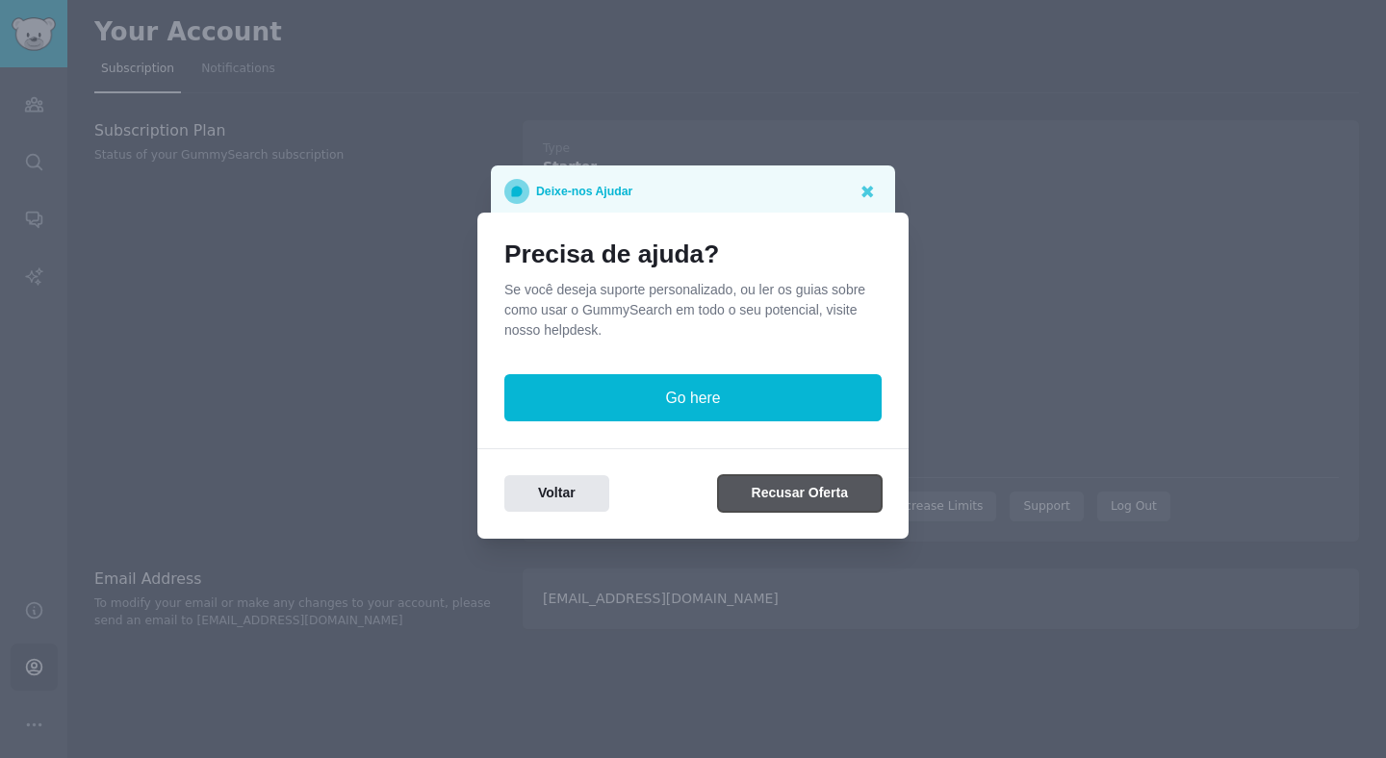
click at [773, 496] on button "Recusar Oferta" at bounding box center [800, 494] width 164 height 38
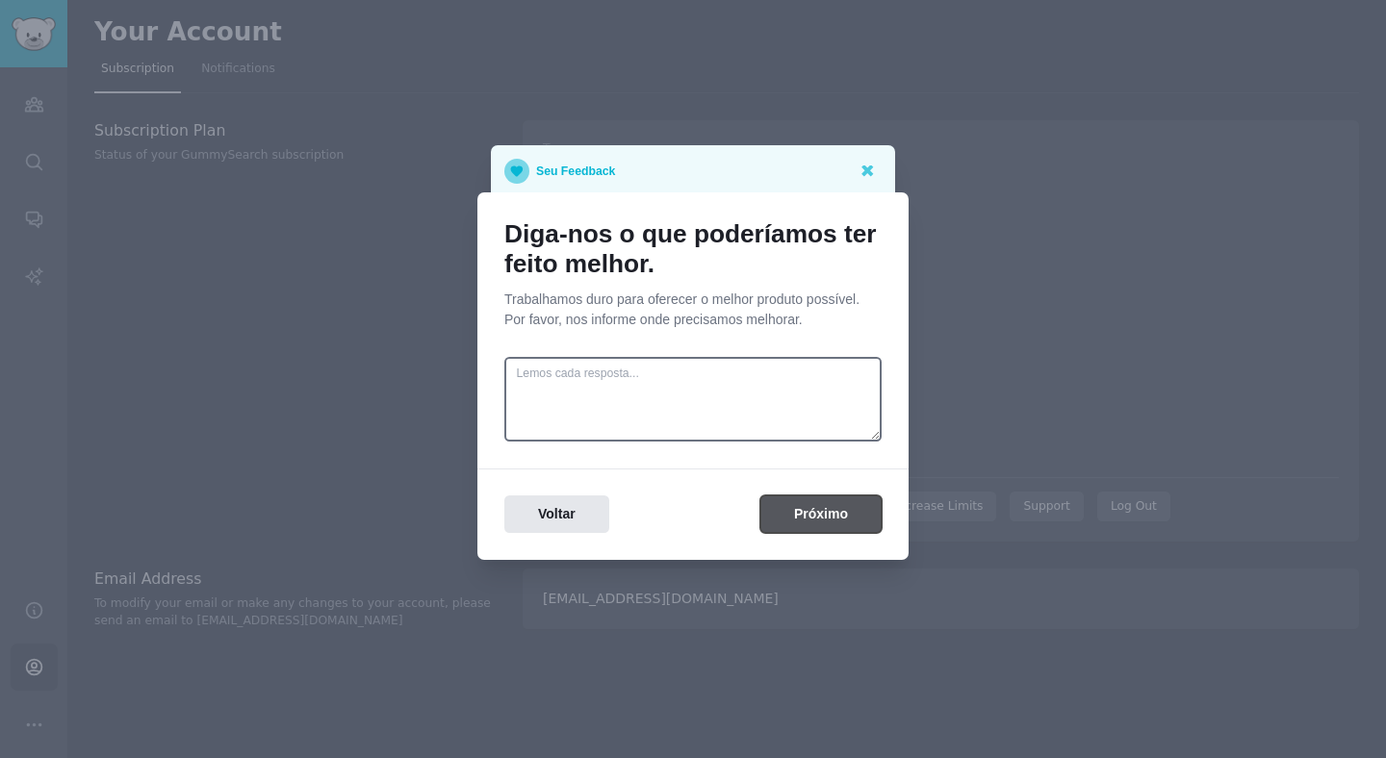
click at [804, 520] on button "Próximo" at bounding box center [820, 515] width 121 height 38
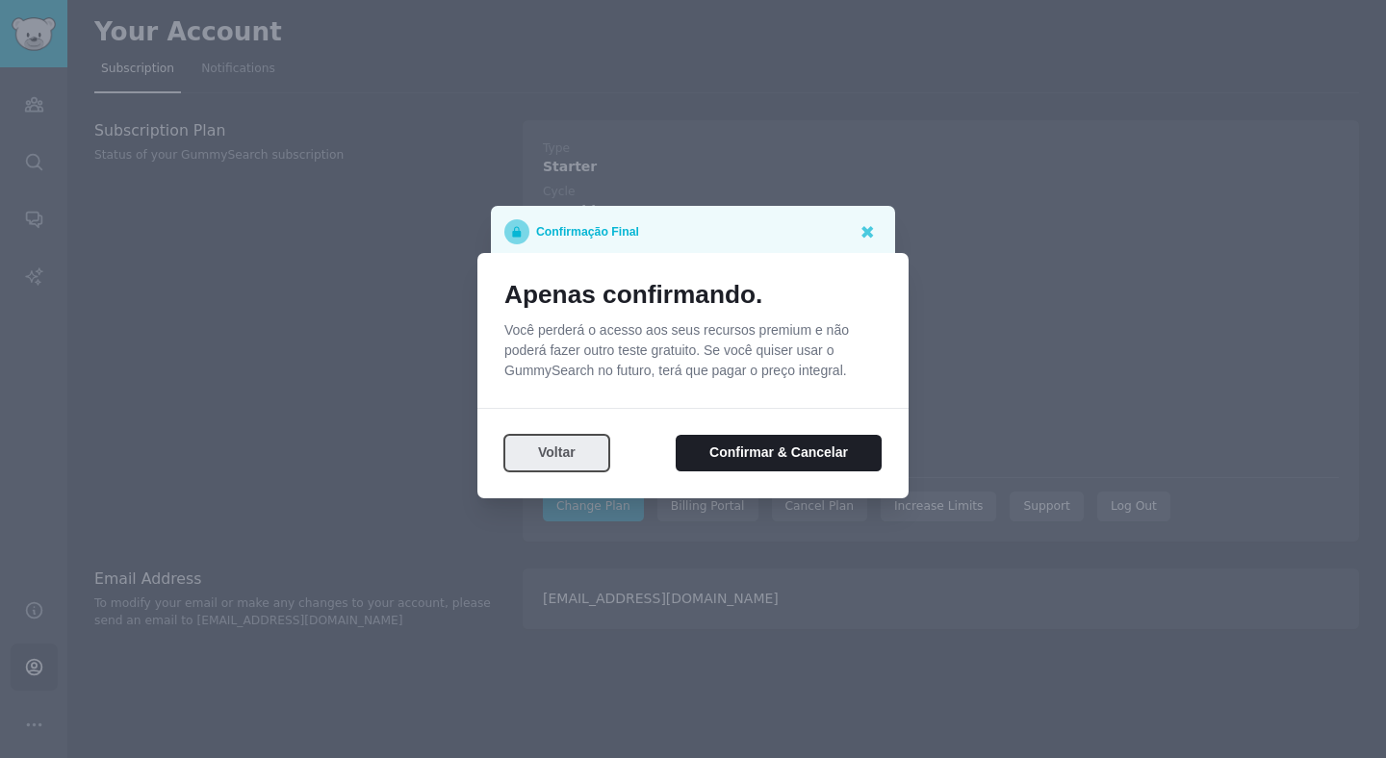
click at [572, 458] on button "Voltar" at bounding box center [556, 454] width 105 height 38
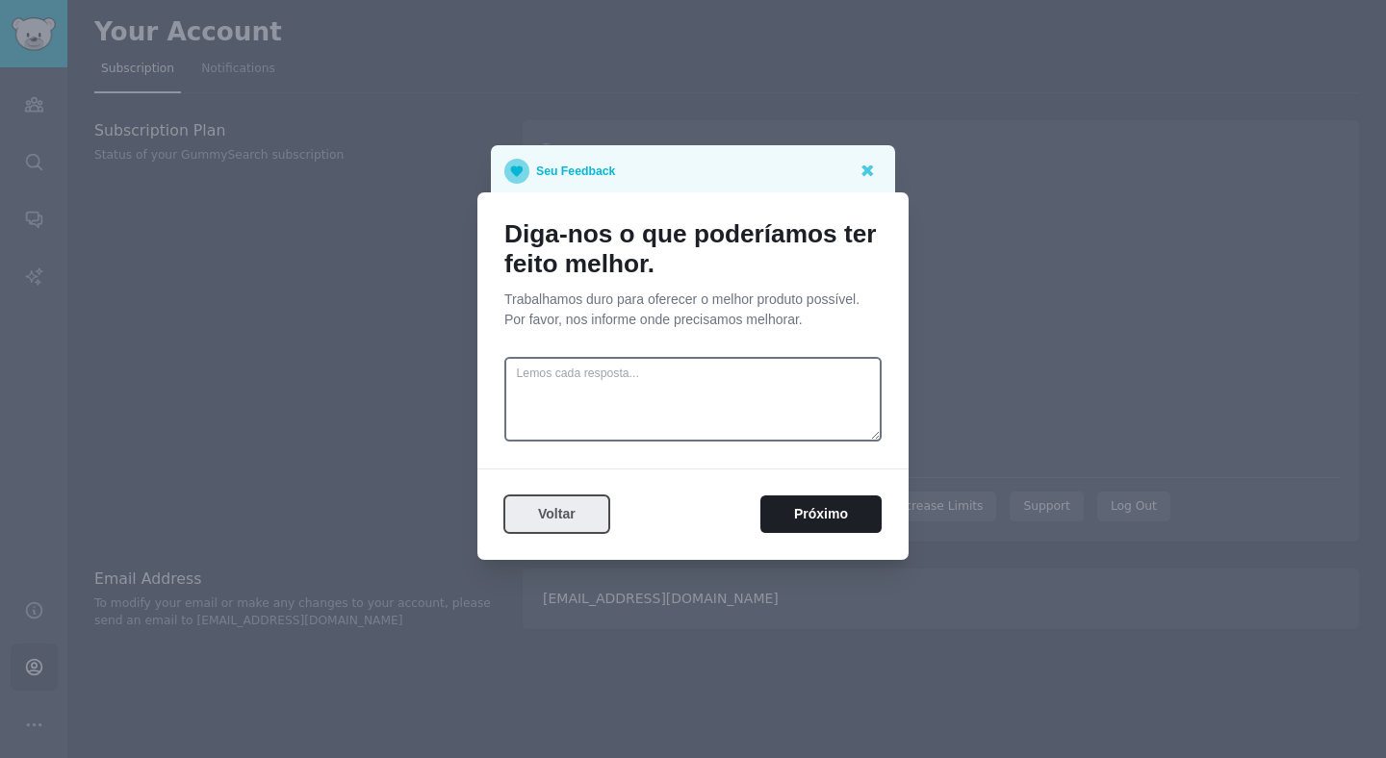
click at [578, 512] on button "Voltar" at bounding box center [556, 515] width 105 height 38
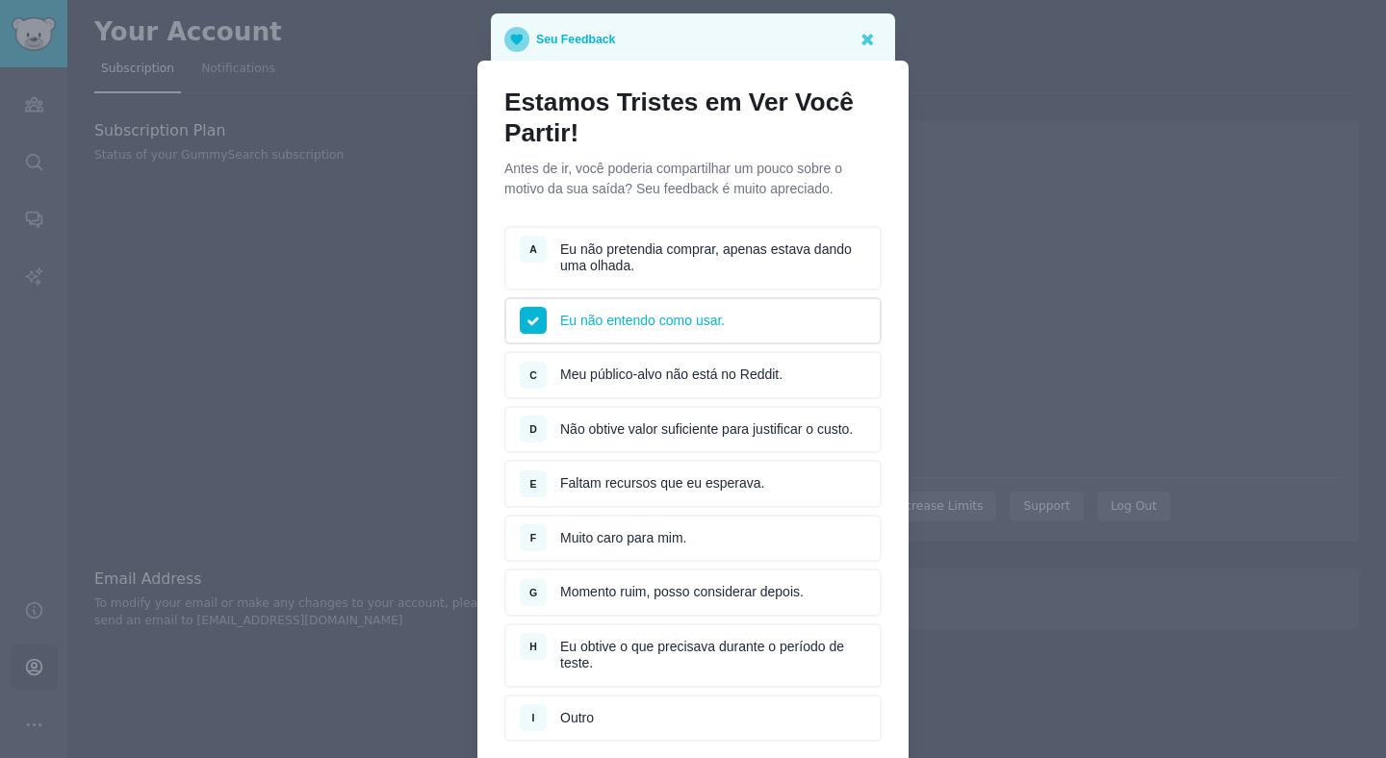
click at [1148, 119] on div at bounding box center [693, 379] width 1386 height 758
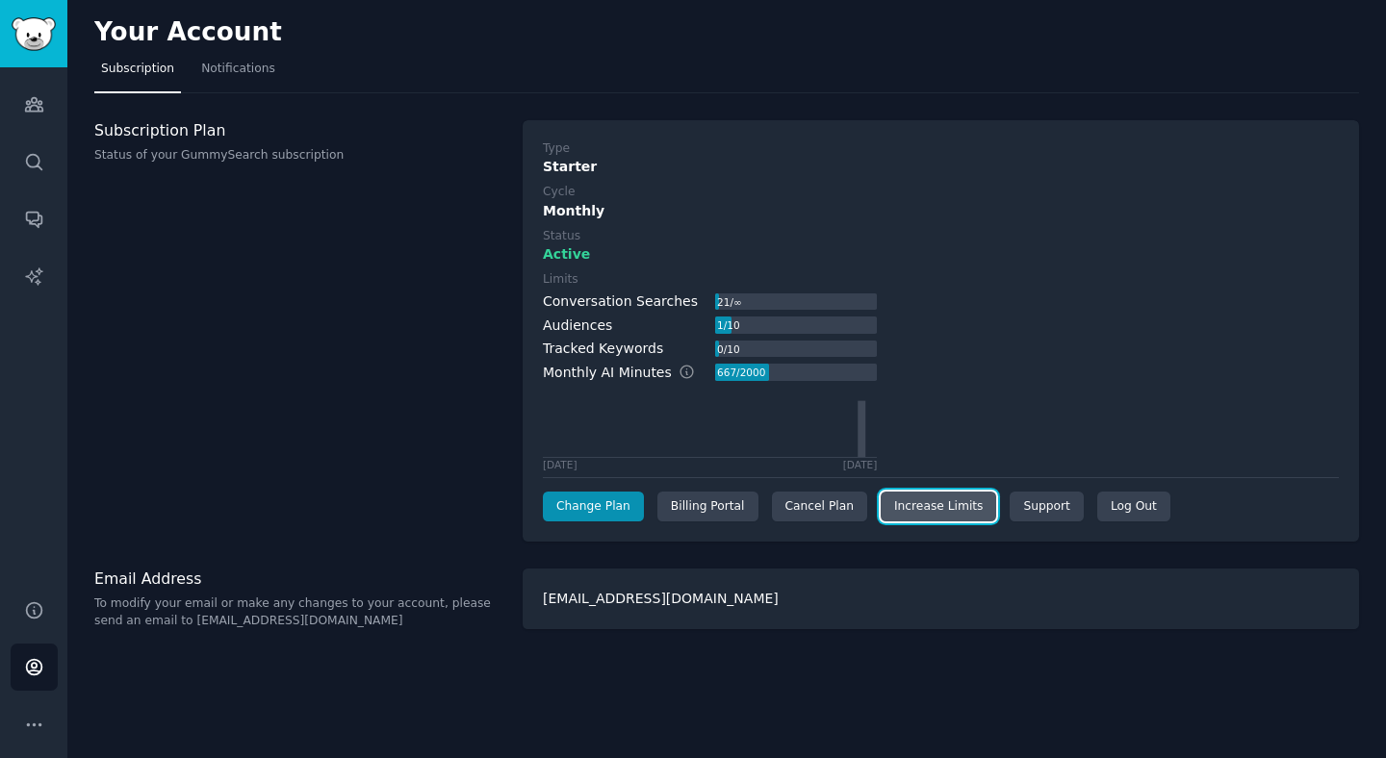
click at [910, 501] on link "Increase Limits" at bounding box center [939, 507] width 116 height 31
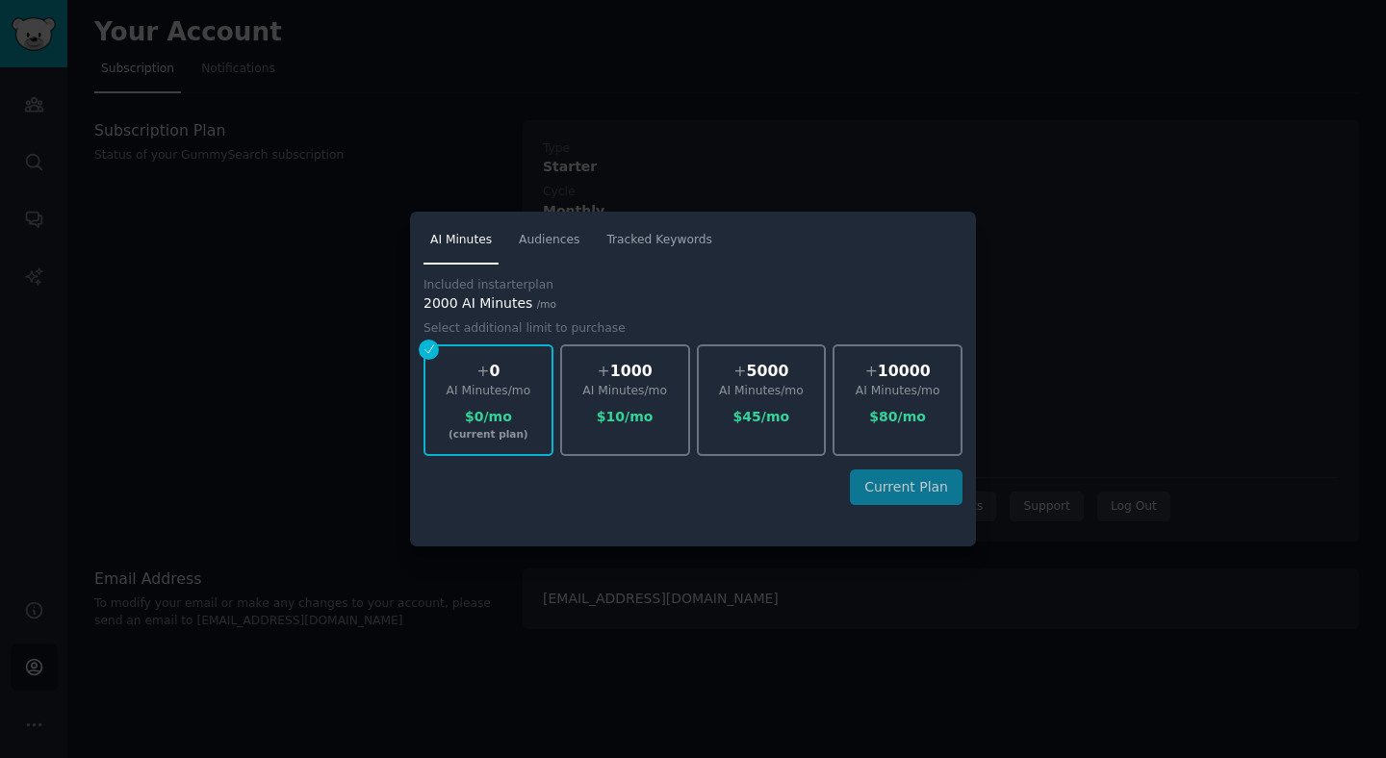
click at [1073, 267] on div at bounding box center [693, 379] width 1386 height 758
